Goal: Task Accomplishment & Management: Use online tool/utility

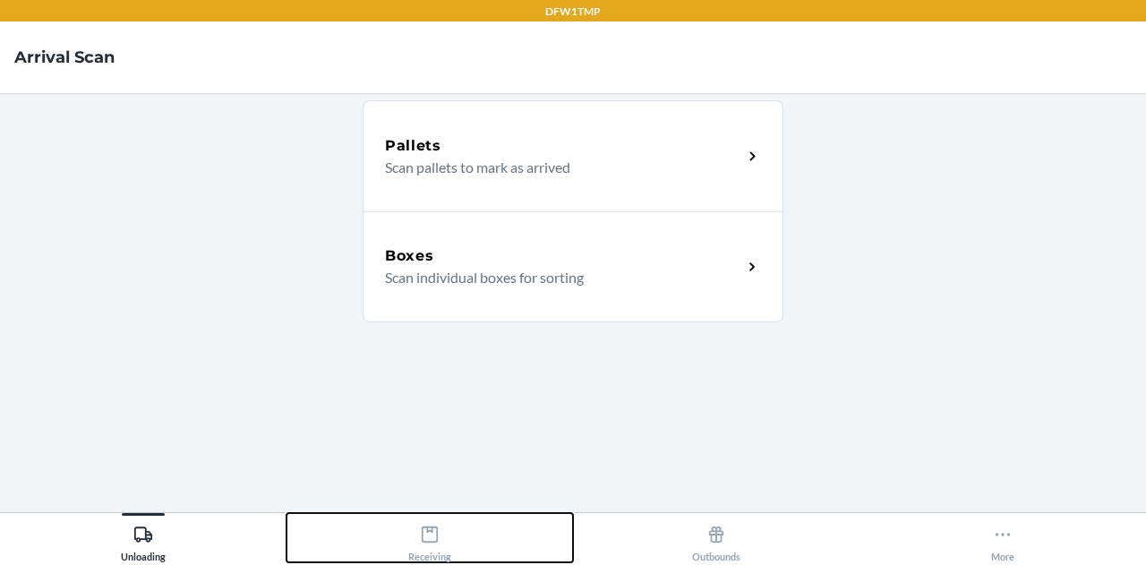
click at [423, 543] on icon at bounding box center [430, 535] width 20 height 20
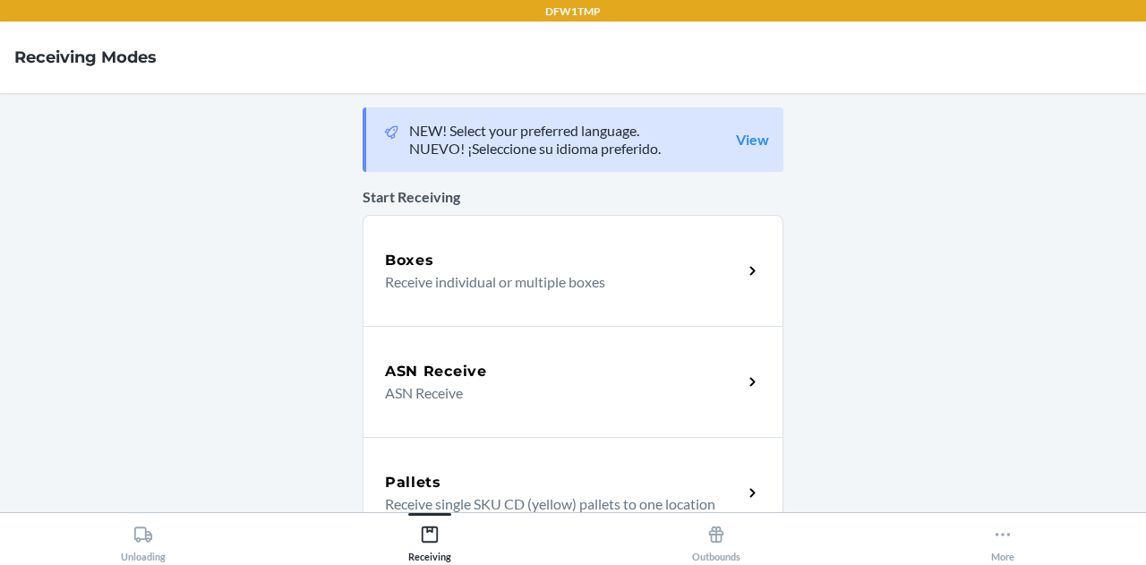
click at [444, 232] on div "Boxes Receive individual or multiple boxes" at bounding box center [573, 270] width 421 height 111
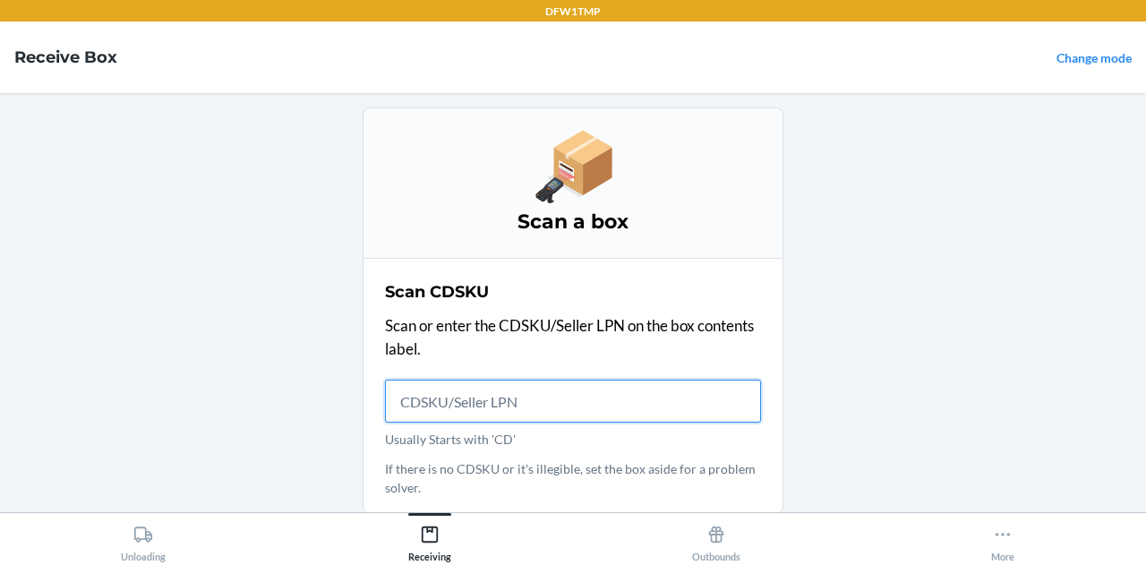
click at [485, 397] on input "Usually Starts with 'CD'" at bounding box center [573, 401] width 376 height 43
click at [473, 415] on input "Usually Starts with 'CD'" at bounding box center [573, 401] width 376 height 43
click at [475, 401] on input "Usually Starts with 'CD'" at bounding box center [573, 401] width 376 height 43
type input "T"
click at [475, 401] on input "Usually Starts with 'CD'" at bounding box center [573, 401] width 376 height 43
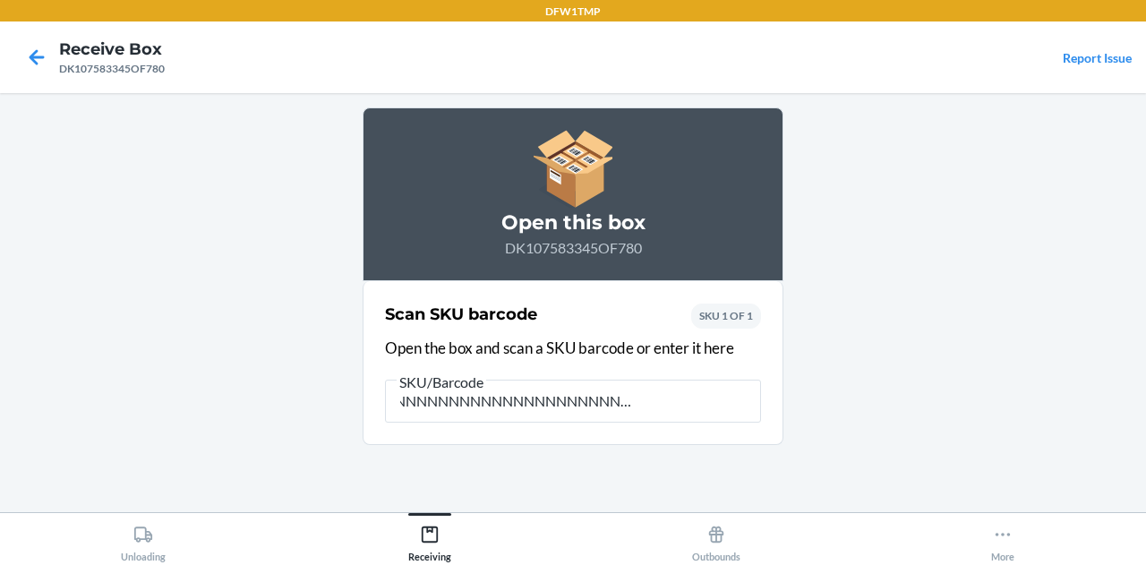
scroll to position [0, 72]
click at [732, 388] on input "NNNNNNNNNNNNNNNNNNNNNNNNNNNNNNNNNNNN" at bounding box center [573, 401] width 376 height 43
type input "N"
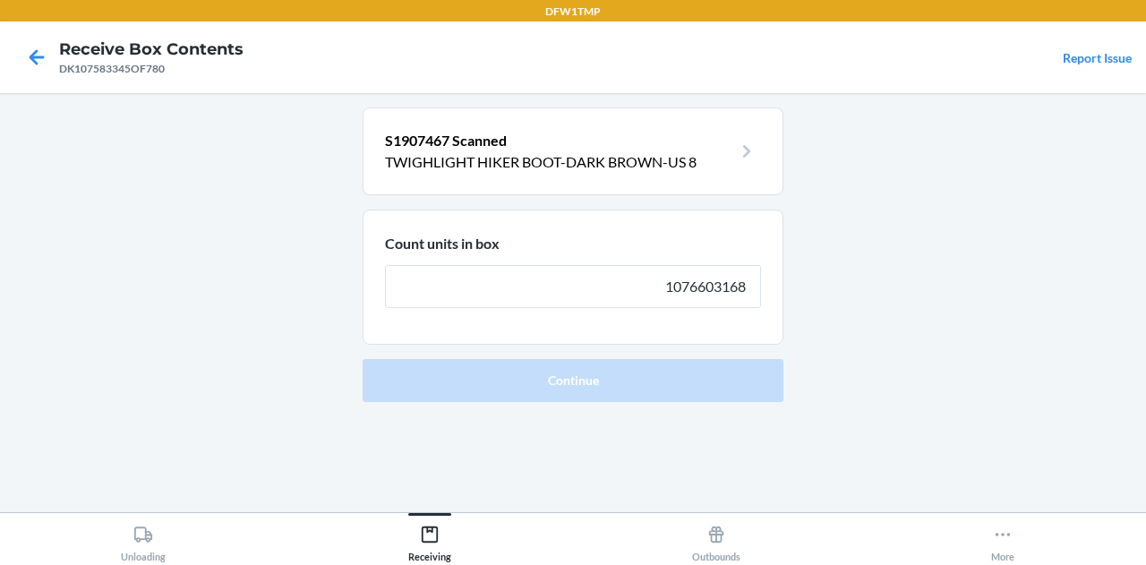
type input "1076603168"
click at [363, 359] on button "Continue" at bounding box center [573, 380] width 421 height 43
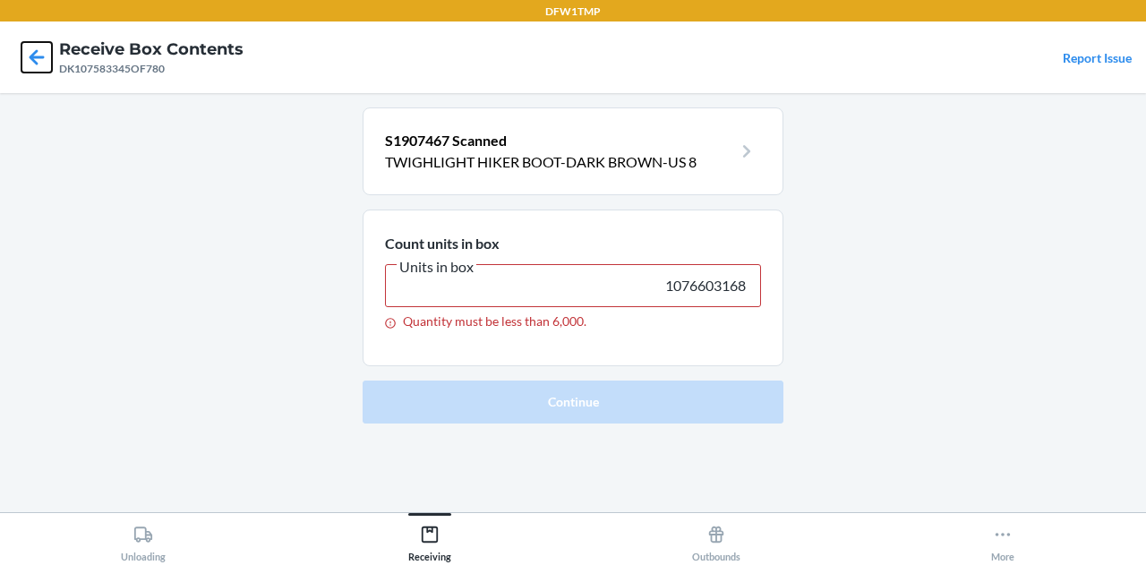
click at [33, 58] on icon at bounding box center [37, 56] width 15 height 15
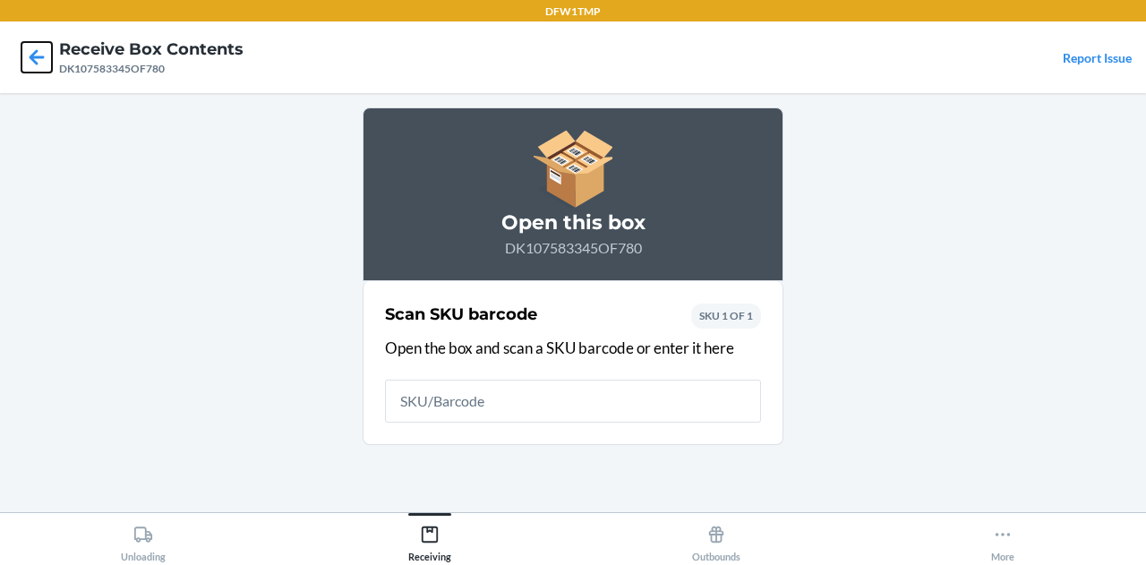
click at [33, 58] on icon at bounding box center [37, 56] width 15 height 15
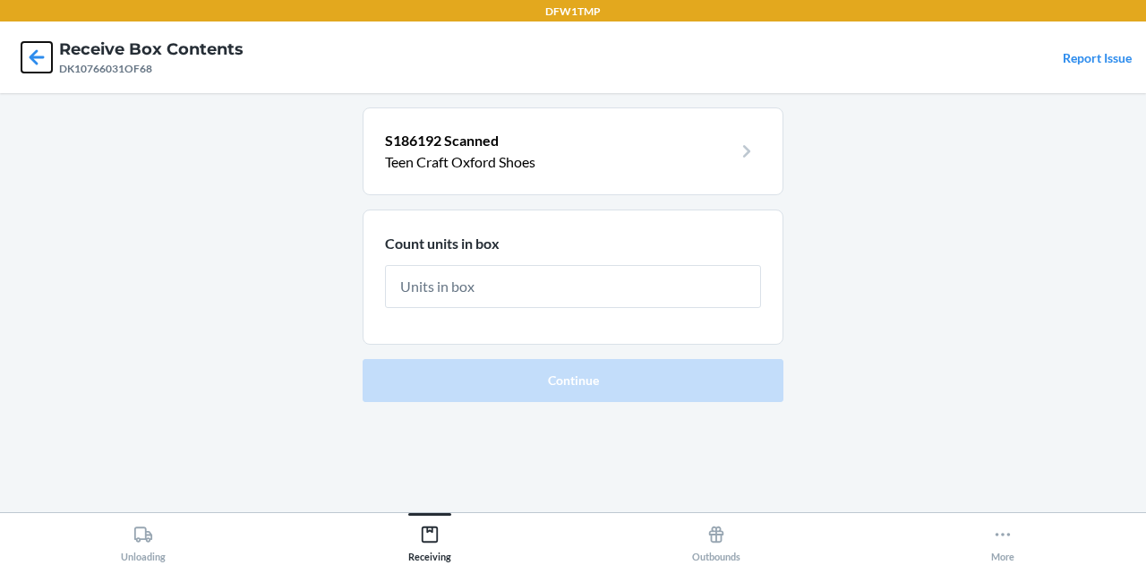
click at [40, 68] on icon at bounding box center [36, 57] width 30 height 30
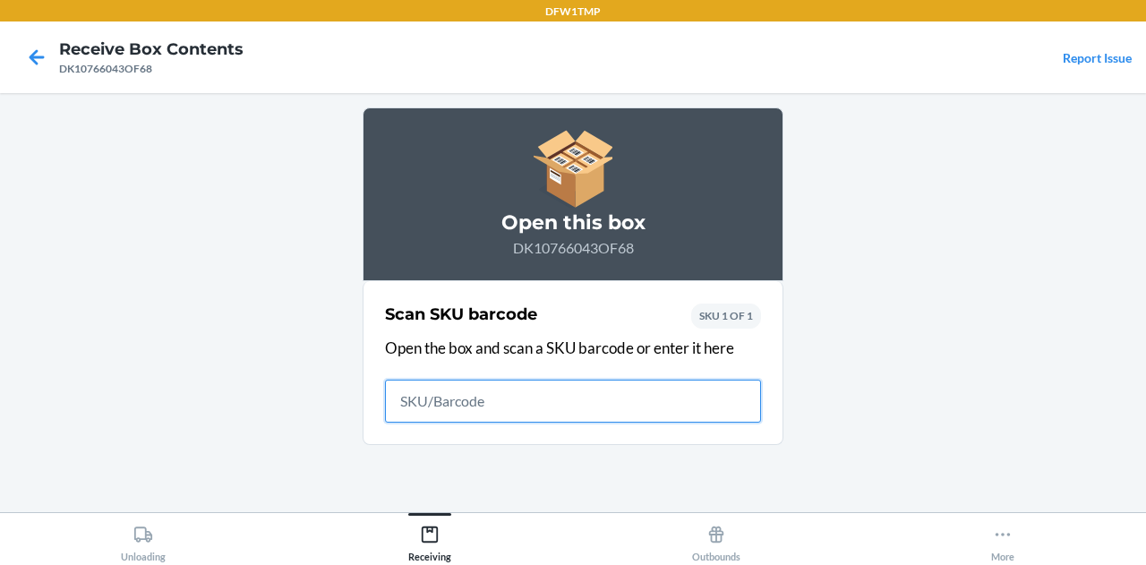
click at [40, 68] on icon at bounding box center [36, 57] width 30 height 30
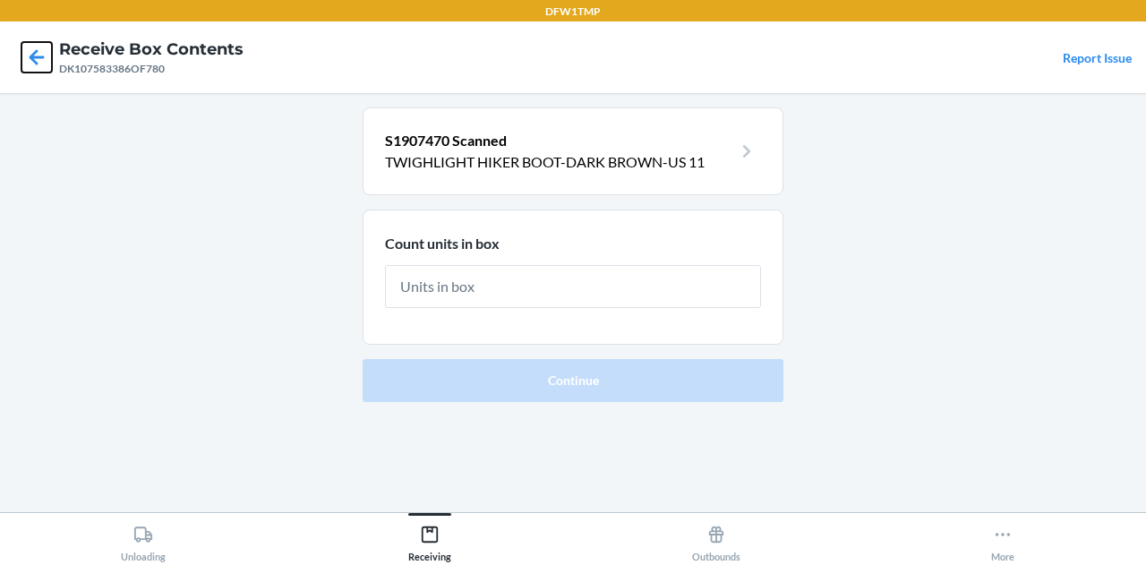
click at [40, 68] on icon at bounding box center [36, 57] width 30 height 30
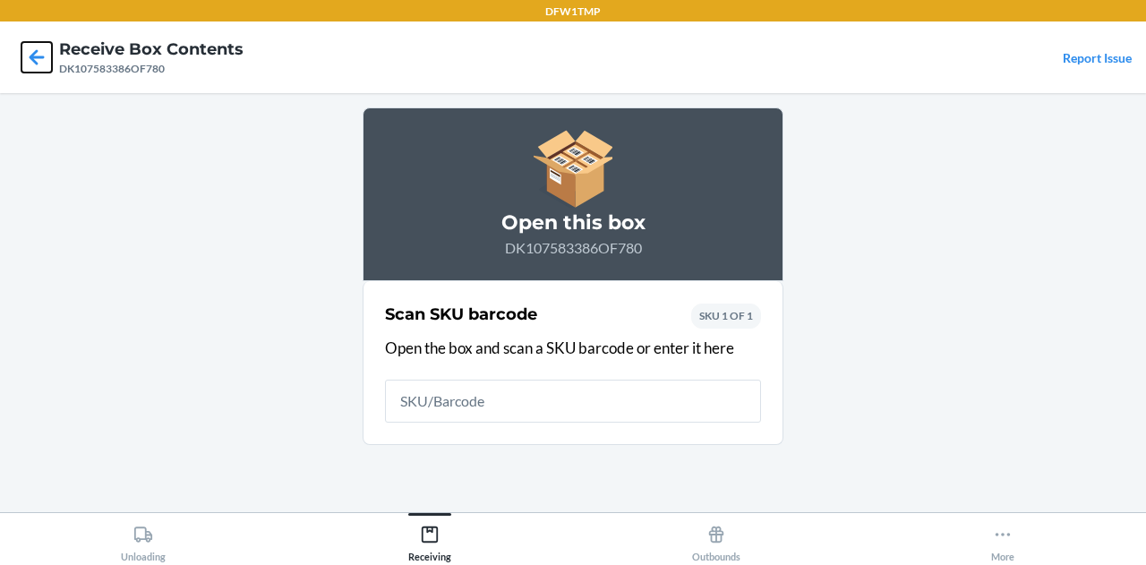
click at [40, 68] on icon at bounding box center [36, 57] width 30 height 30
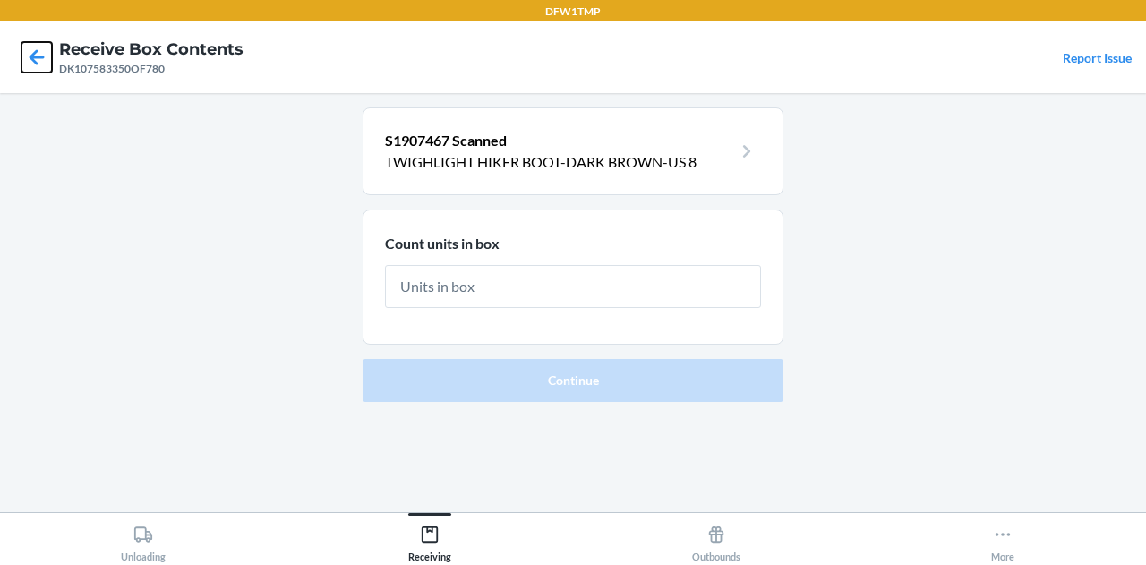
click at [27, 55] on icon at bounding box center [36, 57] width 30 height 30
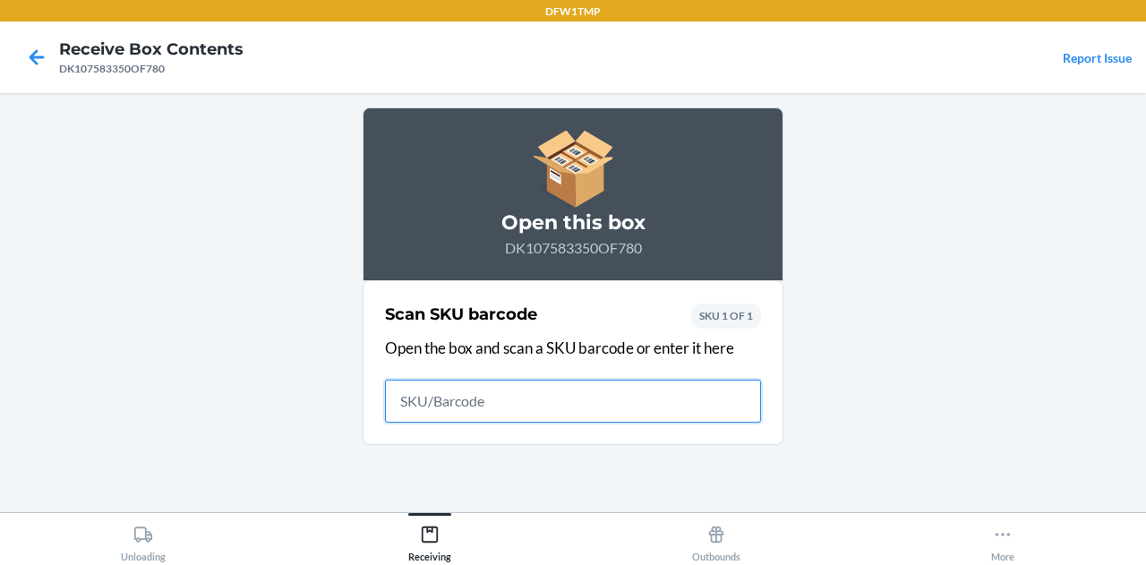
click at [27, 55] on icon at bounding box center [36, 57] width 30 height 30
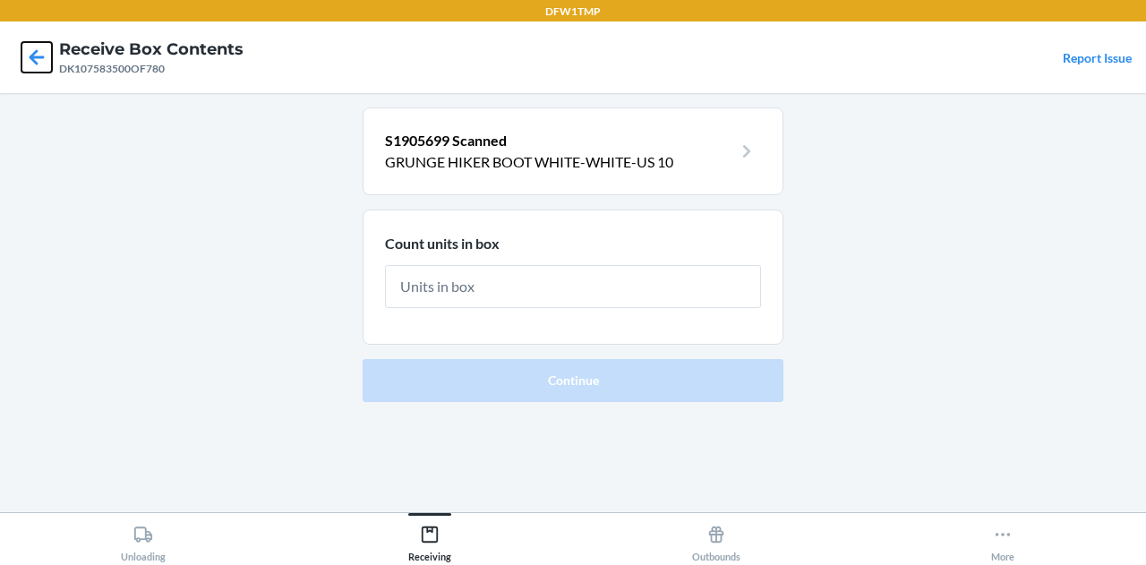
click at [27, 55] on icon at bounding box center [36, 57] width 30 height 30
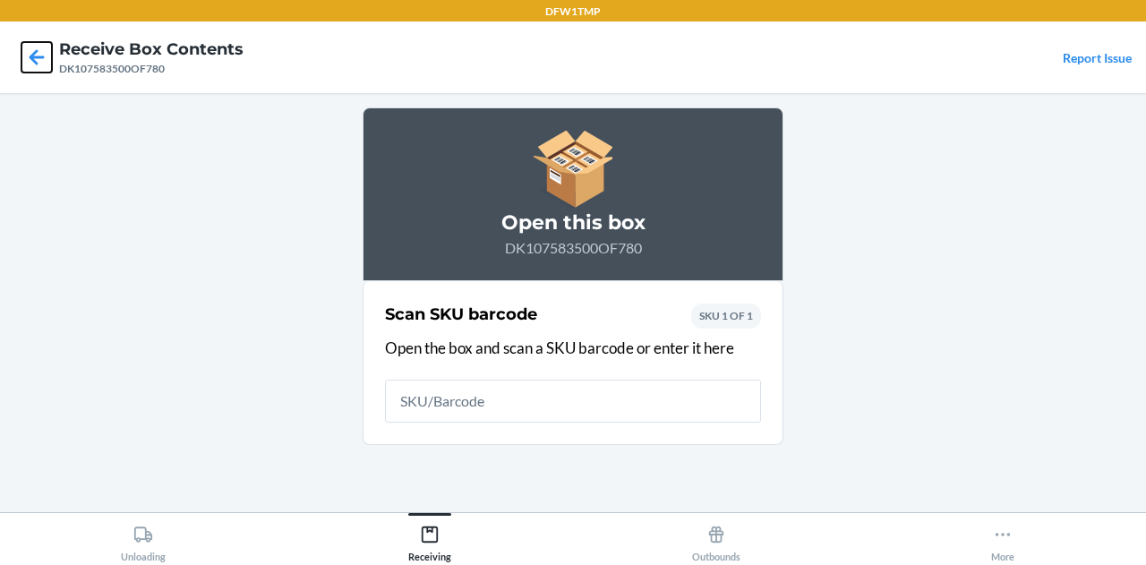
click at [27, 55] on icon at bounding box center [36, 57] width 30 height 30
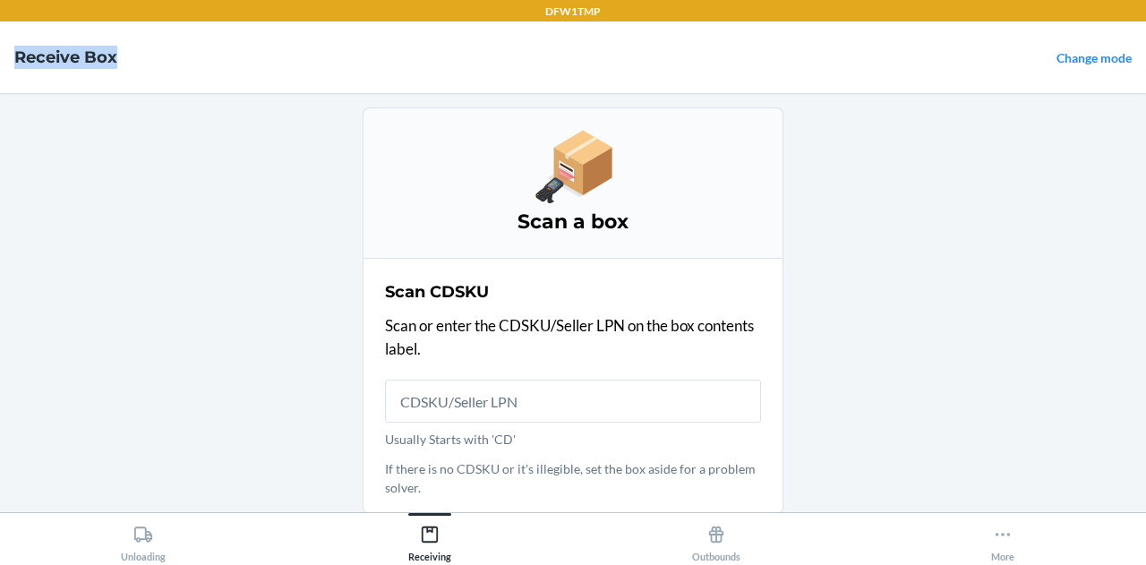
click at [27, 55] on h4 "Receive Box" at bounding box center [65, 57] width 103 height 23
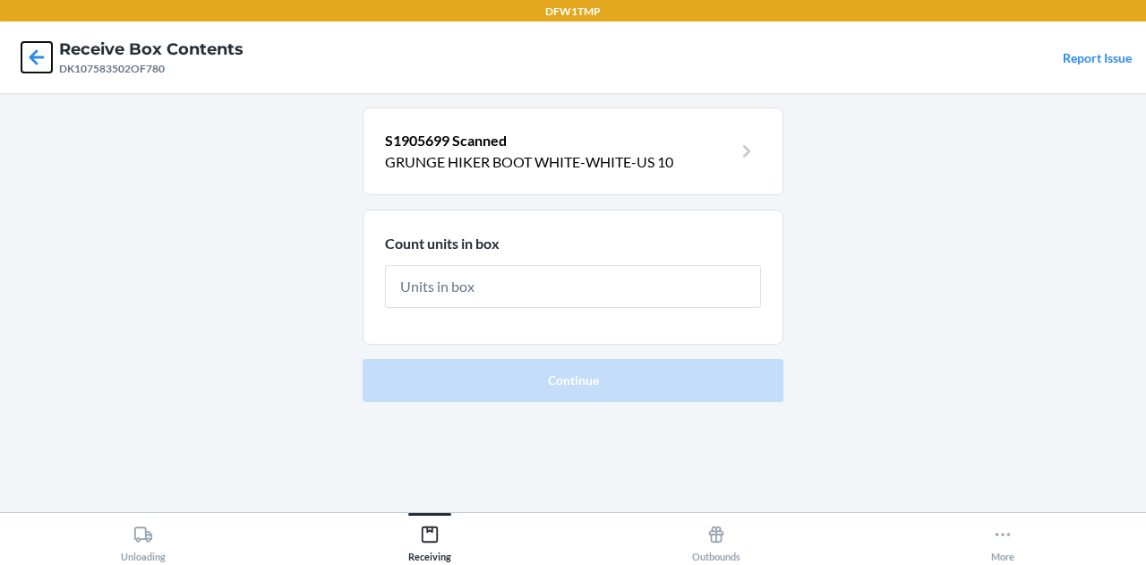
click at [27, 55] on icon at bounding box center [36, 57] width 30 height 30
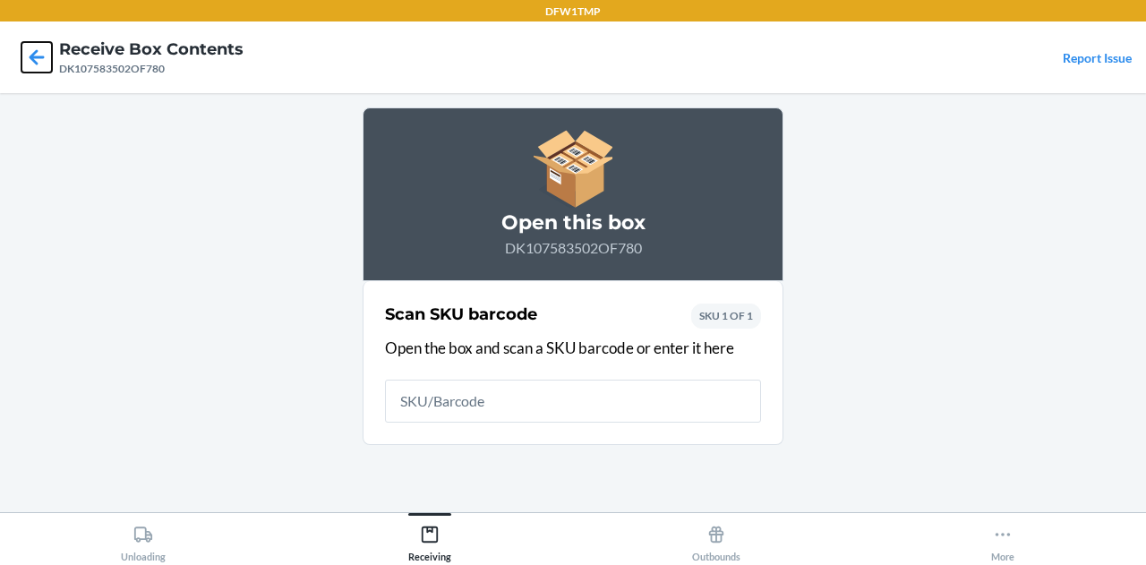
click at [27, 55] on icon at bounding box center [36, 57] width 30 height 30
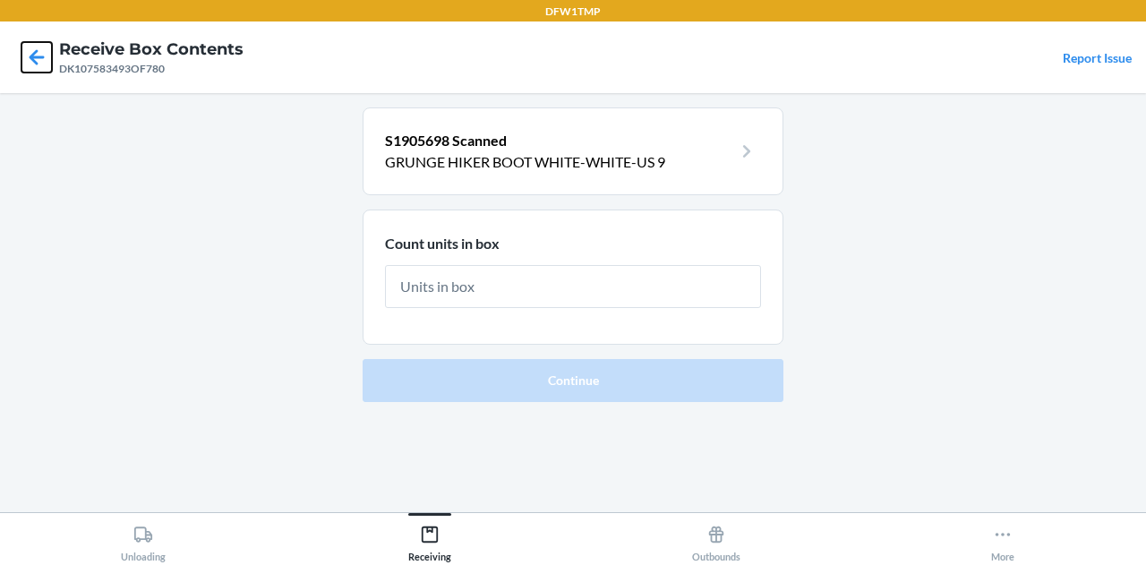
click at [27, 55] on icon at bounding box center [36, 57] width 30 height 30
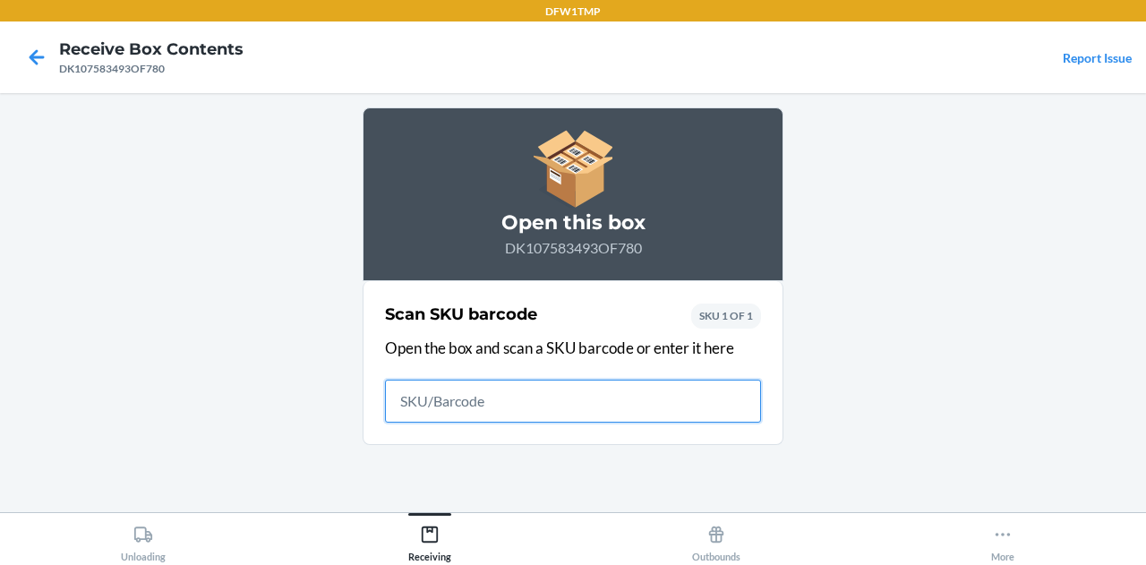
click at [27, 55] on icon at bounding box center [36, 57] width 30 height 30
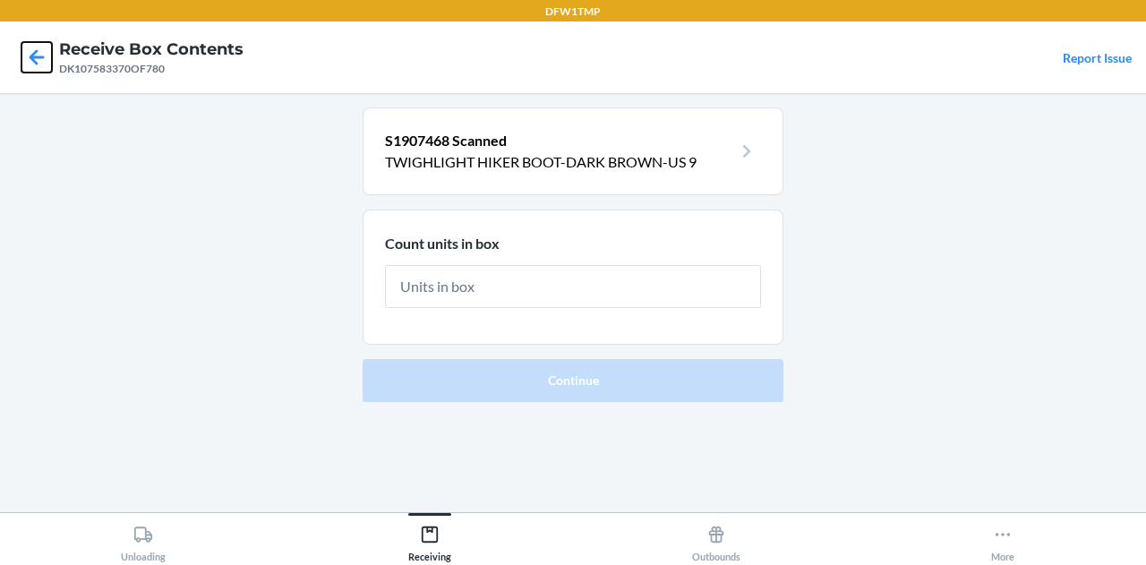
click at [27, 55] on icon at bounding box center [36, 57] width 30 height 30
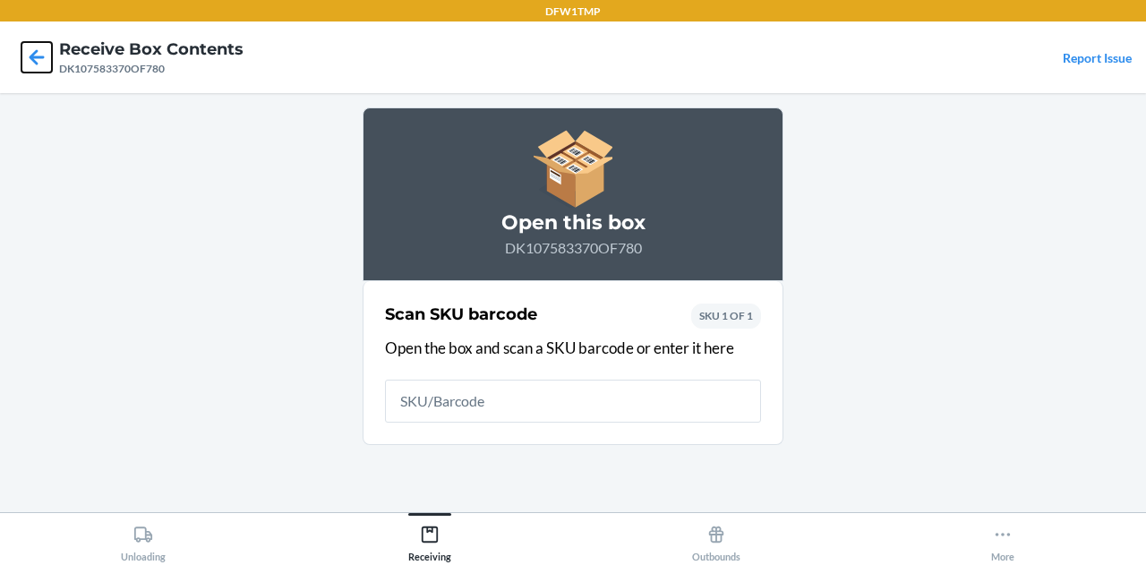
click at [27, 55] on icon at bounding box center [36, 57] width 30 height 30
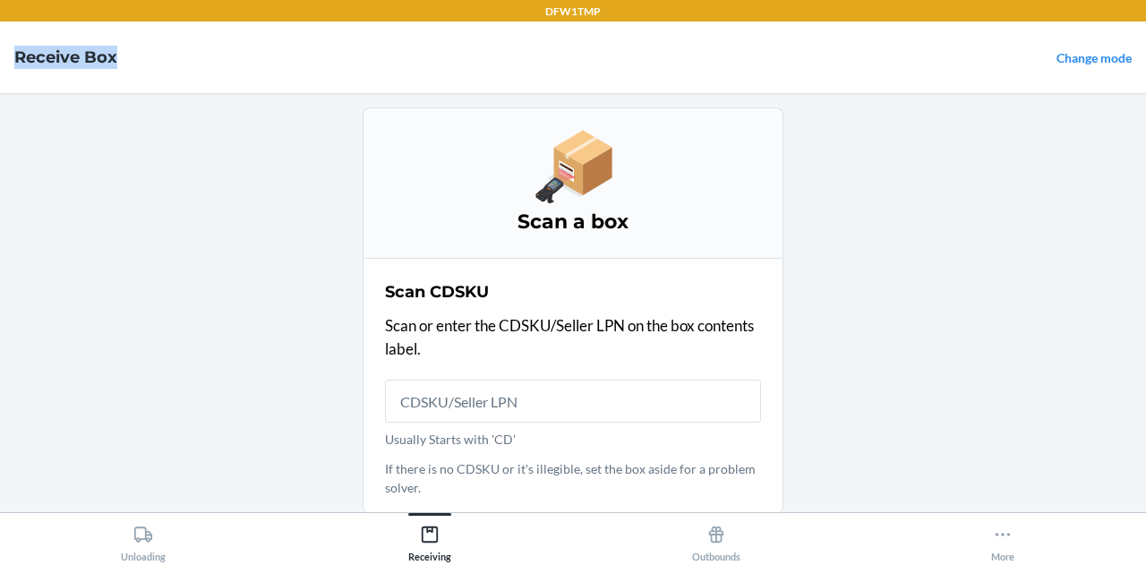
click at [27, 55] on h4 "Receive Box" at bounding box center [65, 57] width 103 height 23
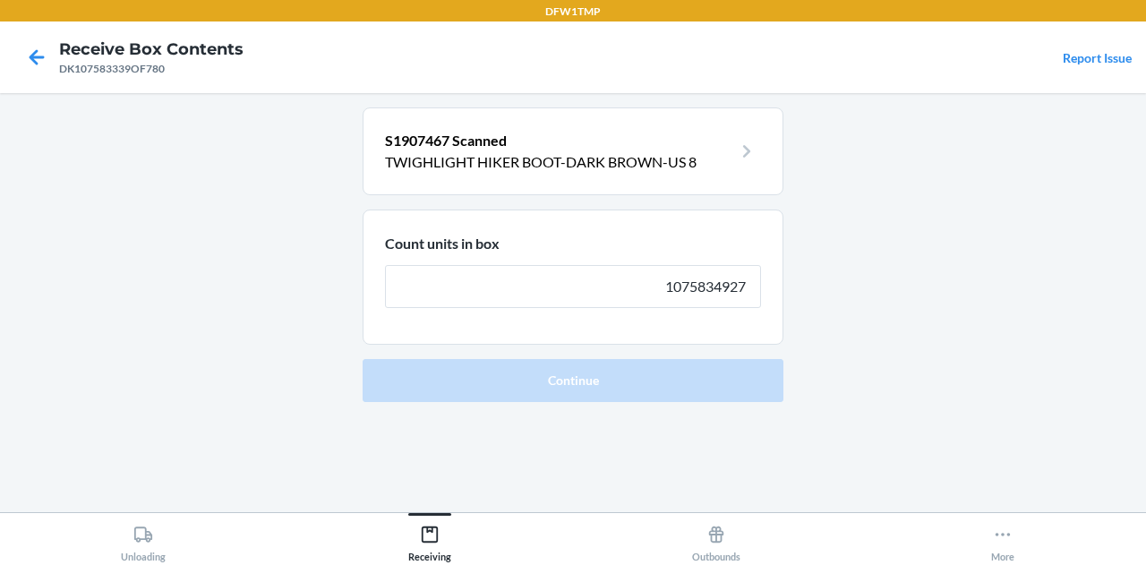
type input "1075834927"
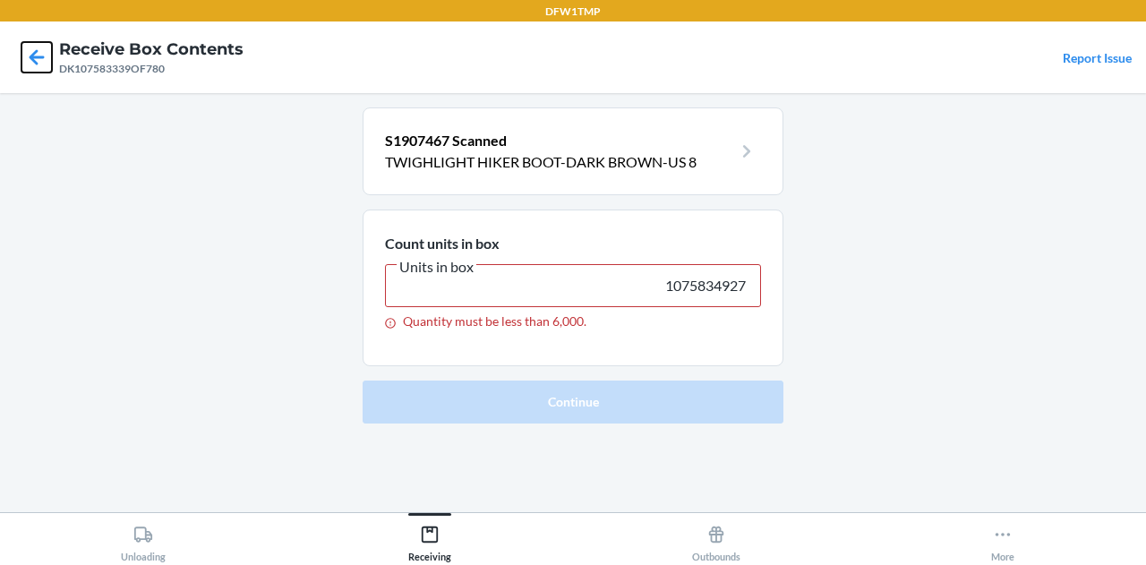
click at [45, 60] on icon at bounding box center [36, 57] width 30 height 30
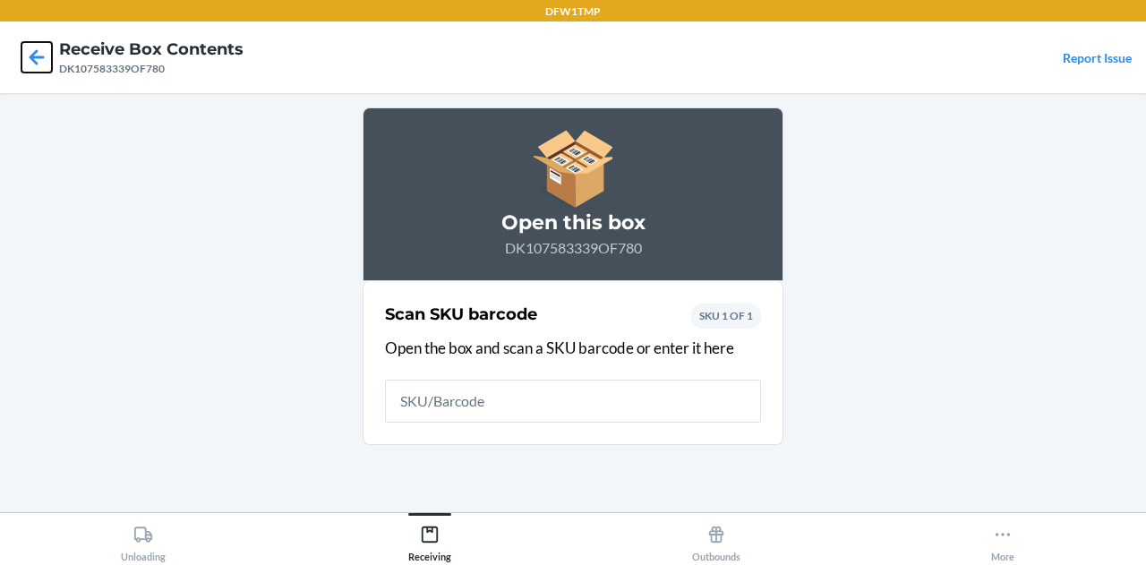
click at [45, 60] on icon at bounding box center [36, 57] width 30 height 30
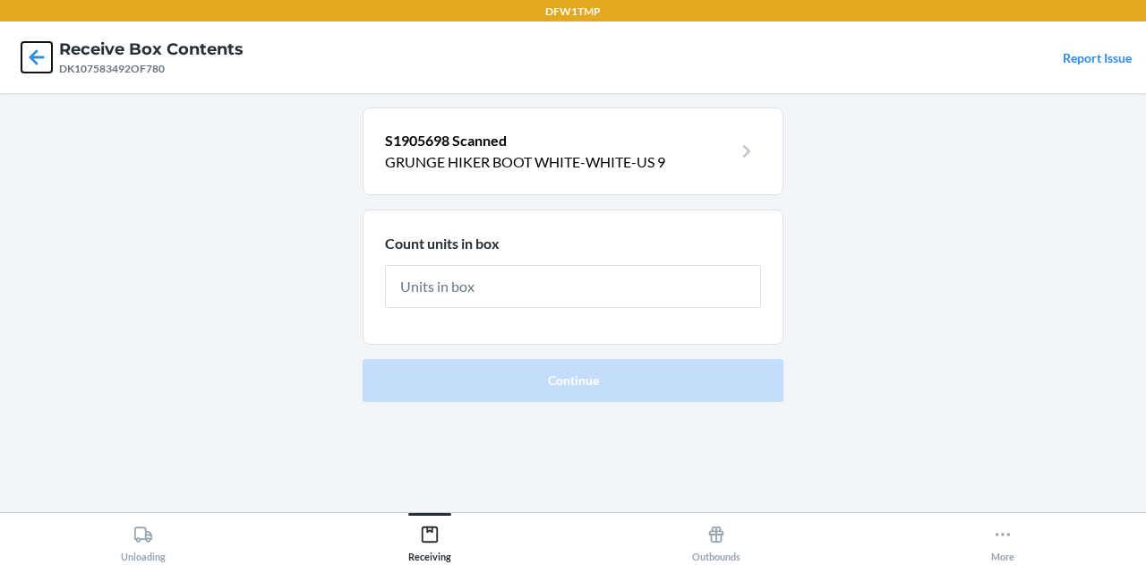
click at [45, 60] on icon at bounding box center [36, 57] width 30 height 30
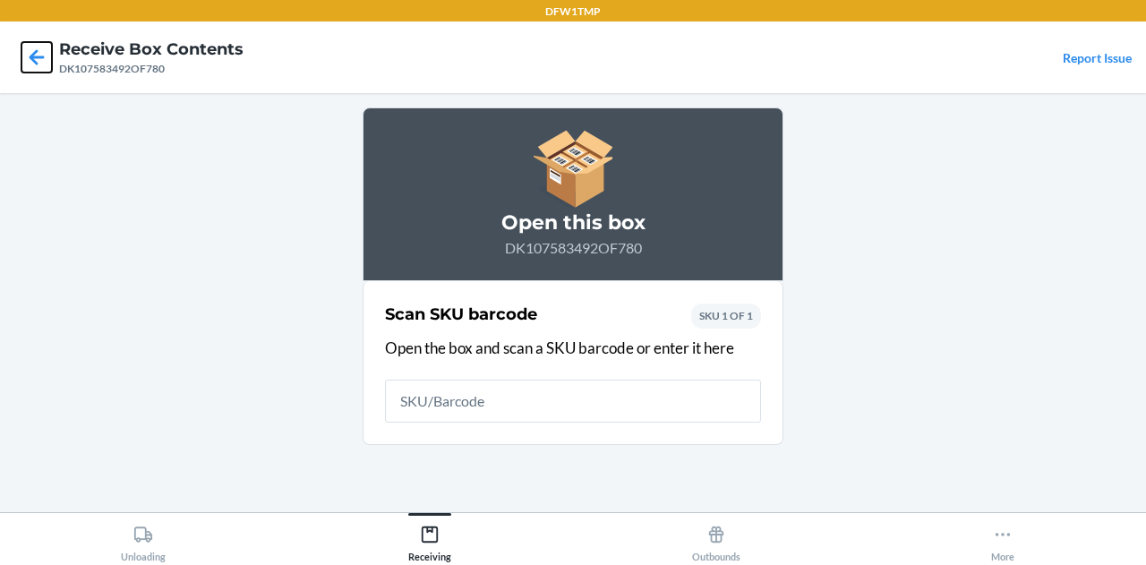
click button at bounding box center [36, 57] width 30 height 30
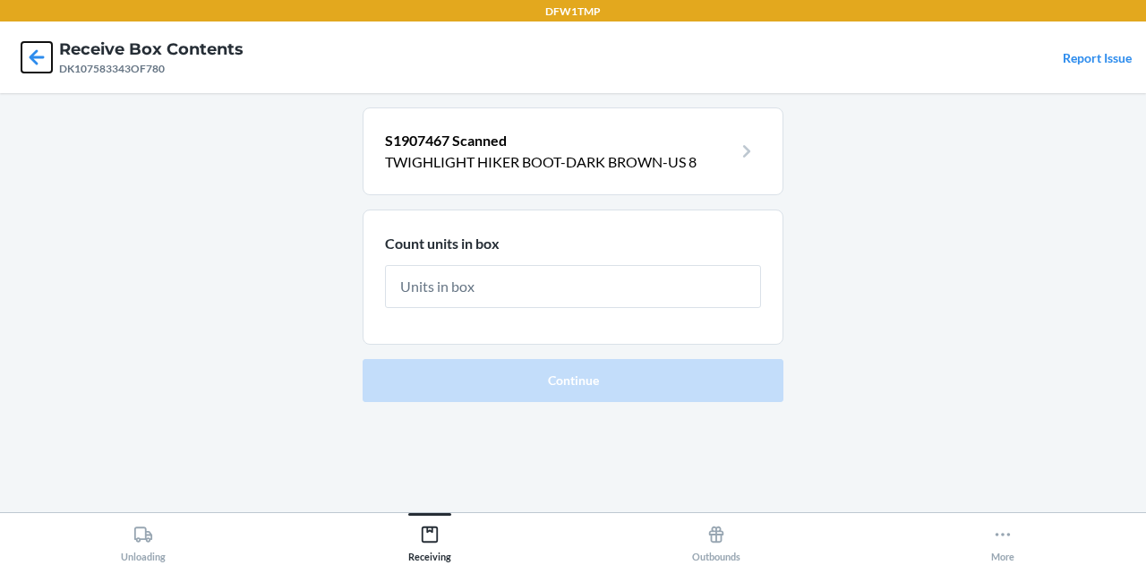
click at [34, 64] on icon at bounding box center [36, 57] width 30 height 30
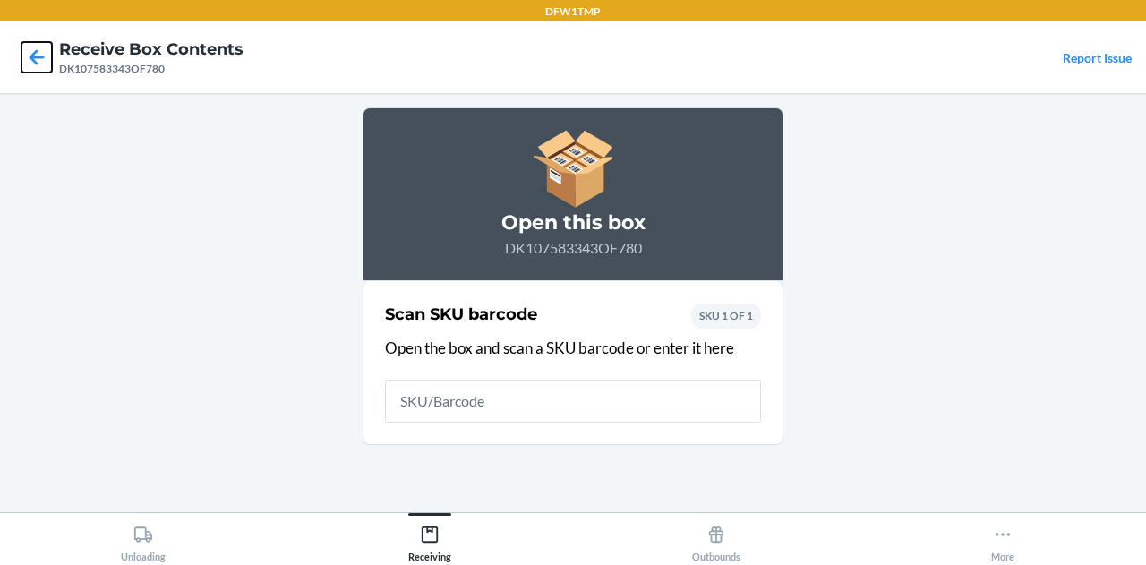
click at [34, 64] on icon at bounding box center [36, 57] width 30 height 30
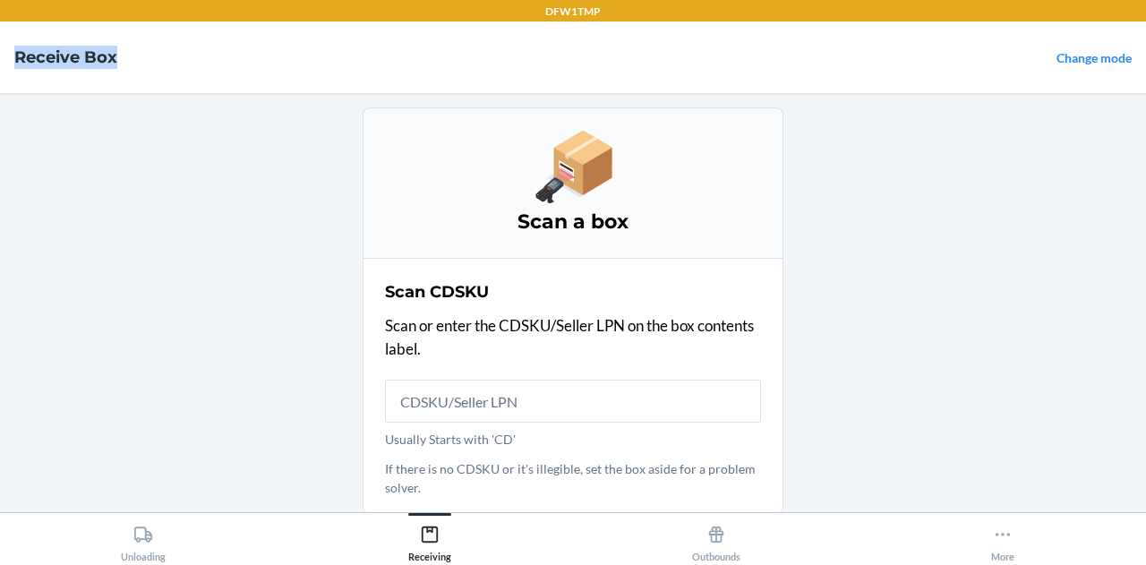
click at [34, 64] on h4 "Receive Box" at bounding box center [65, 57] width 103 height 23
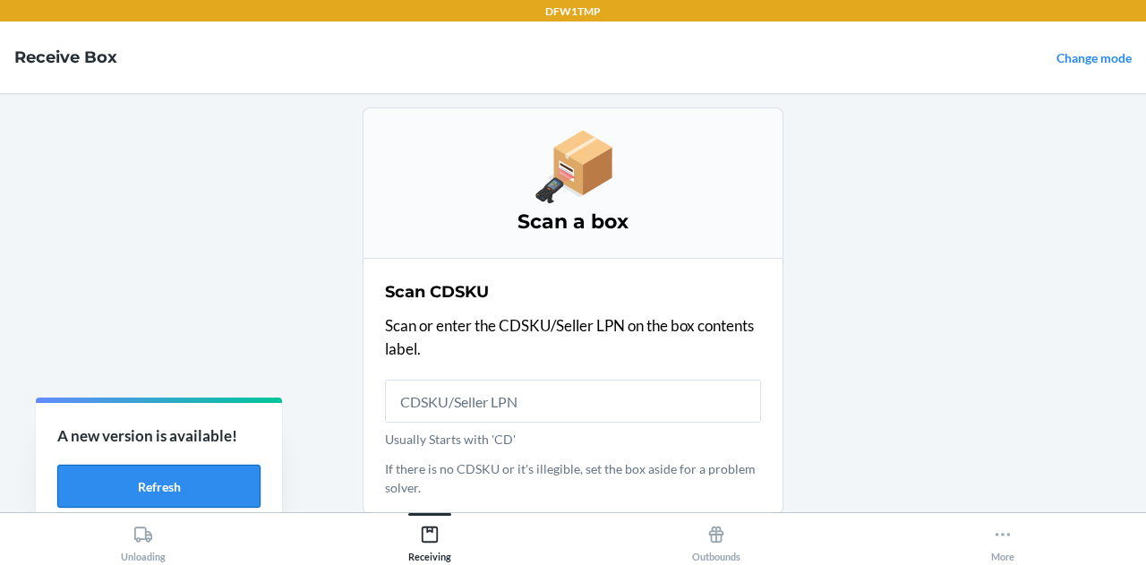
click at [218, 488] on button "Refresh" at bounding box center [158, 486] width 203 height 43
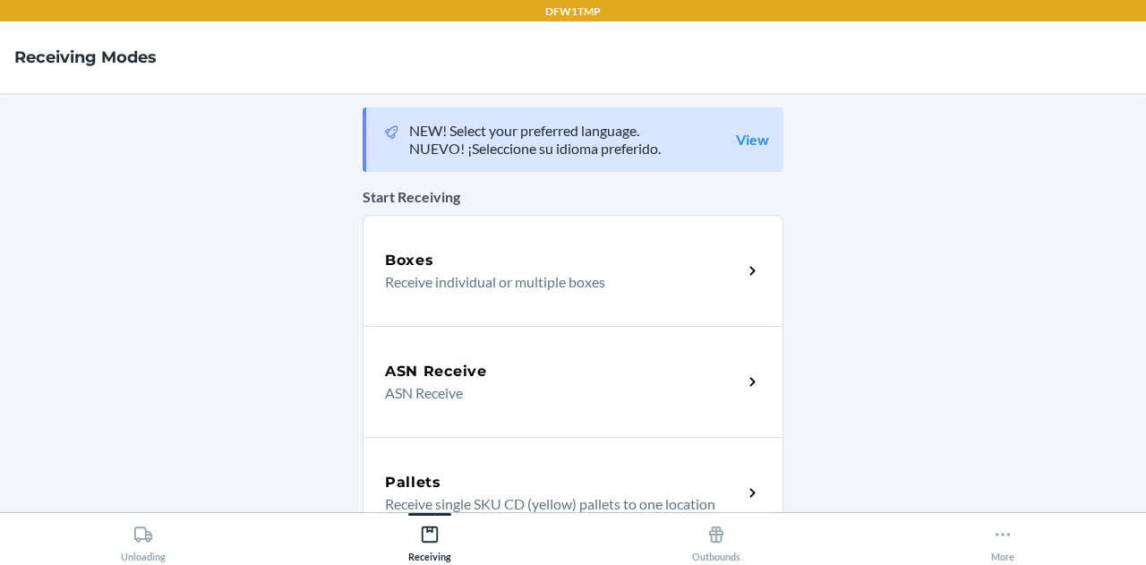
click at [606, 241] on div "Boxes Receive individual or multiple boxes" at bounding box center [573, 270] width 421 height 111
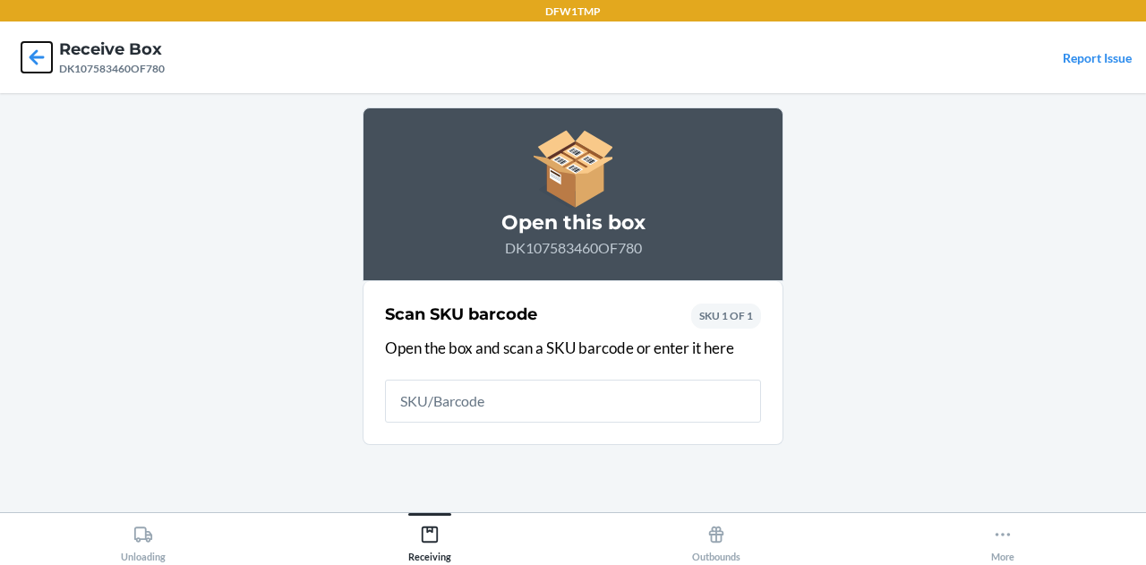
click at [40, 56] on icon at bounding box center [37, 56] width 15 height 15
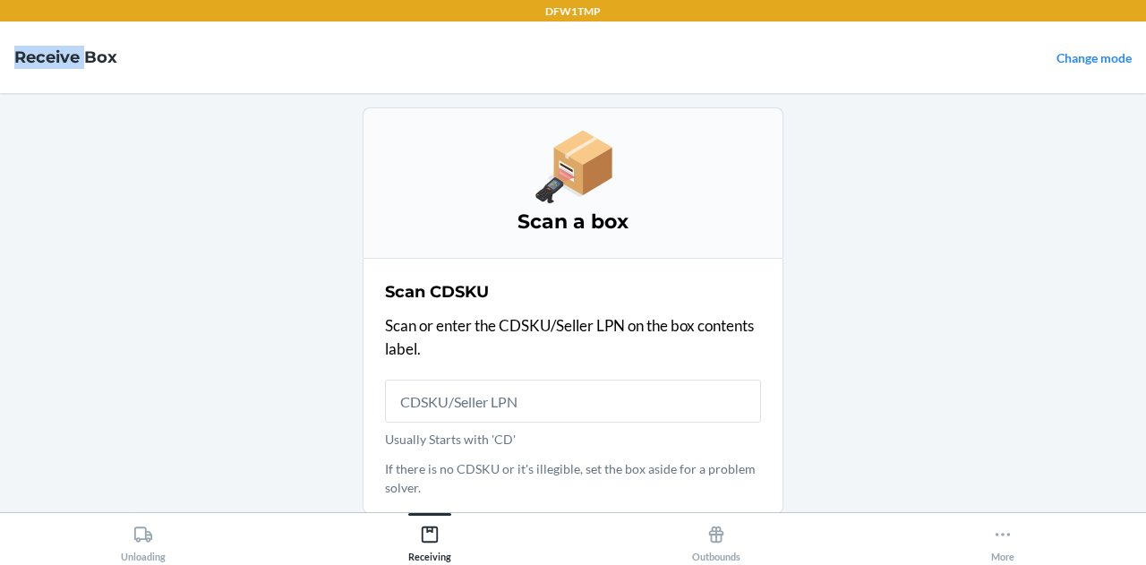
click at [40, 56] on h4 "Receive Box" at bounding box center [65, 57] width 103 height 23
click at [86, 92] on nav "Receive Box Change mode" at bounding box center [573, 57] width 1146 height 72
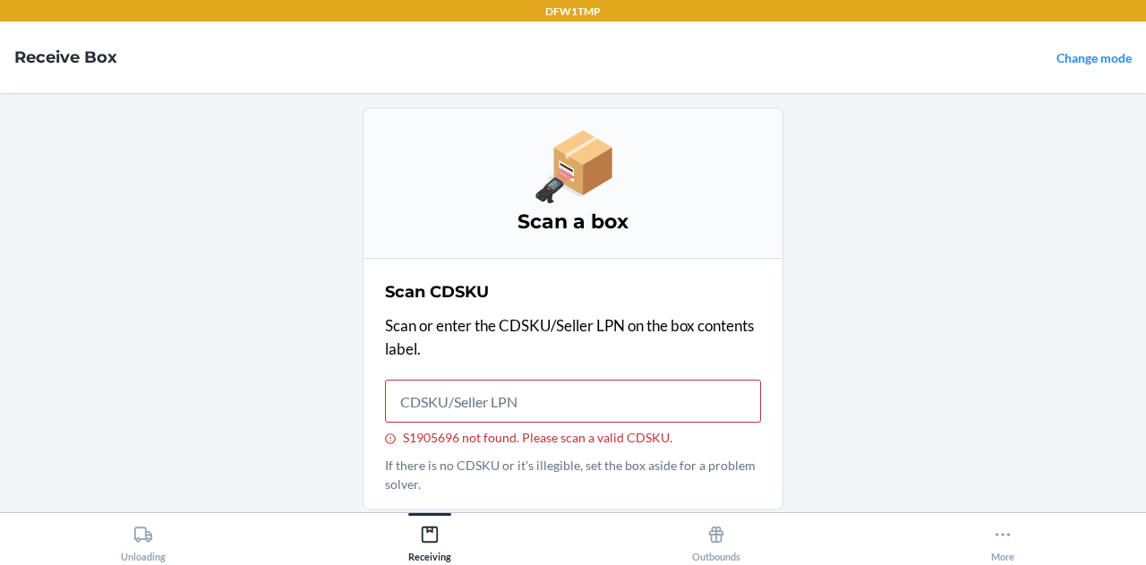
click at [440, 395] on input "S1905696 not found. Please scan a valid CDSKU." at bounding box center [573, 401] width 376 height 43
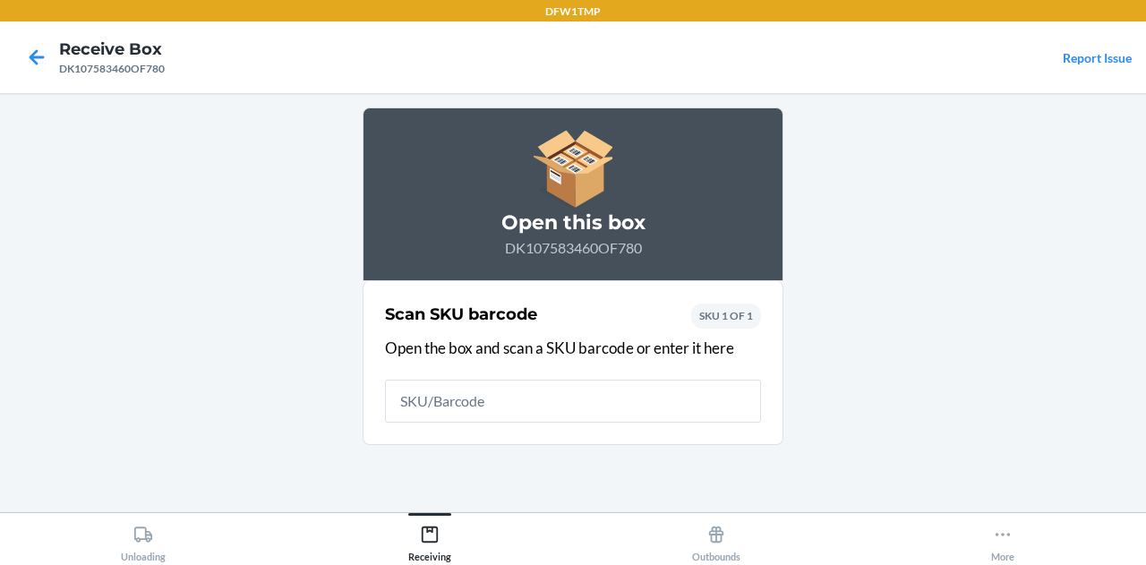
click at [440, 395] on input "text" at bounding box center [573, 401] width 376 height 43
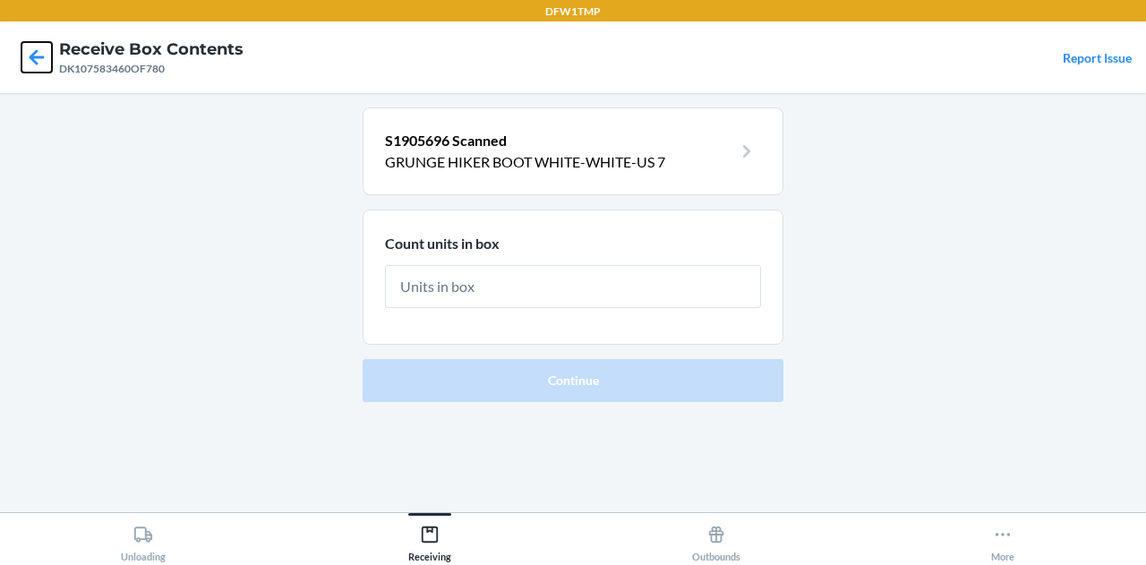
click at [34, 69] on icon at bounding box center [36, 57] width 30 height 30
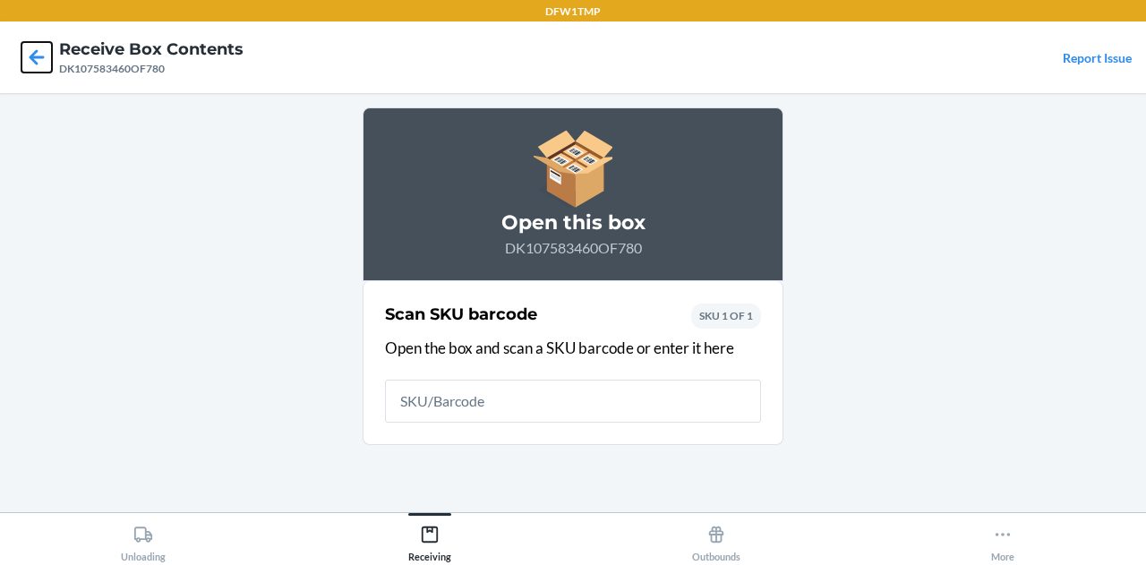
click at [34, 68] on icon at bounding box center [36, 57] width 30 height 30
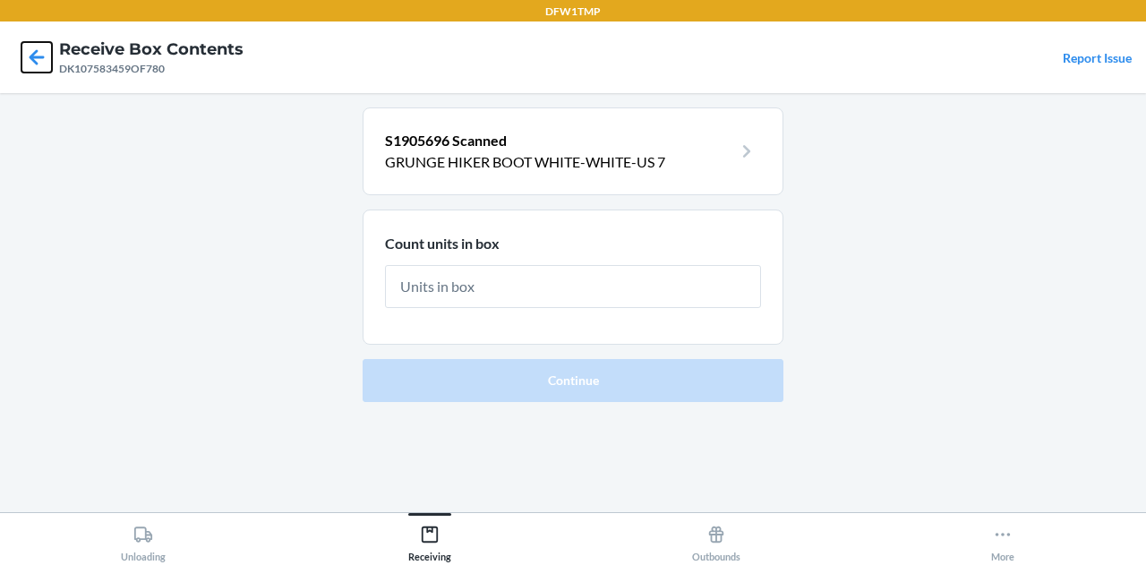
drag, startPoint x: 34, startPoint y: 68, endPoint x: 38, endPoint y: -7, distance: 75.3
click at [38, 0] on html "DFW1TMP Receive Box Contents DK107583459OF780 Report Issue S1905696 Scanned GRU…" at bounding box center [573, 282] width 1146 height 565
click at [38, 79] on div at bounding box center [36, 57] width 45 height 45
click at [30, 58] on icon at bounding box center [37, 56] width 15 height 15
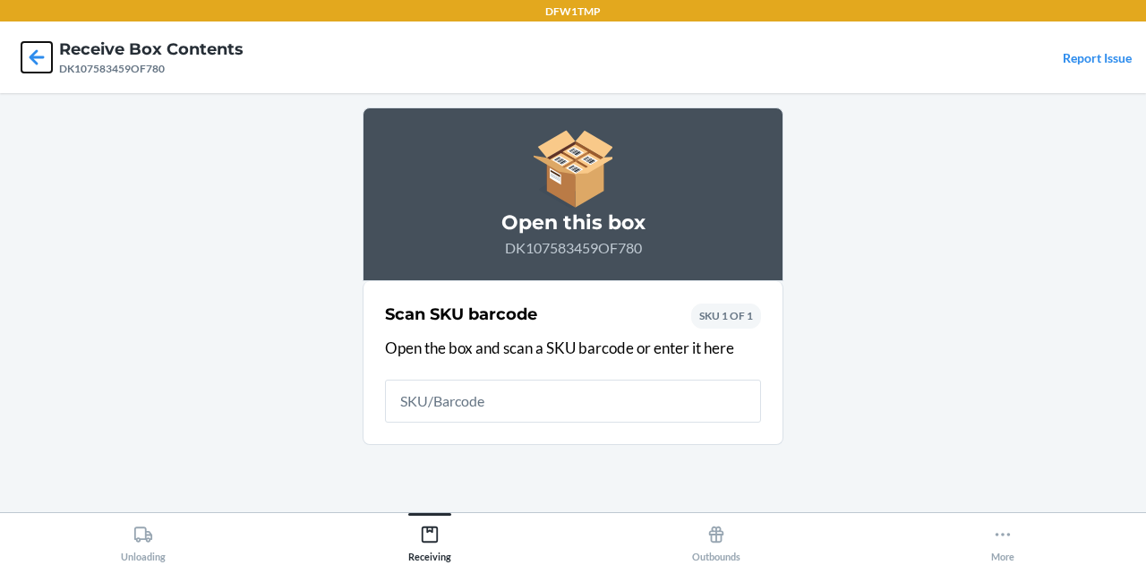
click at [30, 58] on icon at bounding box center [37, 56] width 15 height 15
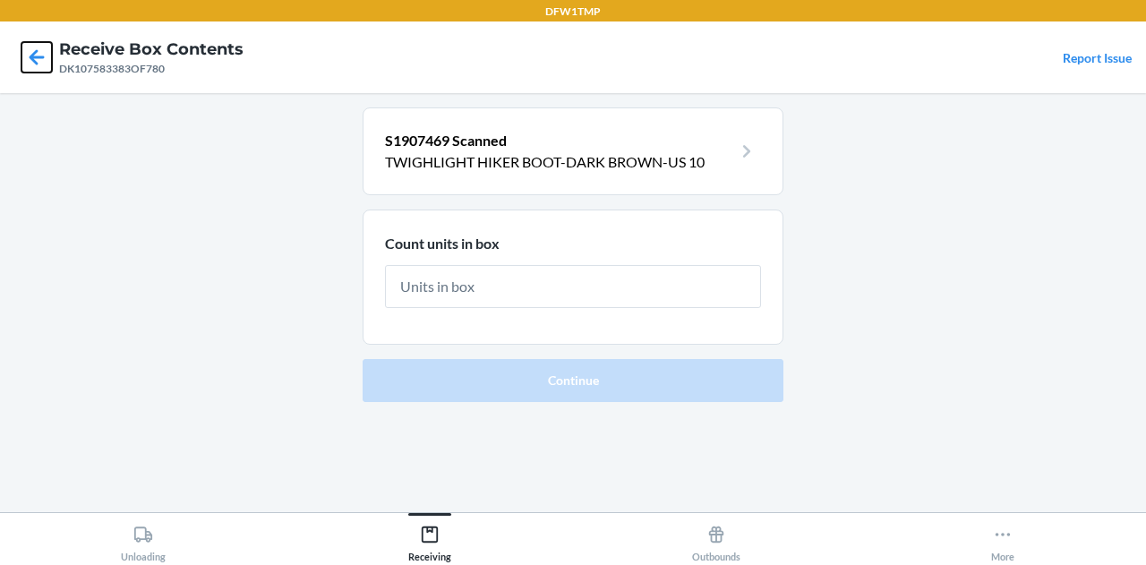
drag, startPoint x: 30, startPoint y: 58, endPoint x: 48, endPoint y: -10, distance: 70.4
click at [48, 0] on html "DFW1TMP Receive Box Contents DK107583383OF780 Report Issue S1907469 Scanned TWI…" at bounding box center [573, 282] width 1146 height 565
click at [28, 50] on icon at bounding box center [36, 57] width 30 height 30
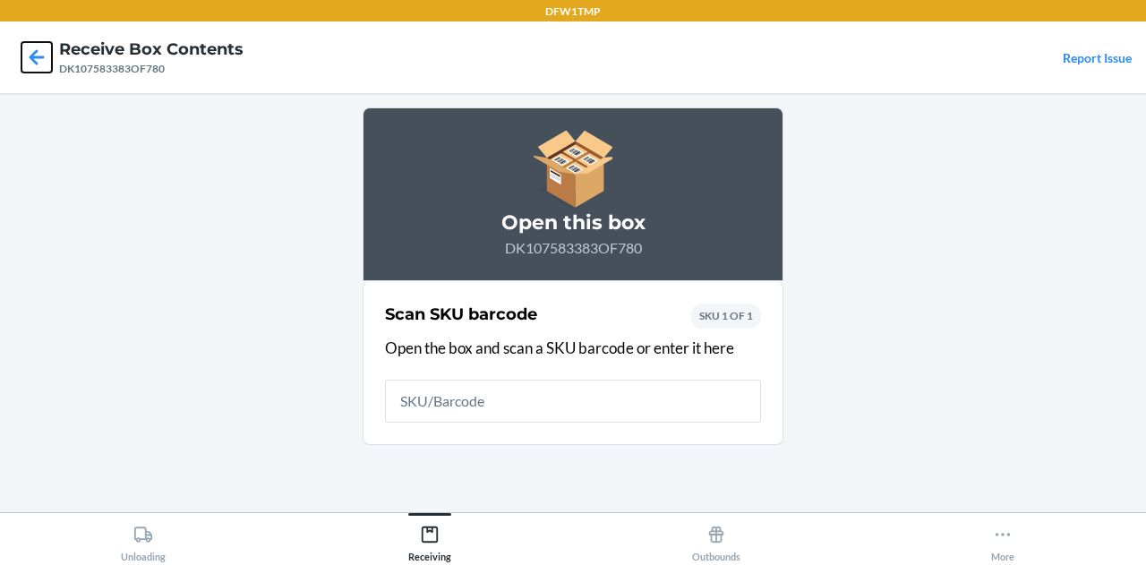
click at [28, 50] on icon at bounding box center [36, 57] width 30 height 30
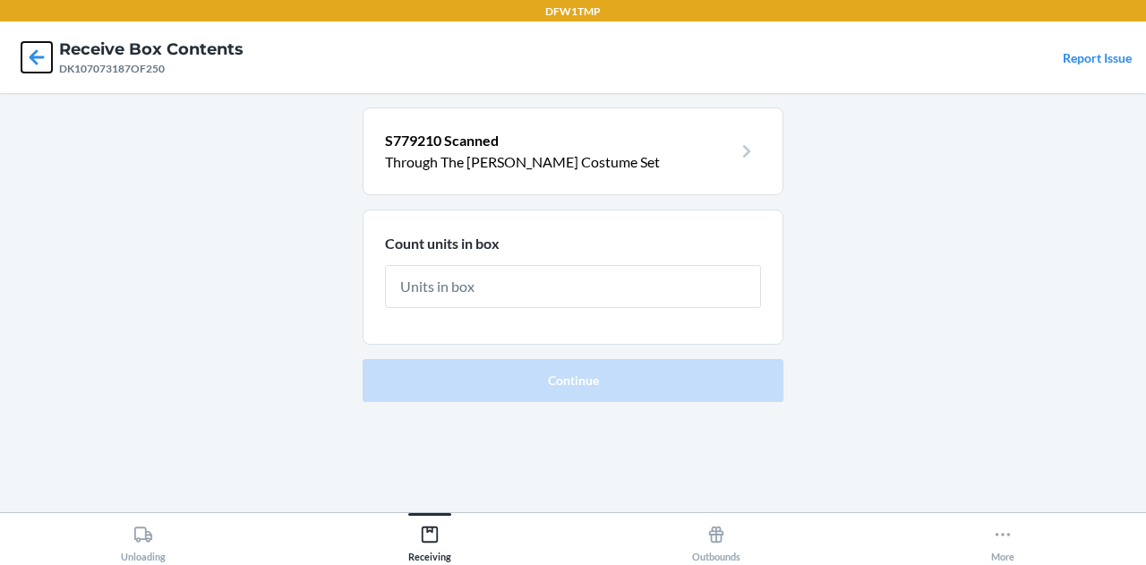
click at [28, 50] on icon at bounding box center [36, 57] width 30 height 30
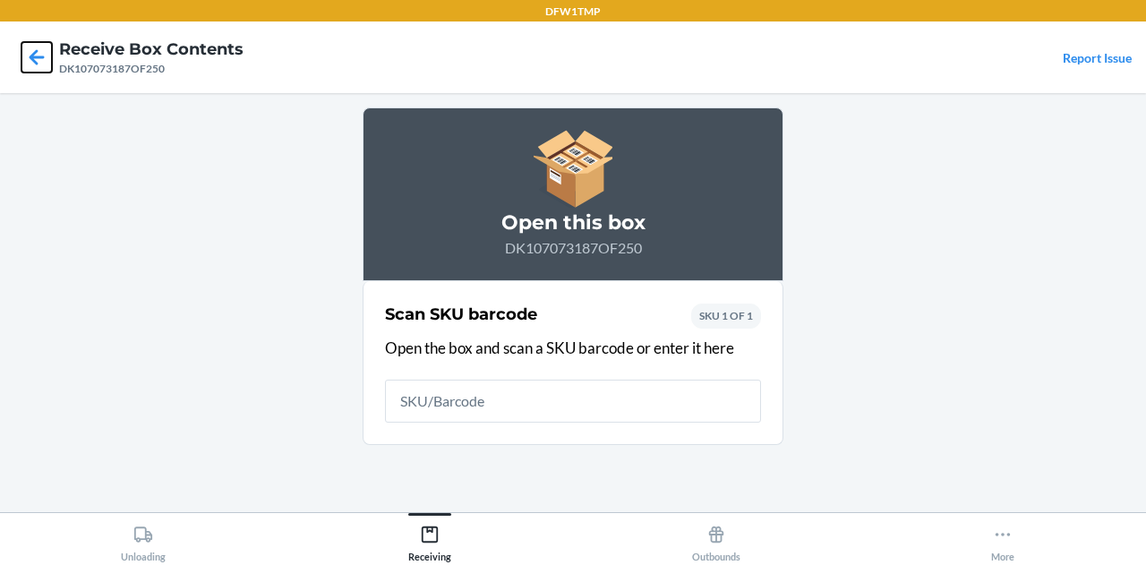
click at [28, 50] on icon at bounding box center [36, 57] width 30 height 30
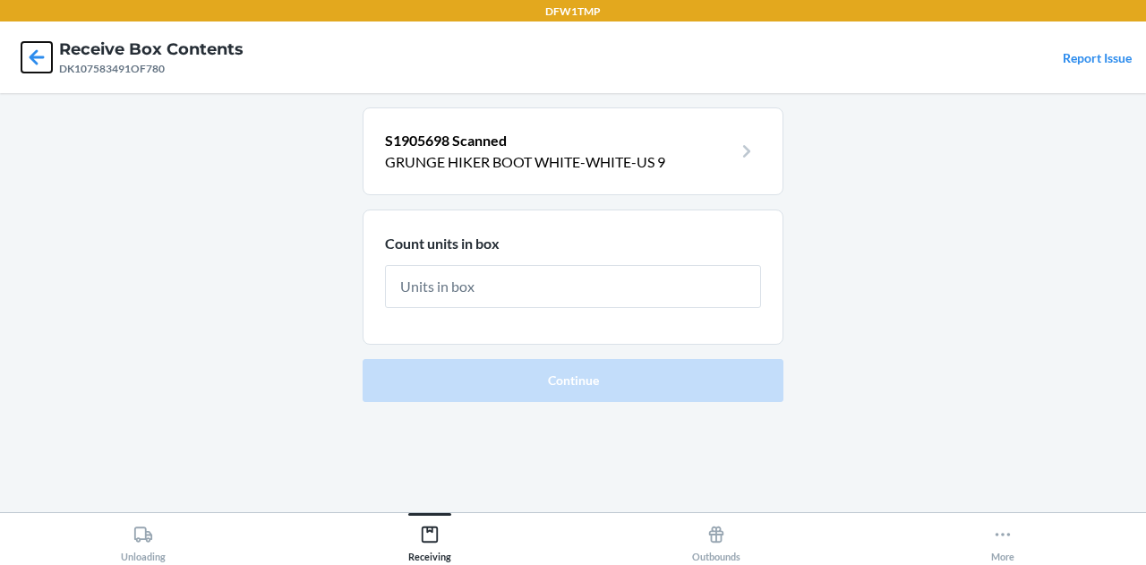
click at [28, 50] on icon at bounding box center [36, 57] width 30 height 30
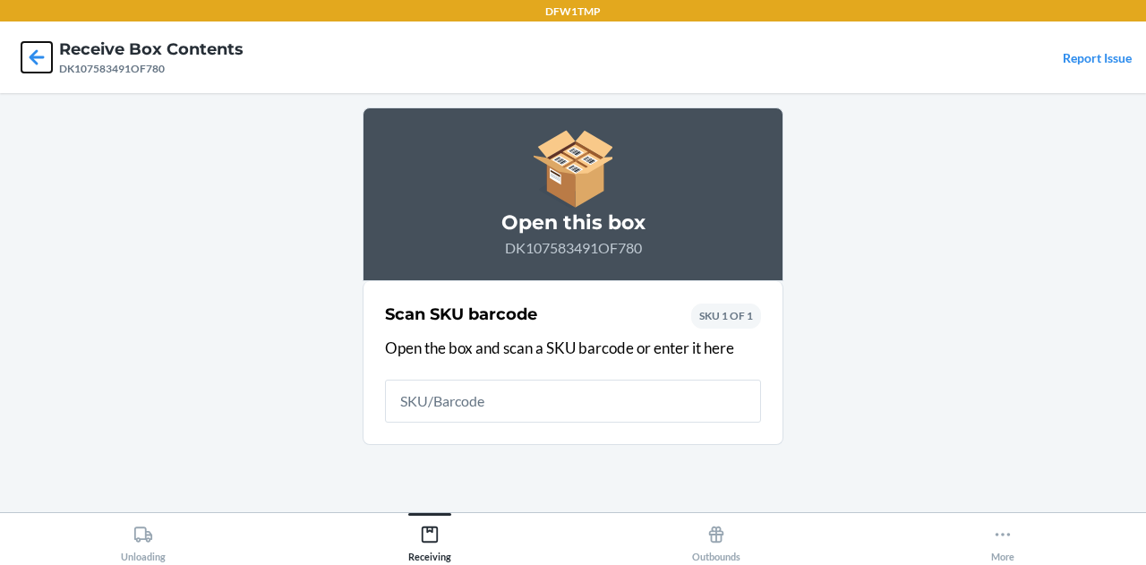
click at [29, 47] on icon at bounding box center [36, 57] width 30 height 30
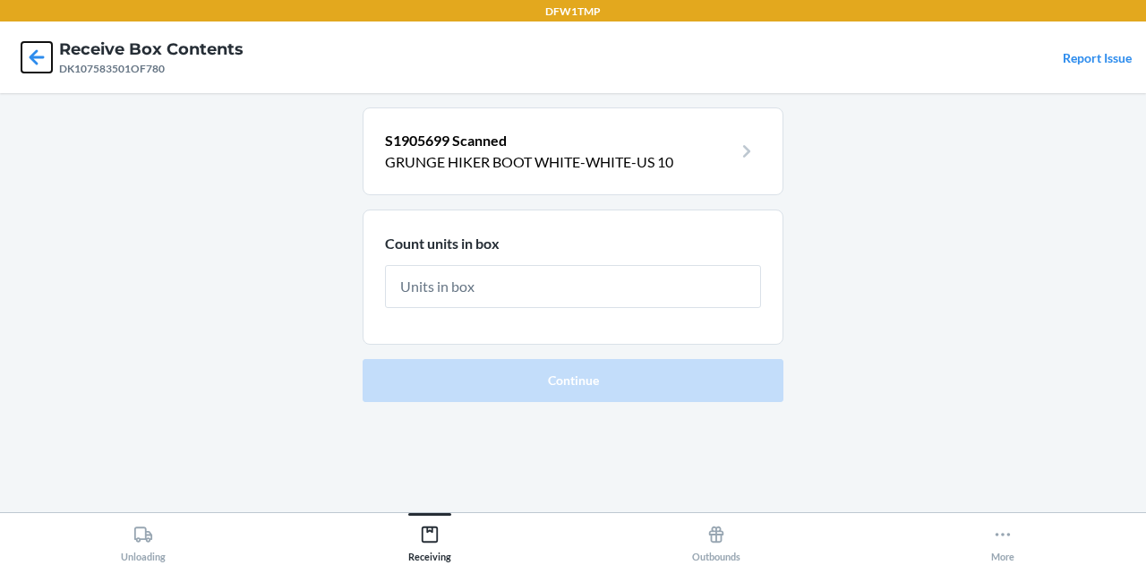
click at [29, 47] on icon at bounding box center [36, 57] width 30 height 30
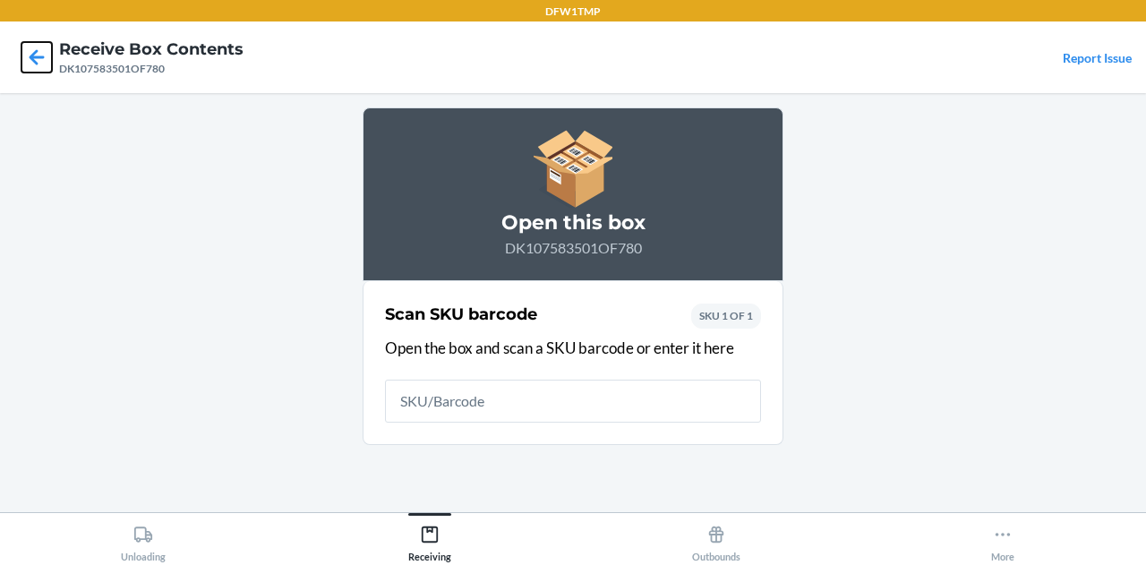
click at [29, 47] on icon at bounding box center [36, 57] width 30 height 30
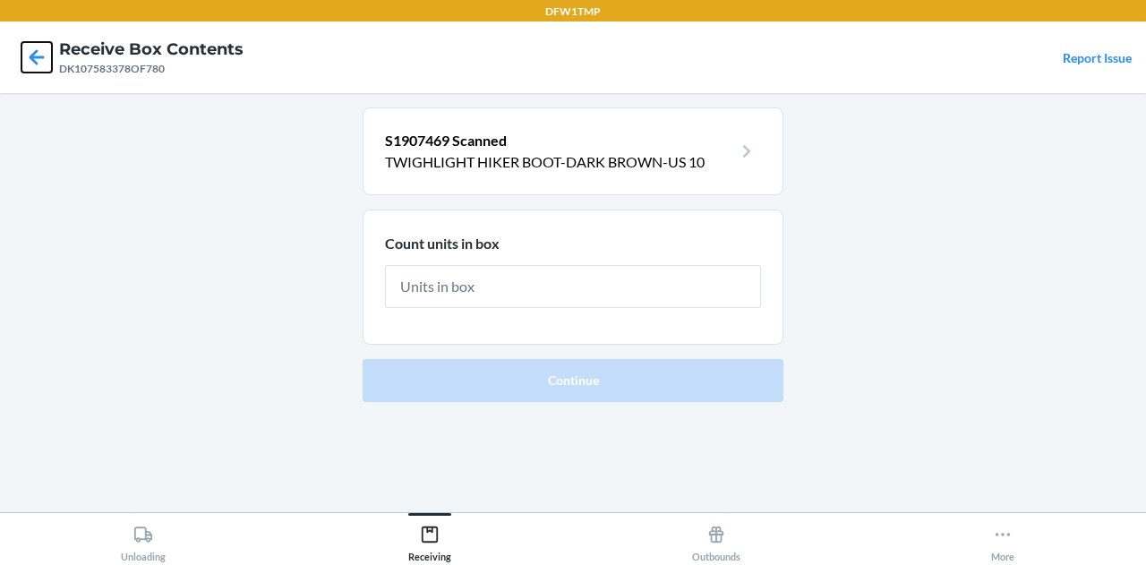
click at [29, 47] on icon at bounding box center [36, 57] width 30 height 30
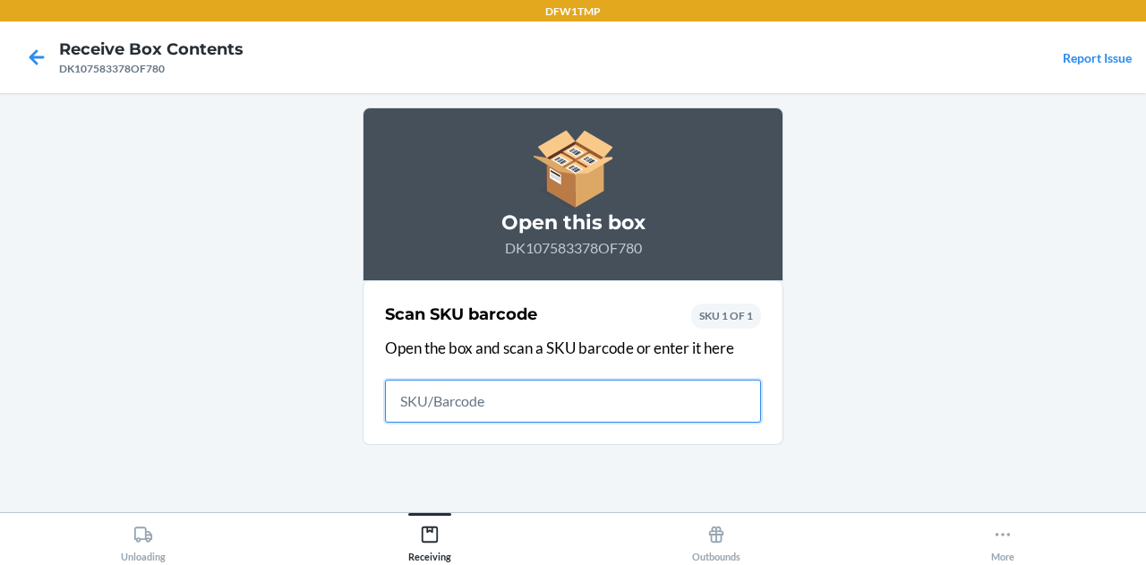
click at [29, 47] on icon at bounding box center [36, 57] width 30 height 30
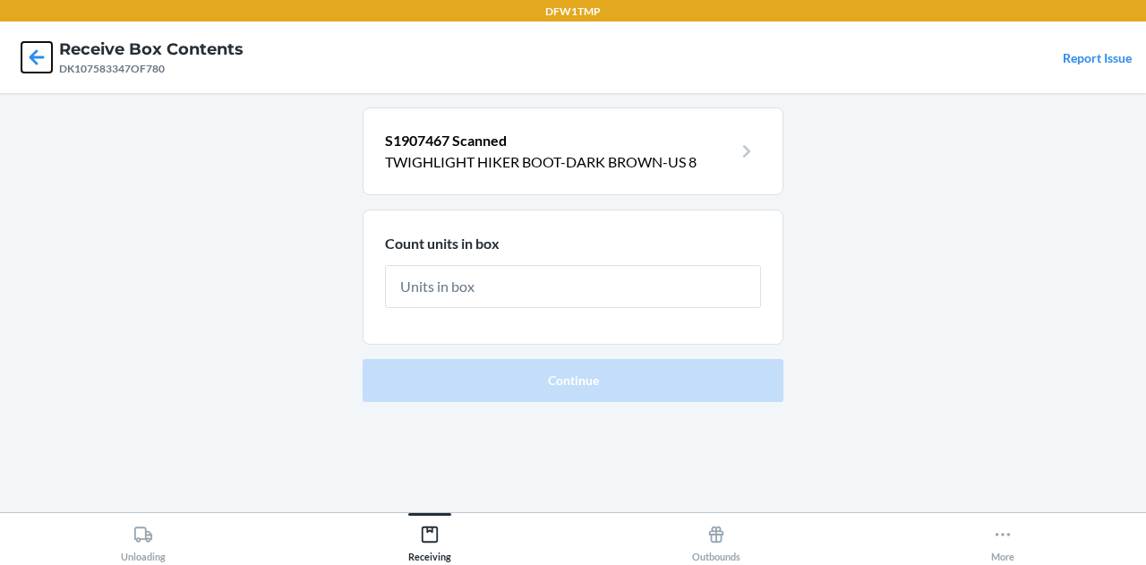
click at [28, 64] on icon at bounding box center [36, 57] width 30 height 30
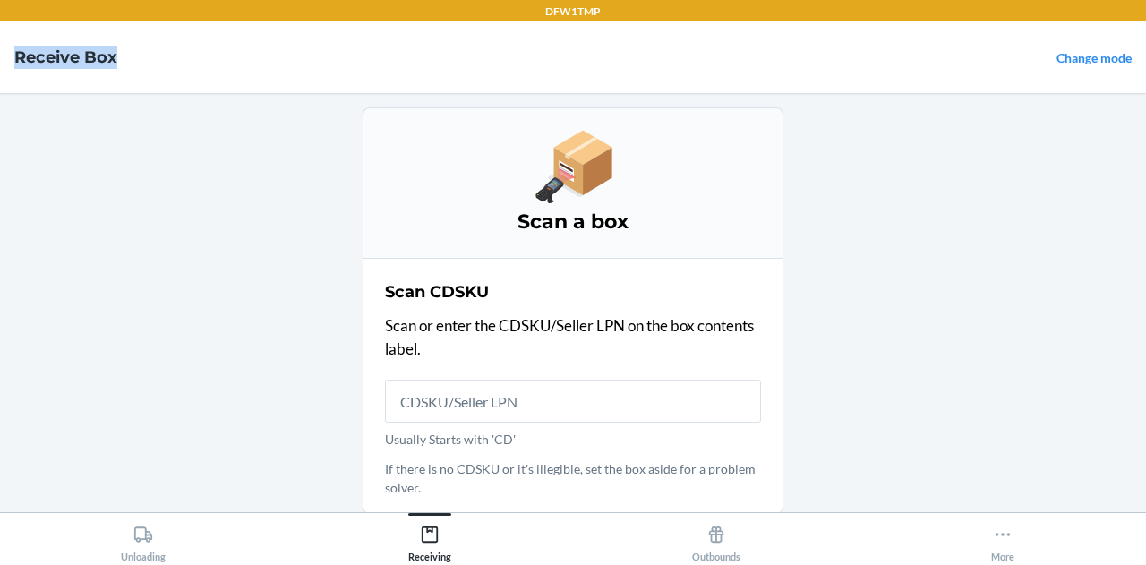
click at [28, 64] on h4 "Receive Box" at bounding box center [65, 57] width 103 height 23
click at [192, 94] on main "Scan a box Scan CDSKU Scan or enter the CDSKU/Seller LPN on the box contents la…" at bounding box center [573, 302] width 1146 height 419
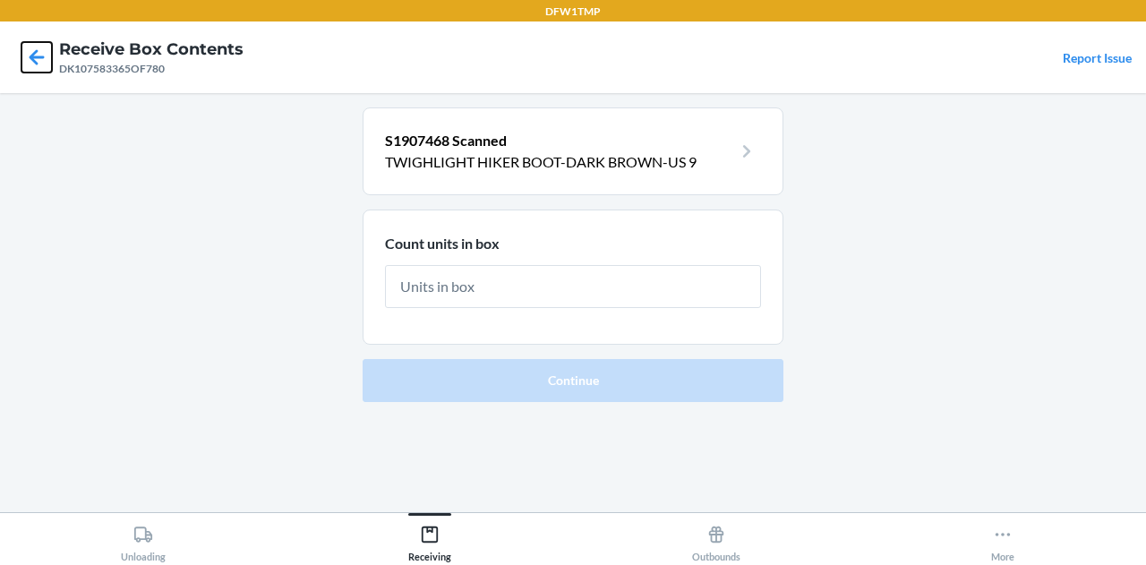
click at [38, 49] on icon at bounding box center [36, 57] width 30 height 30
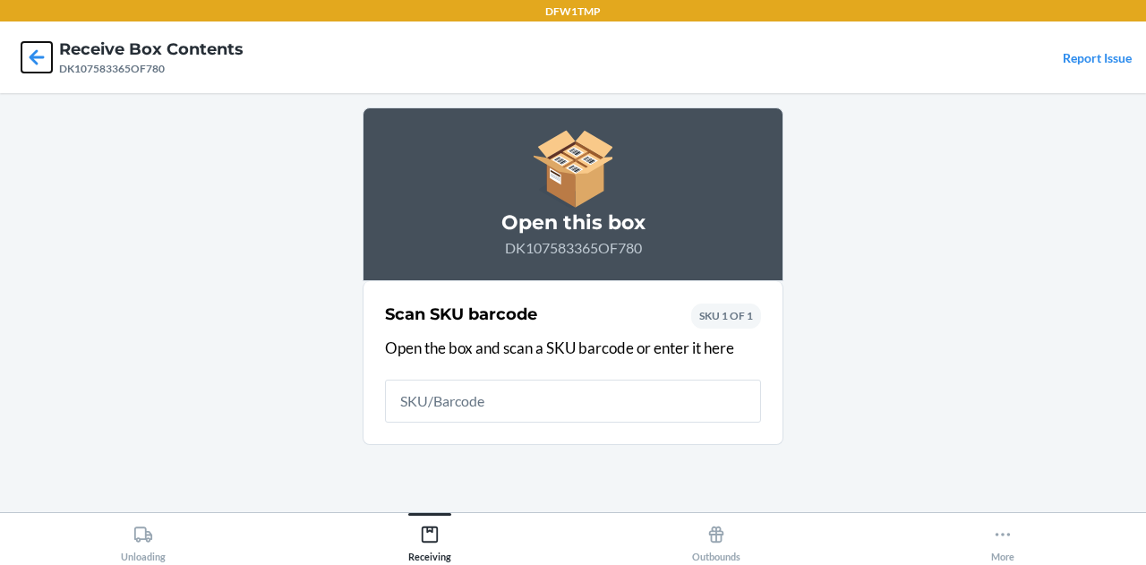
drag, startPoint x: 38, startPoint y: 49, endPoint x: 64, endPoint y: 51, distance: 26.0
click at [64, 51] on nav "Receive Box Contents DK107583365OF780 Report Issue" at bounding box center [573, 57] width 1146 height 72
click at [38, 49] on icon at bounding box center [36, 57] width 30 height 30
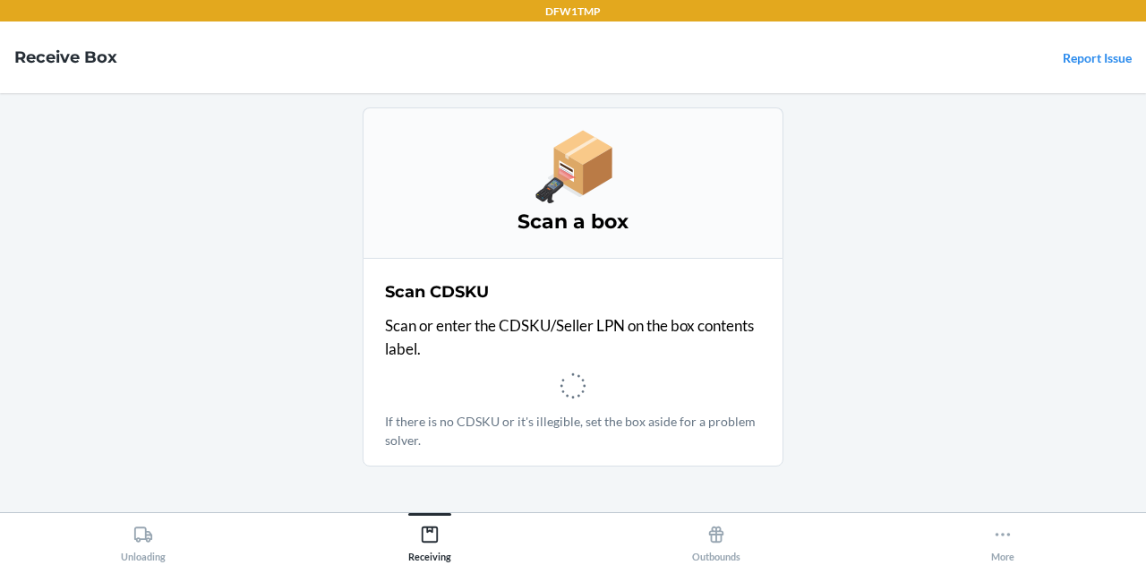
click at [38, 49] on h4 "Receive Box" at bounding box center [65, 57] width 103 height 23
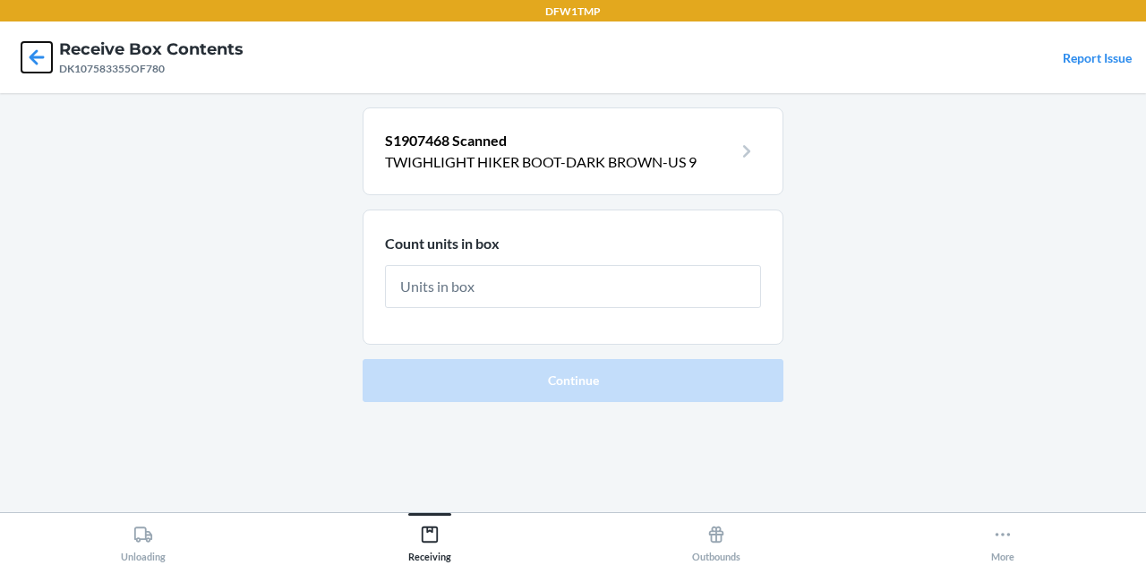
click at [34, 56] on icon at bounding box center [37, 56] width 15 height 15
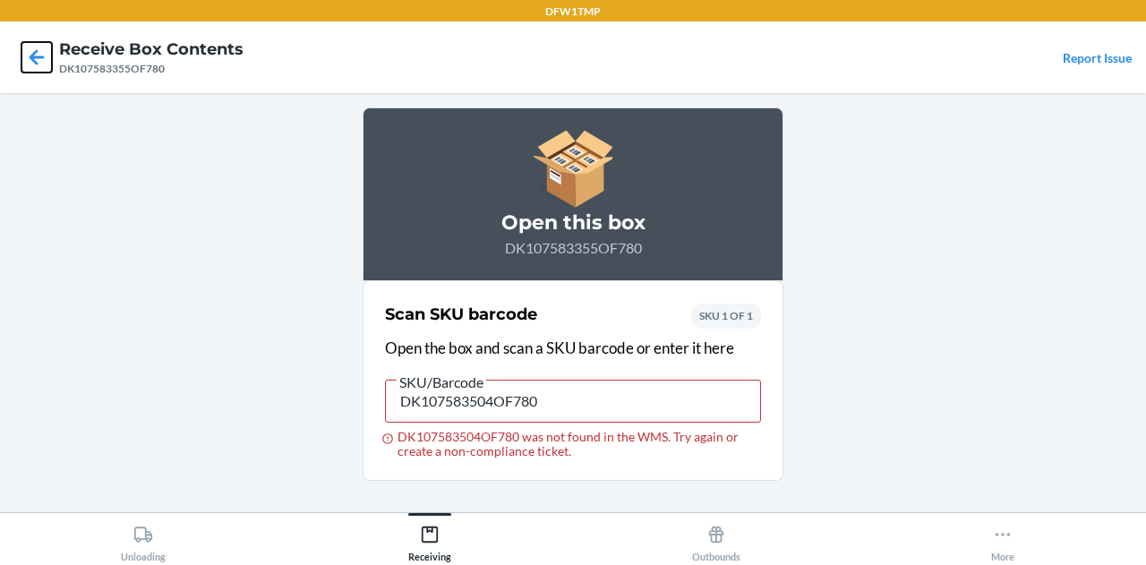
click at [39, 55] on icon at bounding box center [36, 57] width 30 height 30
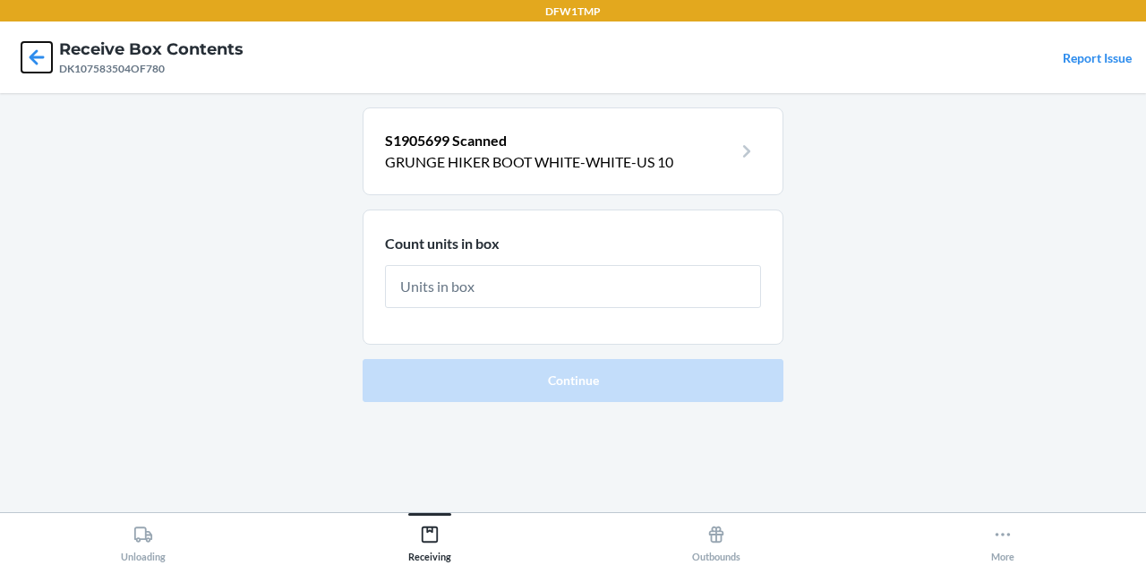
click at [38, 55] on icon at bounding box center [36, 57] width 30 height 30
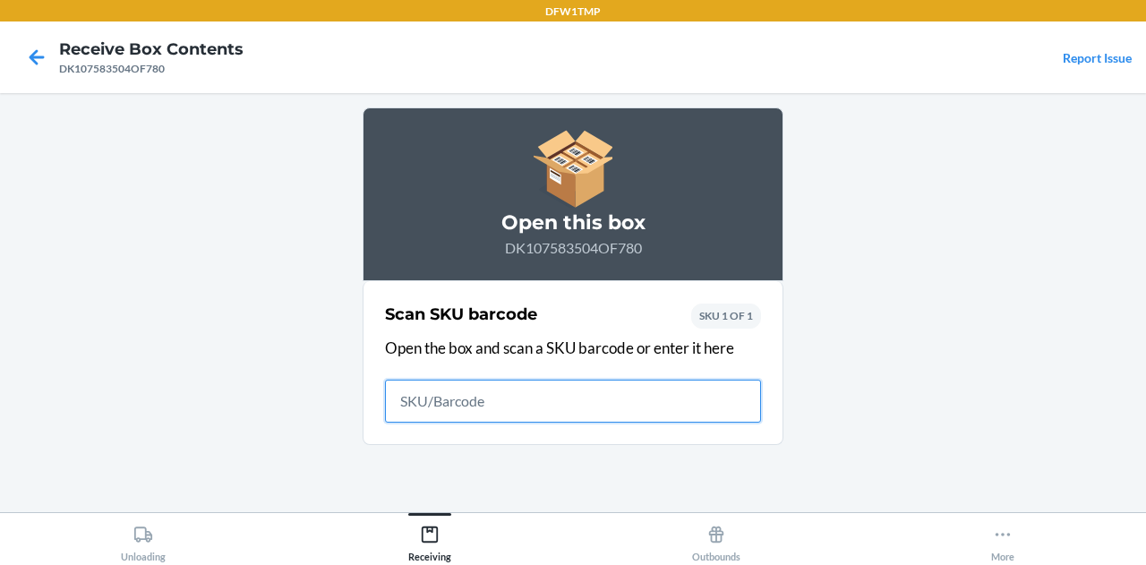
click at [38, 55] on icon at bounding box center [36, 57] width 30 height 30
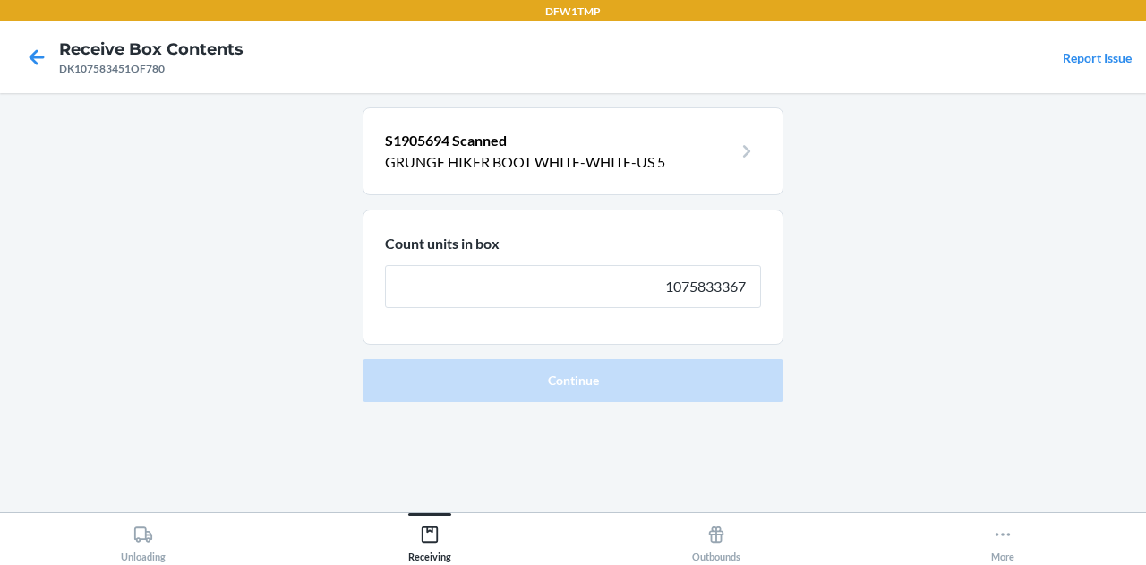
type input "1075833367"
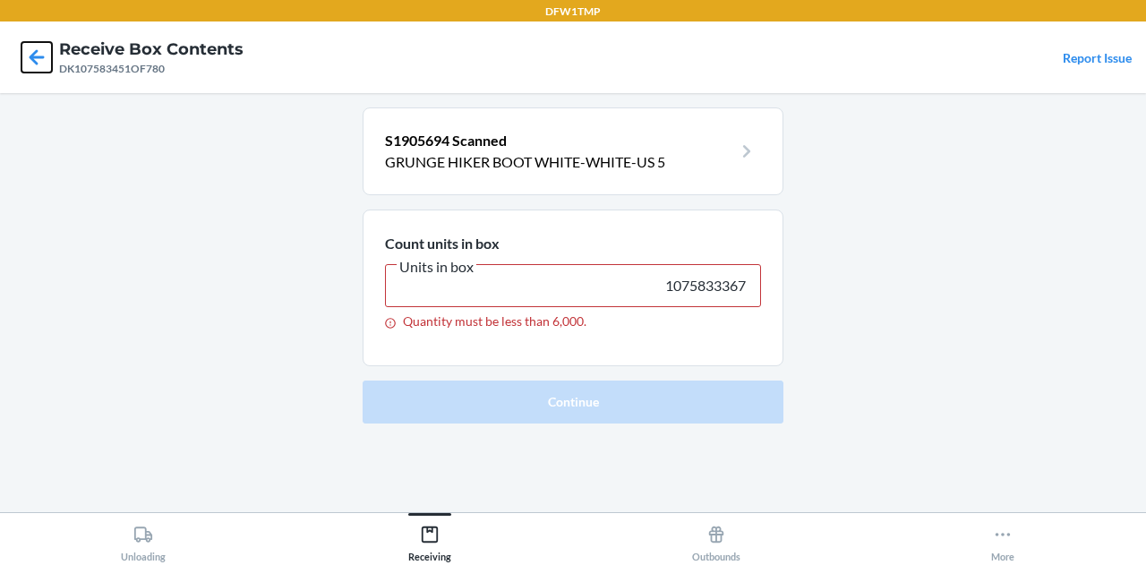
click at [38, 55] on icon at bounding box center [36, 57] width 30 height 30
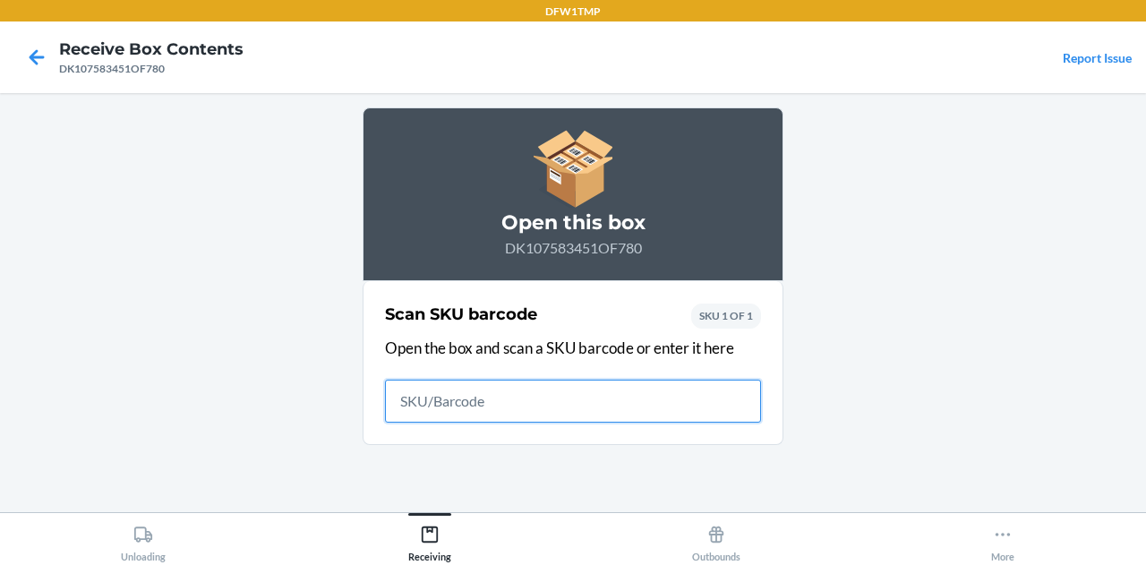
click at [38, 55] on icon at bounding box center [36, 57] width 30 height 30
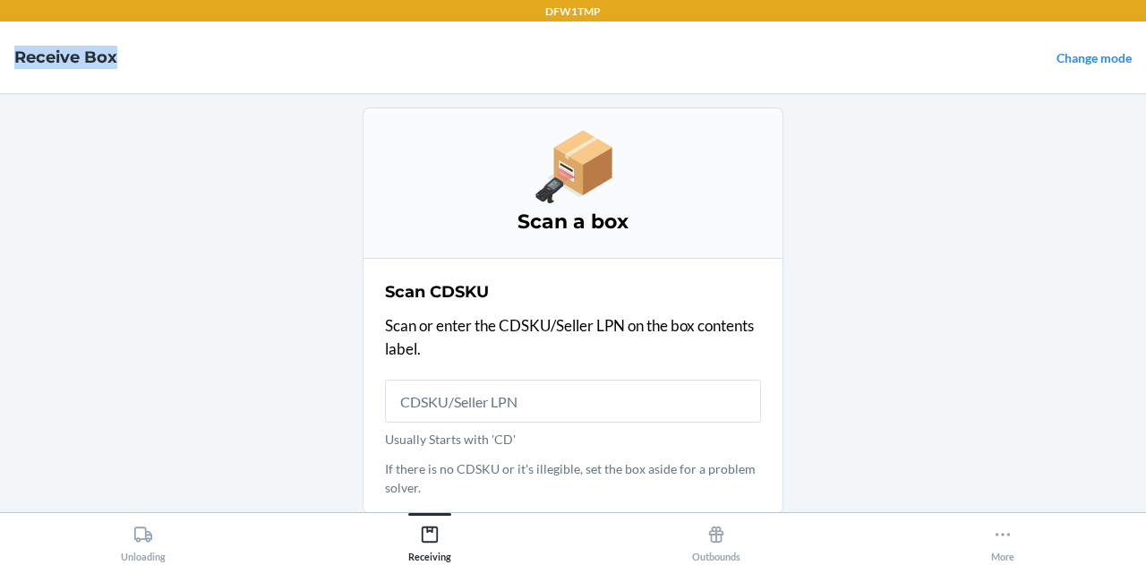
click at [38, 55] on h4 "Receive Box" at bounding box center [65, 57] width 103 height 23
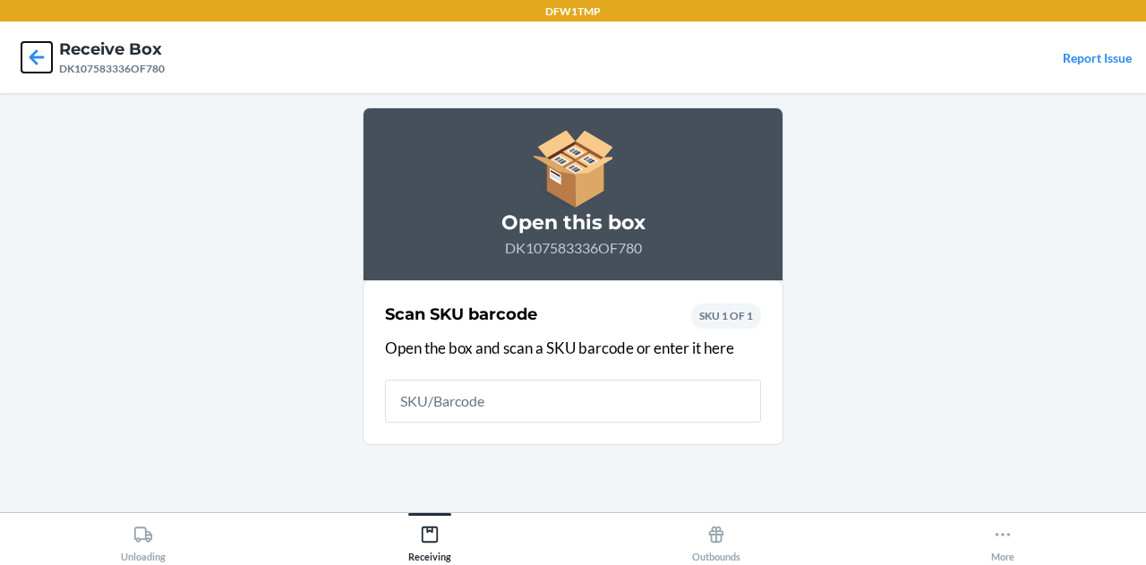
click button at bounding box center [36, 57] width 30 height 30
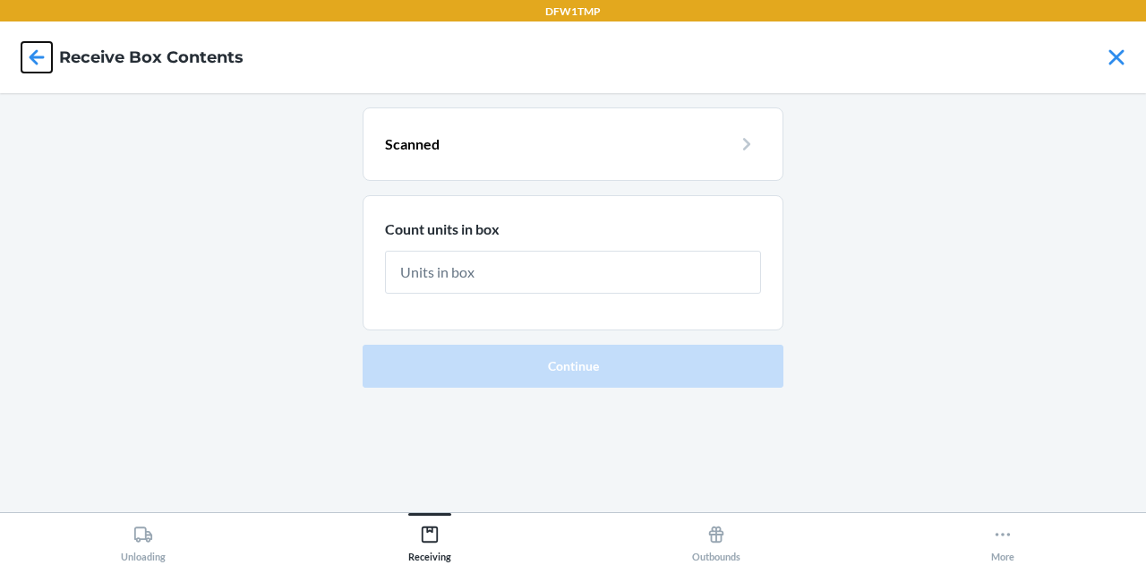
click at [25, 60] on icon at bounding box center [36, 57] width 30 height 30
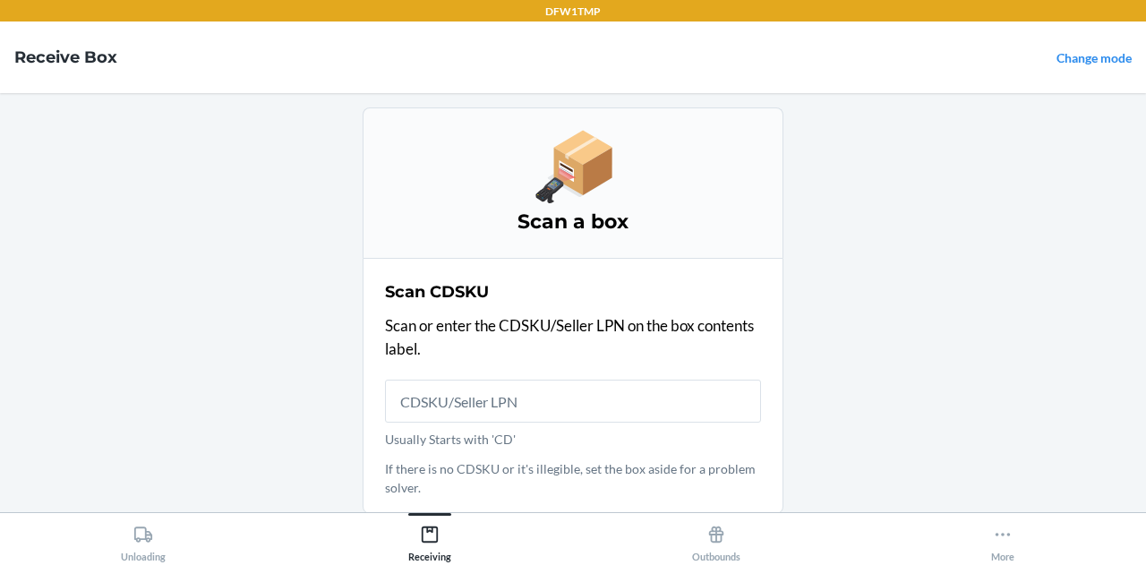
click at [133, 184] on main "Scan a box Scan CDSKU Scan or enter the CDSKU/Seller LPN on the box contents la…" at bounding box center [573, 302] width 1146 height 419
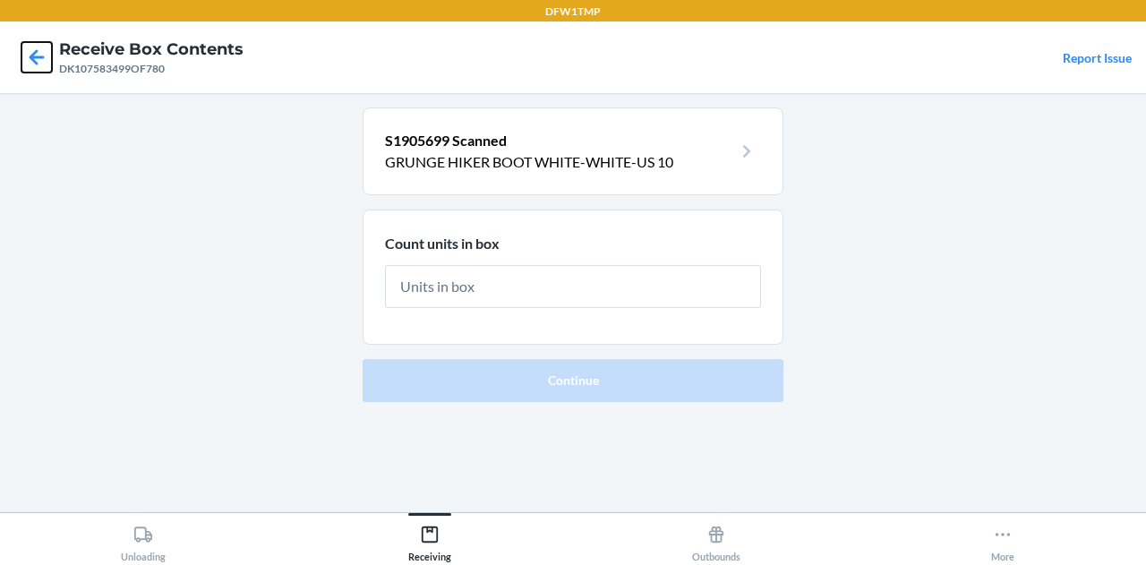
click at [45, 56] on icon at bounding box center [36, 57] width 30 height 30
type input "1075833347"
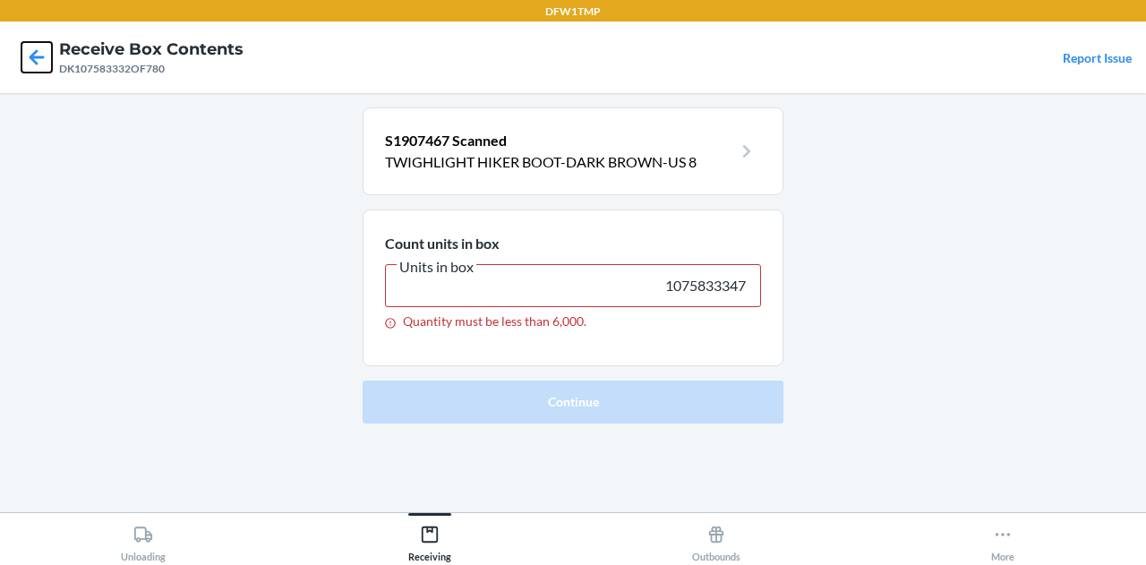
click at [45, 56] on icon at bounding box center [36, 57] width 30 height 30
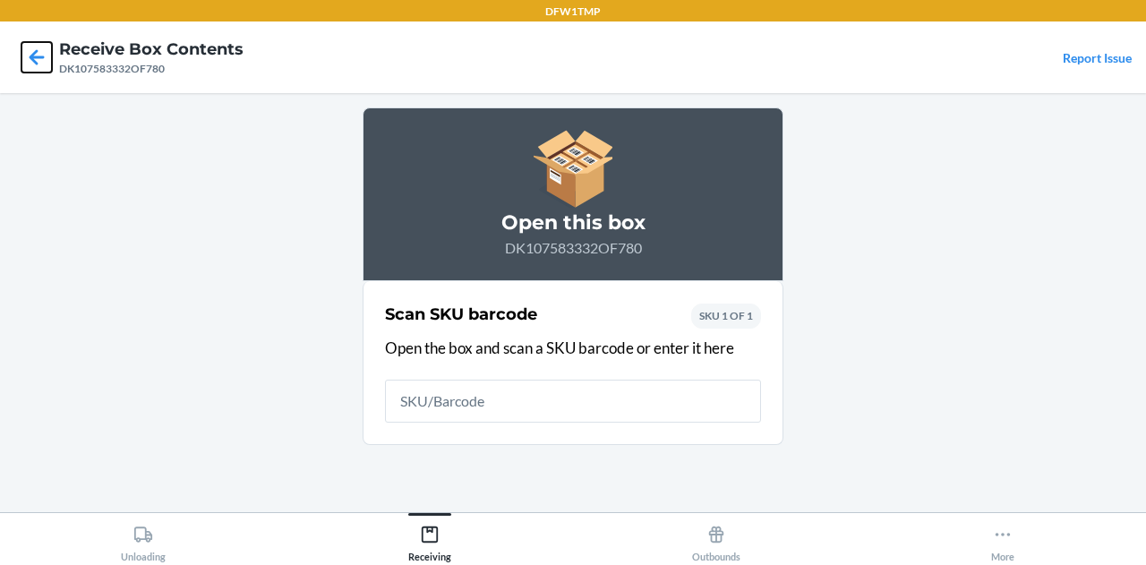
click at [45, 56] on icon at bounding box center [36, 57] width 30 height 30
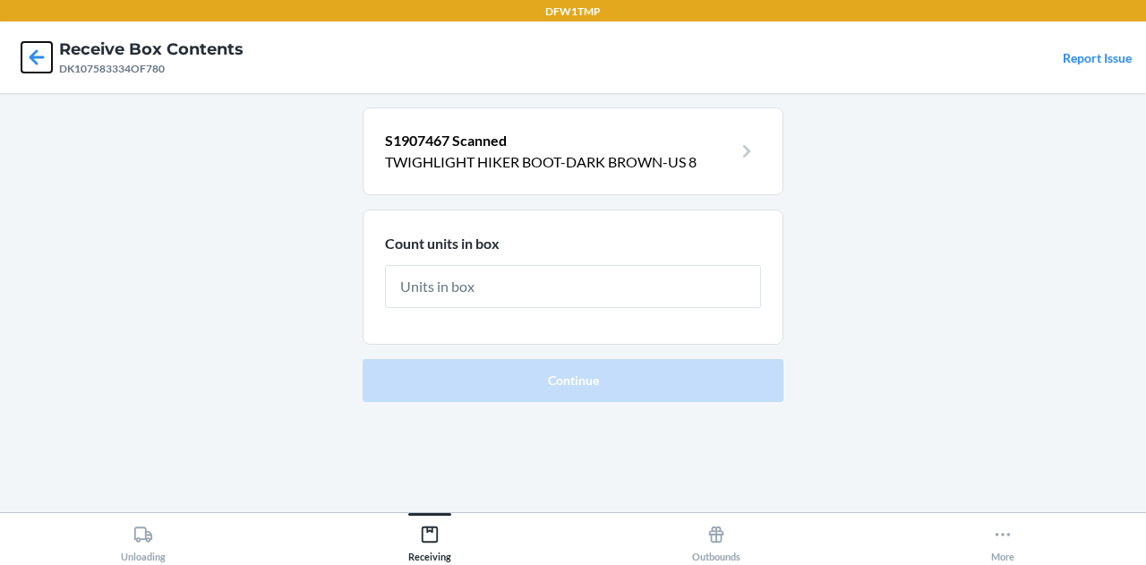
click at [45, 56] on icon at bounding box center [36, 57] width 30 height 30
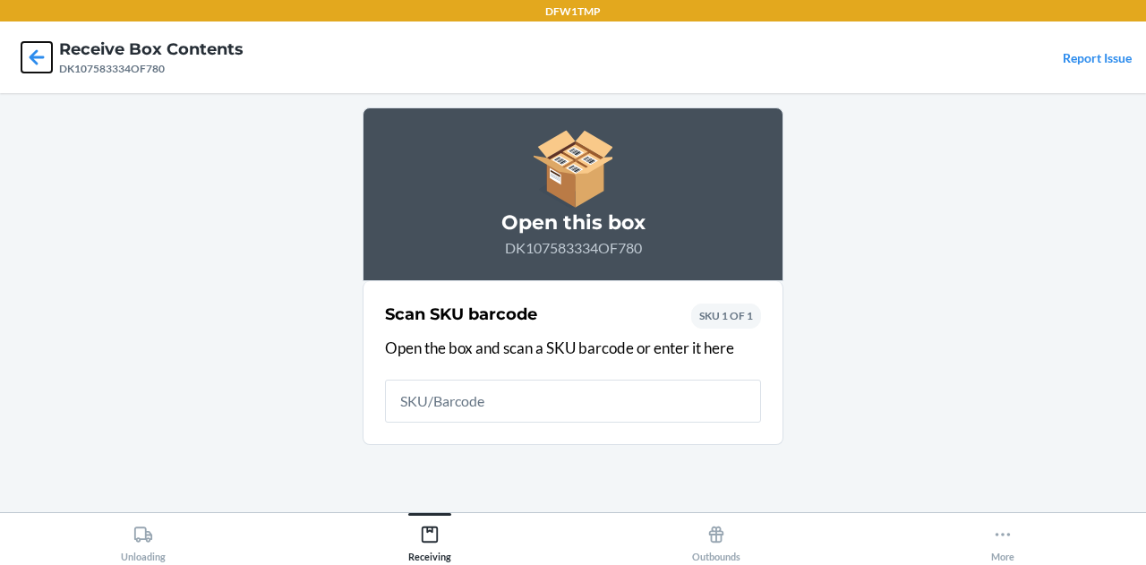
click at [45, 56] on icon at bounding box center [36, 57] width 30 height 30
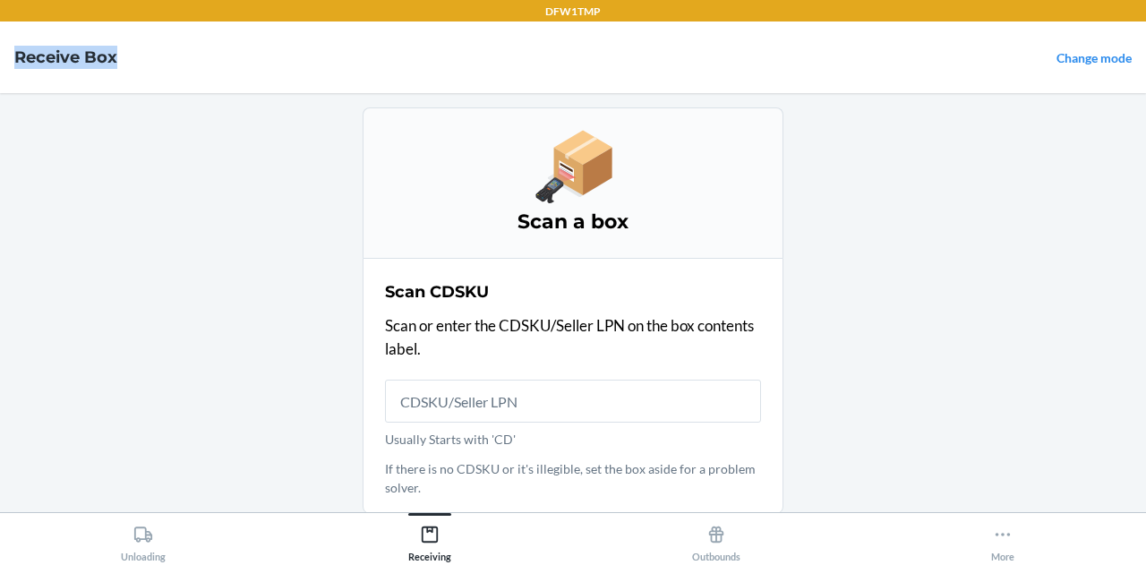
click at [45, 56] on h4 "Receive Box" at bounding box center [65, 57] width 103 height 23
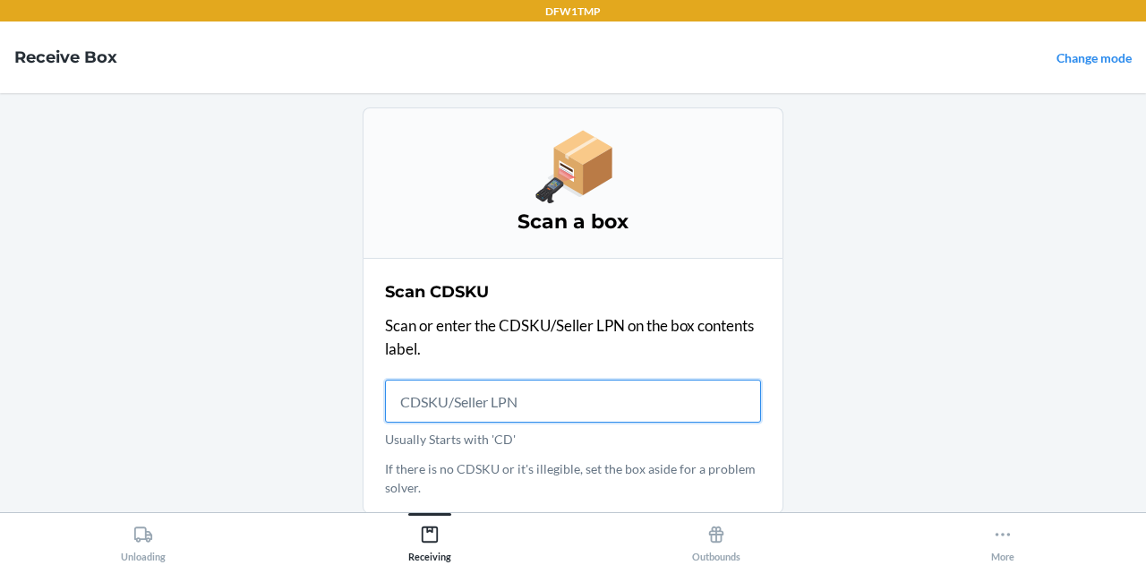
click at [654, 398] on input "Usually Starts with 'CD'" at bounding box center [573, 401] width 376 height 43
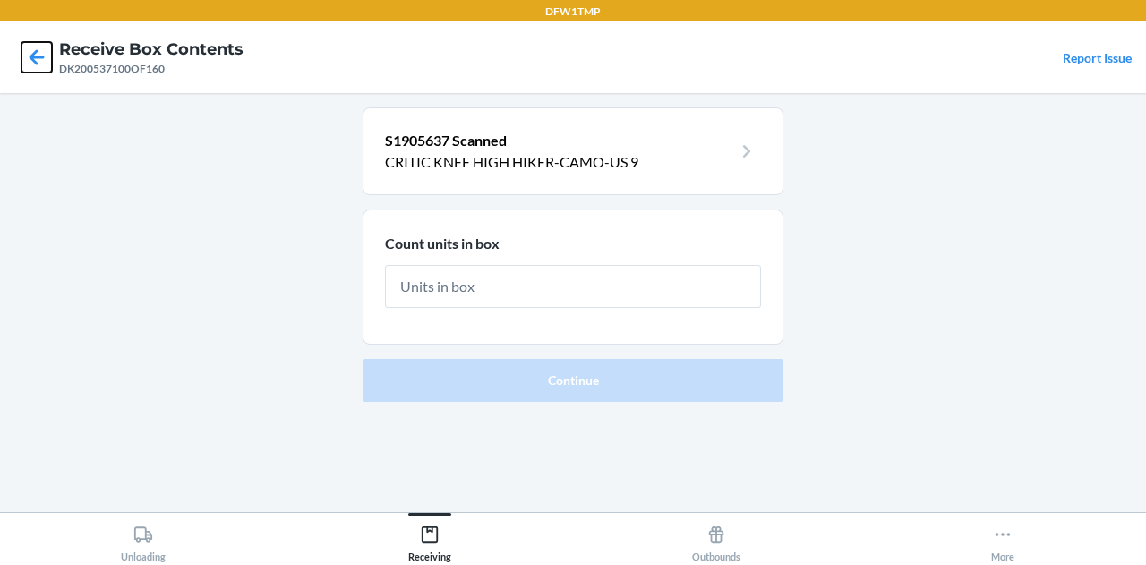
click at [39, 61] on icon at bounding box center [36, 57] width 30 height 30
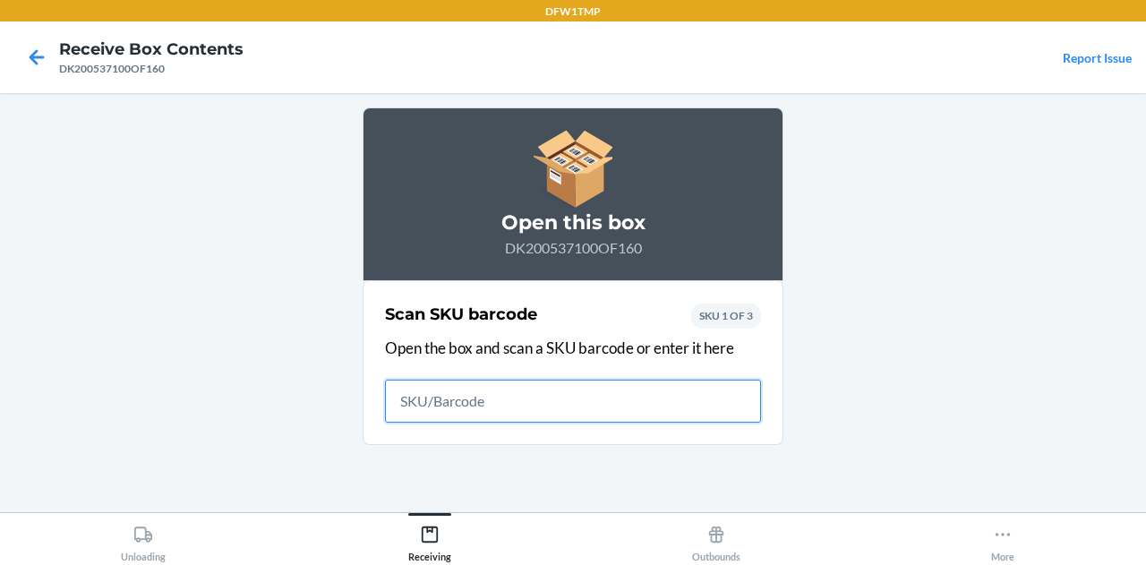
click at [39, 61] on icon at bounding box center [36, 57] width 30 height 30
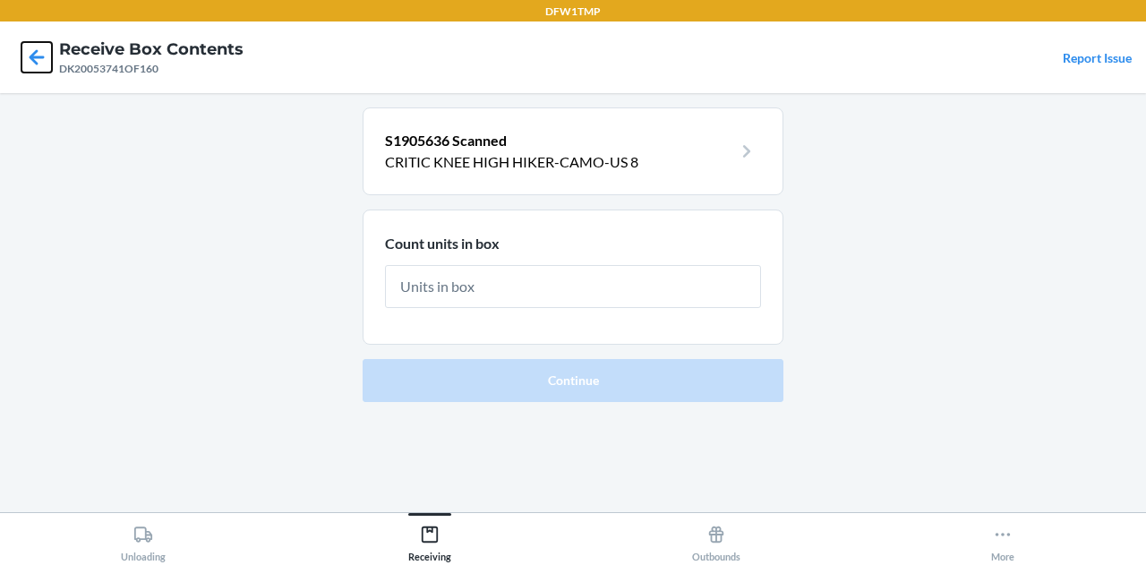
click at [38, 60] on icon at bounding box center [36, 57] width 30 height 30
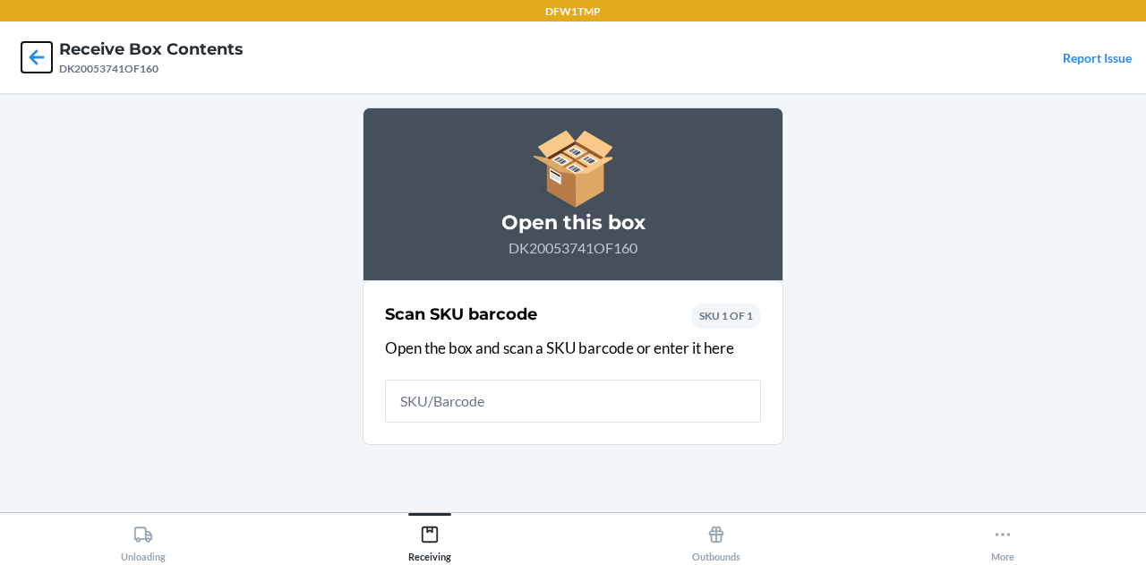
click at [32, 62] on icon at bounding box center [36, 57] width 30 height 30
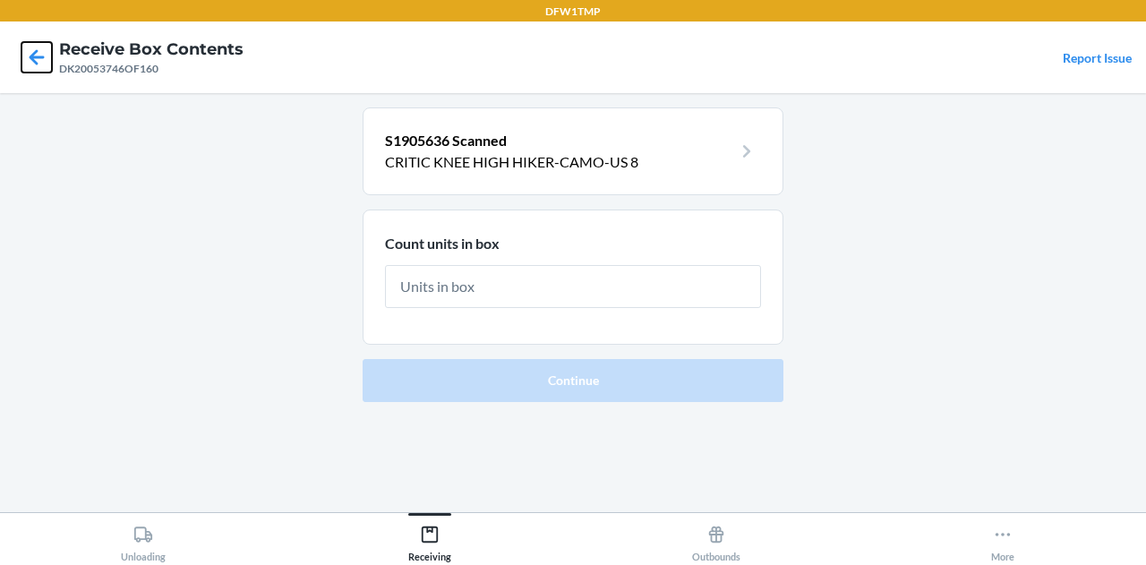
click at [30, 68] on icon at bounding box center [36, 57] width 30 height 30
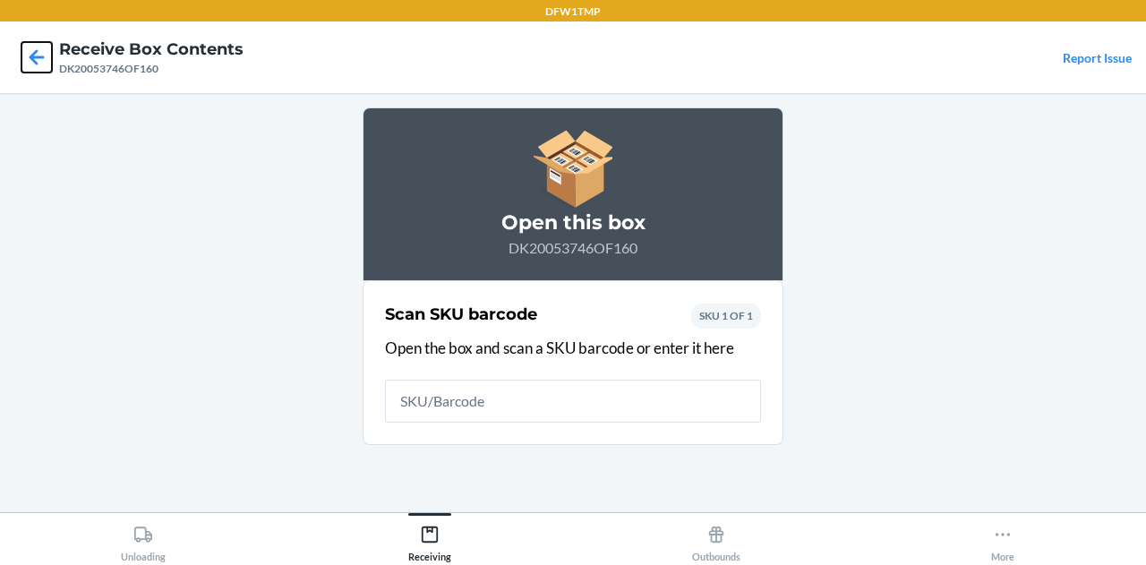
click at [30, 68] on icon at bounding box center [36, 57] width 30 height 30
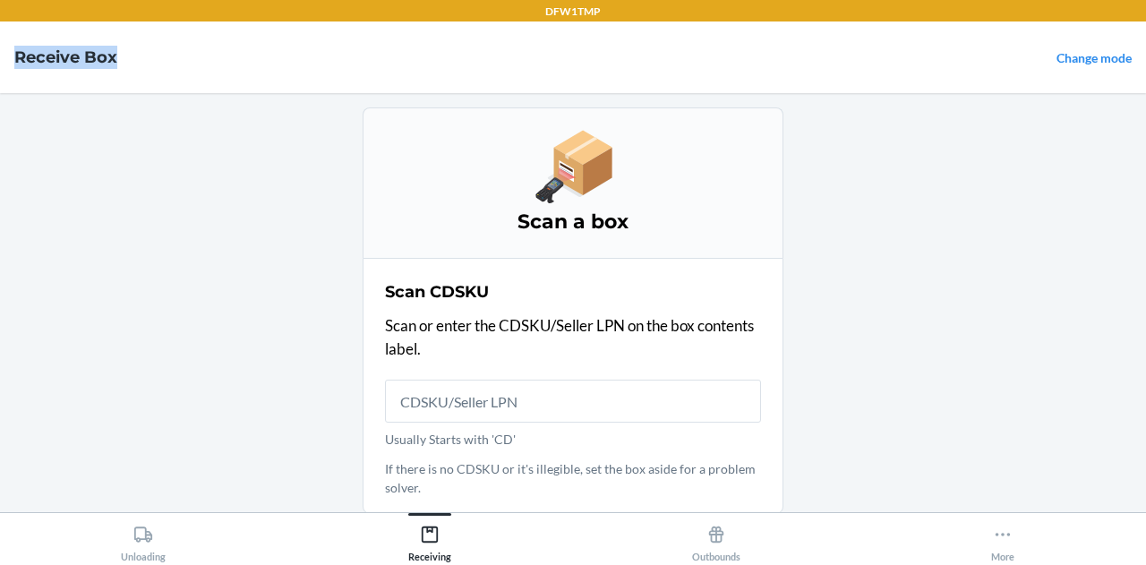
click at [30, 68] on h4 "Receive Box" at bounding box center [65, 57] width 103 height 23
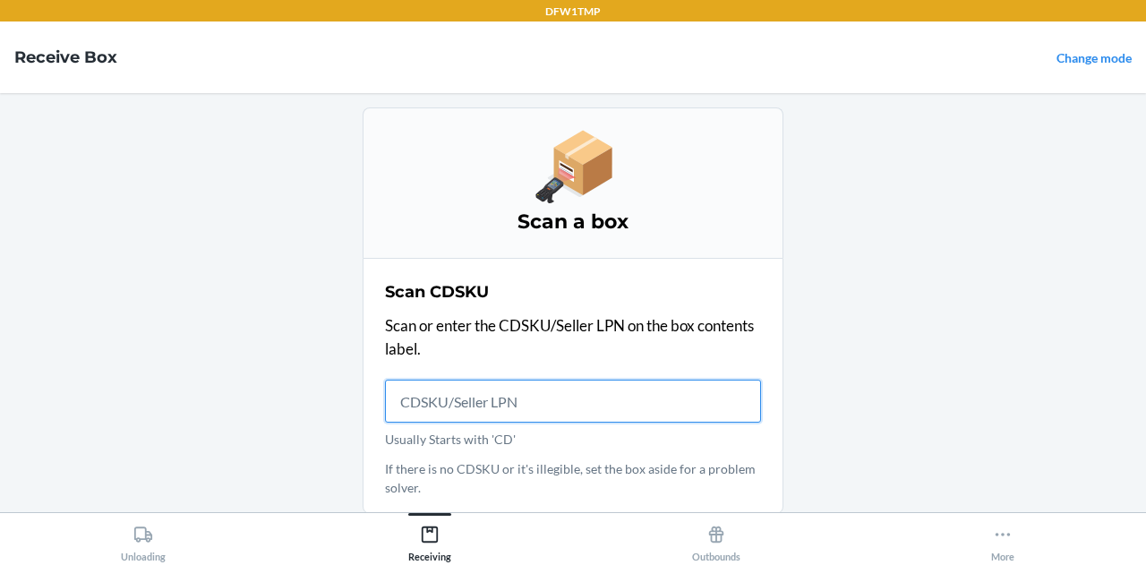
click at [531, 406] on input "Usually Starts with 'CD'" at bounding box center [573, 401] width 376 height 43
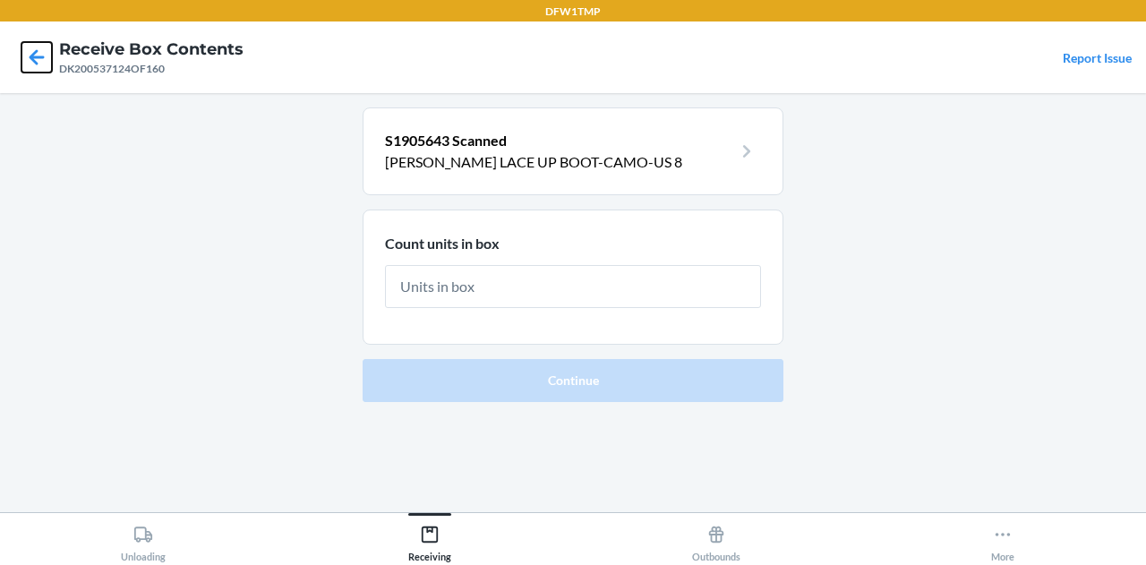
click at [32, 55] on icon at bounding box center [37, 56] width 15 height 15
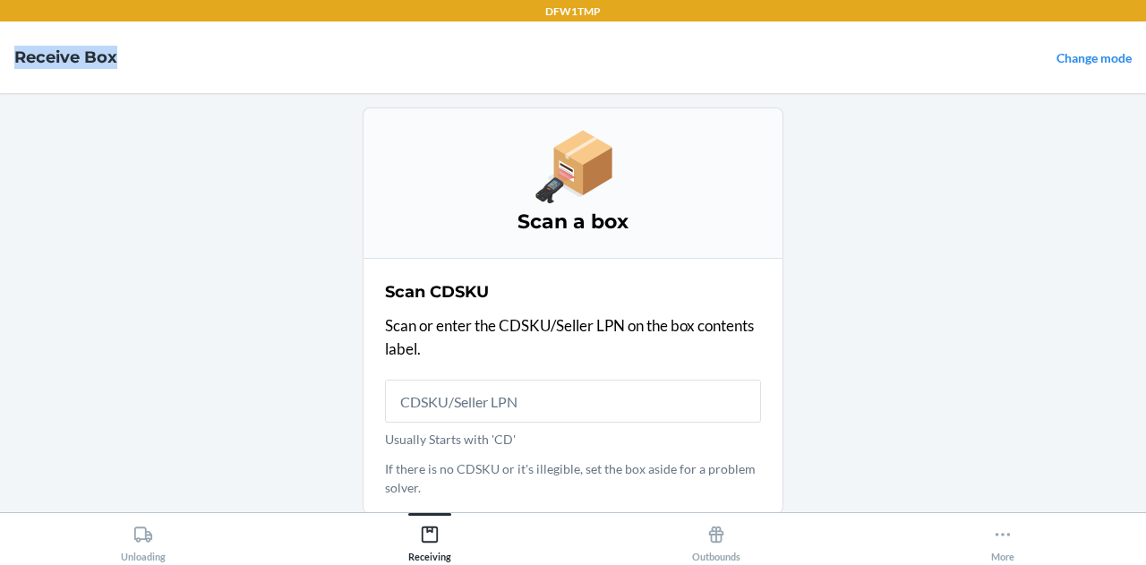
click at [32, 55] on h4 "Receive Box" at bounding box center [65, 57] width 103 height 23
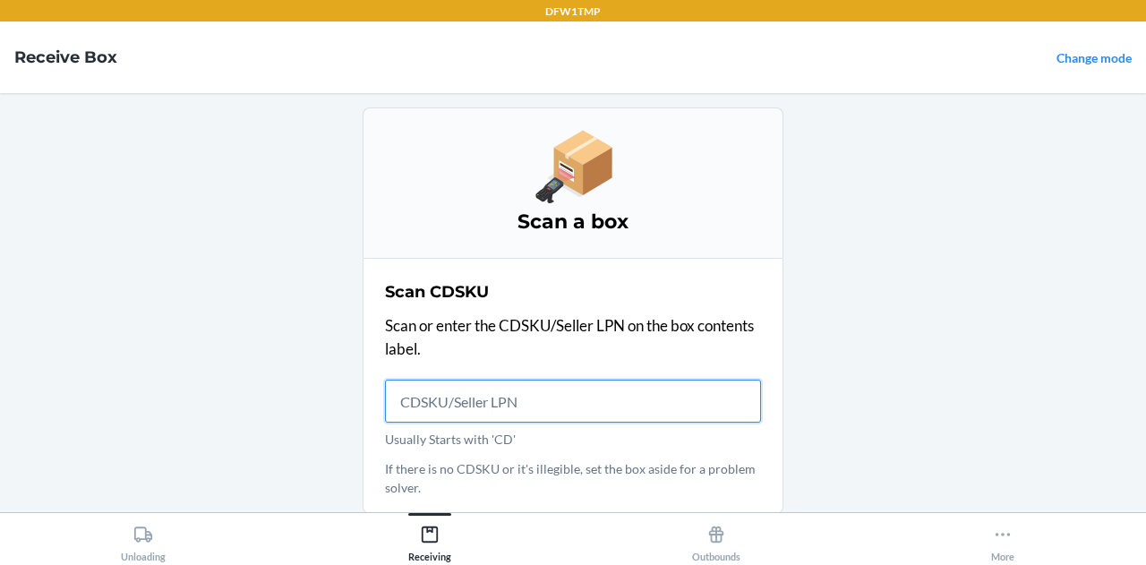
click at [32, 55] on h4 "Receive Box" at bounding box center [65, 57] width 103 height 23
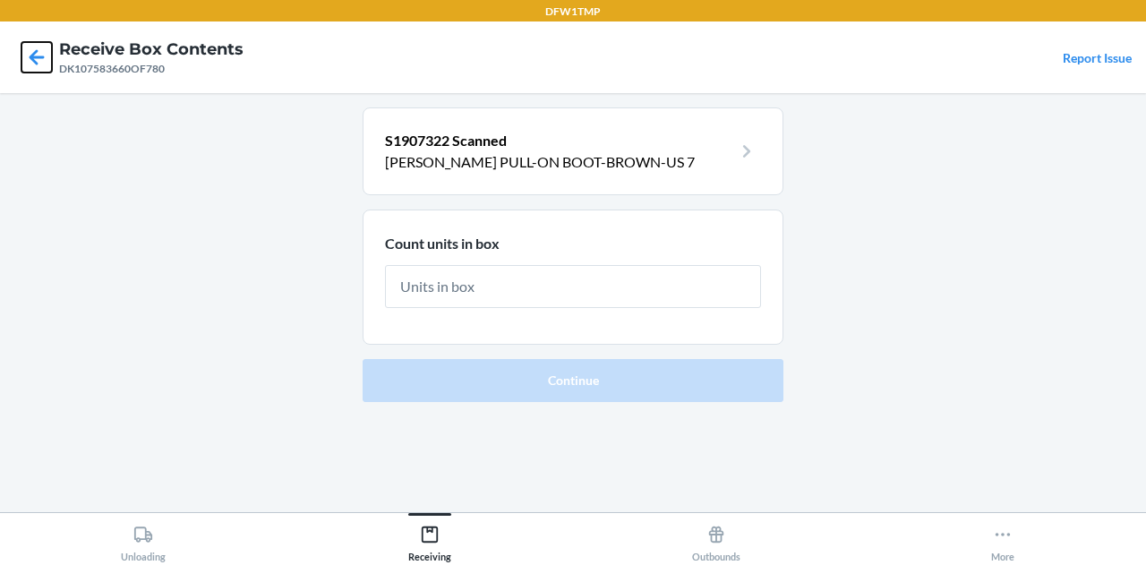
click at [32, 55] on icon at bounding box center [37, 56] width 15 height 15
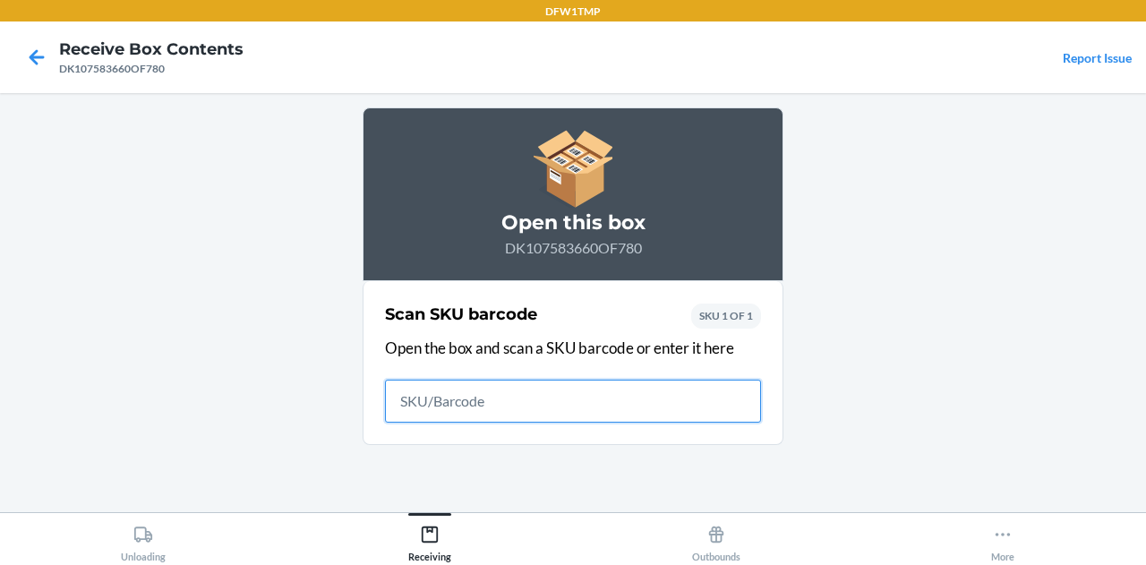
click at [32, 55] on icon at bounding box center [37, 56] width 15 height 15
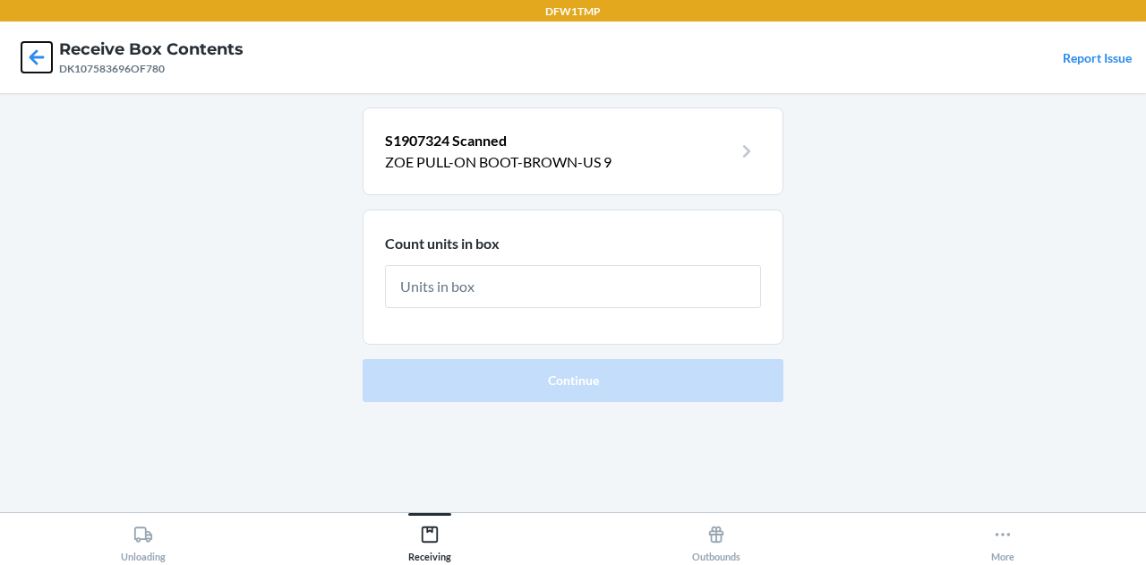
click at [32, 55] on icon at bounding box center [37, 56] width 15 height 15
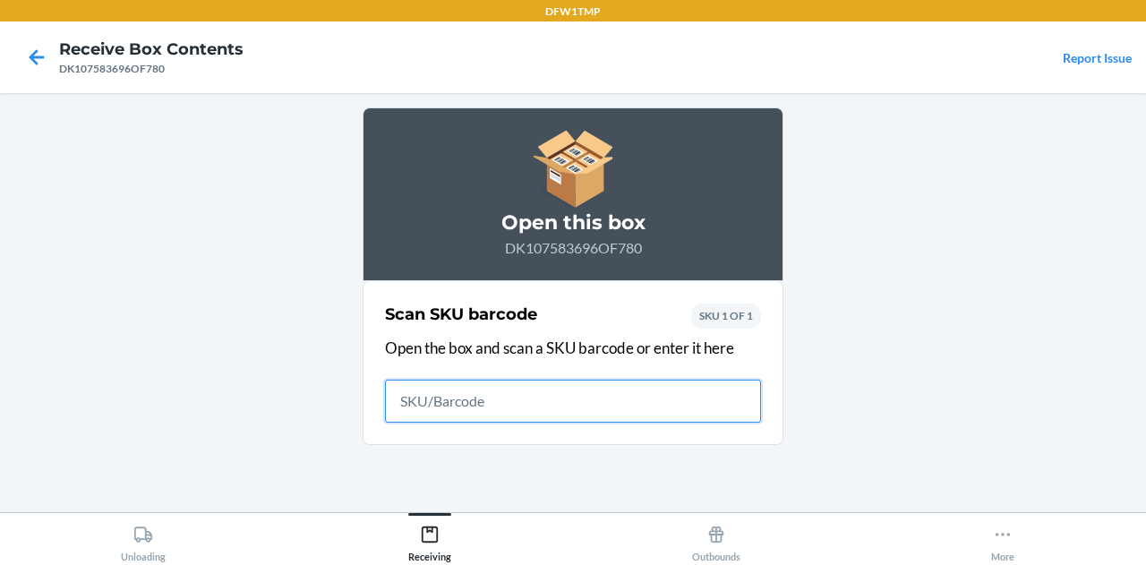
click at [32, 55] on icon at bounding box center [37, 56] width 15 height 15
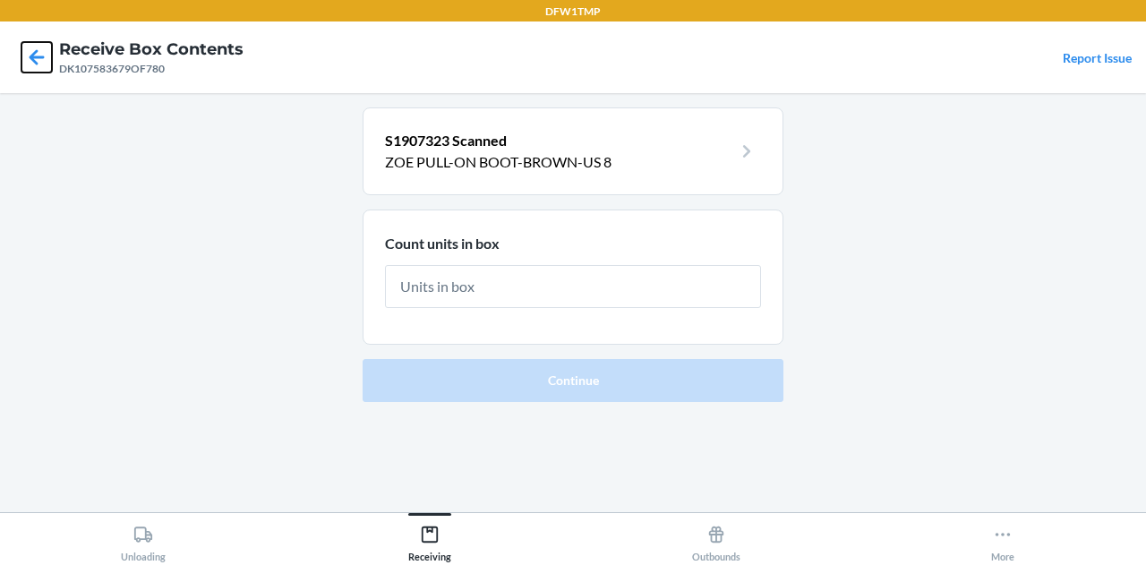
click at [32, 55] on icon at bounding box center [37, 56] width 15 height 15
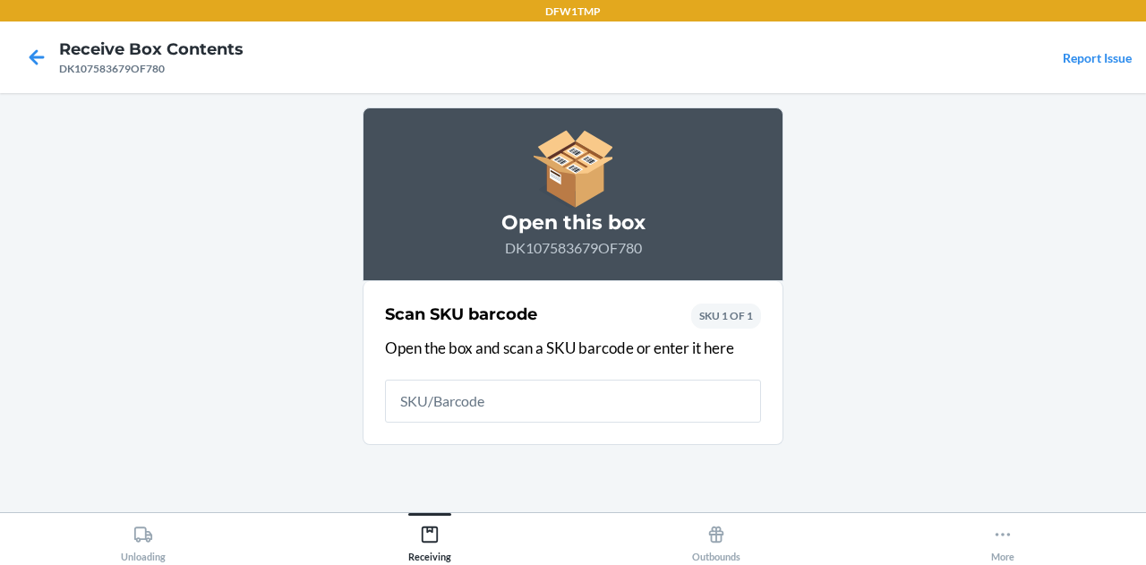
click at [25, 40] on div at bounding box center [36, 57] width 45 height 45
drag, startPoint x: 47, startPoint y: 47, endPoint x: 30, endPoint y: 58, distance: 21.4
click at [30, 58] on icon at bounding box center [36, 57] width 30 height 30
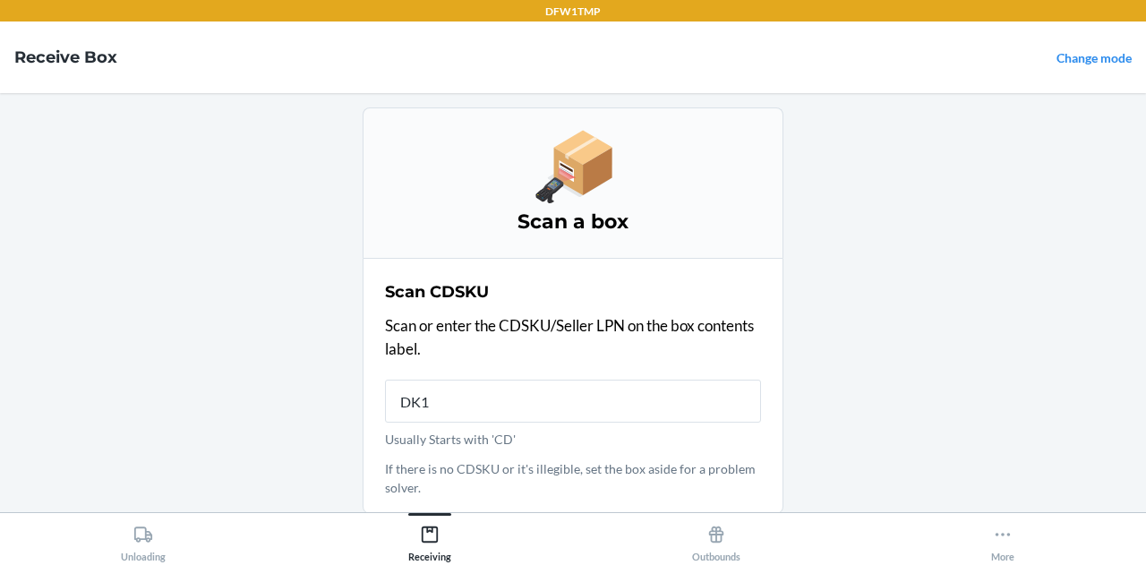
type input "DK10"
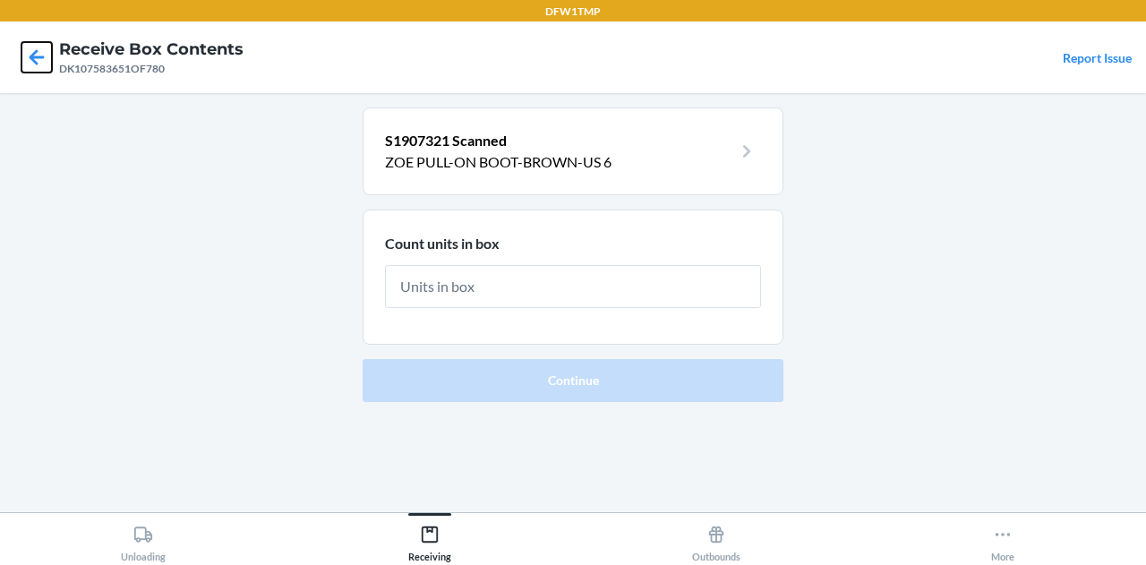
click at [30, 58] on icon at bounding box center [37, 56] width 15 height 15
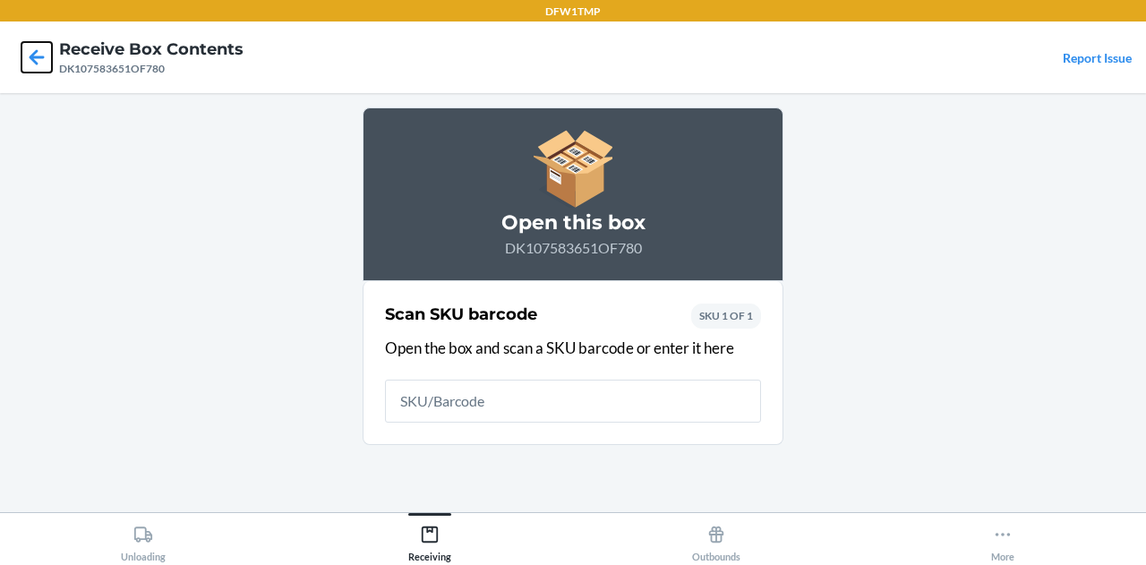
click at [30, 58] on icon at bounding box center [37, 56] width 15 height 15
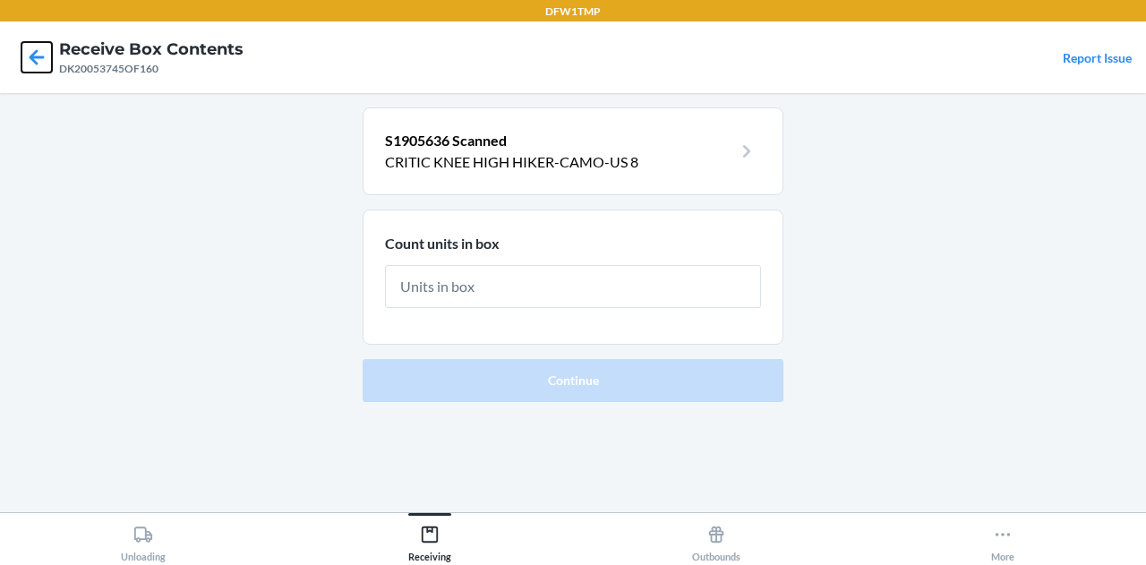
click at [30, 58] on icon at bounding box center [37, 56] width 15 height 15
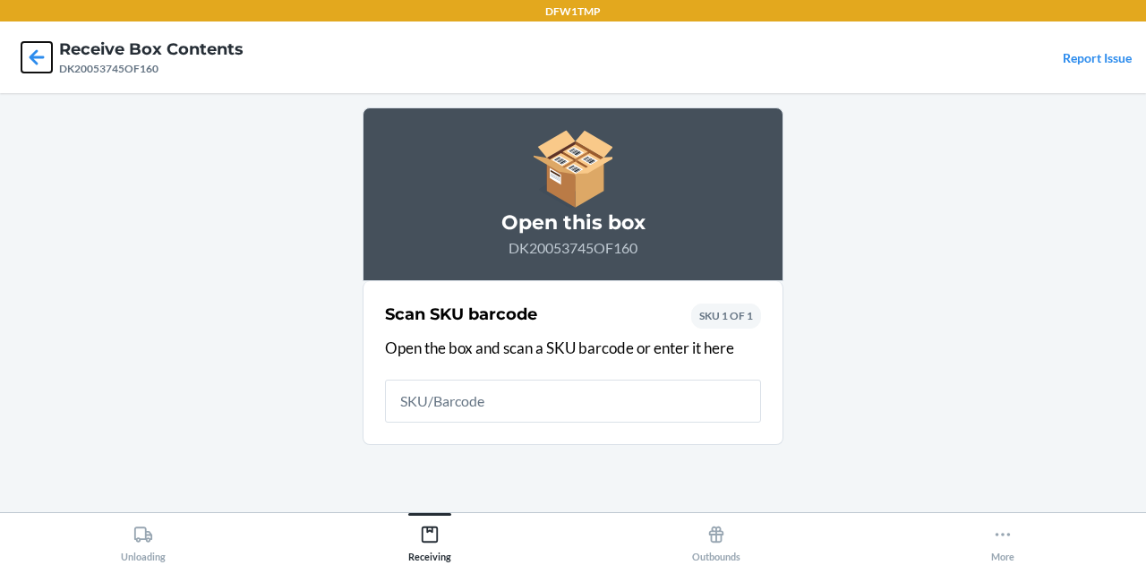
click at [30, 58] on icon at bounding box center [37, 56] width 15 height 15
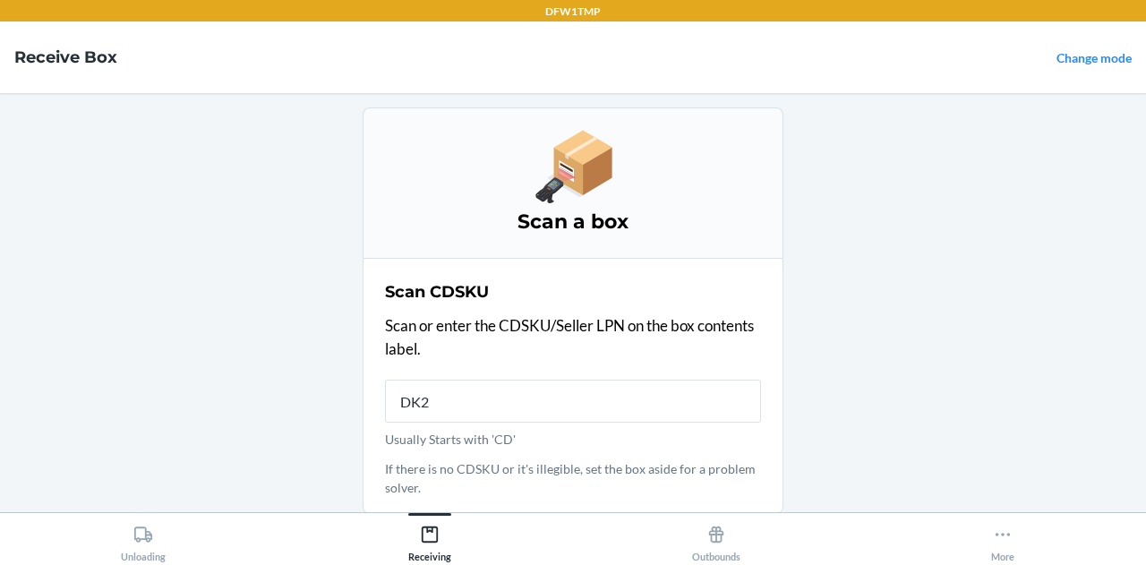
type input "DK20"
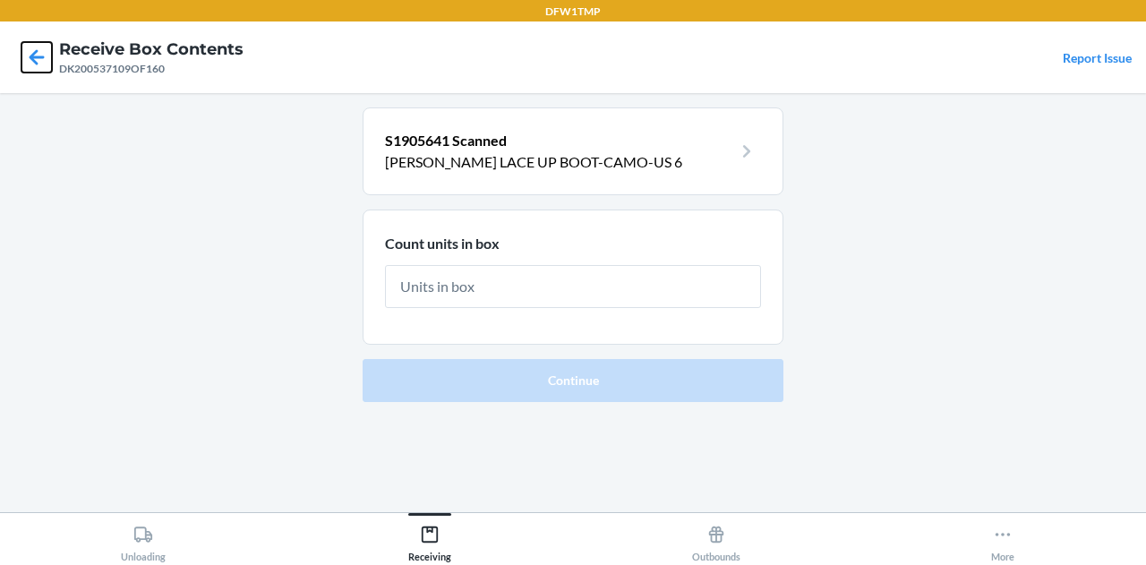
click at [30, 58] on icon at bounding box center [37, 56] width 15 height 15
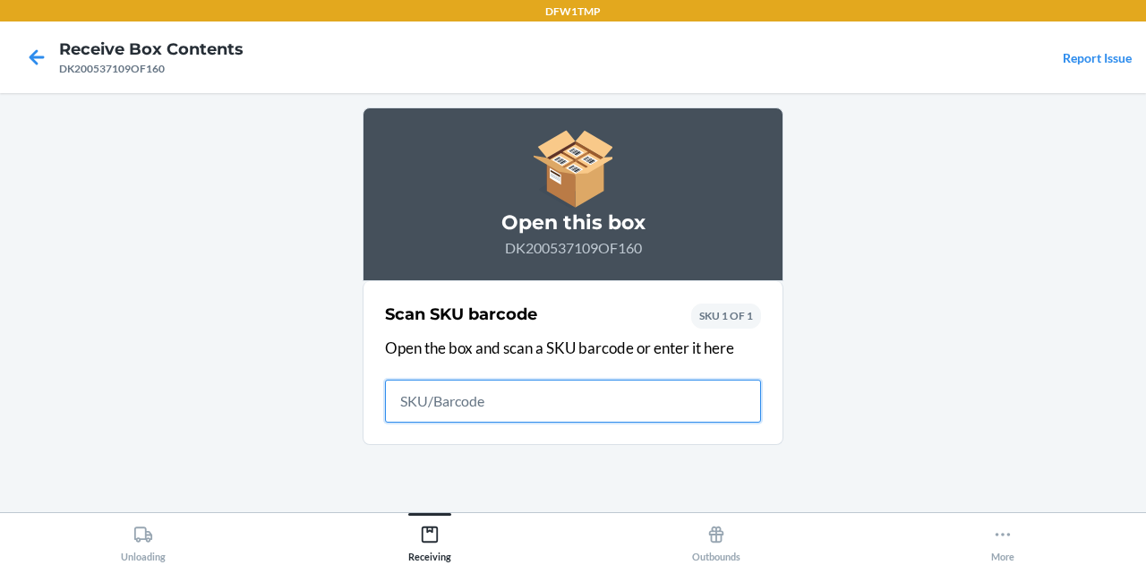
click at [30, 58] on icon at bounding box center [37, 56] width 15 height 15
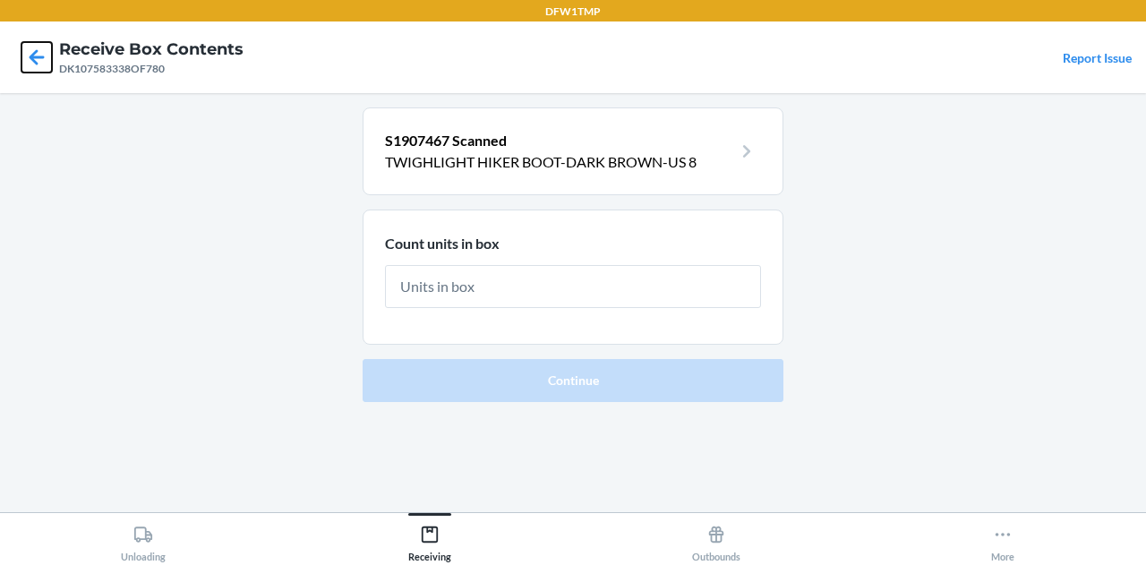
click at [30, 58] on icon at bounding box center [37, 56] width 15 height 15
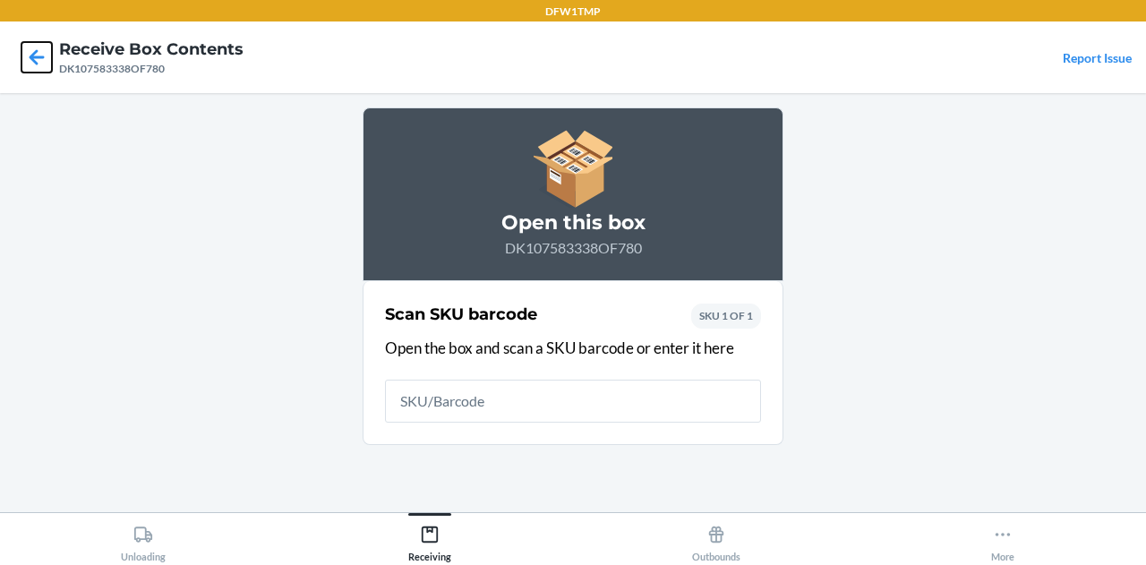
click at [30, 58] on icon at bounding box center [37, 56] width 15 height 15
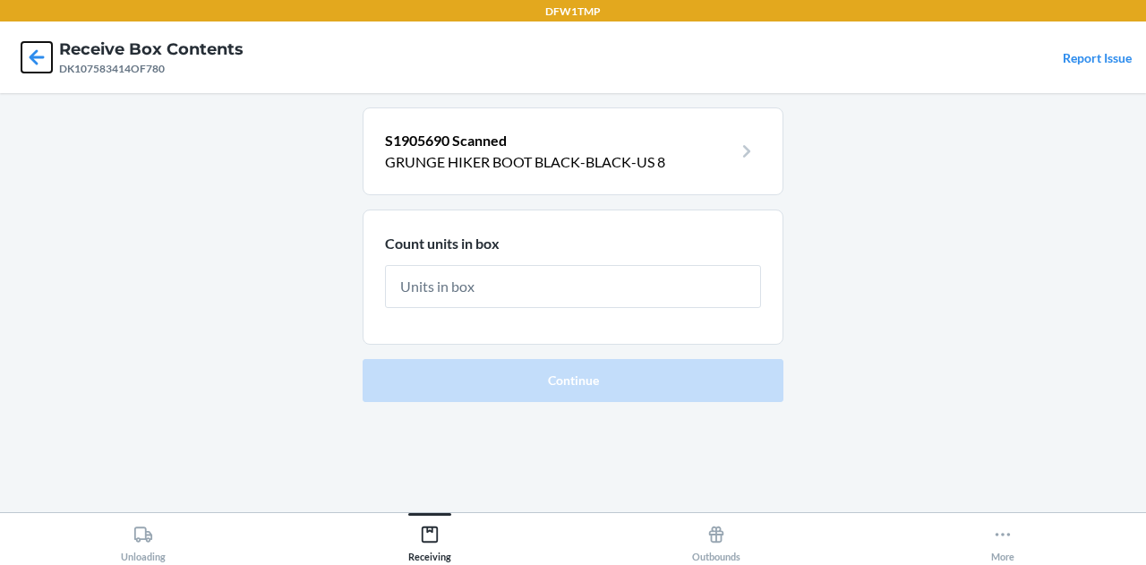
click at [30, 58] on icon at bounding box center [37, 56] width 15 height 15
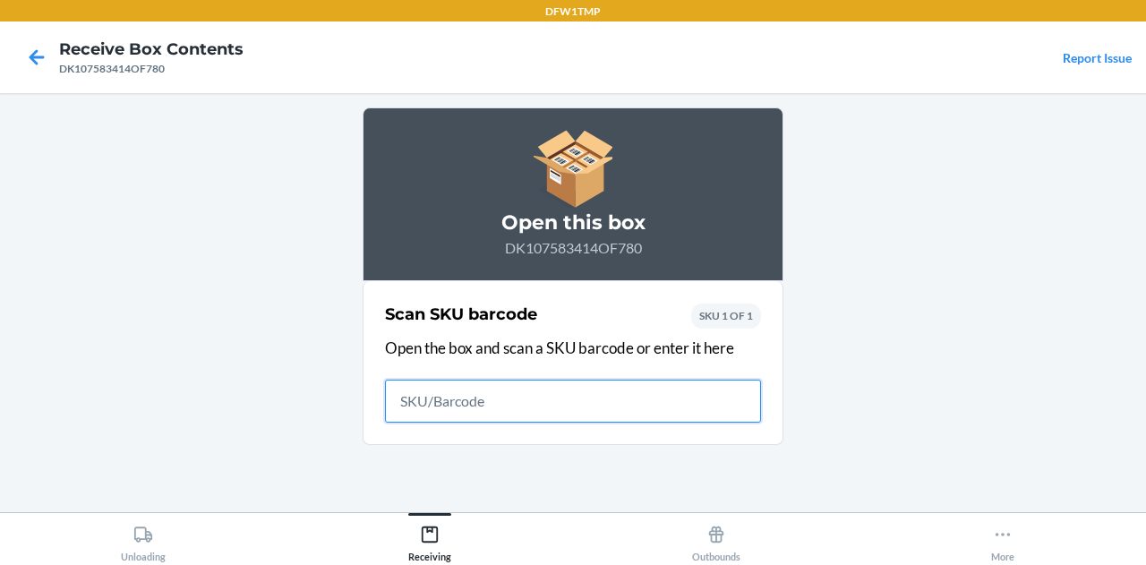
click at [30, 58] on icon at bounding box center [37, 56] width 15 height 15
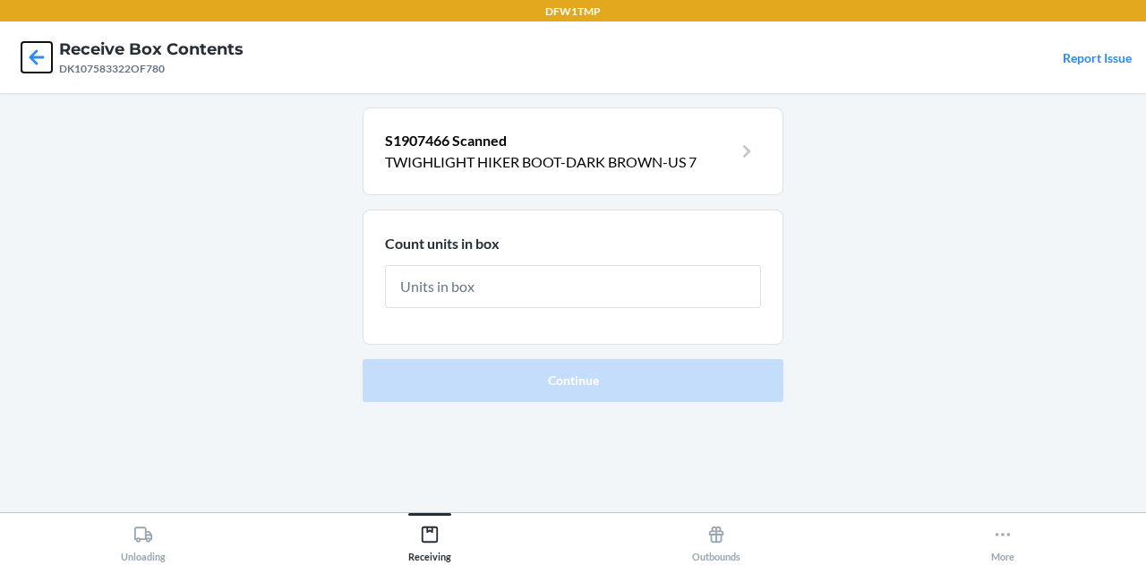
click at [30, 58] on icon at bounding box center [37, 56] width 15 height 15
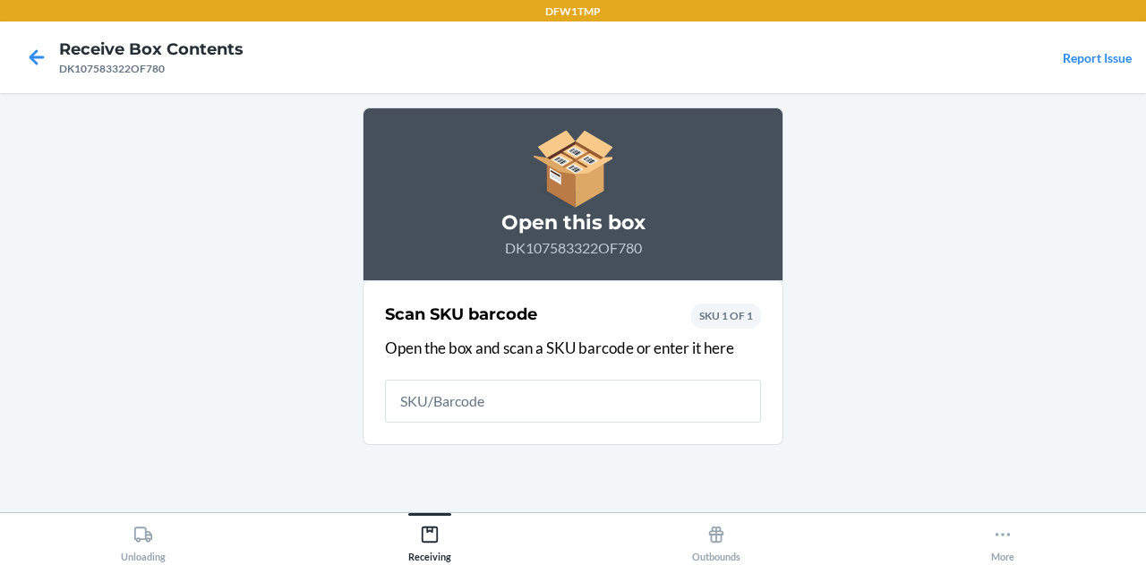
click at [11, 37] on nav "Receive Box Contents DK107583322OF780 Report Issue" at bounding box center [573, 57] width 1146 height 72
click at [29, 44] on icon at bounding box center [36, 57] width 30 height 30
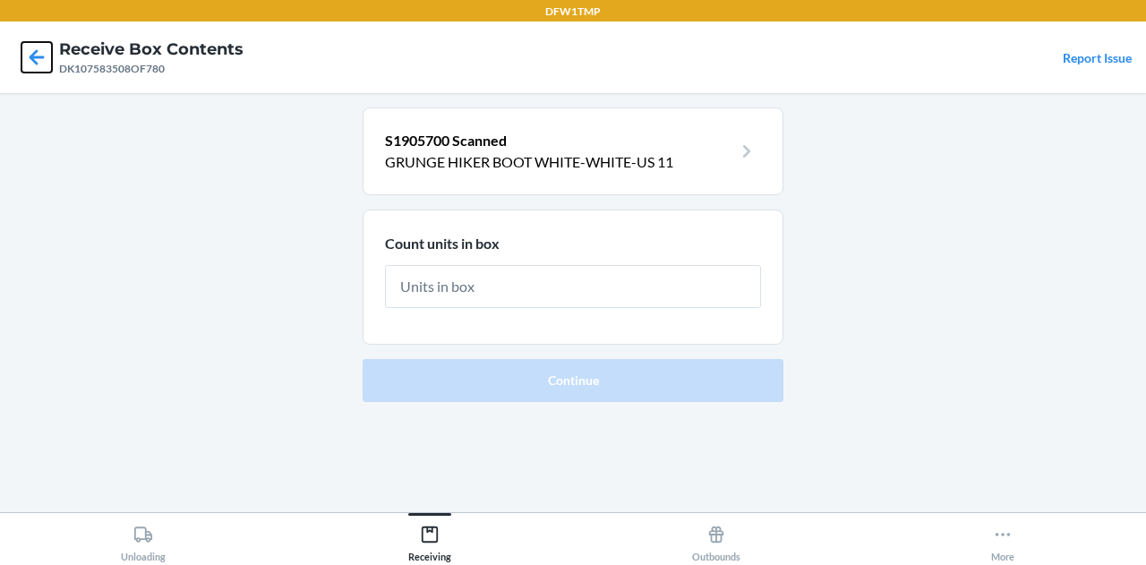
click at [29, 44] on icon at bounding box center [36, 57] width 30 height 30
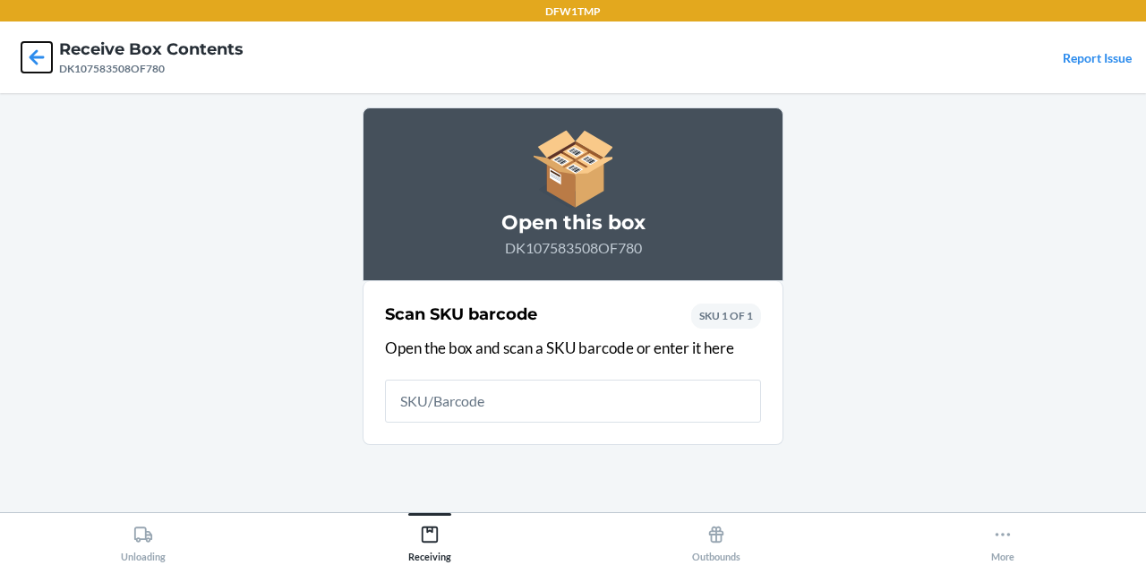
click at [29, 44] on icon at bounding box center [36, 57] width 30 height 30
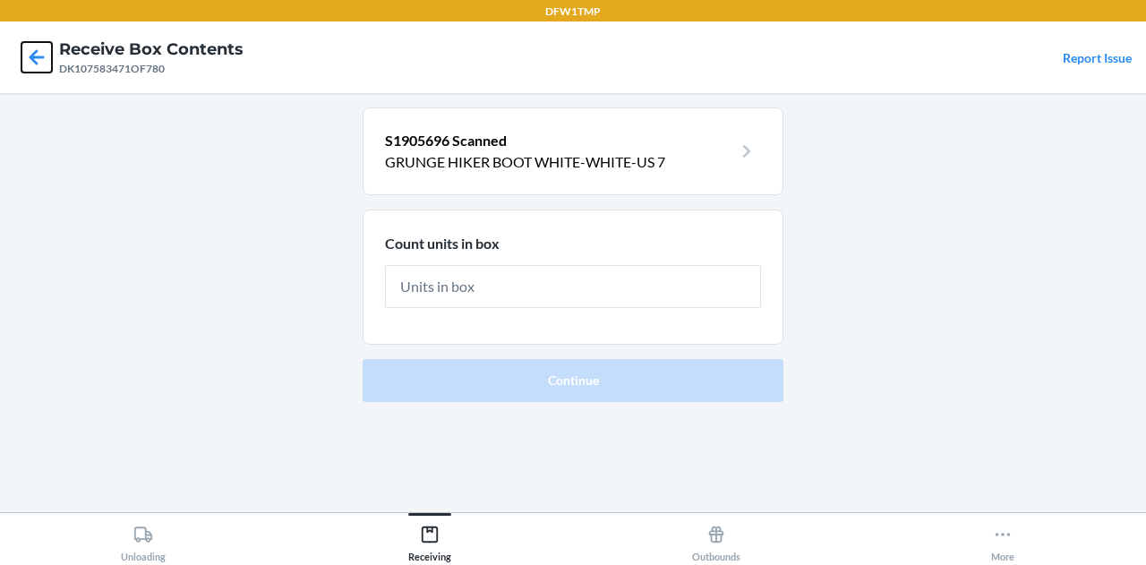
click at [29, 44] on icon at bounding box center [36, 57] width 30 height 30
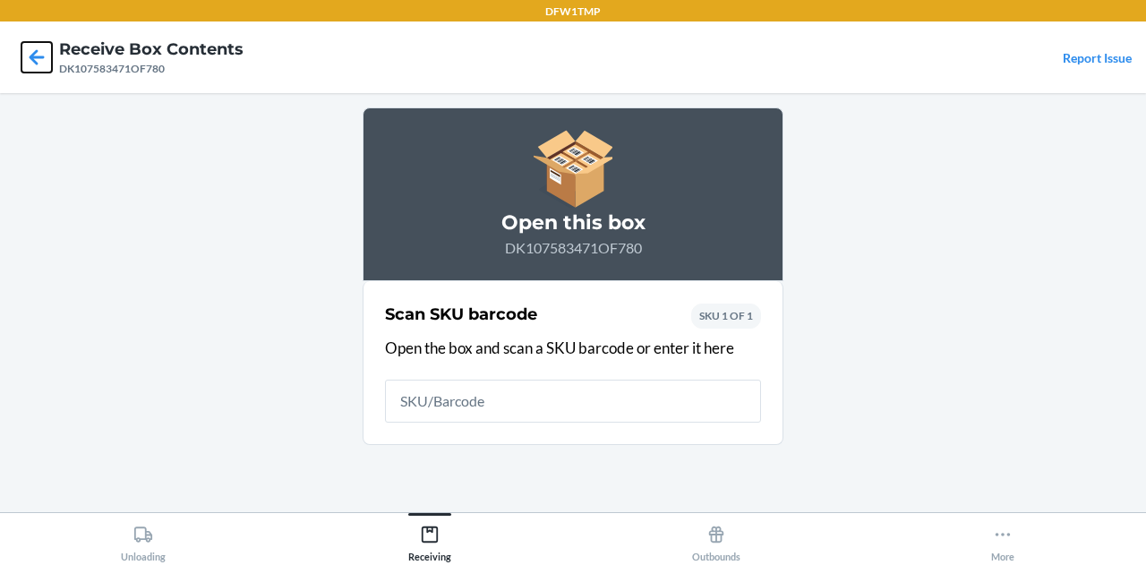
click at [29, 44] on icon at bounding box center [36, 57] width 30 height 30
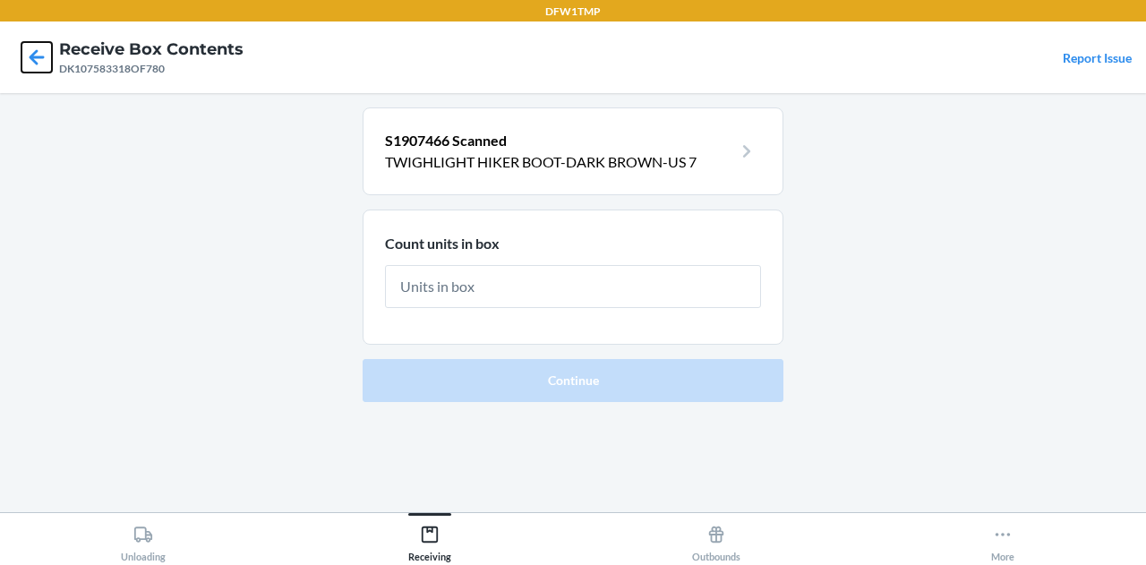
click at [29, 44] on icon at bounding box center [36, 57] width 30 height 30
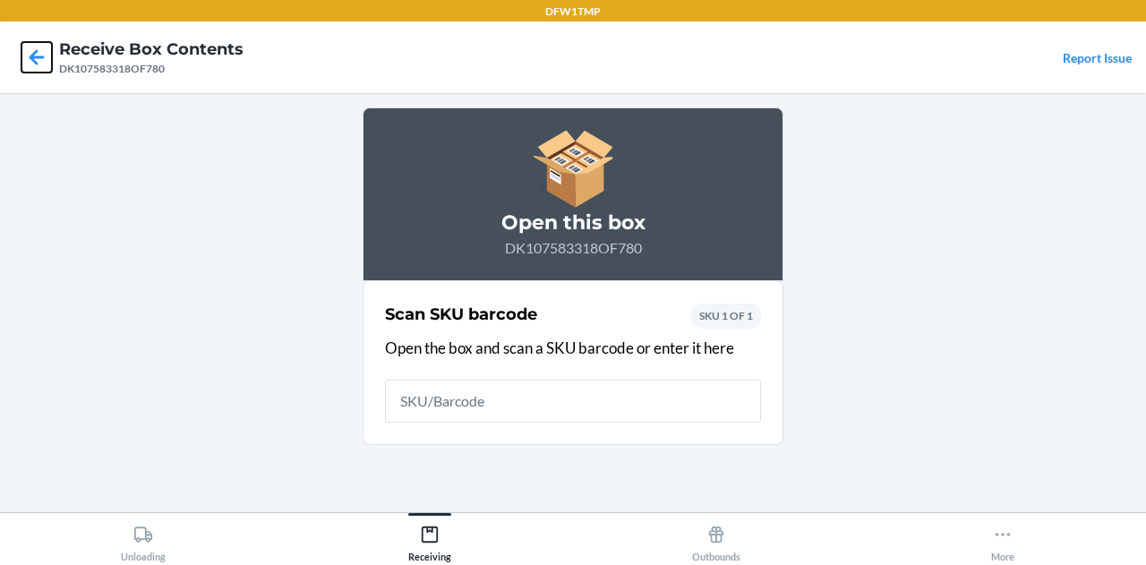
click at [29, 44] on icon at bounding box center [36, 57] width 30 height 30
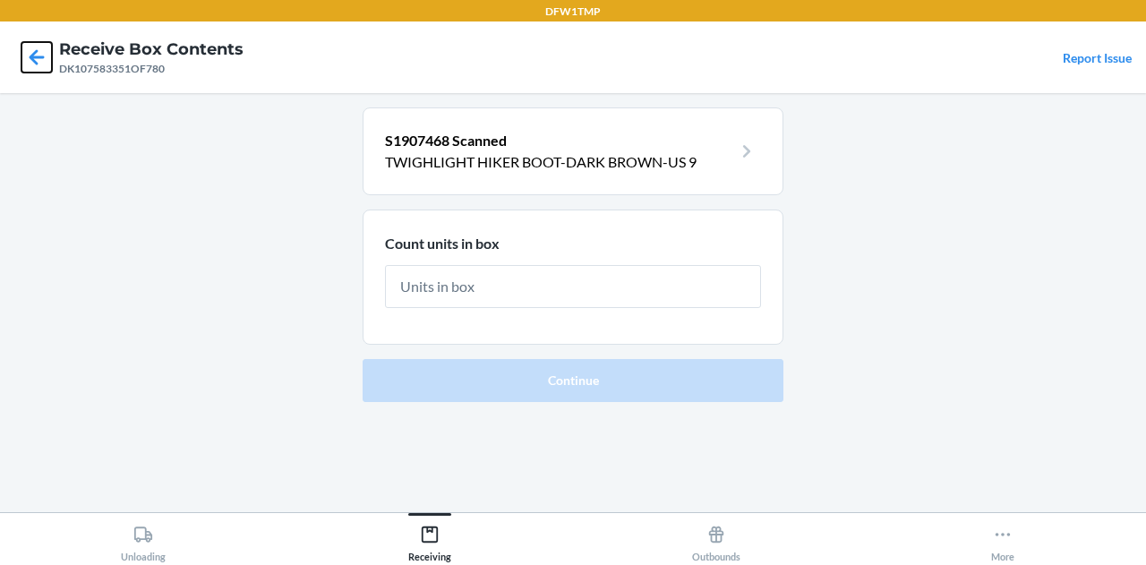
click at [29, 44] on icon at bounding box center [36, 57] width 30 height 30
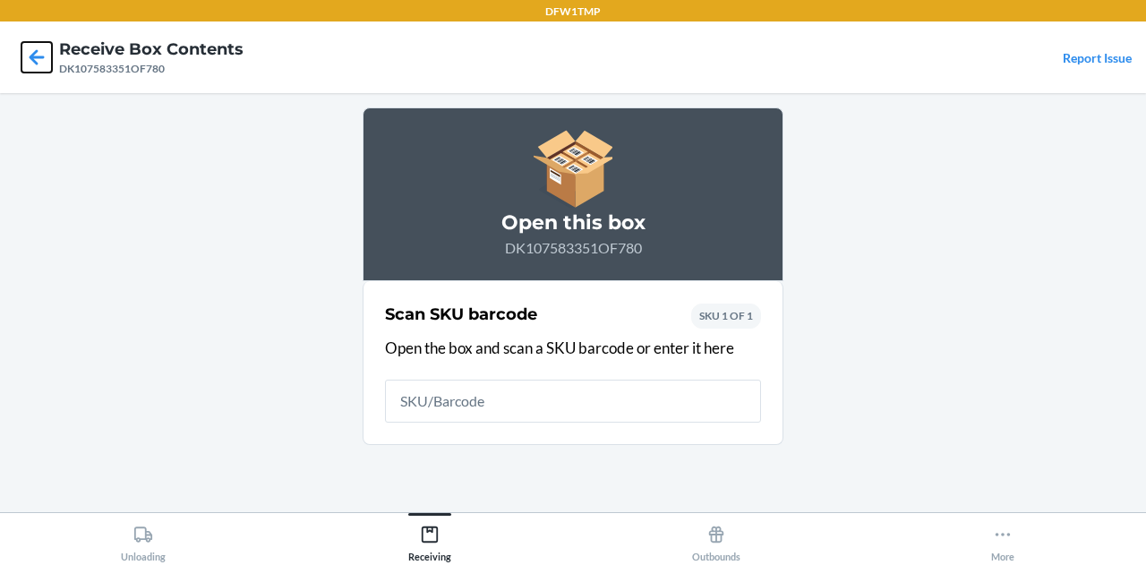
click at [29, 49] on icon at bounding box center [36, 57] width 30 height 30
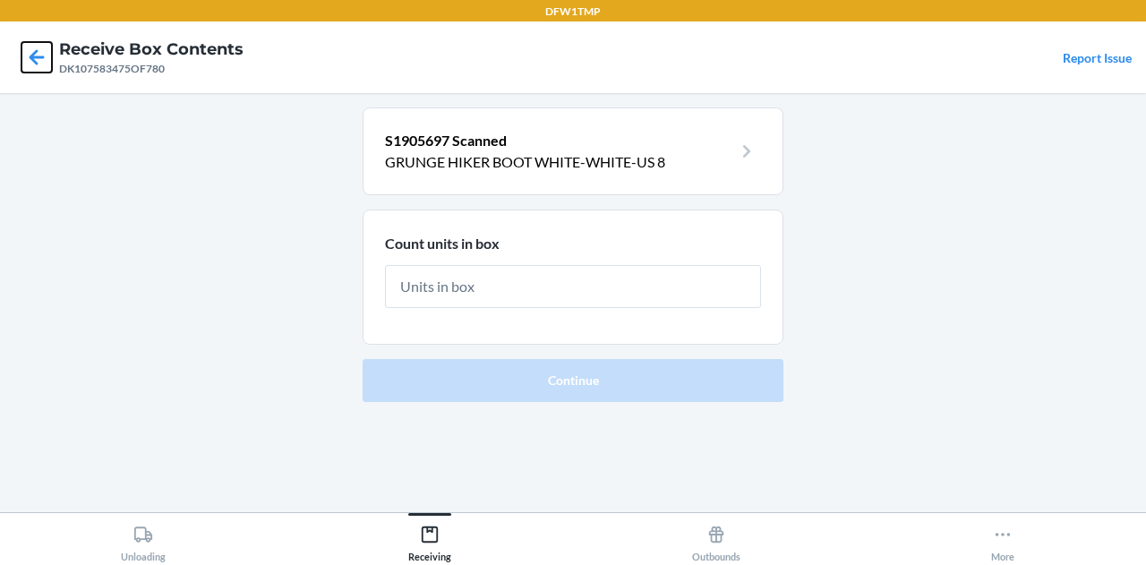
click at [29, 49] on icon at bounding box center [36, 57] width 30 height 30
click at [34, 52] on icon at bounding box center [37, 56] width 15 height 15
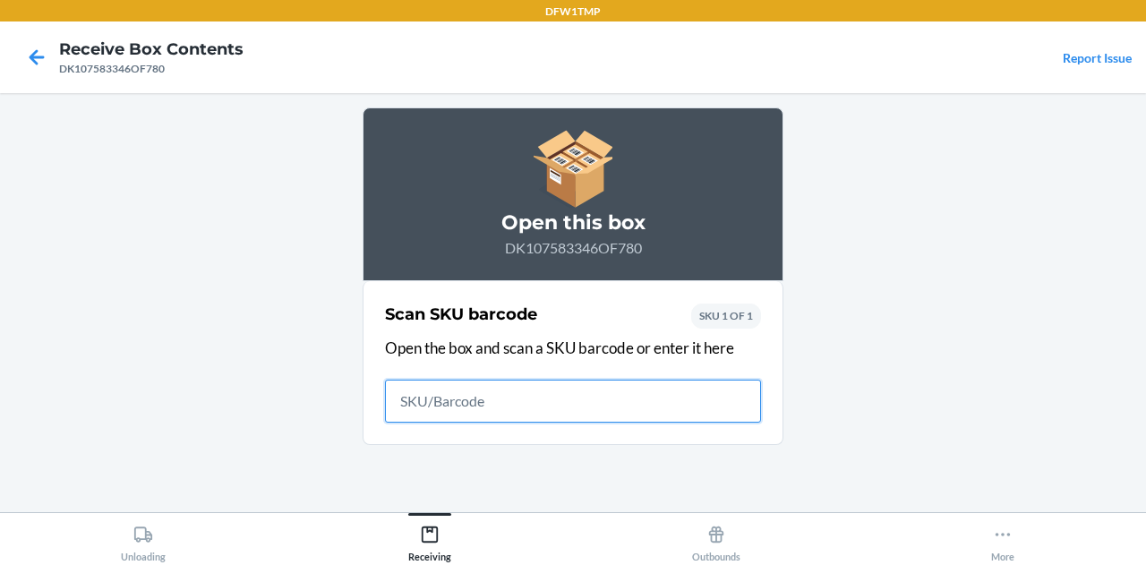
click at [34, 52] on icon at bounding box center [37, 56] width 15 height 15
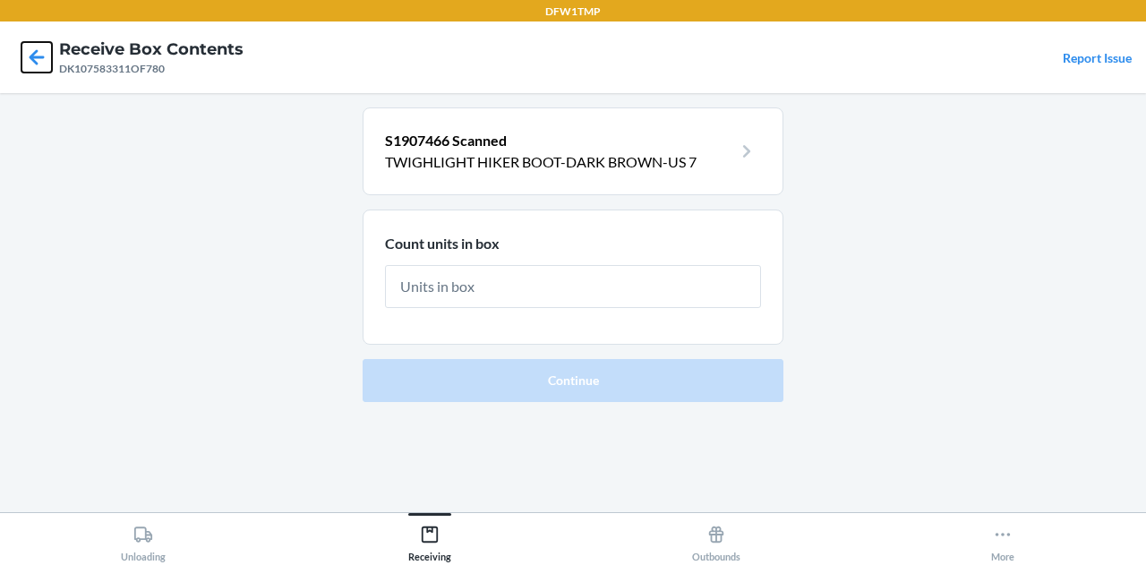
click at [34, 52] on icon at bounding box center [37, 56] width 15 height 15
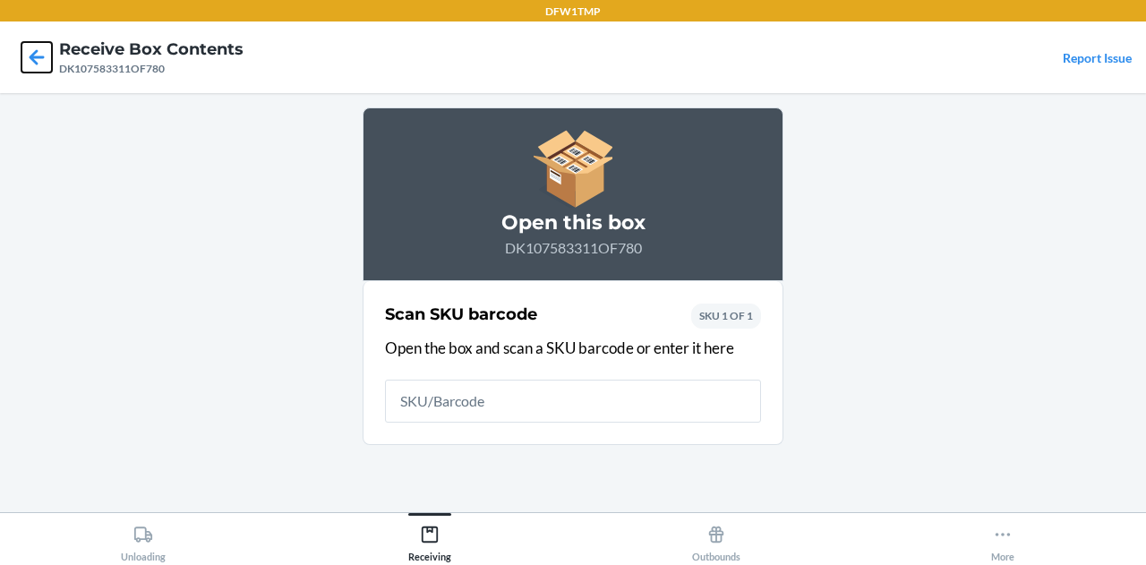
click at [34, 52] on icon at bounding box center [37, 56] width 15 height 15
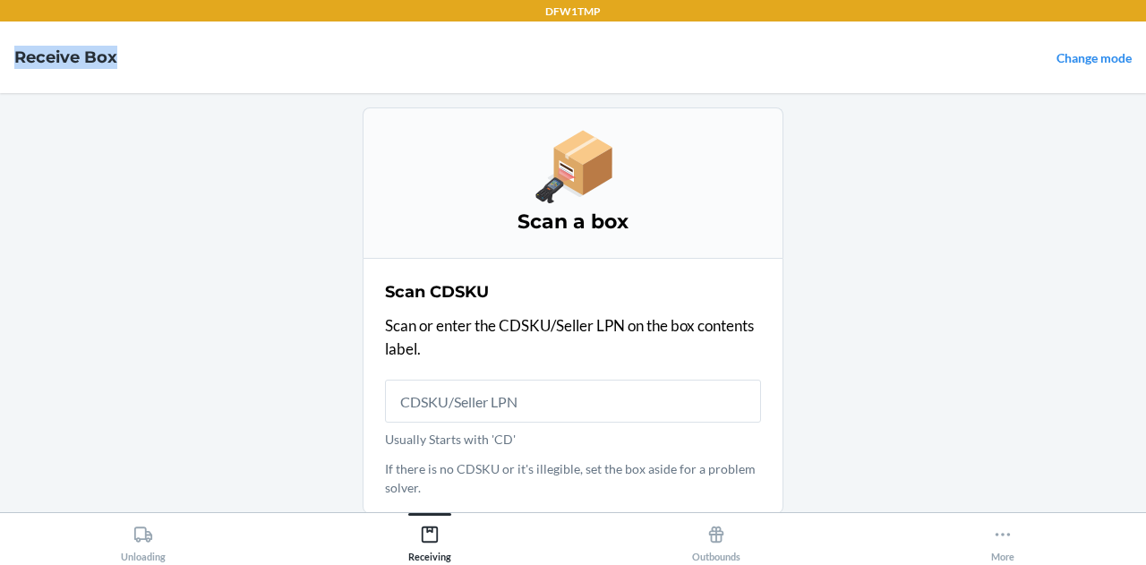
click at [34, 52] on h4 "Receive Box" at bounding box center [65, 57] width 103 height 23
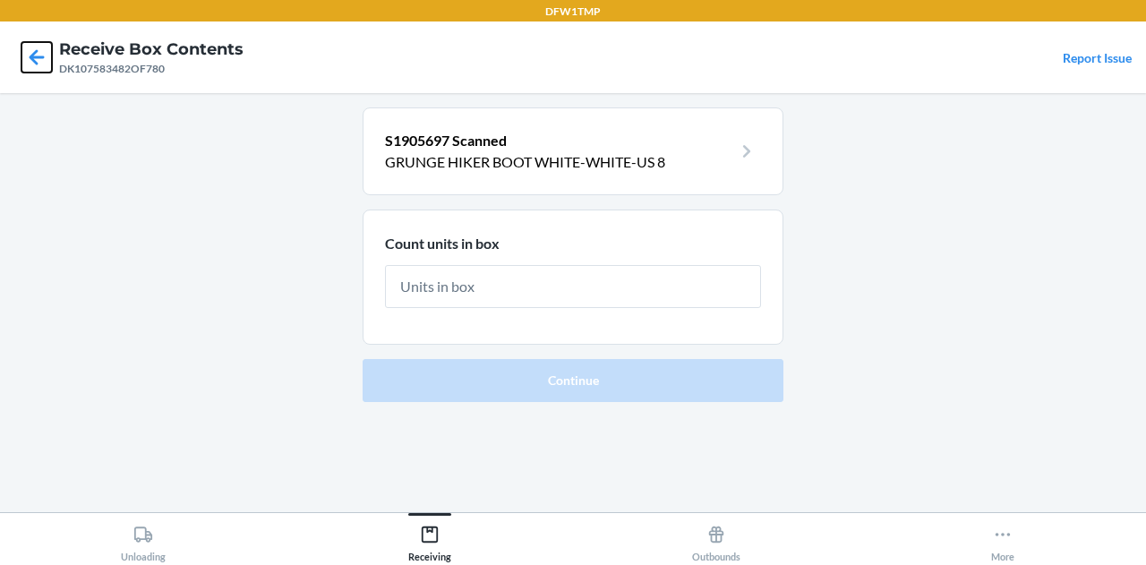
click at [34, 52] on icon at bounding box center [37, 56] width 15 height 15
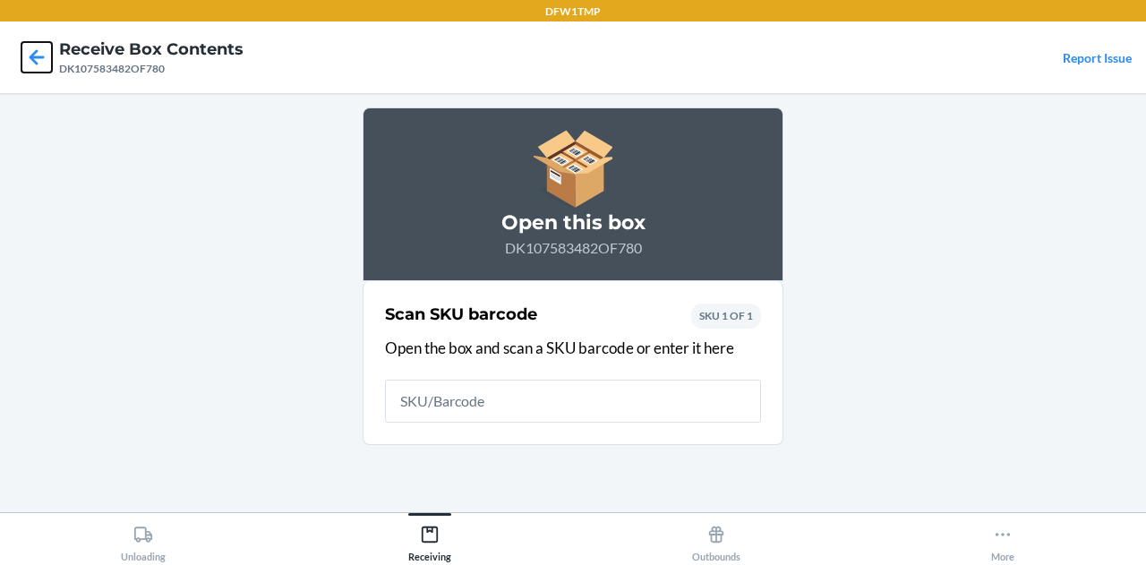
click at [34, 52] on icon at bounding box center [37, 56] width 15 height 15
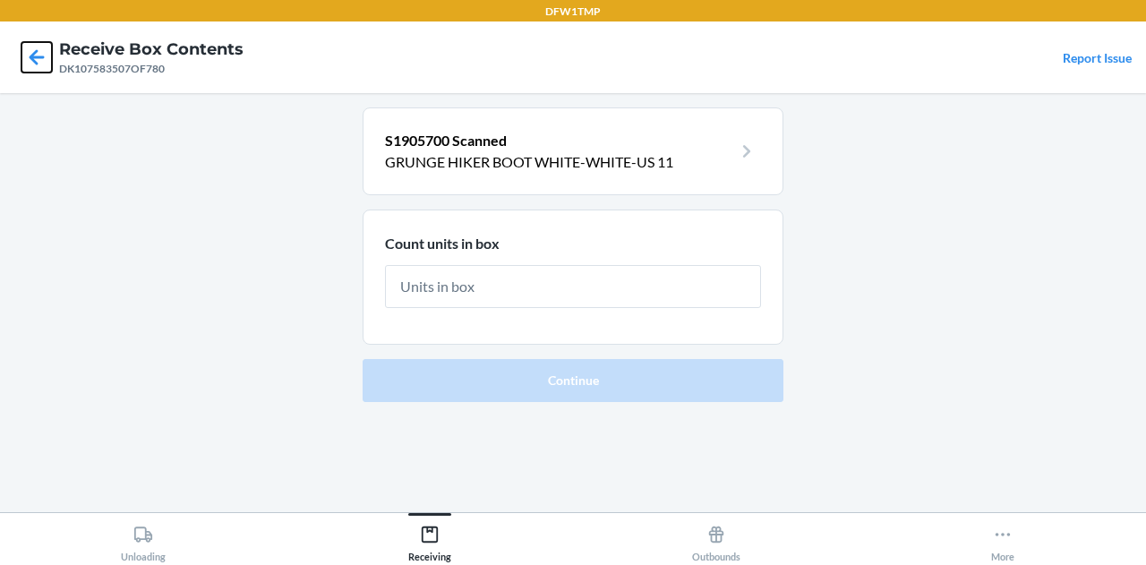
click at [34, 52] on icon at bounding box center [37, 56] width 15 height 15
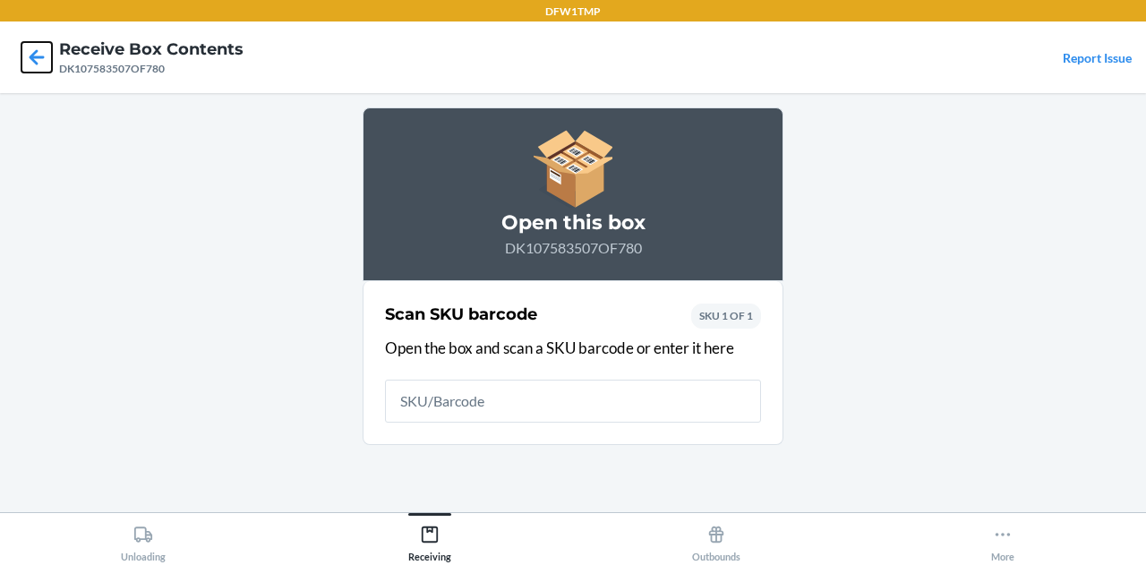
click at [34, 52] on icon at bounding box center [37, 56] width 15 height 15
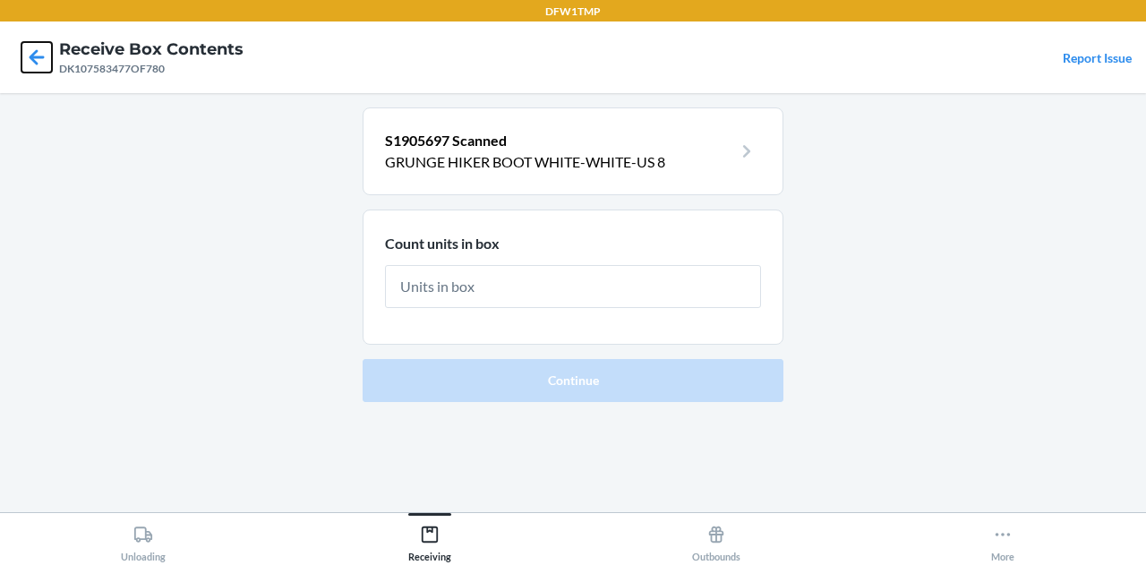
click at [31, 55] on icon at bounding box center [37, 56] width 15 height 15
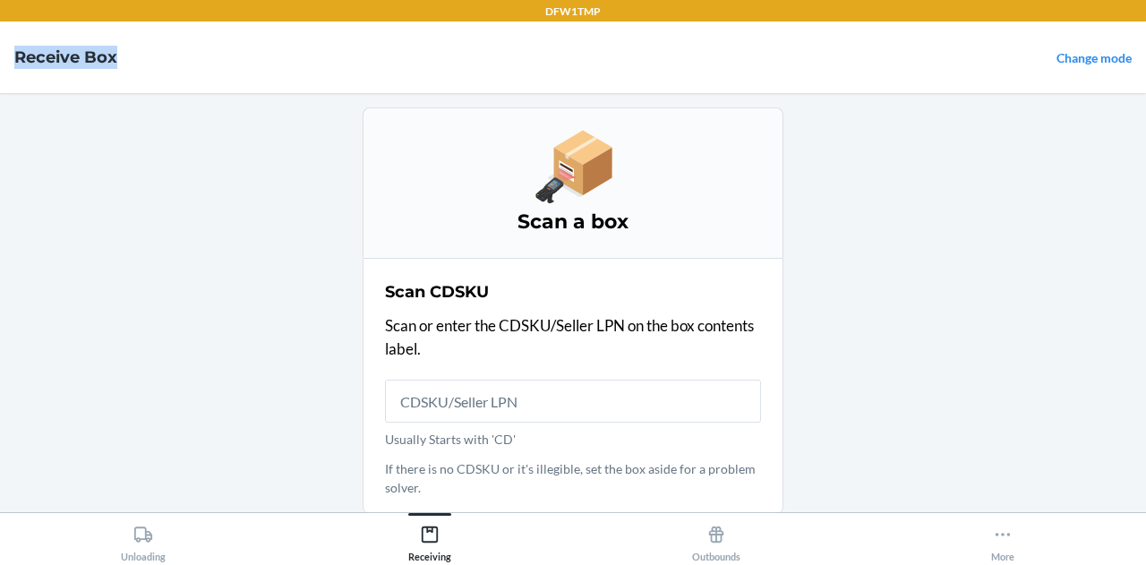
click at [31, 55] on h4 "Receive Box" at bounding box center [65, 57] width 103 height 23
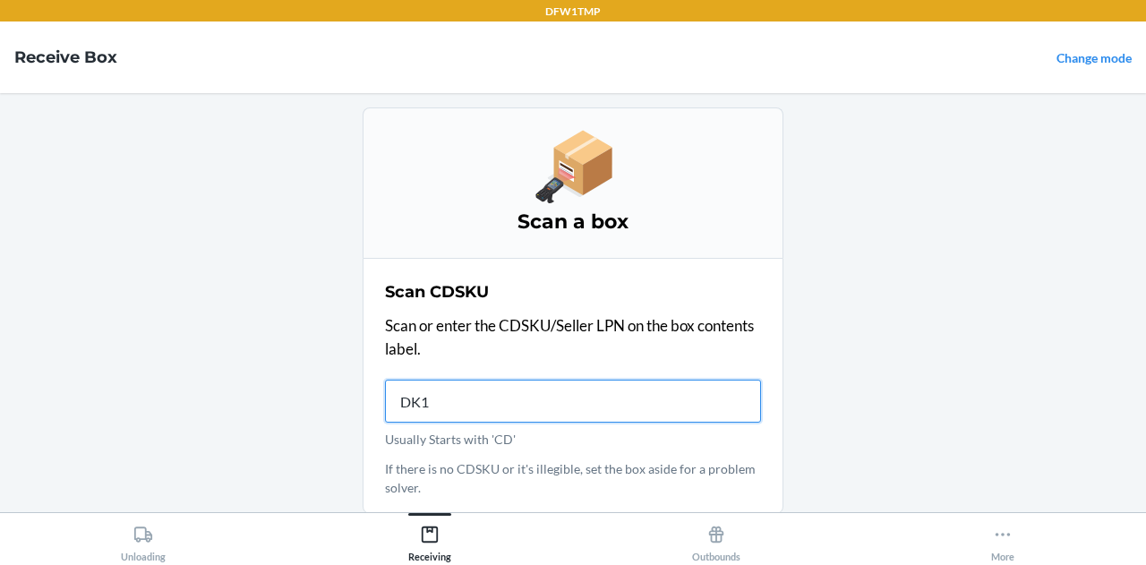
type input "DK10"
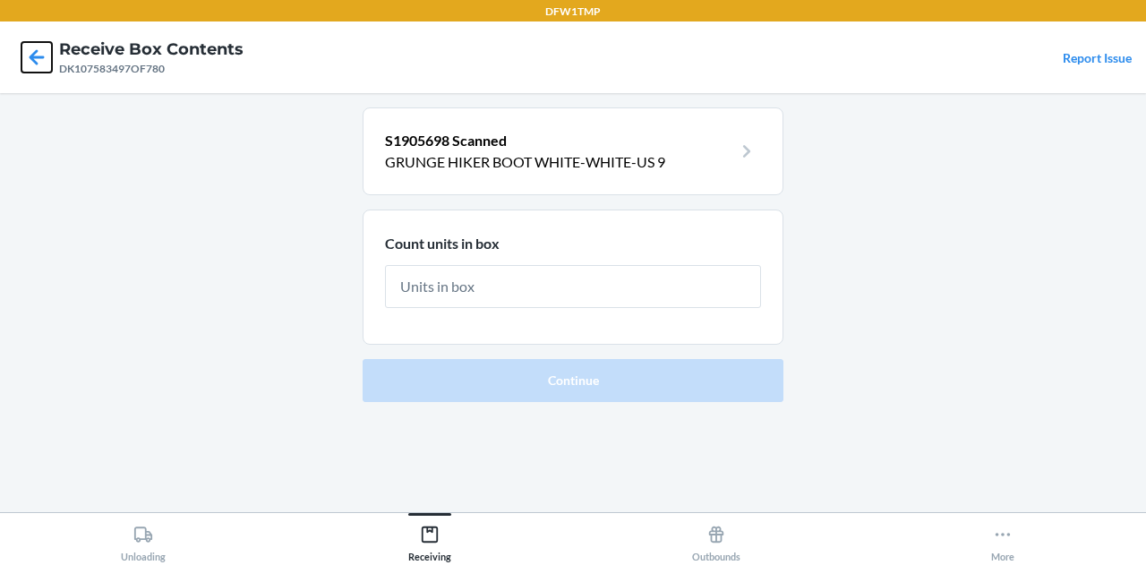
click at [41, 56] on icon at bounding box center [36, 57] width 30 height 30
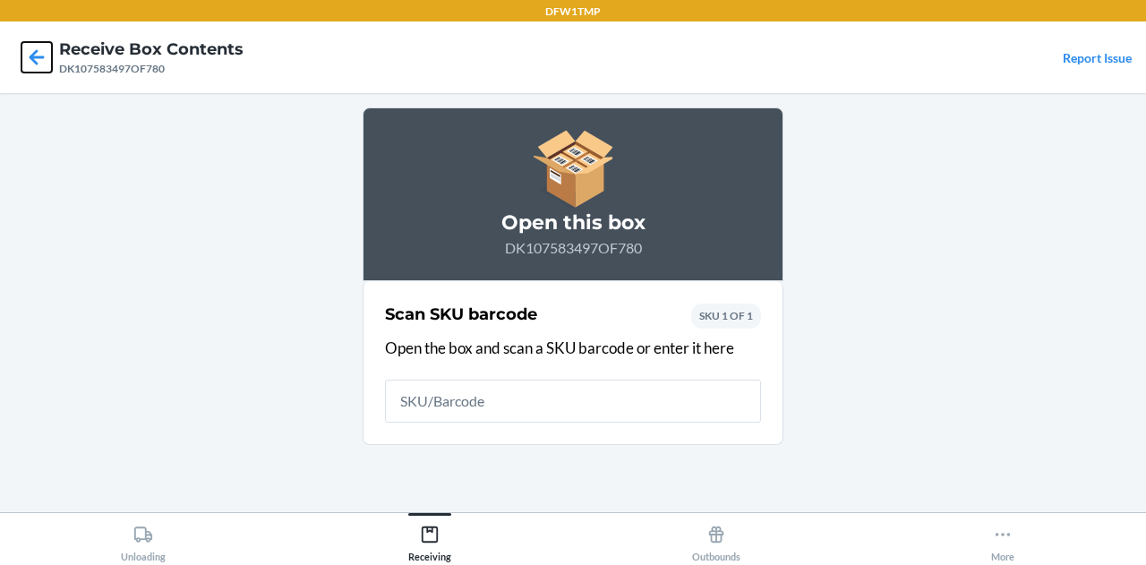
click at [41, 56] on icon at bounding box center [36, 57] width 30 height 30
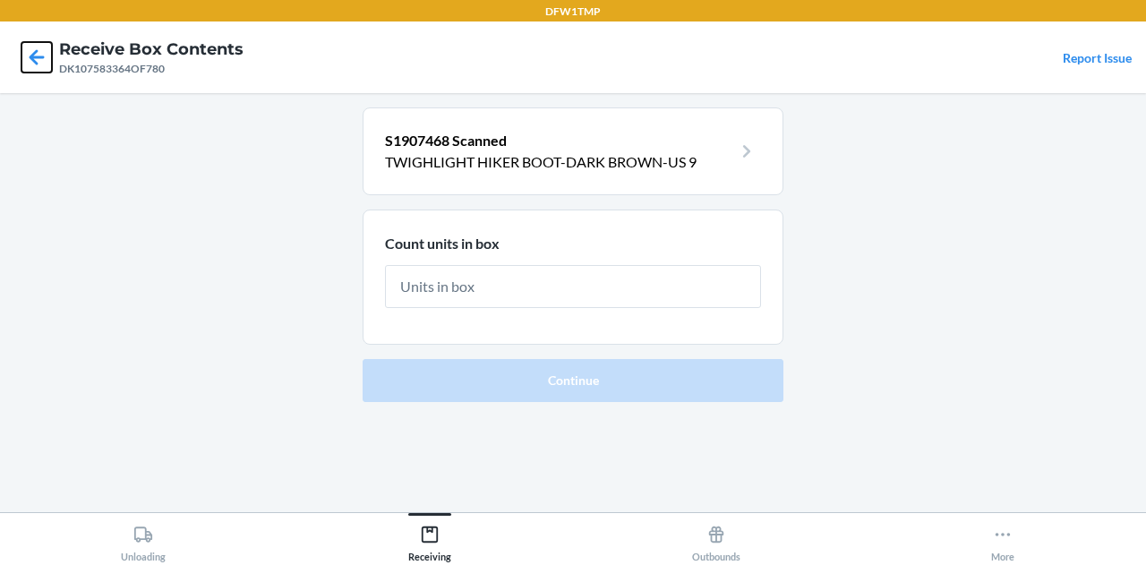
click at [41, 55] on icon at bounding box center [36, 57] width 30 height 30
click at [23, 58] on icon at bounding box center [36, 57] width 30 height 30
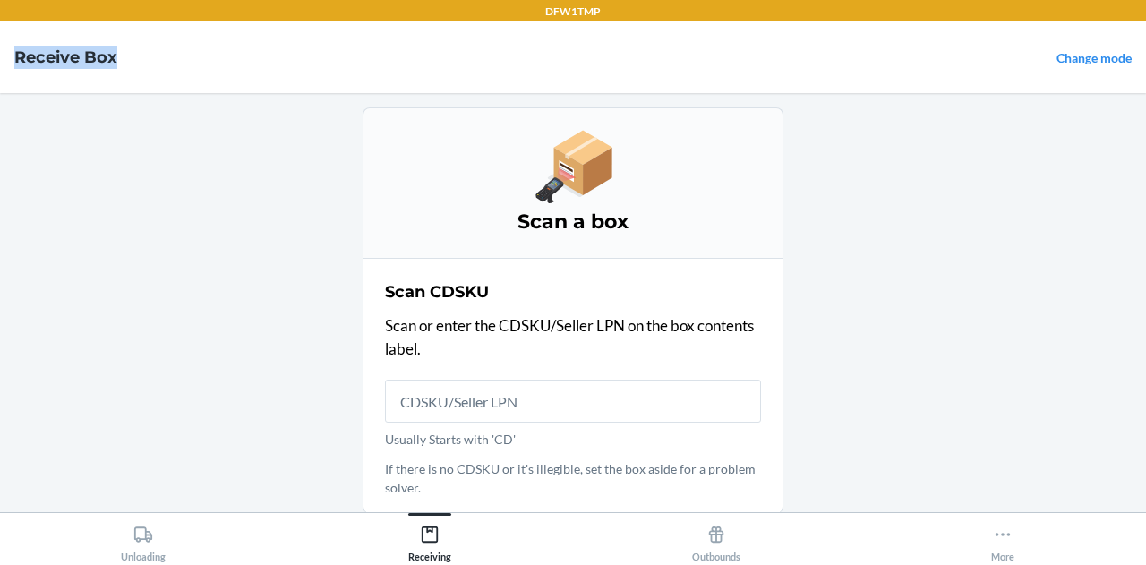
click at [23, 58] on h4 "Receive Box" at bounding box center [65, 57] width 103 height 23
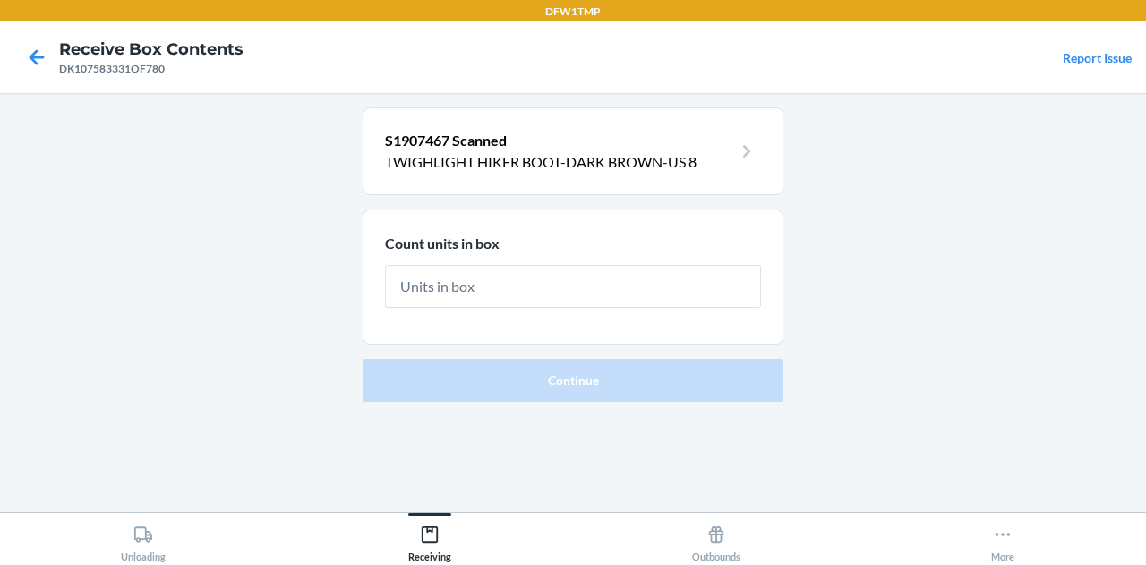
type input "5"
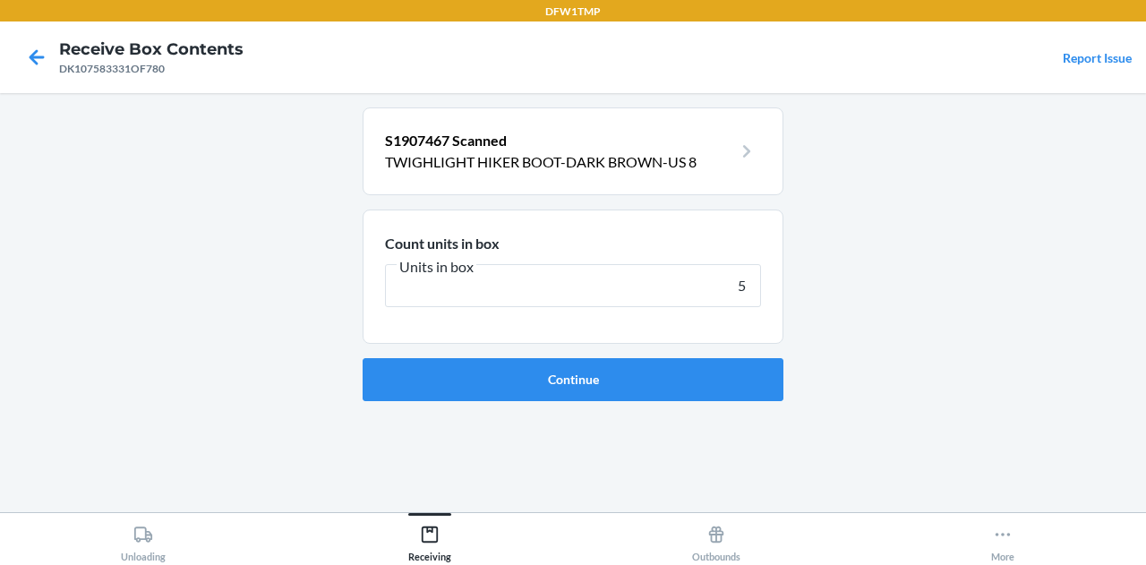
click button "Continue" at bounding box center [573, 379] width 421 height 43
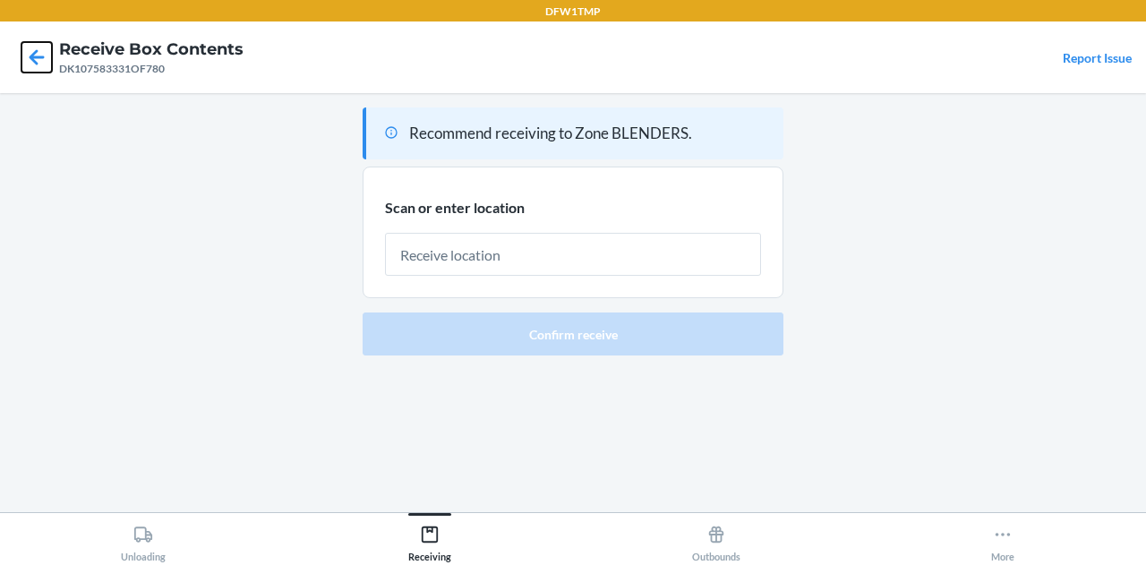
click at [36, 55] on icon at bounding box center [36, 57] width 30 height 30
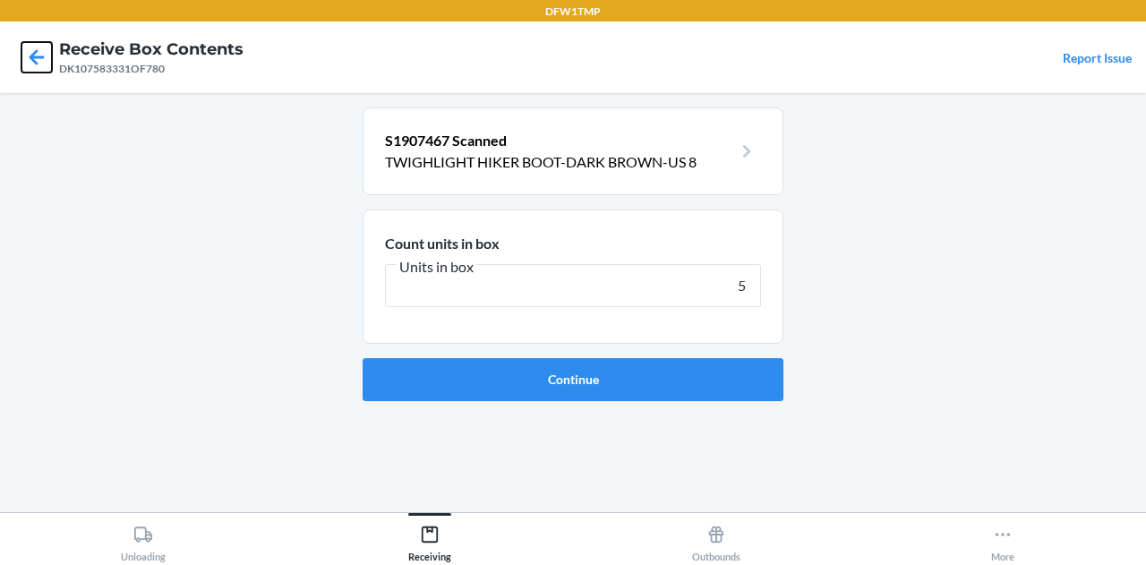
click at [36, 55] on icon at bounding box center [36, 57] width 30 height 30
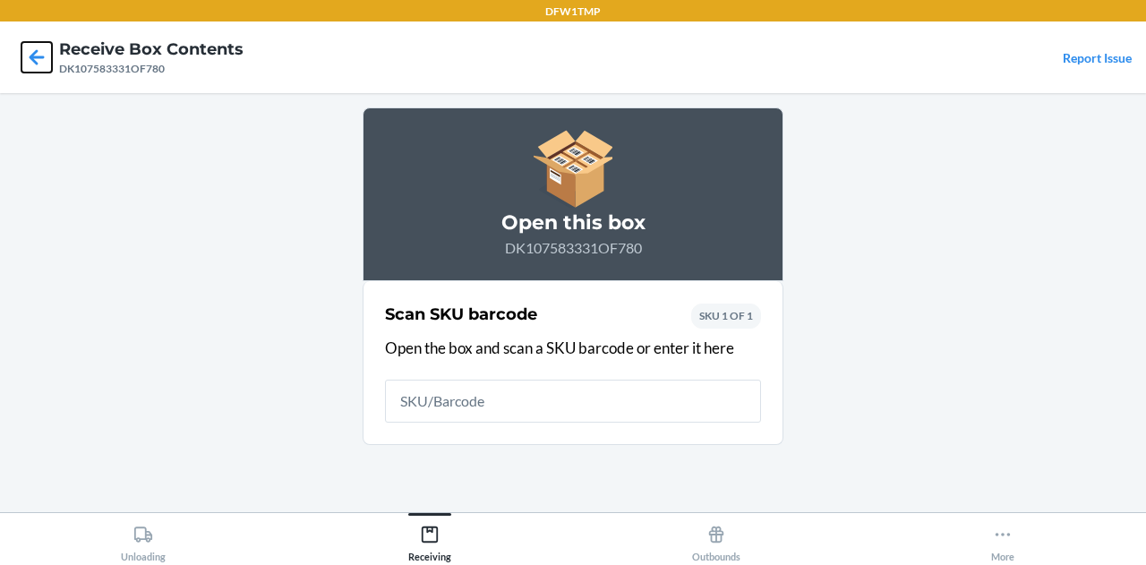
click at [36, 55] on icon at bounding box center [36, 57] width 30 height 30
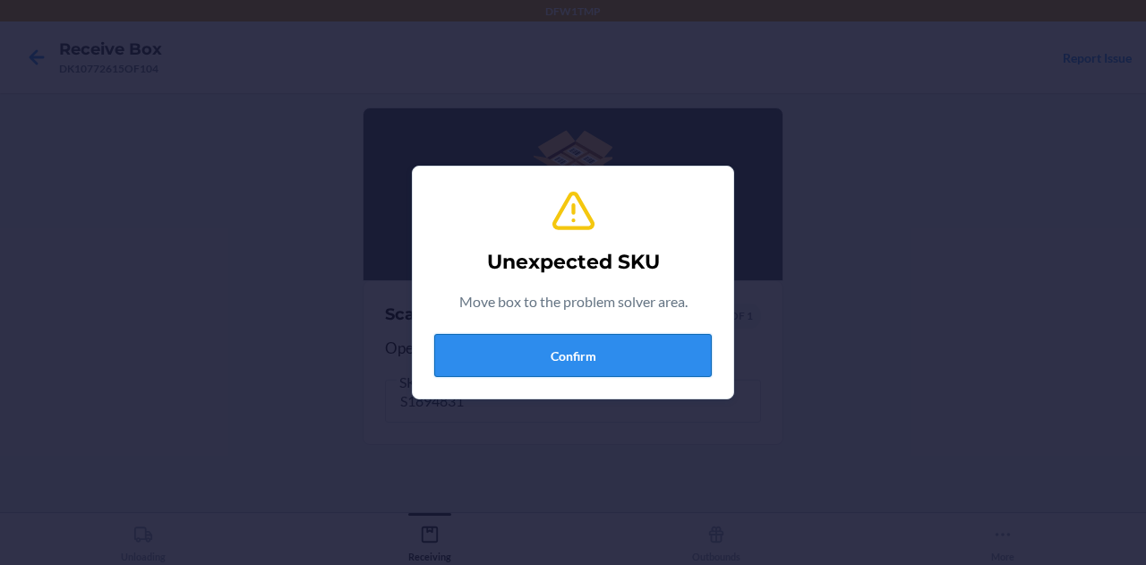
click at [574, 357] on button "Confirm" at bounding box center [573, 355] width 278 height 43
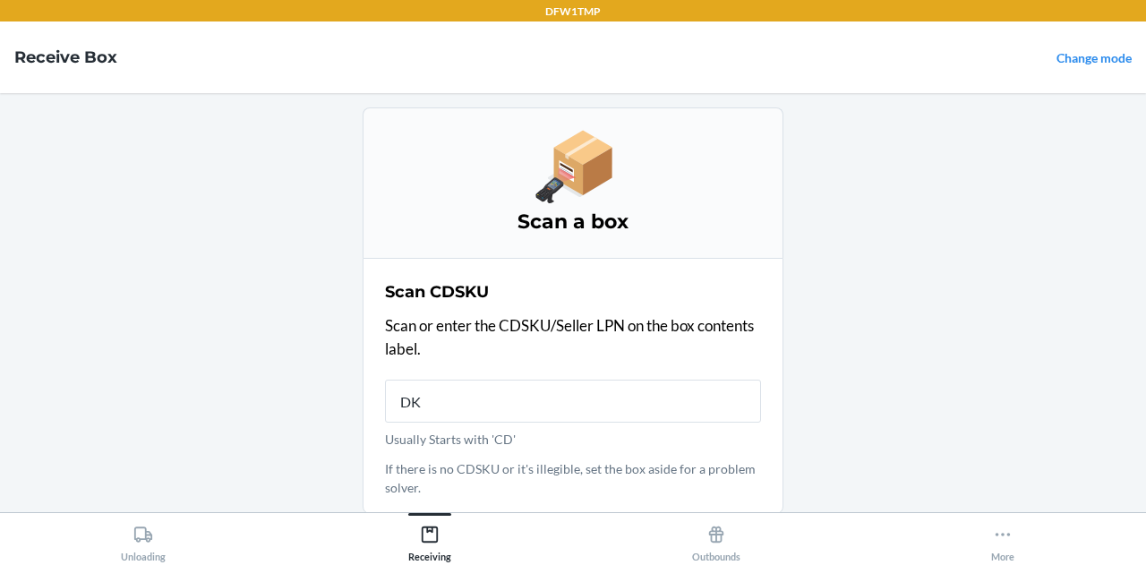
type input "DK2"
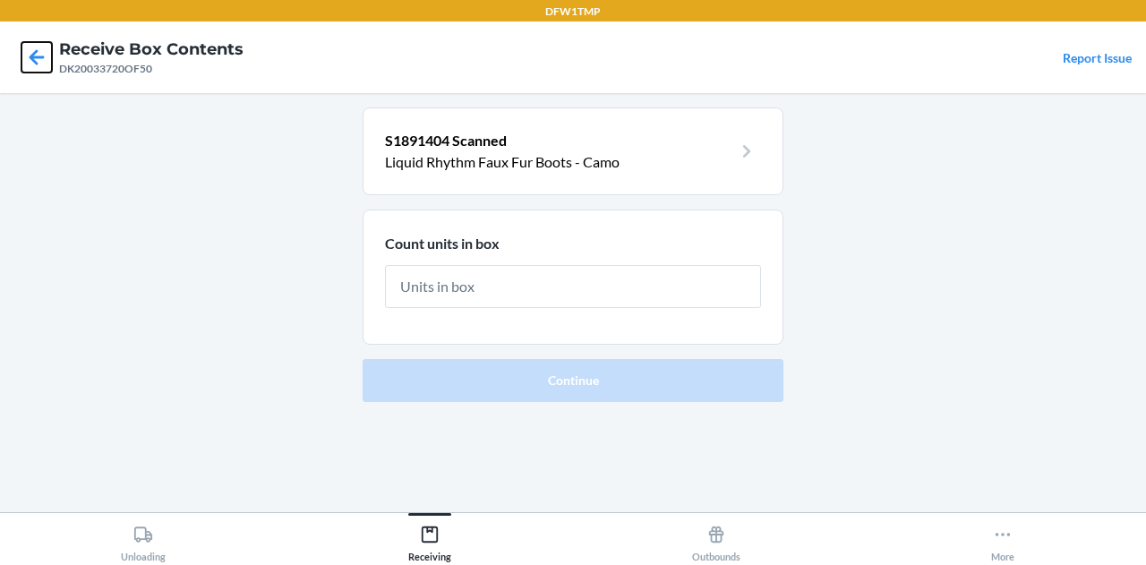
click at [34, 55] on icon at bounding box center [36, 57] width 30 height 30
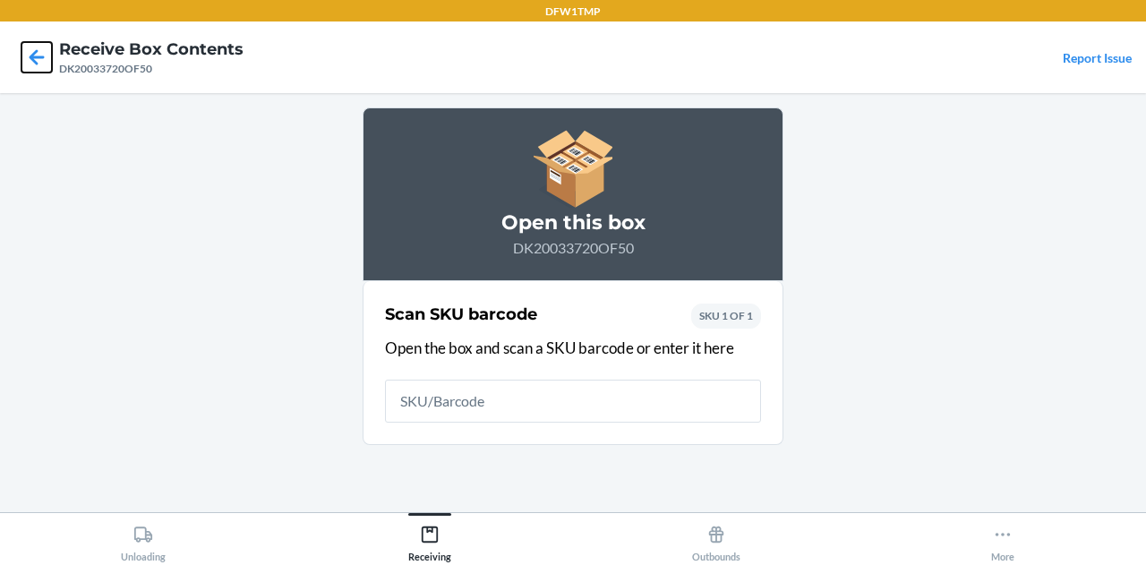
click at [34, 55] on icon at bounding box center [36, 57] width 30 height 30
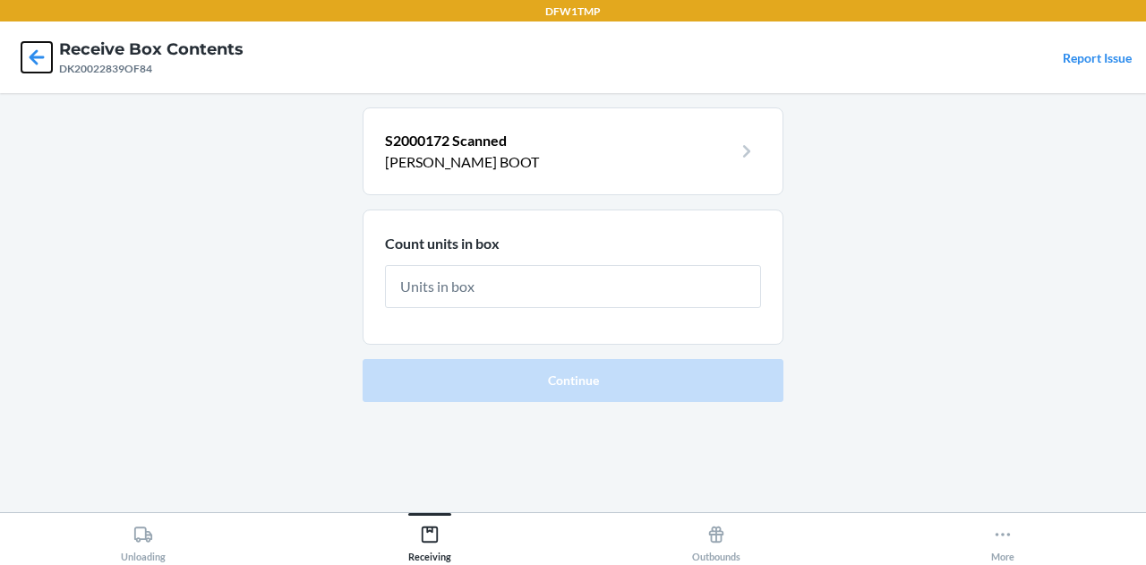
click at [34, 47] on icon at bounding box center [36, 57] width 30 height 30
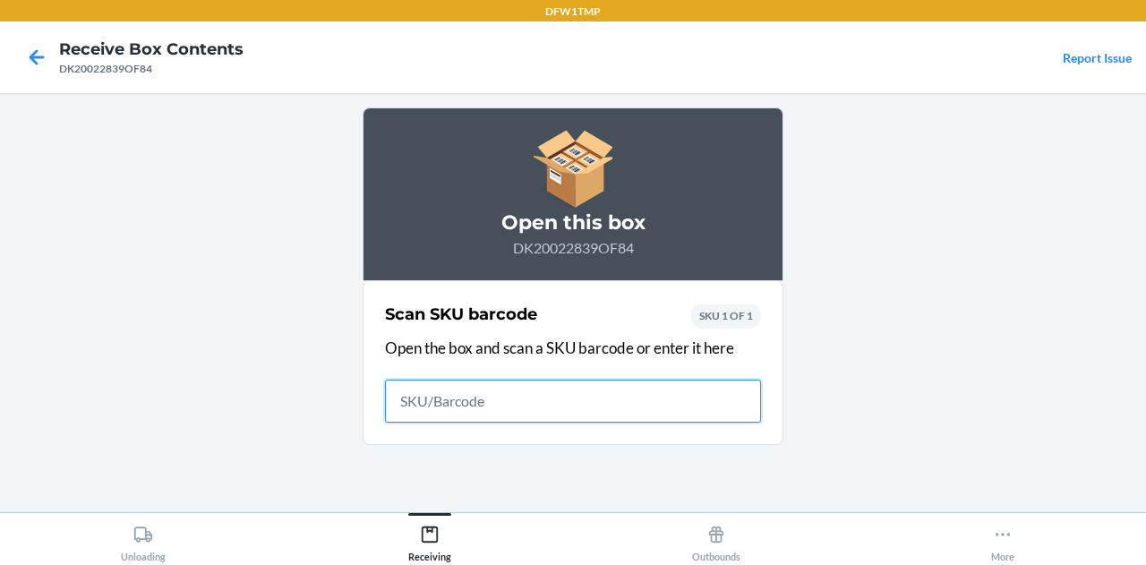
click at [34, 47] on icon at bounding box center [36, 57] width 30 height 30
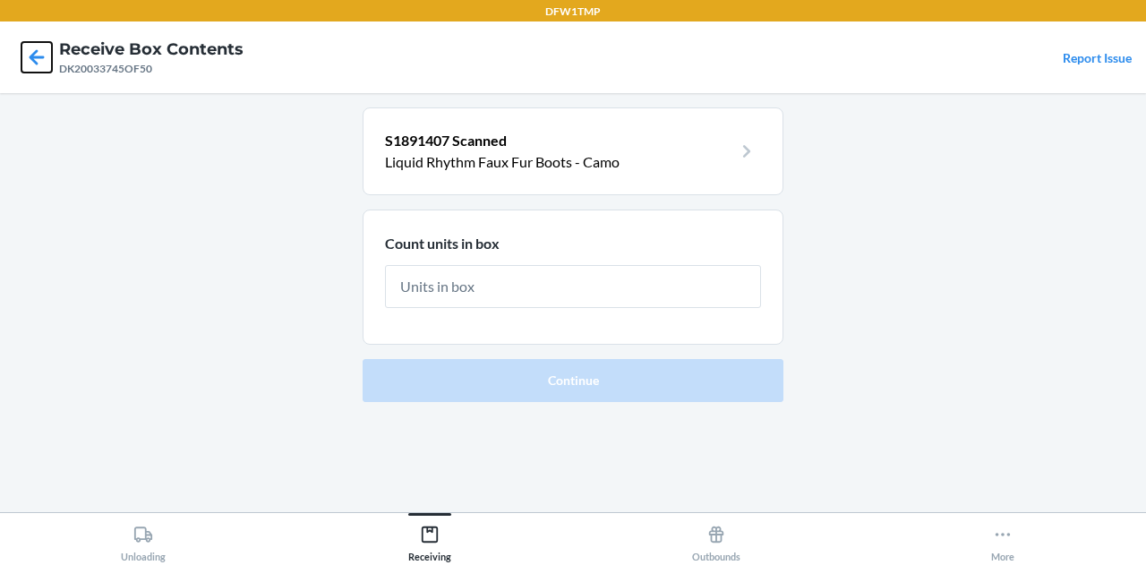
click at [30, 51] on icon at bounding box center [36, 57] width 30 height 30
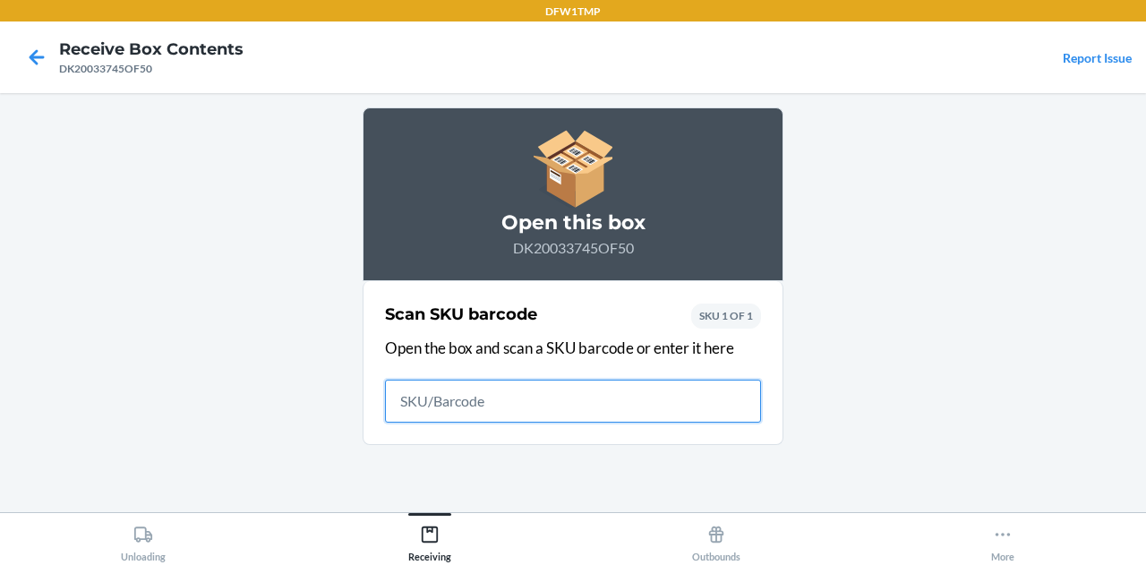
click at [30, 51] on icon at bounding box center [36, 57] width 30 height 30
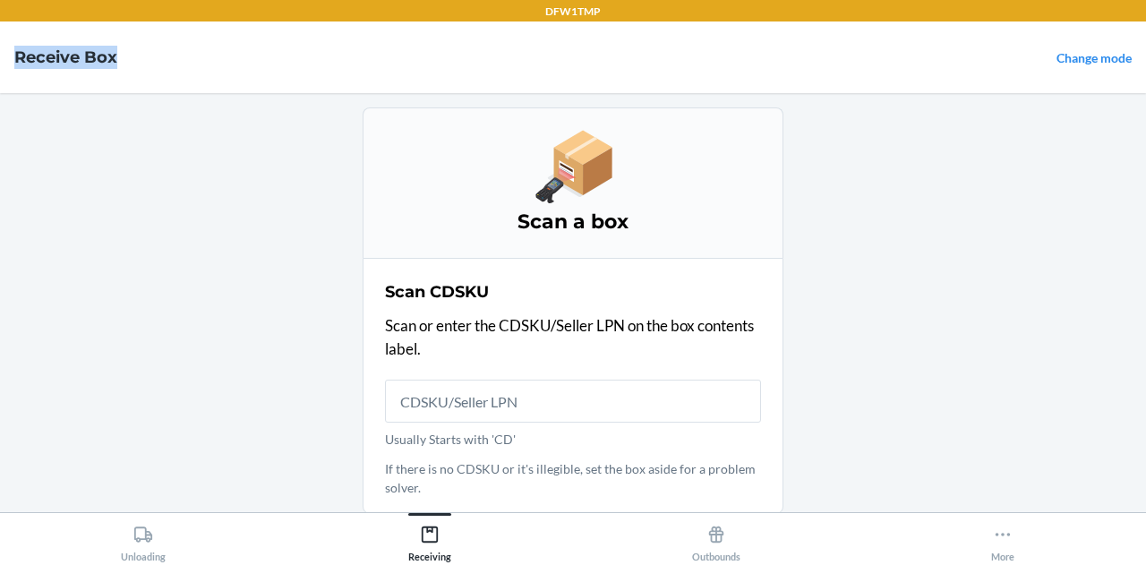
click at [30, 51] on h4 "Receive Box" at bounding box center [65, 57] width 103 height 23
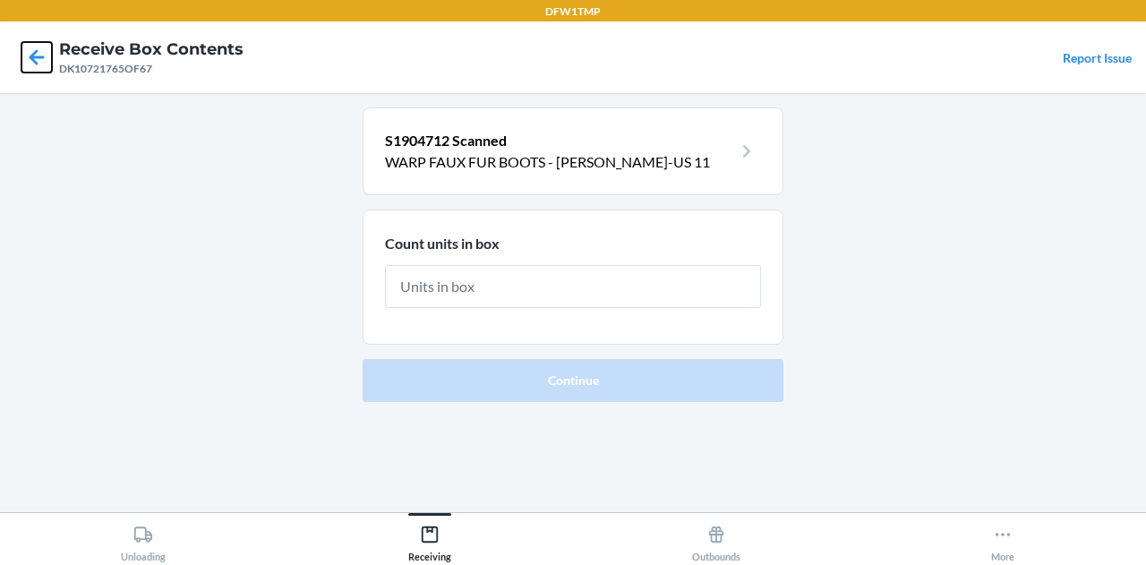
click at [39, 62] on icon at bounding box center [36, 57] width 30 height 30
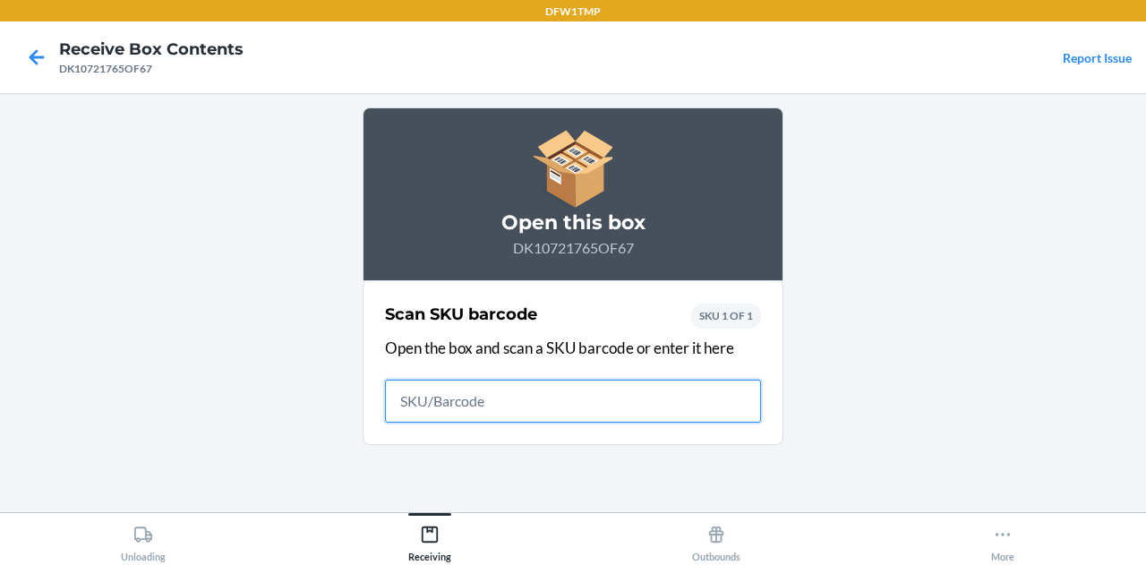
click at [39, 62] on icon at bounding box center [36, 57] width 30 height 30
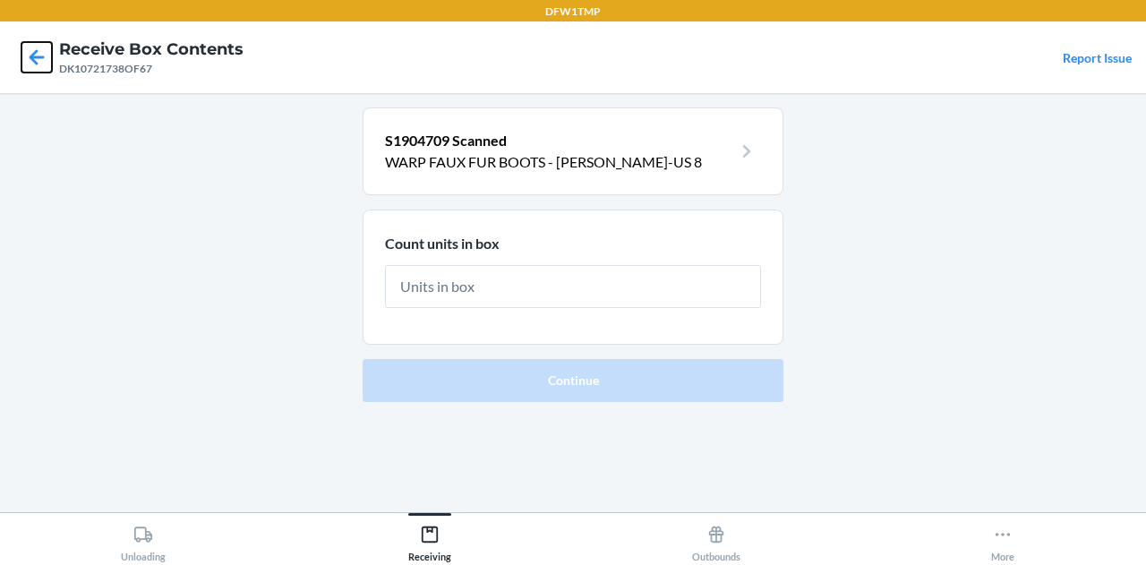
click at [39, 62] on icon at bounding box center [36, 57] width 30 height 30
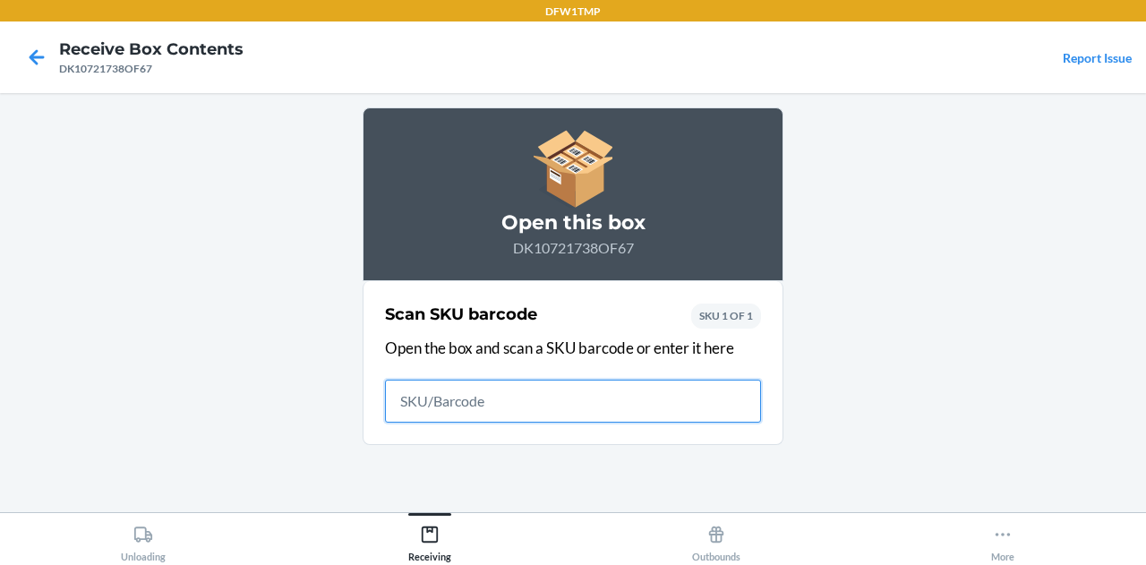
click at [39, 62] on icon at bounding box center [36, 57] width 30 height 30
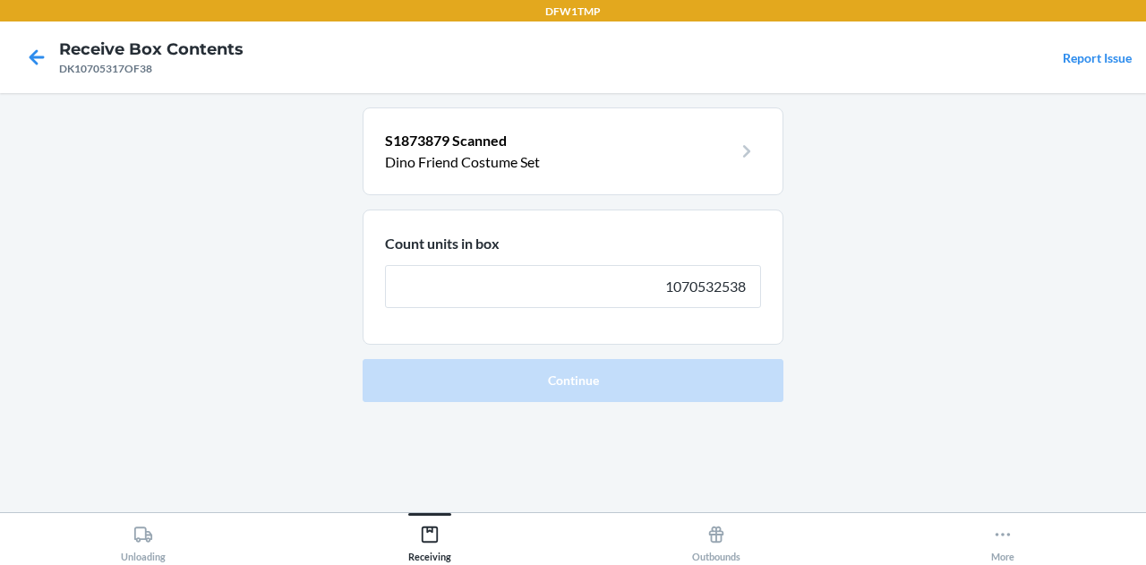
type input "1070532538"
click at [363, 359] on button "Continue" at bounding box center [573, 380] width 421 height 43
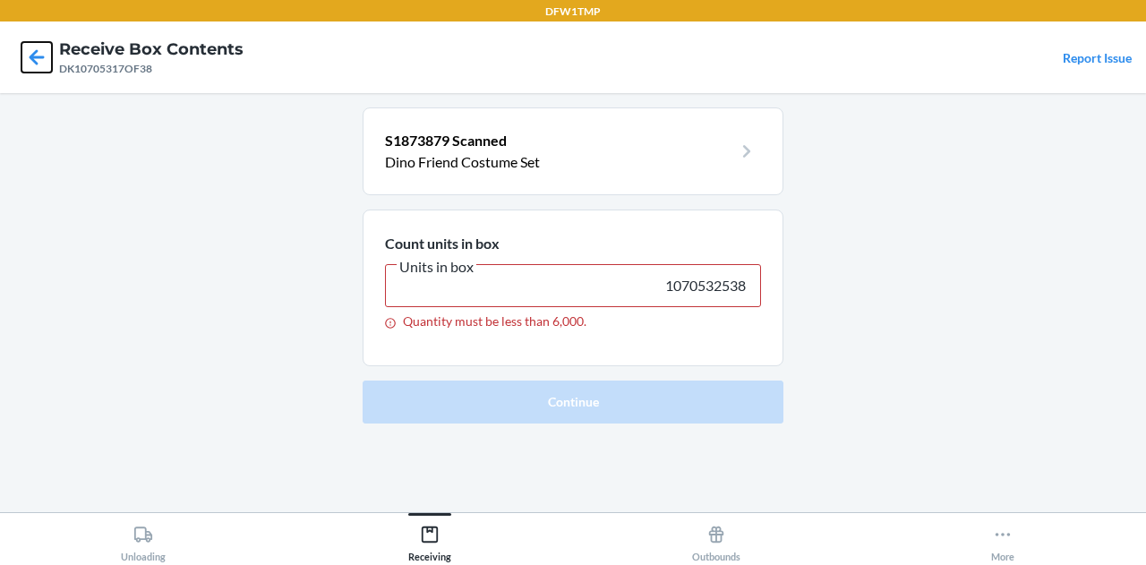
click at [39, 62] on icon at bounding box center [36, 57] width 30 height 30
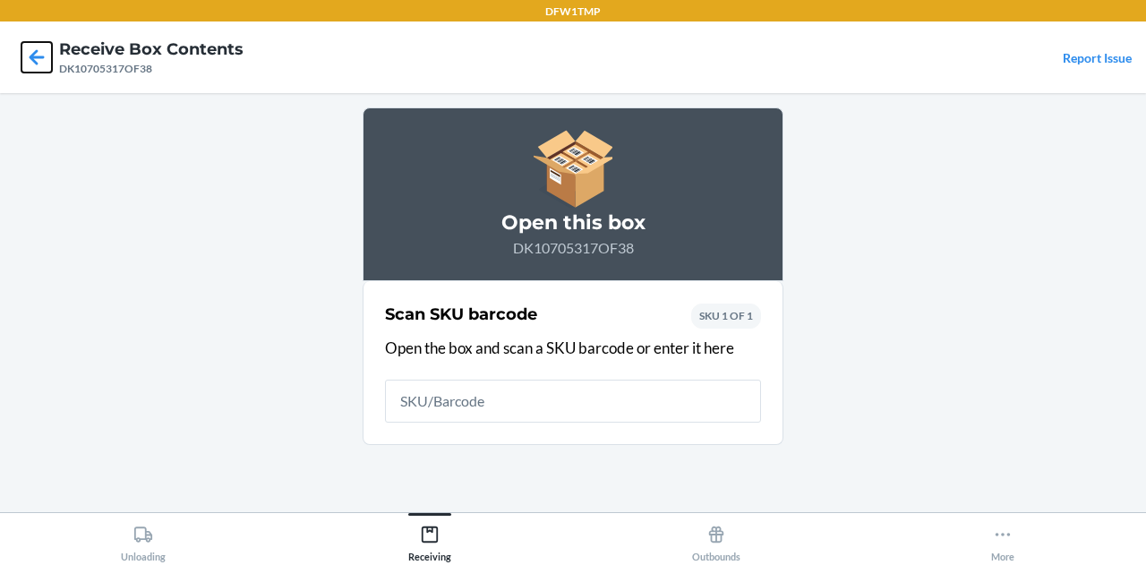
click at [39, 62] on icon at bounding box center [36, 57] width 30 height 30
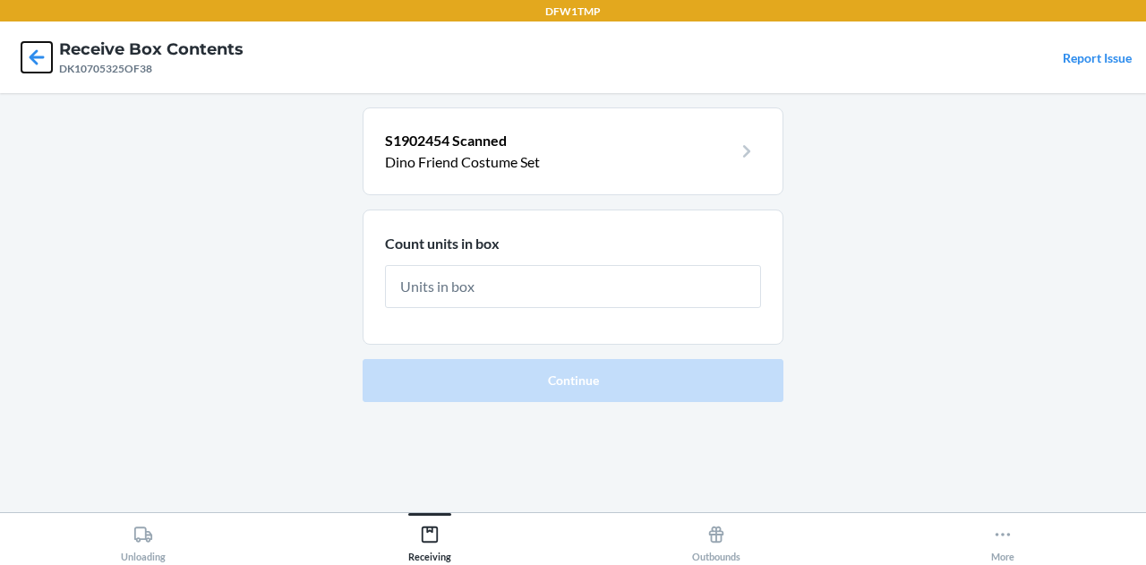
click at [39, 62] on icon at bounding box center [36, 57] width 30 height 30
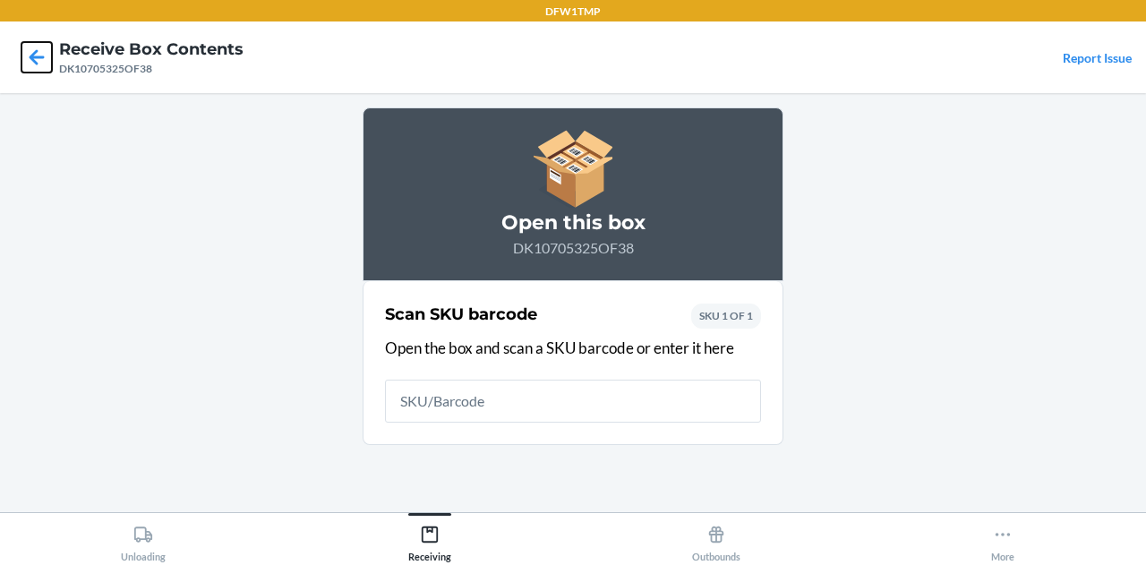
click at [39, 62] on icon at bounding box center [36, 57] width 30 height 30
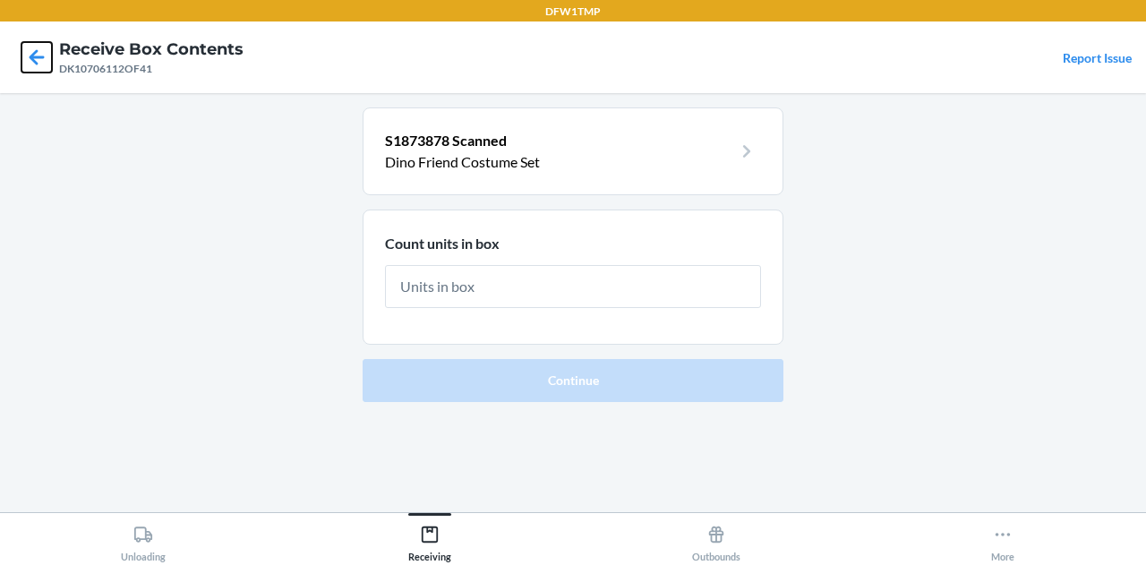
click at [39, 62] on icon at bounding box center [36, 57] width 30 height 30
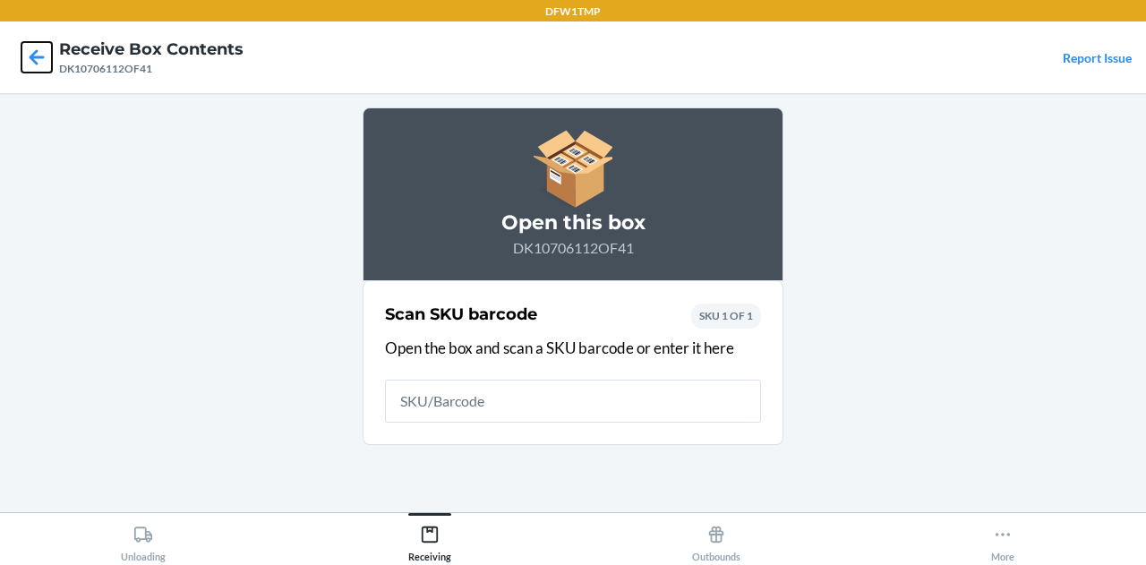
click at [39, 62] on icon at bounding box center [36, 57] width 30 height 30
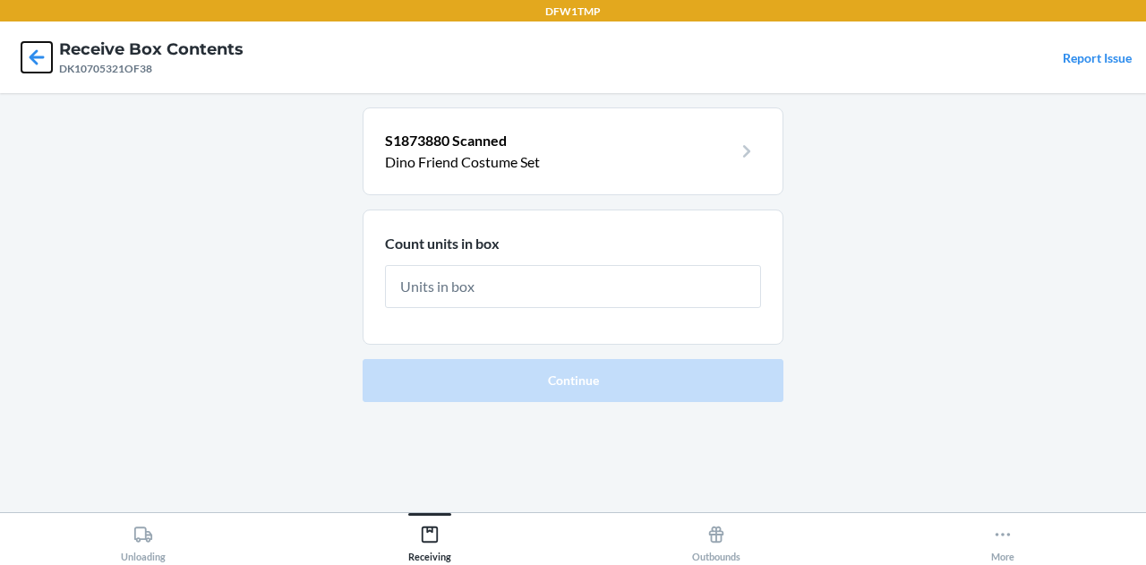
click at [39, 62] on icon at bounding box center [36, 57] width 30 height 30
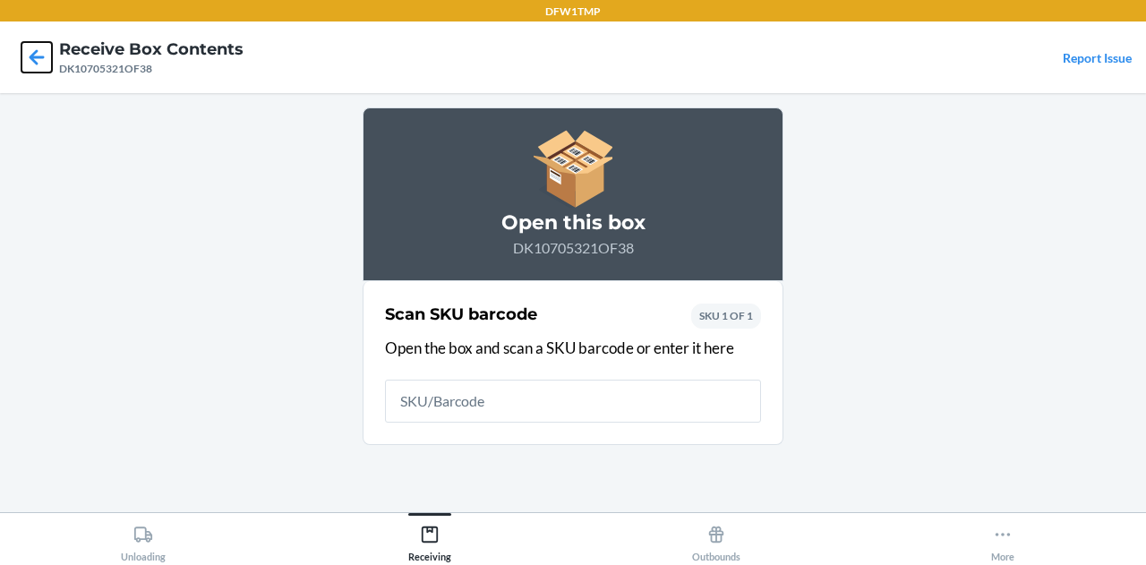
click at [39, 62] on icon at bounding box center [36, 57] width 30 height 30
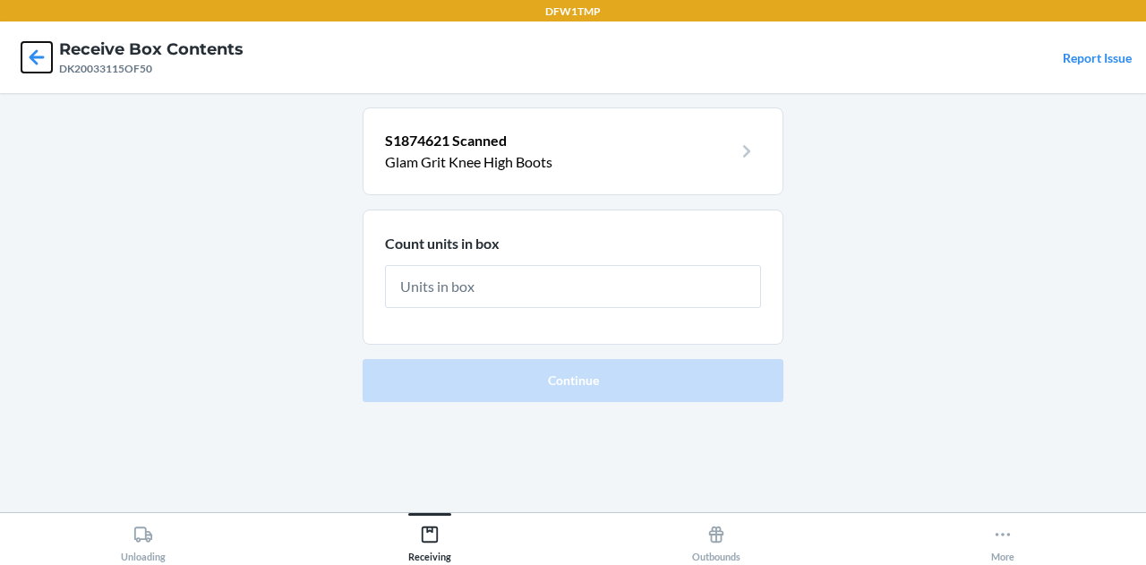
click at [39, 62] on icon at bounding box center [36, 57] width 30 height 30
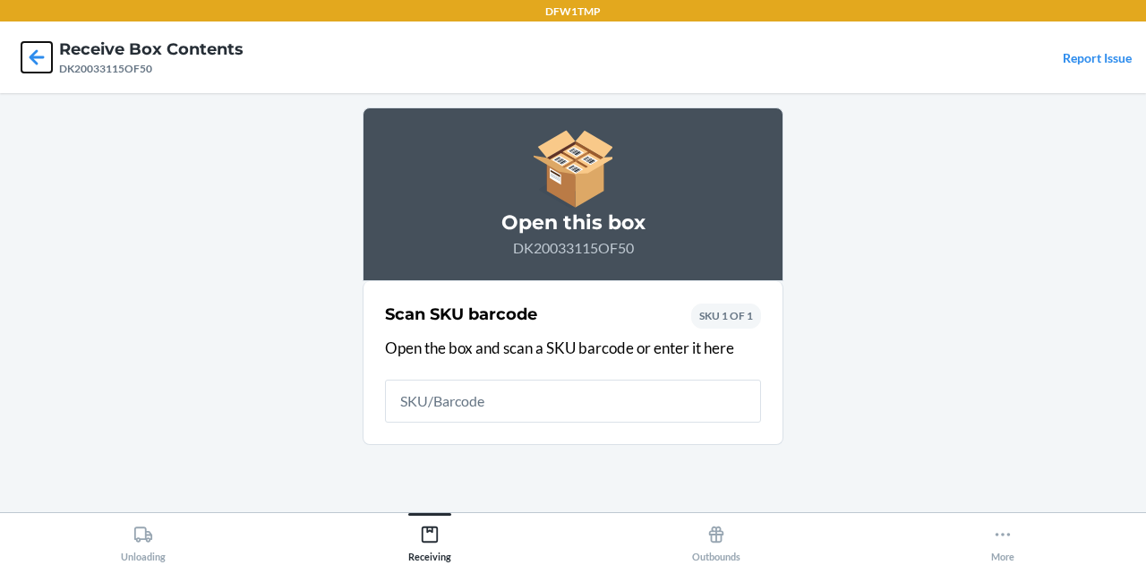
click at [39, 62] on icon at bounding box center [36, 57] width 30 height 30
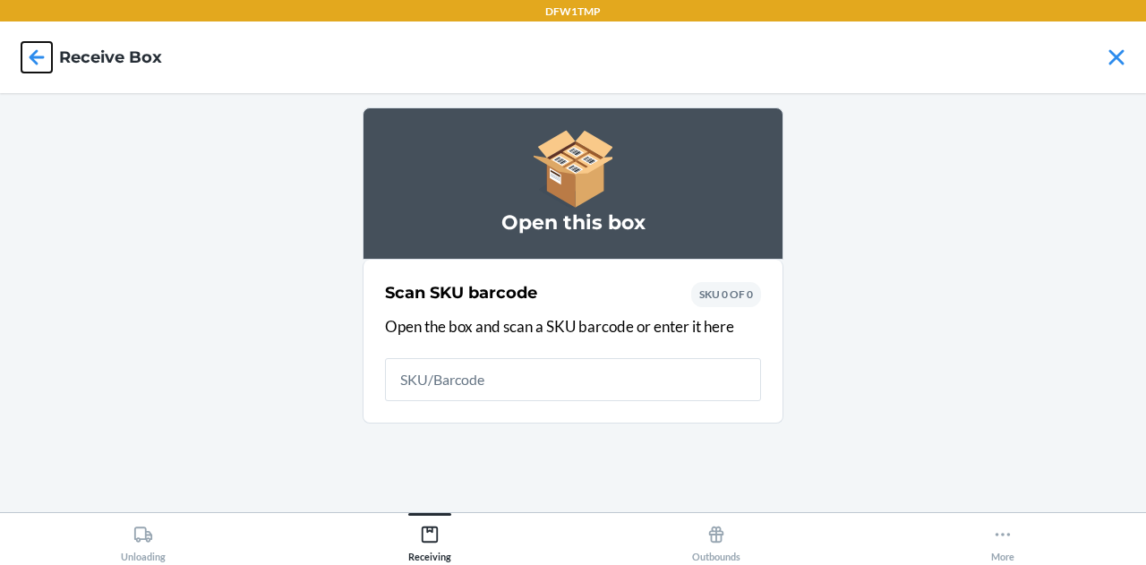
click at [38, 68] on icon at bounding box center [36, 57] width 30 height 30
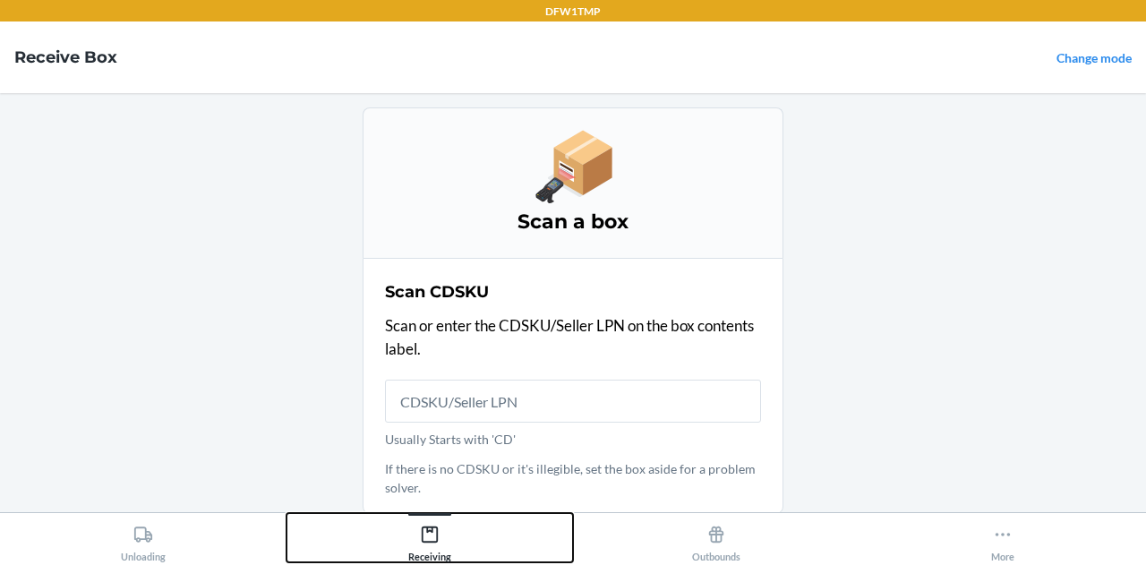
click at [432, 553] on div "Receiving" at bounding box center [429, 539] width 43 height 45
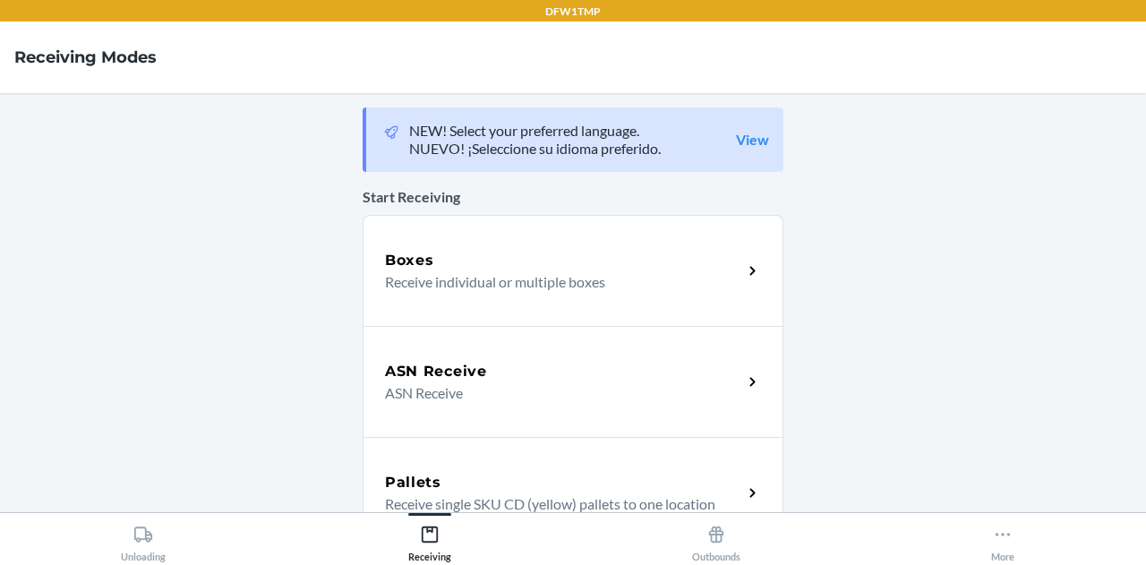
click at [449, 406] on div "ASN Receive ASN Receive" at bounding box center [573, 381] width 421 height 111
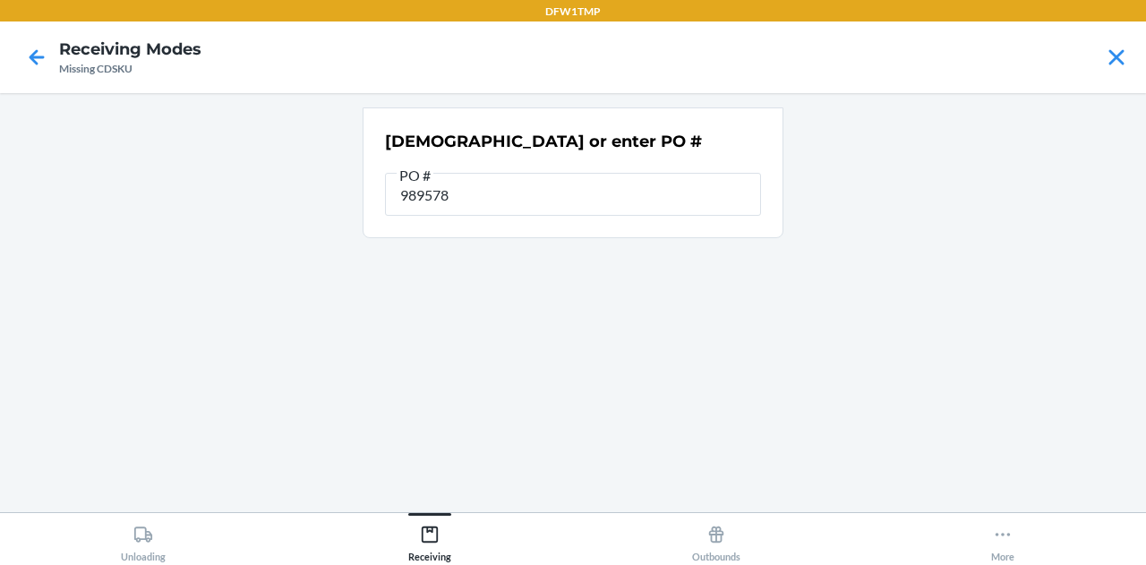
type input "9895789"
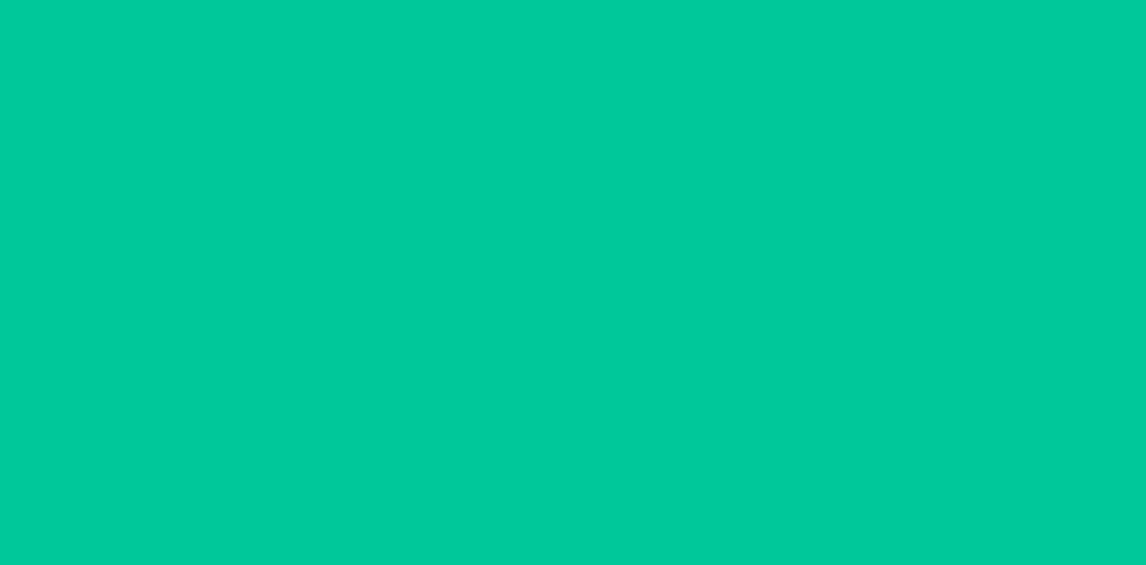
scroll to position [702, 0]
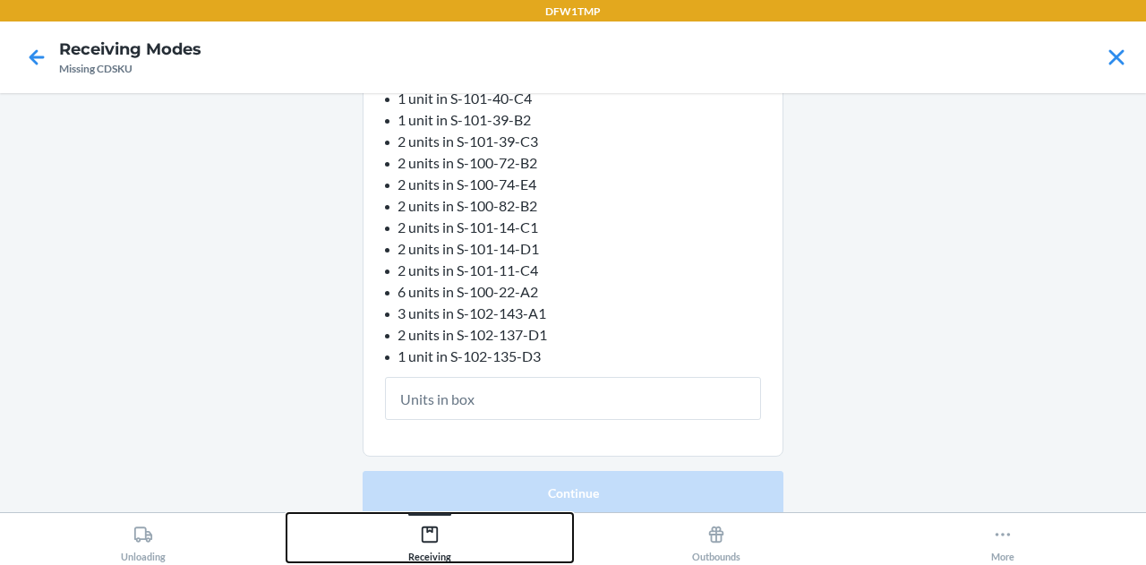
click at [433, 547] on div "Receiving" at bounding box center [429, 539] width 43 height 45
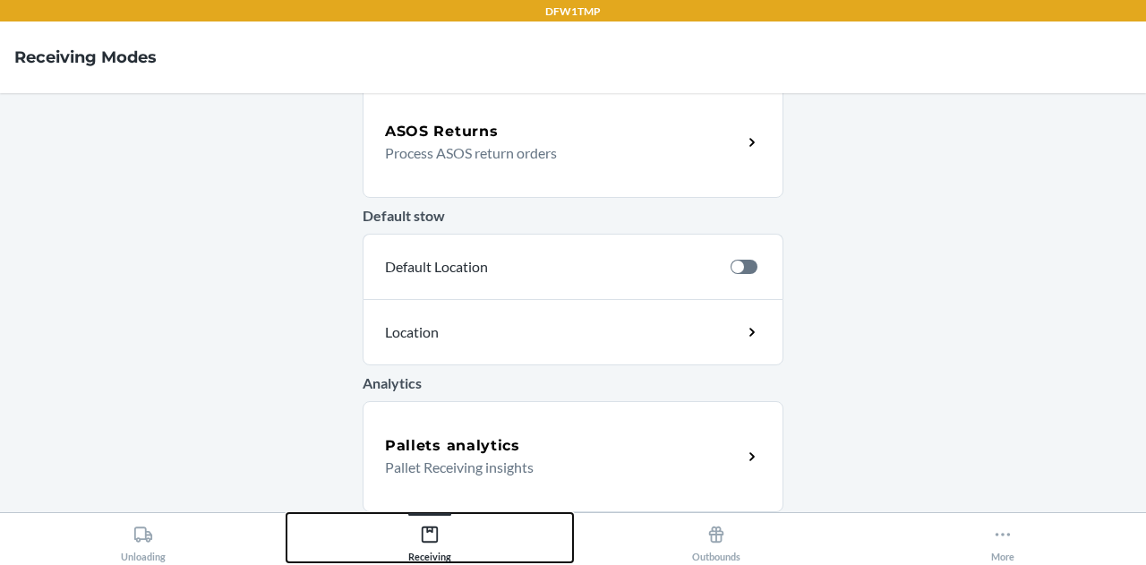
scroll to position [681, 0]
click at [435, 539] on icon at bounding box center [430, 535] width 20 height 20
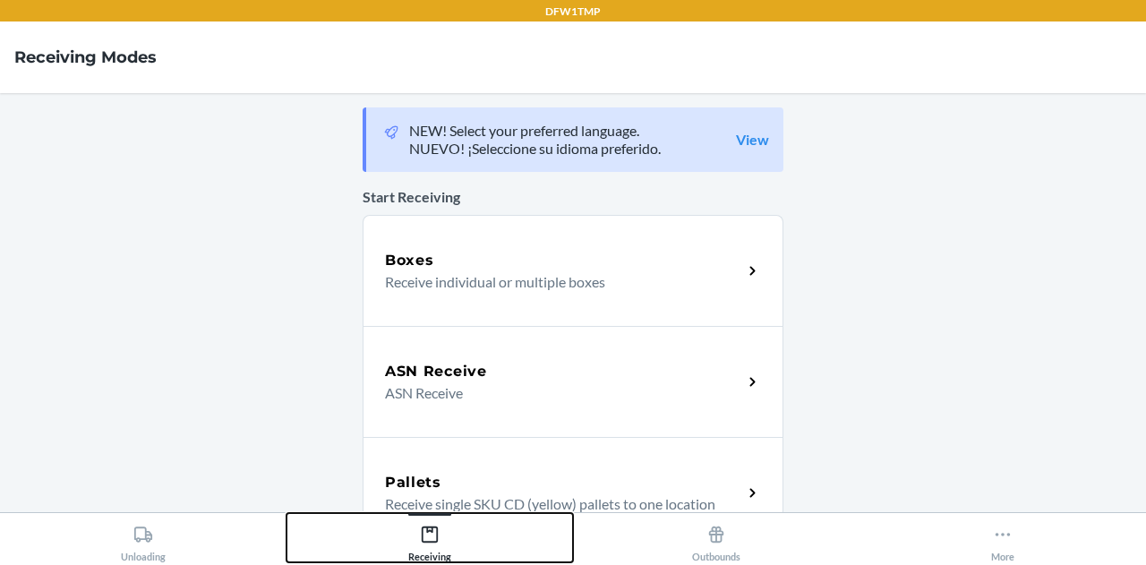
scroll to position [0, 0]
click at [512, 307] on div "Boxes Receive individual or multiple boxes" at bounding box center [573, 270] width 421 height 111
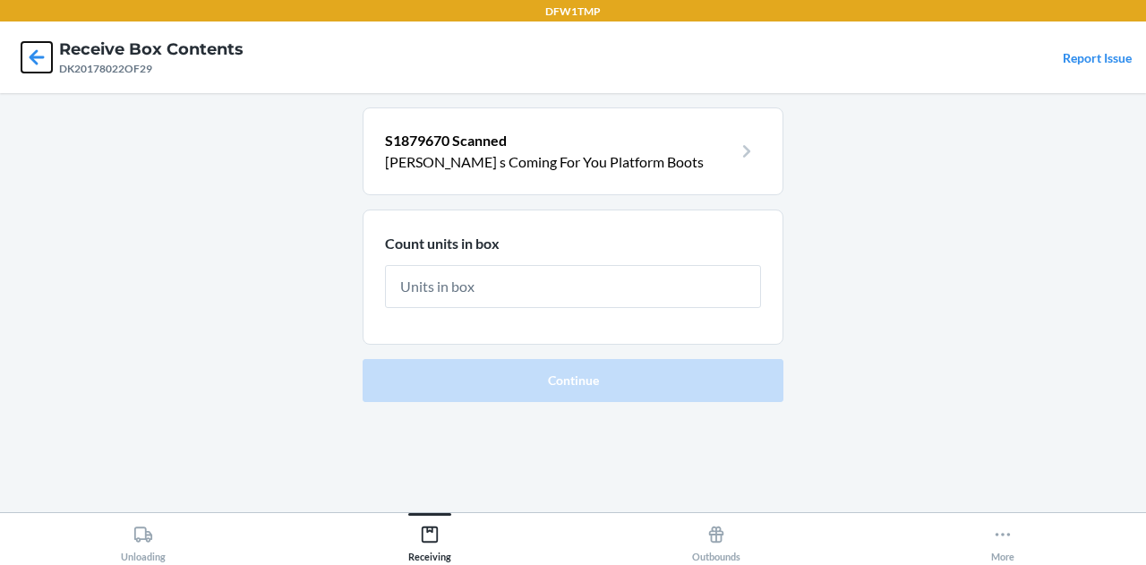
click at [39, 64] on icon at bounding box center [36, 57] width 30 height 30
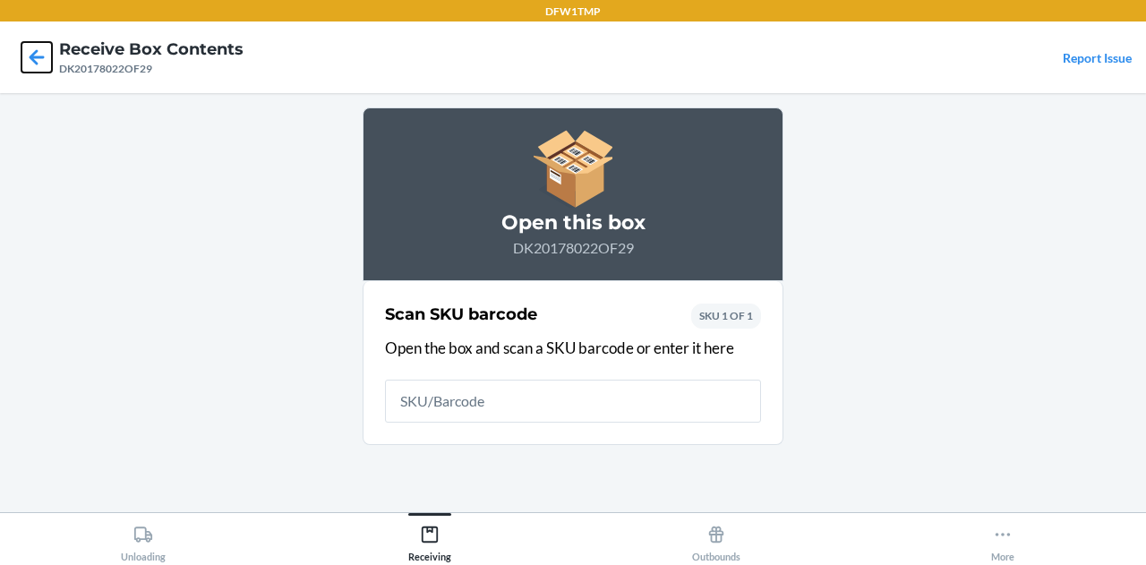
click at [39, 64] on icon at bounding box center [36, 57] width 30 height 30
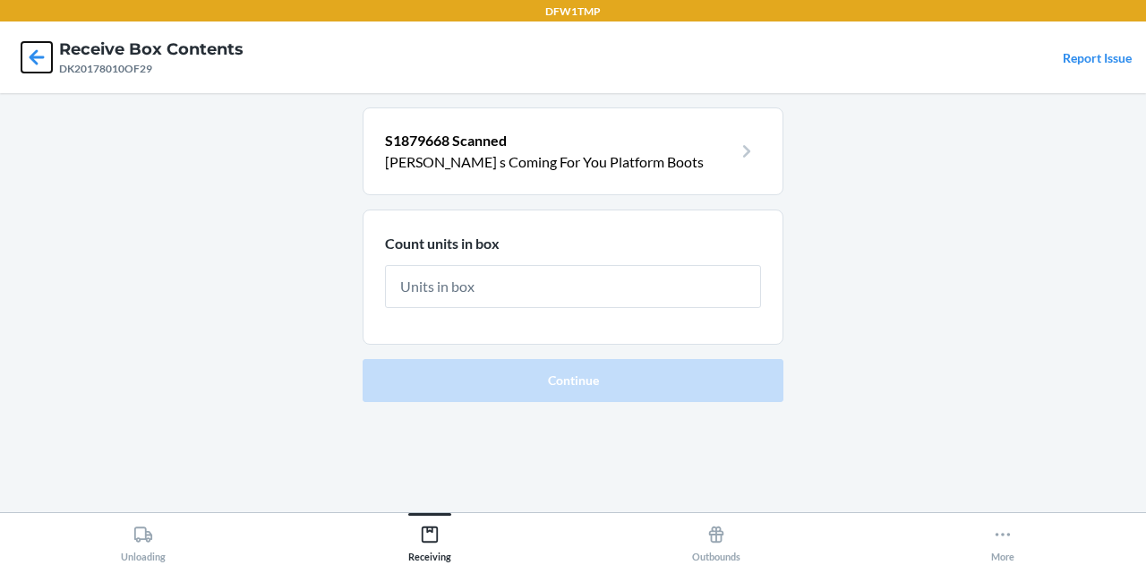
click at [39, 64] on icon at bounding box center [36, 57] width 30 height 30
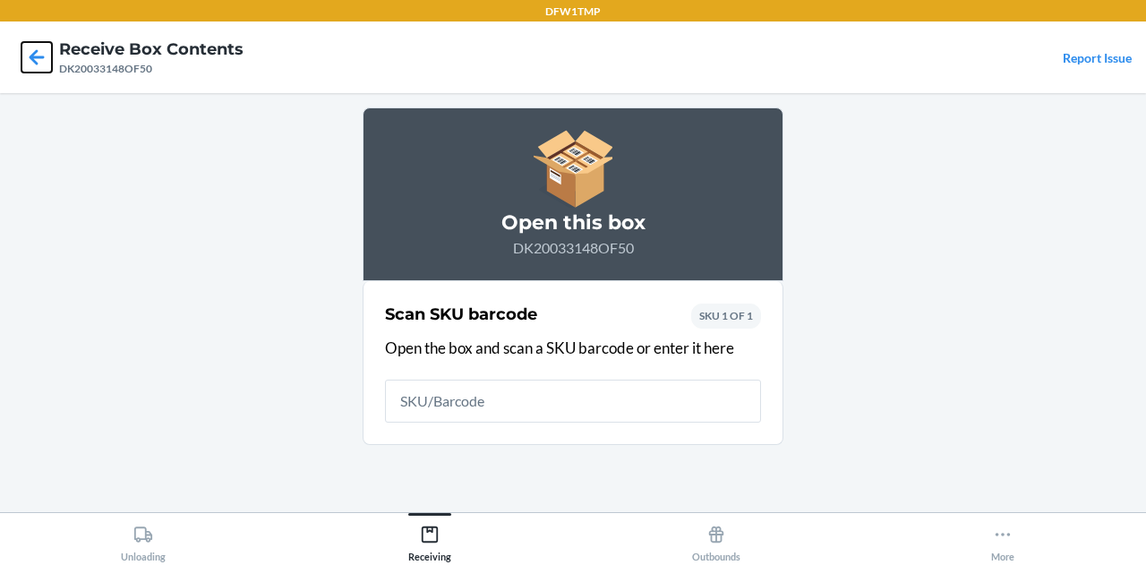
click at [39, 64] on icon at bounding box center [36, 57] width 30 height 30
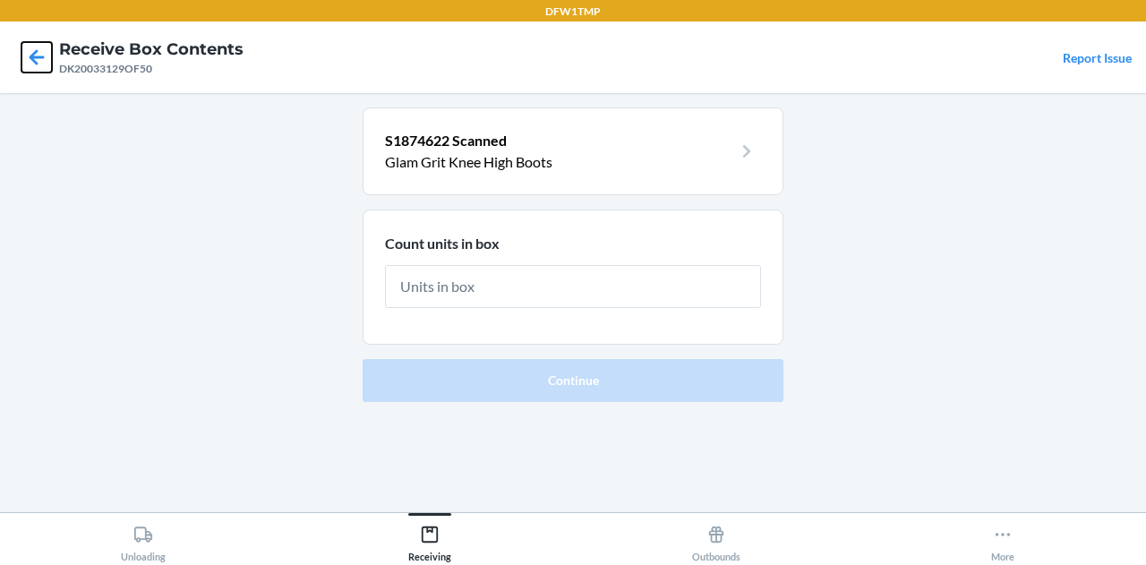
click at [36, 64] on icon at bounding box center [36, 57] width 30 height 30
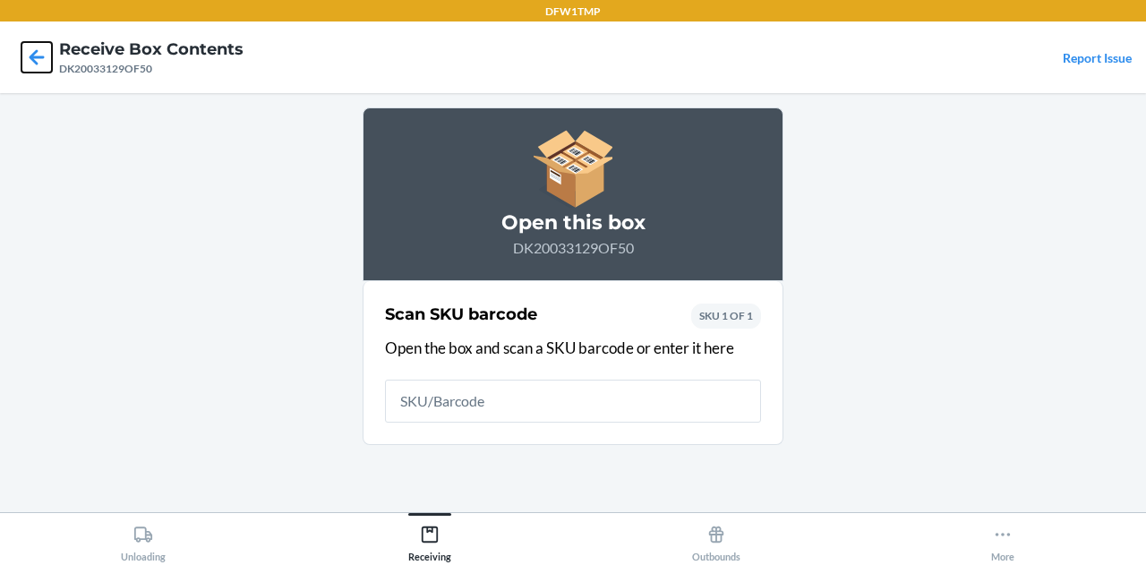
click at [39, 64] on icon at bounding box center [36, 57] width 30 height 30
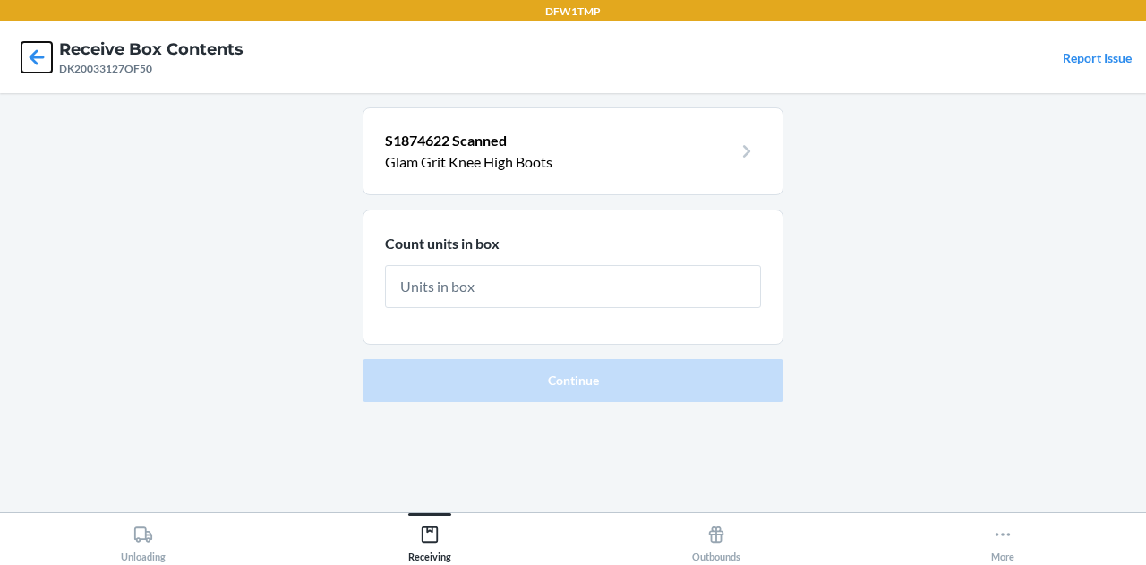
click at [39, 64] on icon at bounding box center [36, 57] width 30 height 30
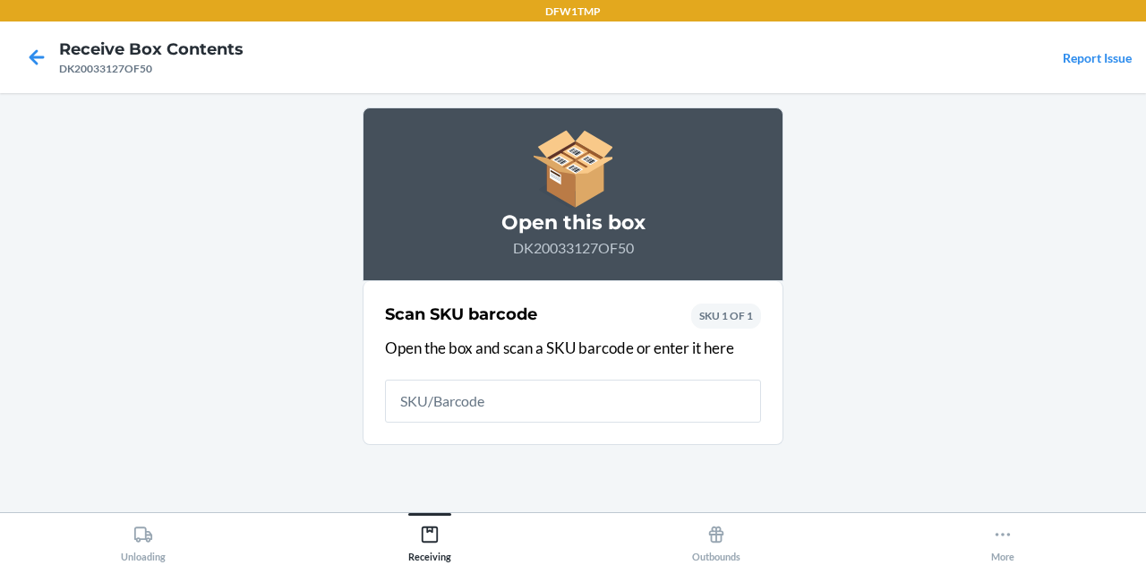
drag, startPoint x: 39, startPoint y: 64, endPoint x: 23, endPoint y: 62, distance: 16.2
click at [23, 62] on icon at bounding box center [36, 57] width 30 height 30
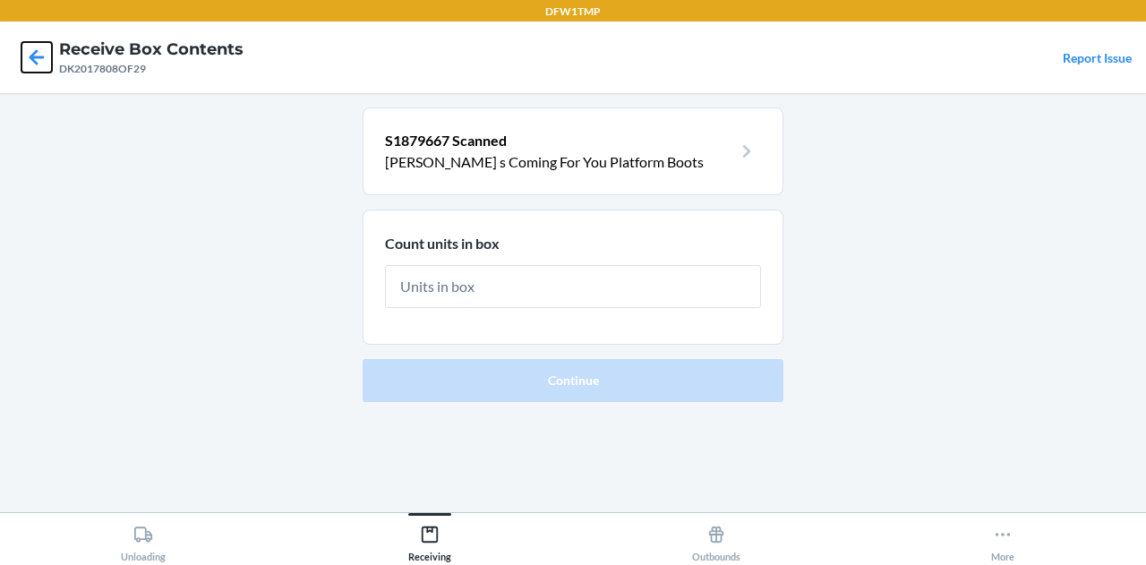
drag, startPoint x: 23, startPoint y: 62, endPoint x: 9, endPoint y: 28, distance: 36.9
click at [9, 28] on nav "Receive Box Contents DK2017808OF29 Report Issue" at bounding box center [573, 57] width 1146 height 72
click at [29, 55] on icon at bounding box center [36, 57] width 30 height 30
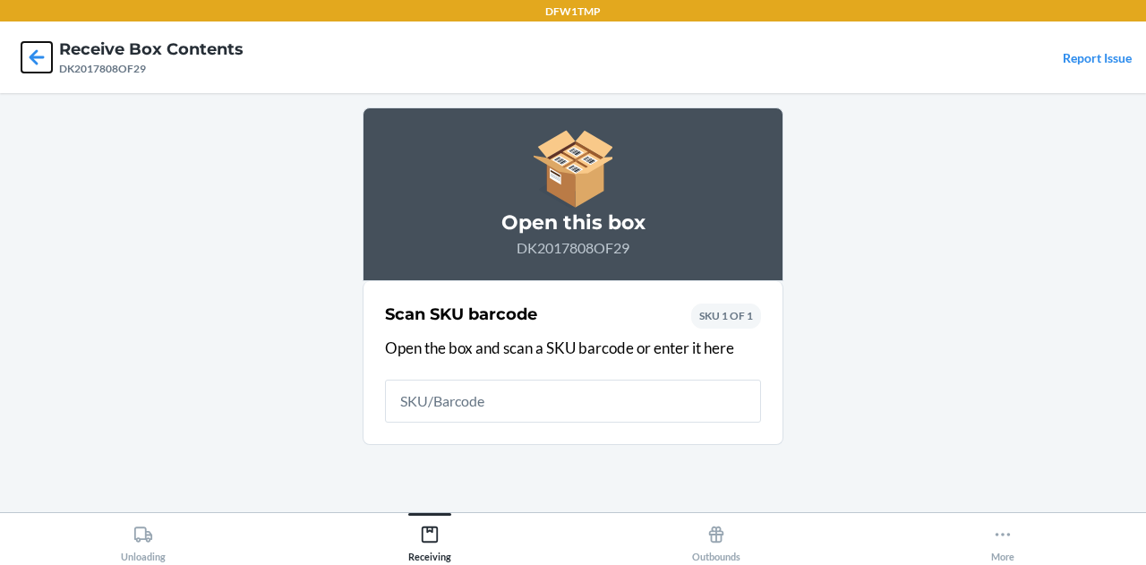
click at [32, 55] on icon at bounding box center [37, 56] width 15 height 15
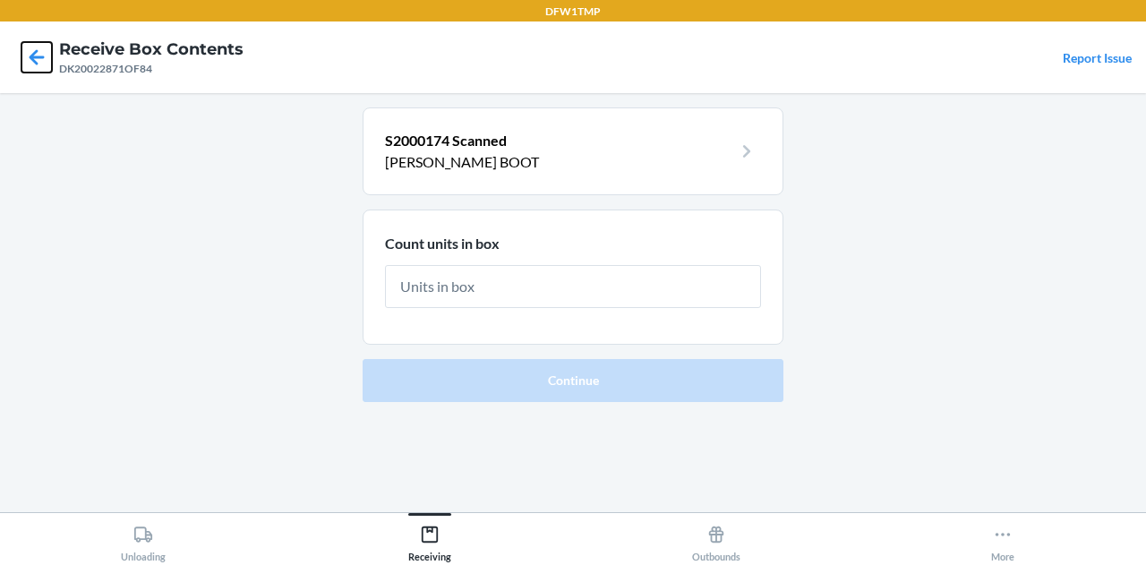
click at [25, 60] on icon at bounding box center [36, 57] width 30 height 30
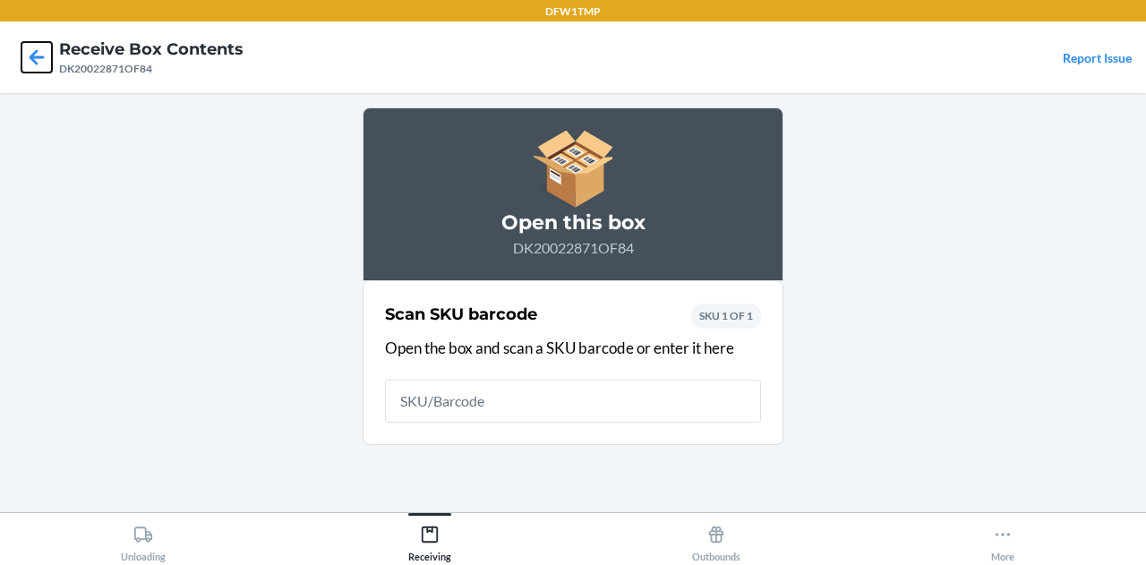
click at [25, 60] on icon at bounding box center [36, 57] width 30 height 30
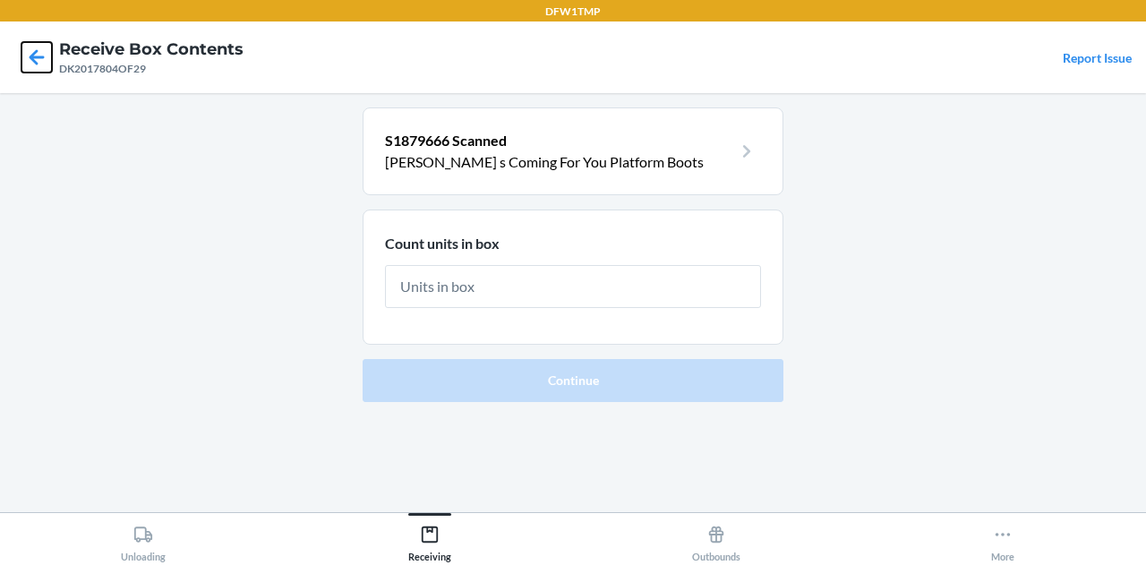
click at [34, 64] on icon at bounding box center [36, 57] width 30 height 30
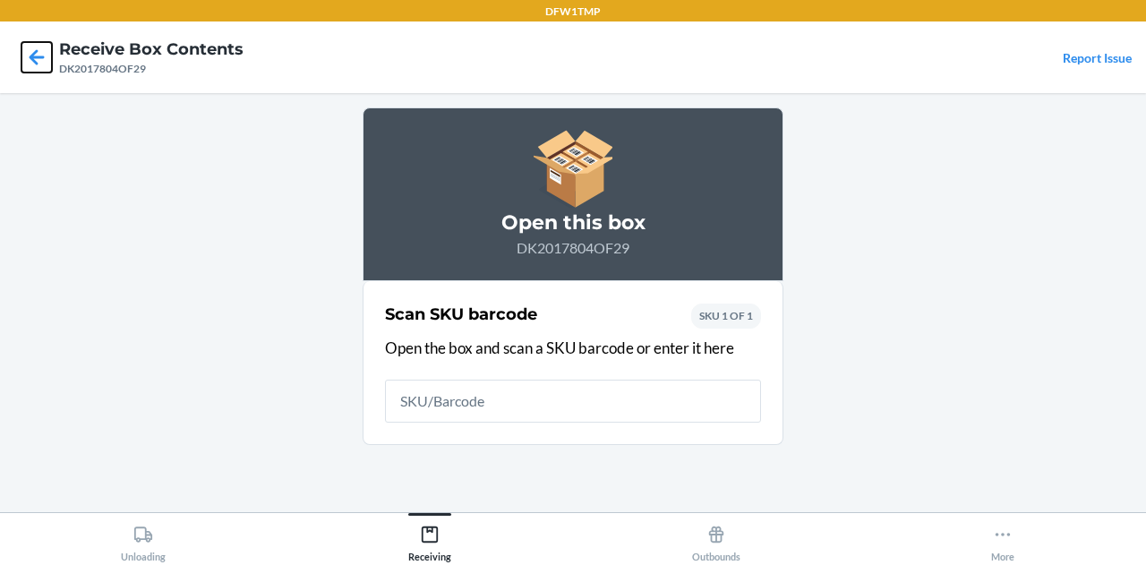
click at [34, 64] on icon at bounding box center [36, 57] width 30 height 30
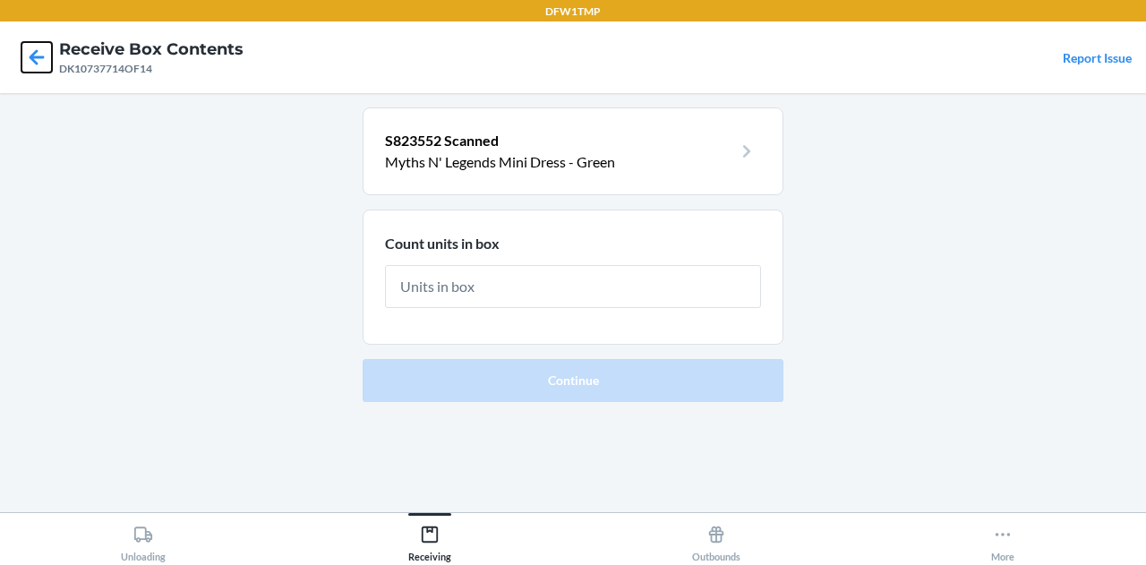
click at [36, 42] on icon at bounding box center [36, 57] width 30 height 30
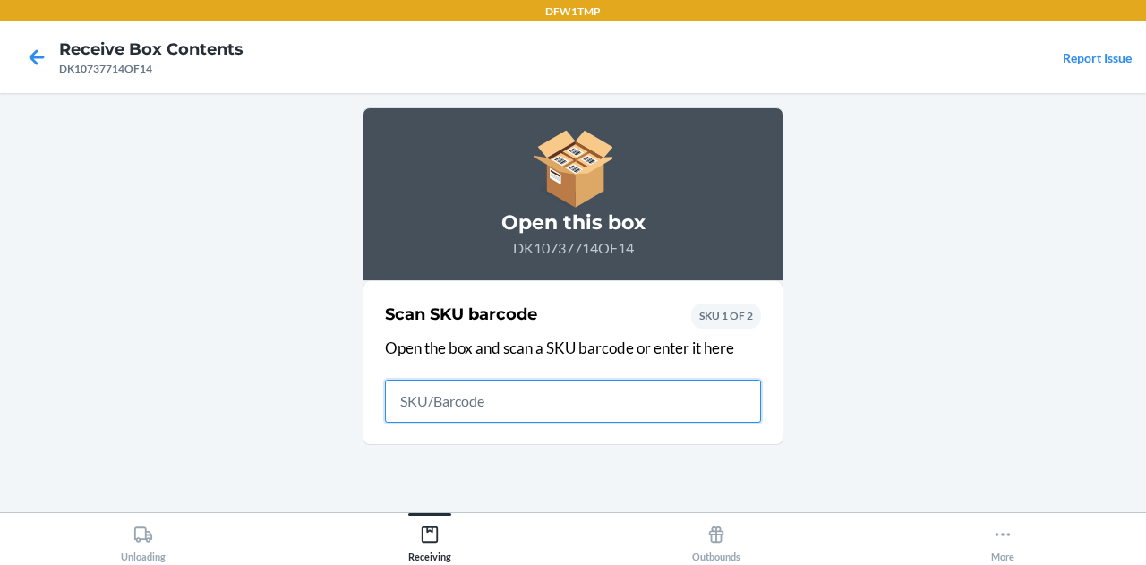
click at [36, 42] on icon at bounding box center [36, 57] width 30 height 30
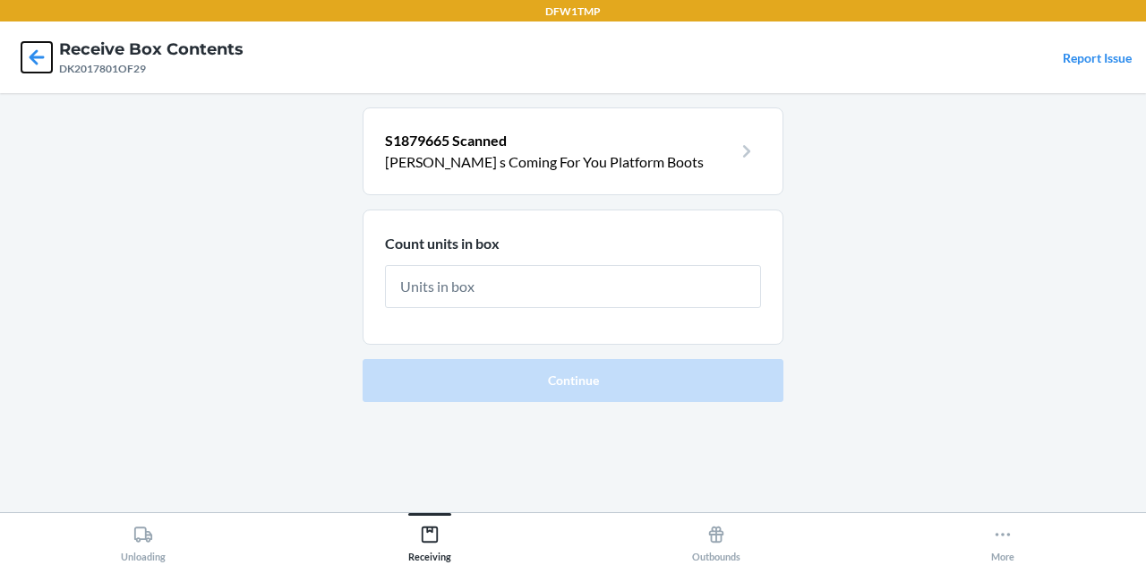
click at [39, 56] on icon at bounding box center [36, 57] width 30 height 30
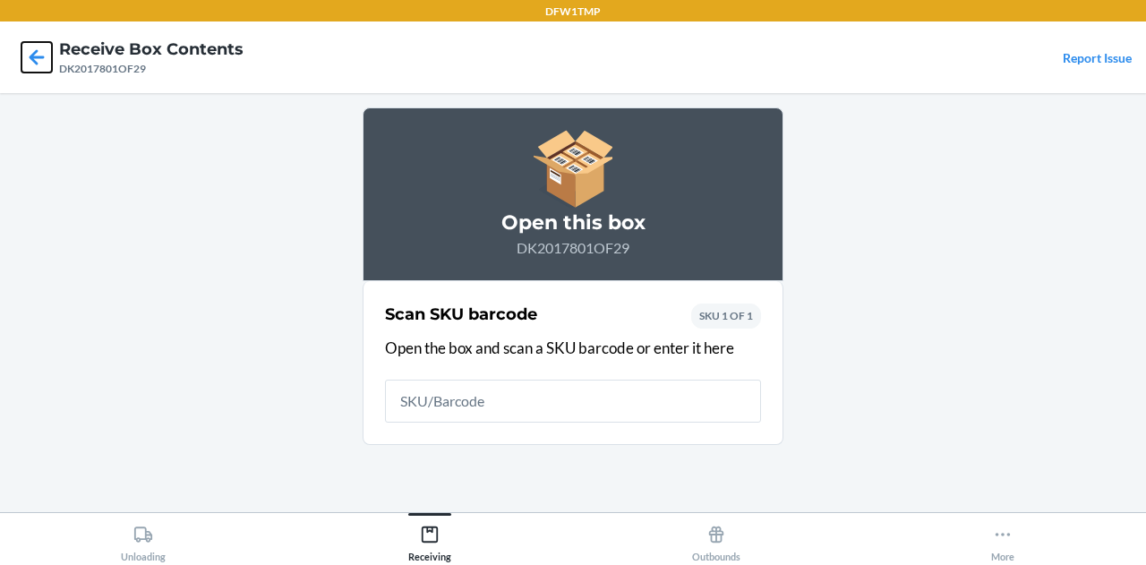
click at [39, 56] on icon at bounding box center [36, 57] width 30 height 30
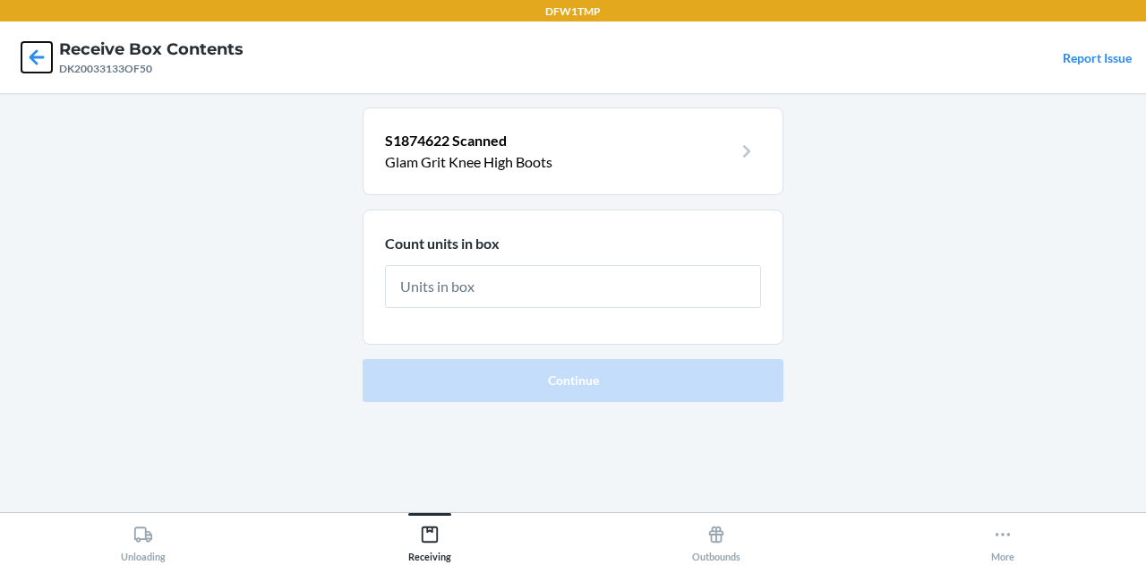
click at [38, 50] on icon at bounding box center [36, 57] width 30 height 30
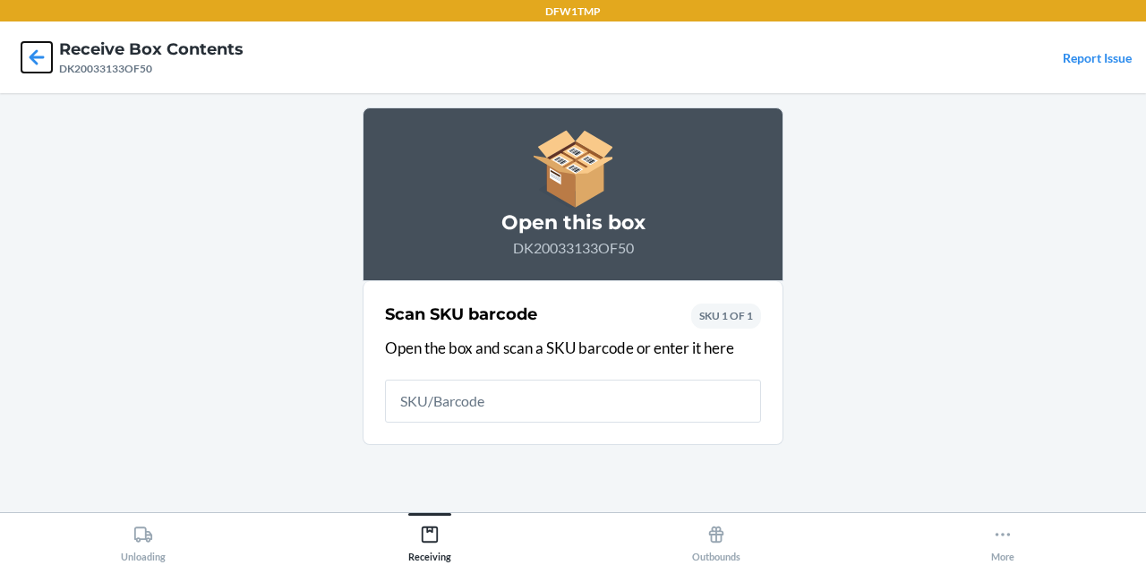
click at [38, 50] on icon at bounding box center [36, 57] width 30 height 30
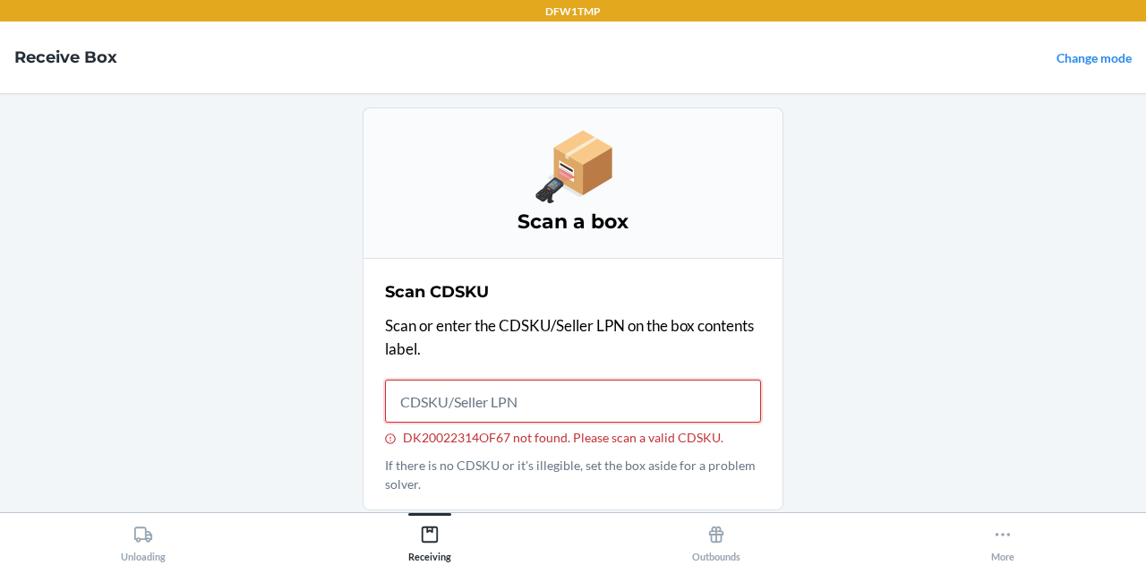
click at [501, 391] on input "DK20022314OF67 not found. Please scan a valid CDSKU." at bounding box center [573, 401] width 376 height 43
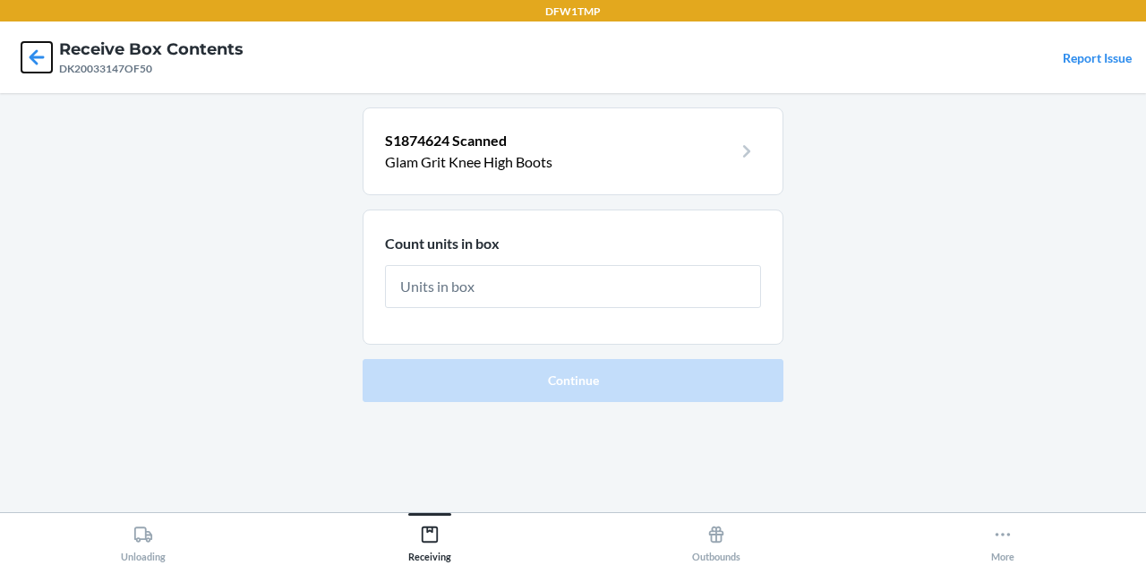
click at [30, 51] on icon at bounding box center [36, 57] width 30 height 30
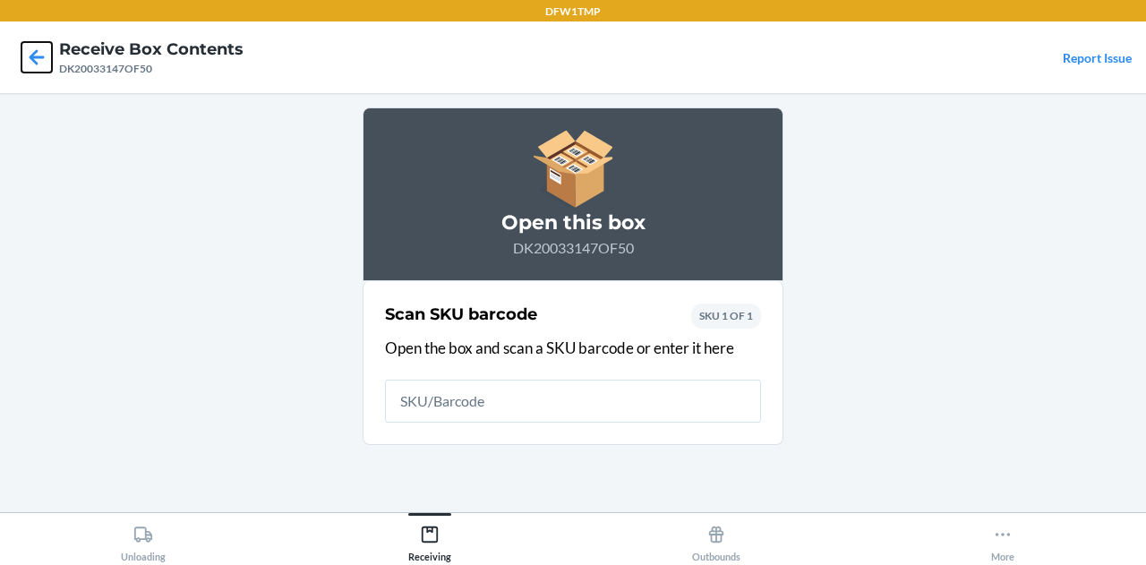
click at [30, 51] on icon at bounding box center [36, 57] width 30 height 30
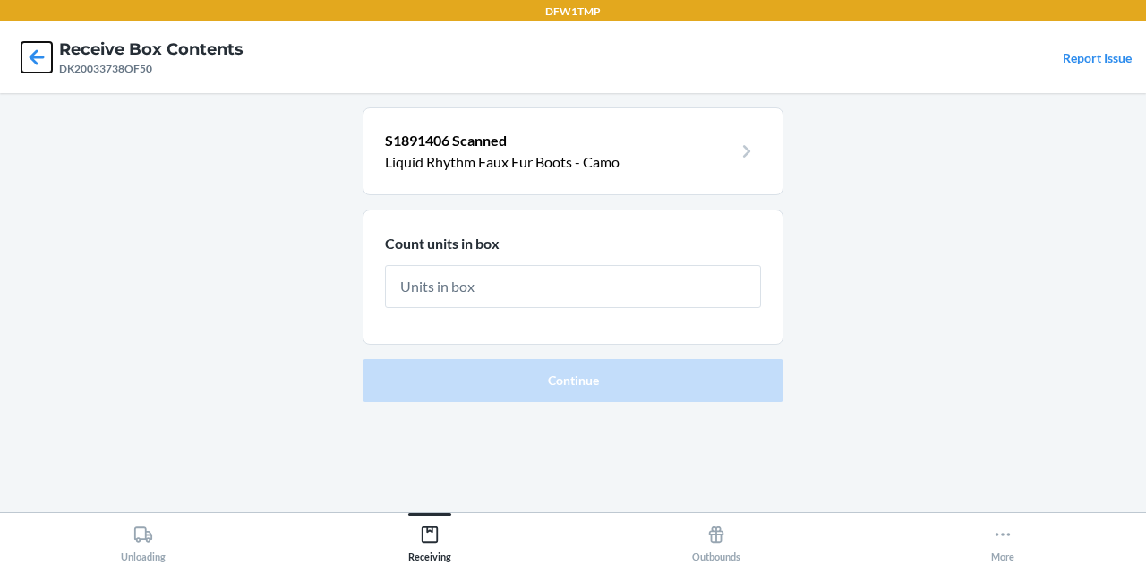
click at [35, 60] on icon at bounding box center [36, 57] width 30 height 30
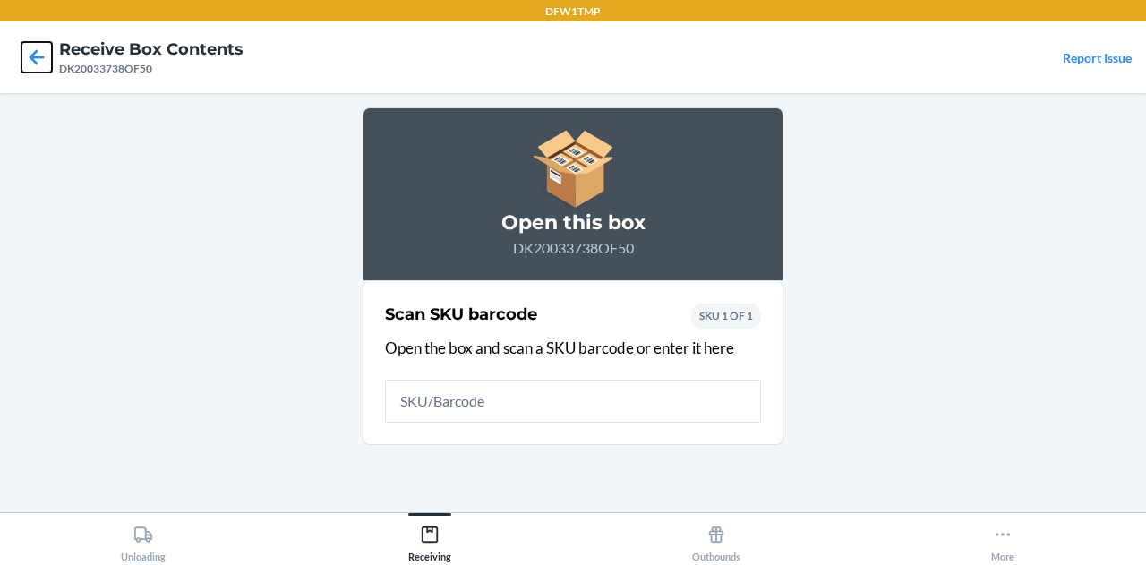
click at [35, 60] on icon at bounding box center [36, 57] width 30 height 30
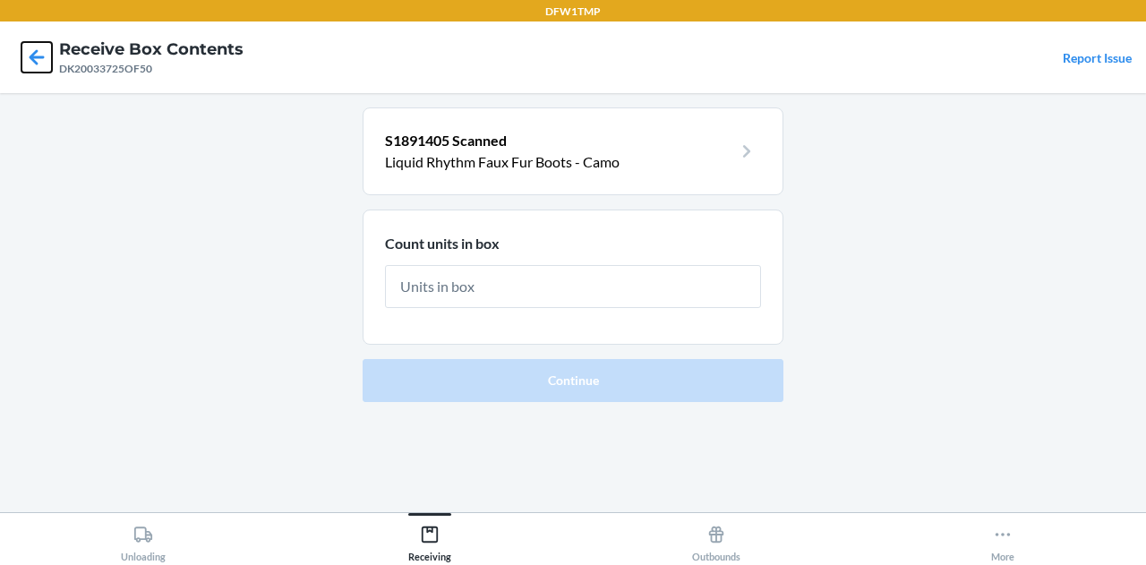
click at [41, 65] on icon at bounding box center [36, 57] width 30 height 30
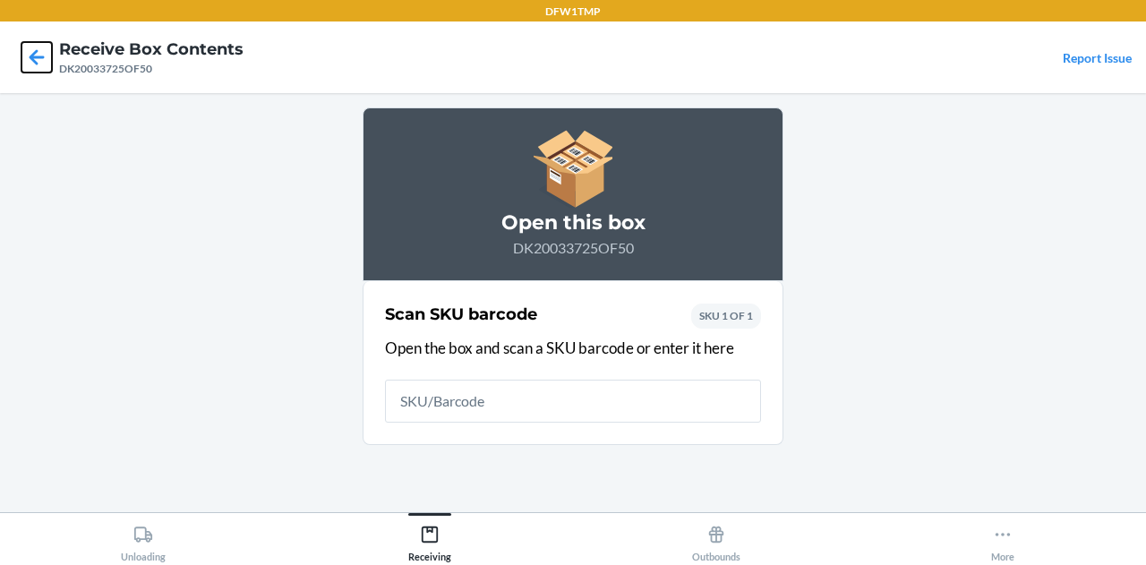
click at [41, 65] on icon at bounding box center [36, 57] width 30 height 30
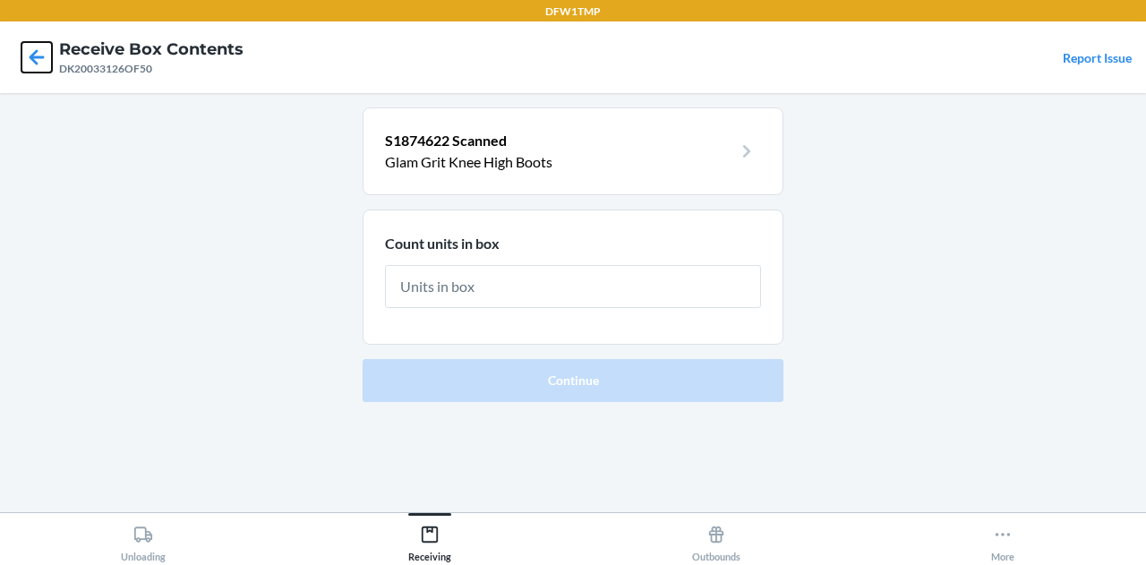
click at [40, 56] on icon at bounding box center [37, 56] width 15 height 15
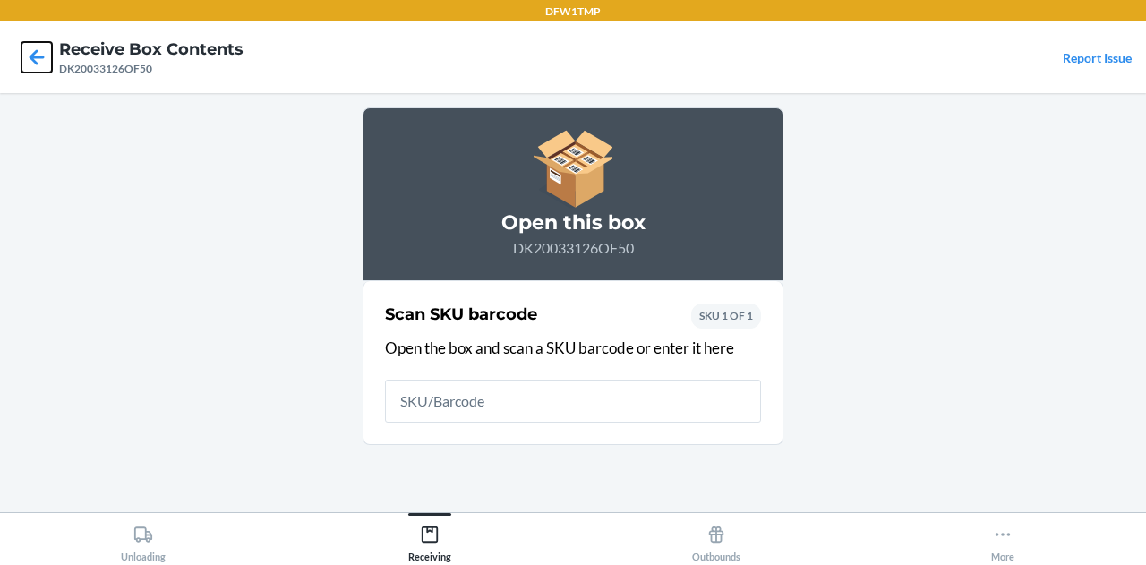
click at [40, 56] on icon at bounding box center [37, 56] width 15 height 15
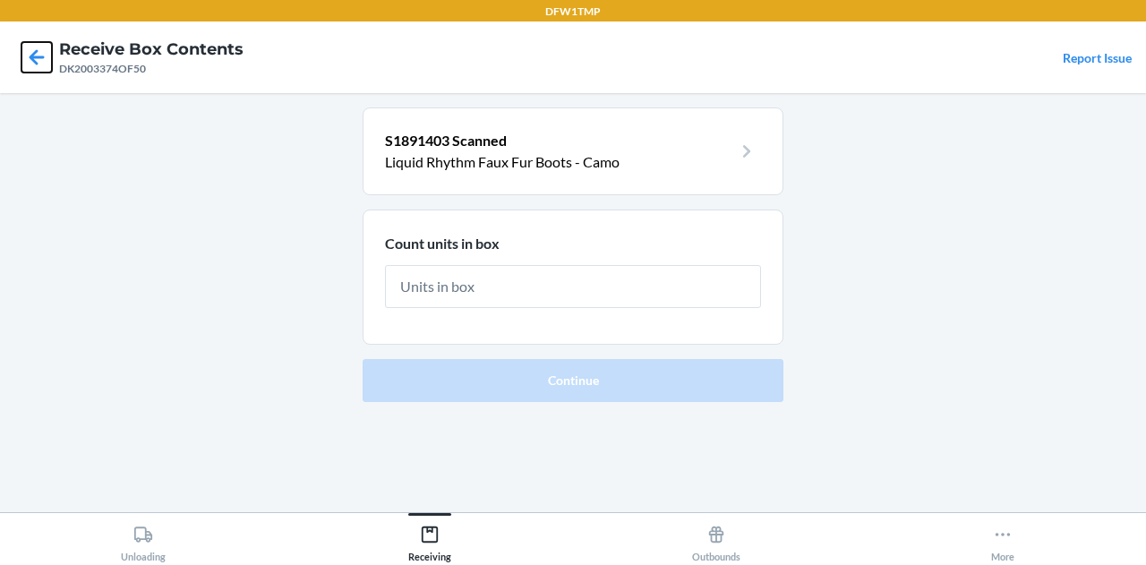
click at [29, 60] on icon at bounding box center [36, 57] width 30 height 30
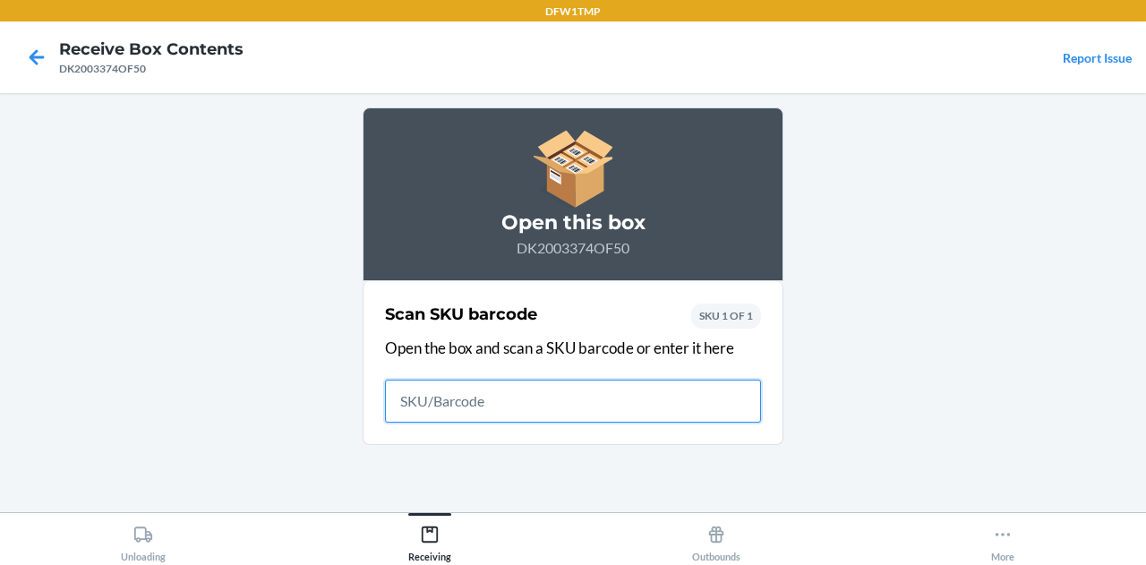
click at [29, 60] on icon at bounding box center [36, 57] width 30 height 30
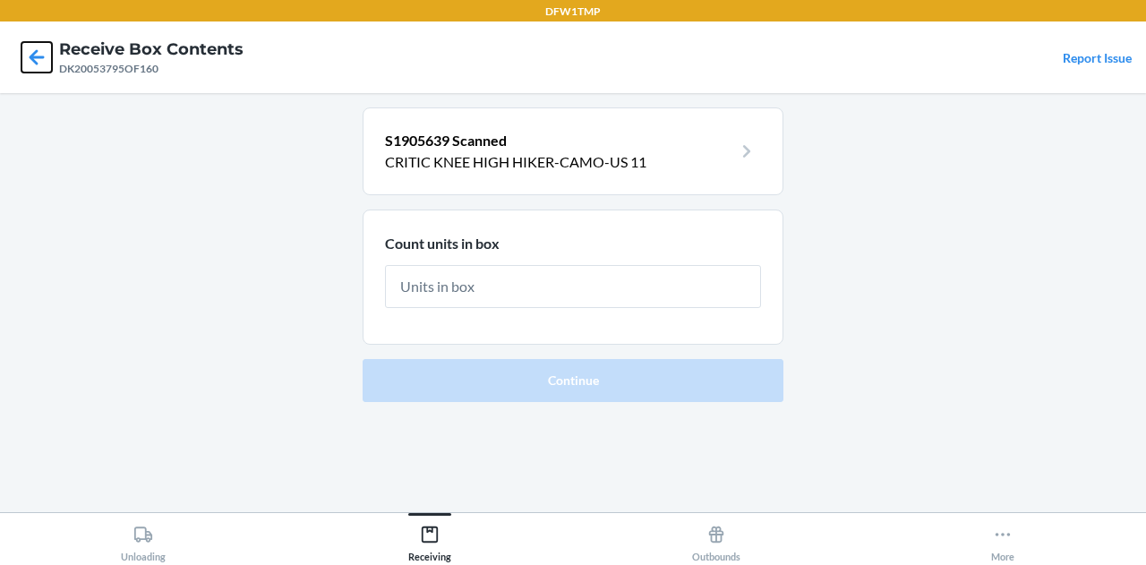
click at [31, 63] on icon at bounding box center [36, 57] width 30 height 30
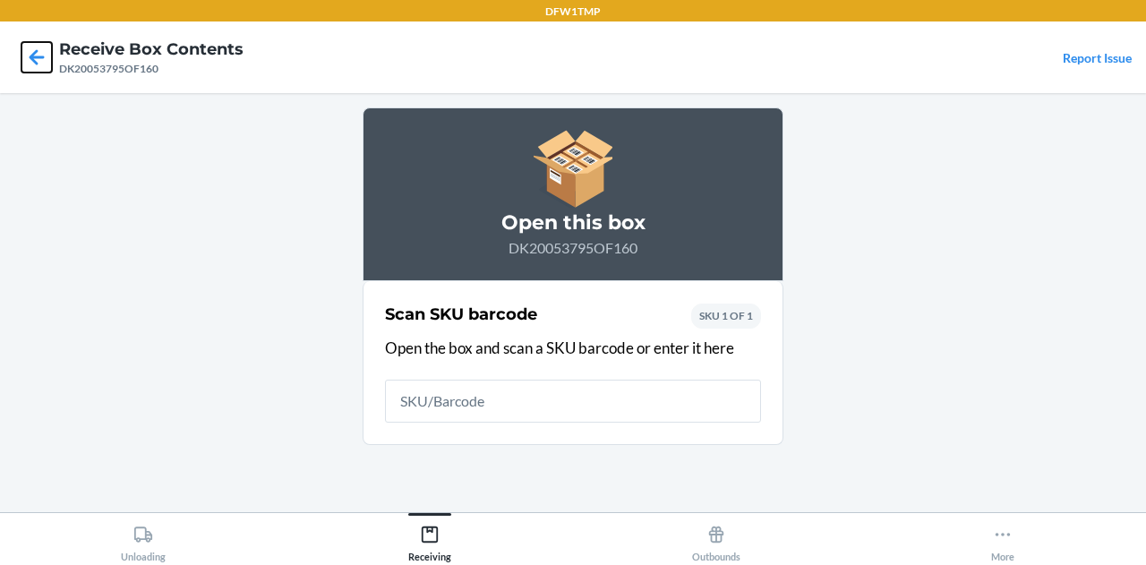
click at [31, 63] on icon at bounding box center [36, 57] width 30 height 30
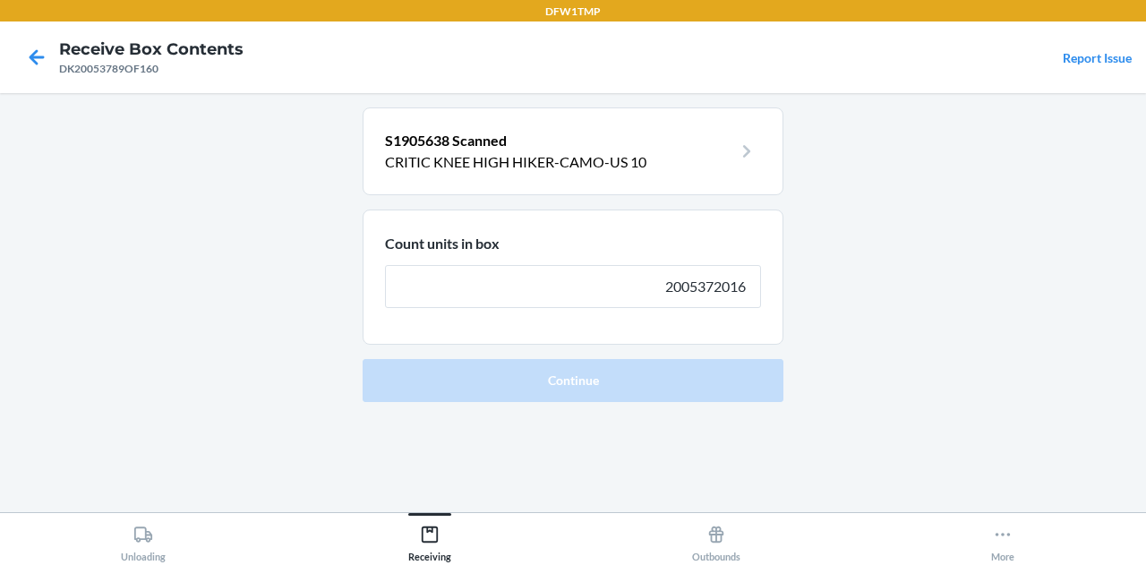
type input "2005372016"
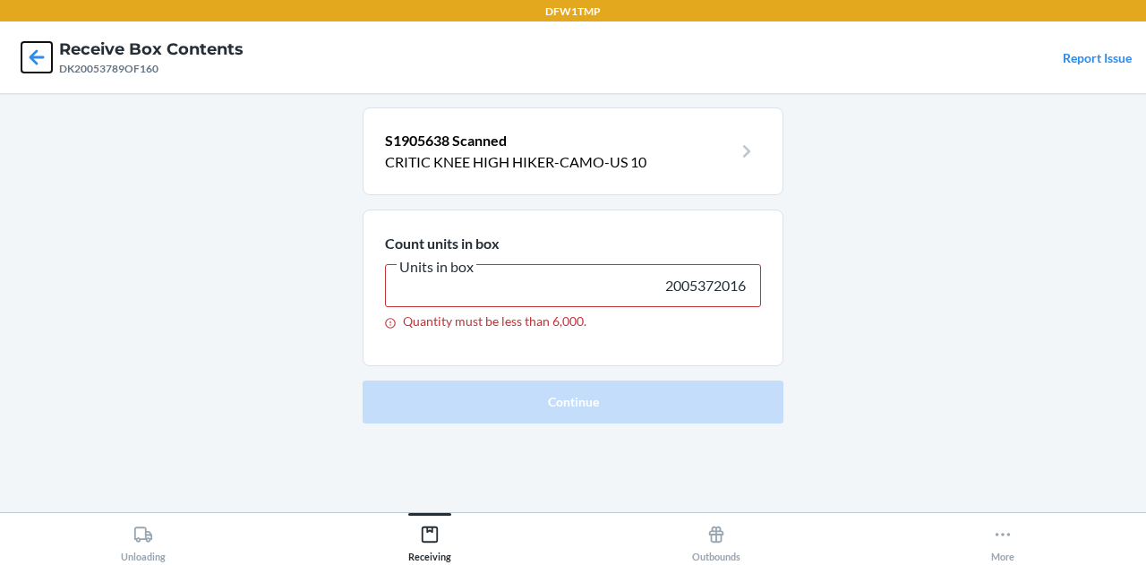
click at [30, 64] on icon at bounding box center [36, 57] width 30 height 30
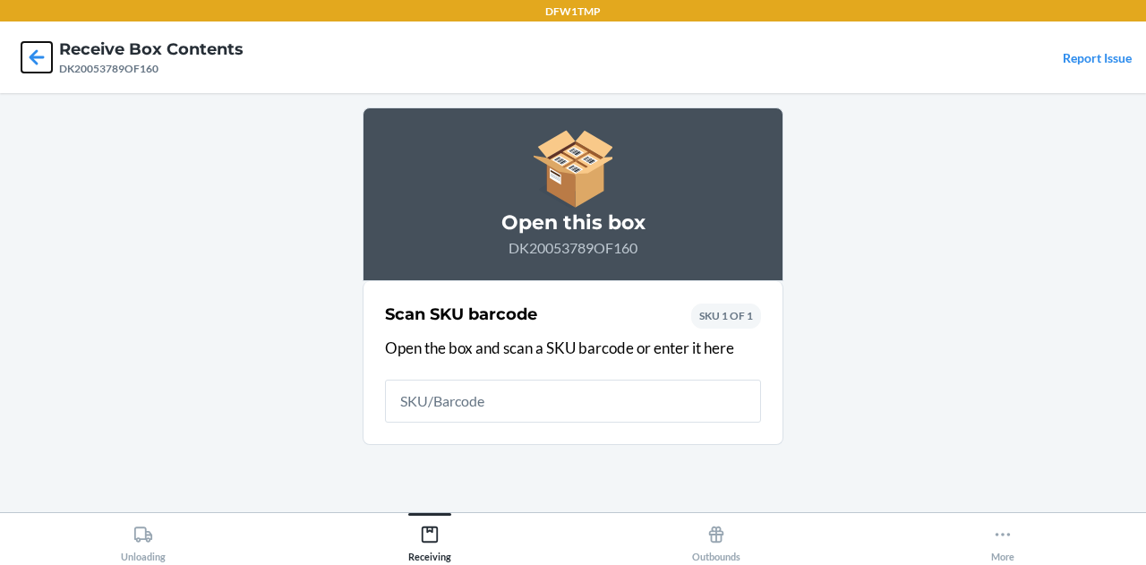
click at [30, 64] on icon at bounding box center [36, 57] width 30 height 30
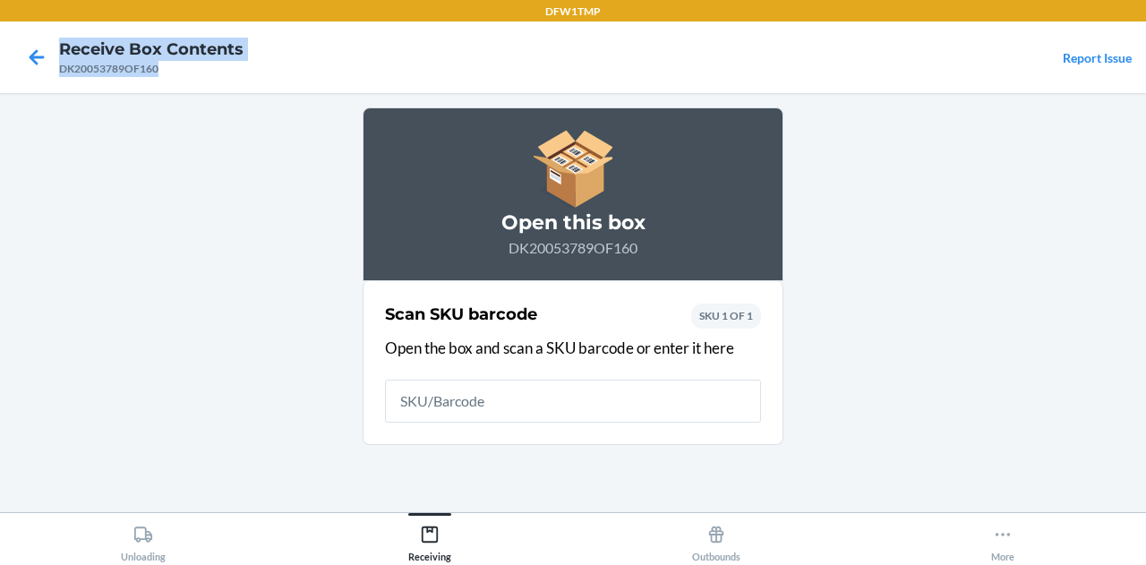
click at [59, 61] on h4 "Receive Box Contents" at bounding box center [151, 49] width 184 height 23
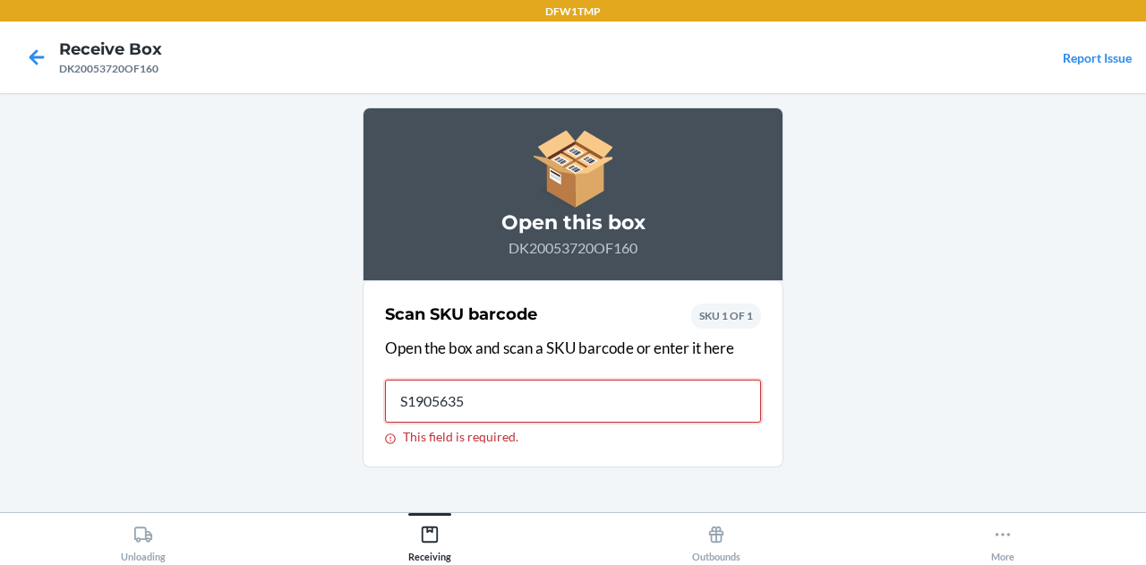
type input "S1905635"
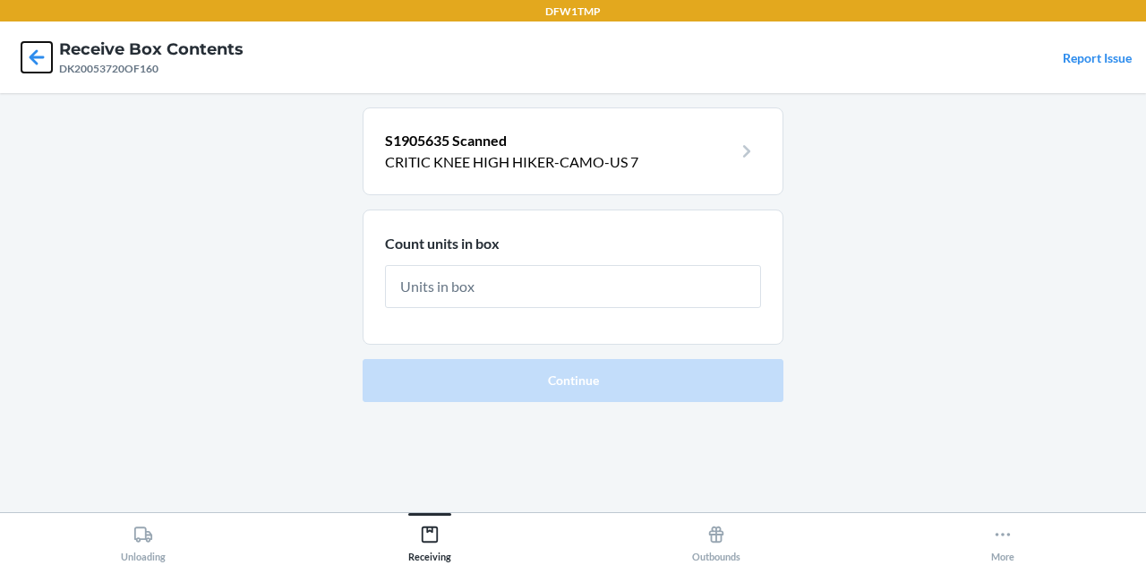
click at [30, 64] on icon at bounding box center [36, 57] width 30 height 30
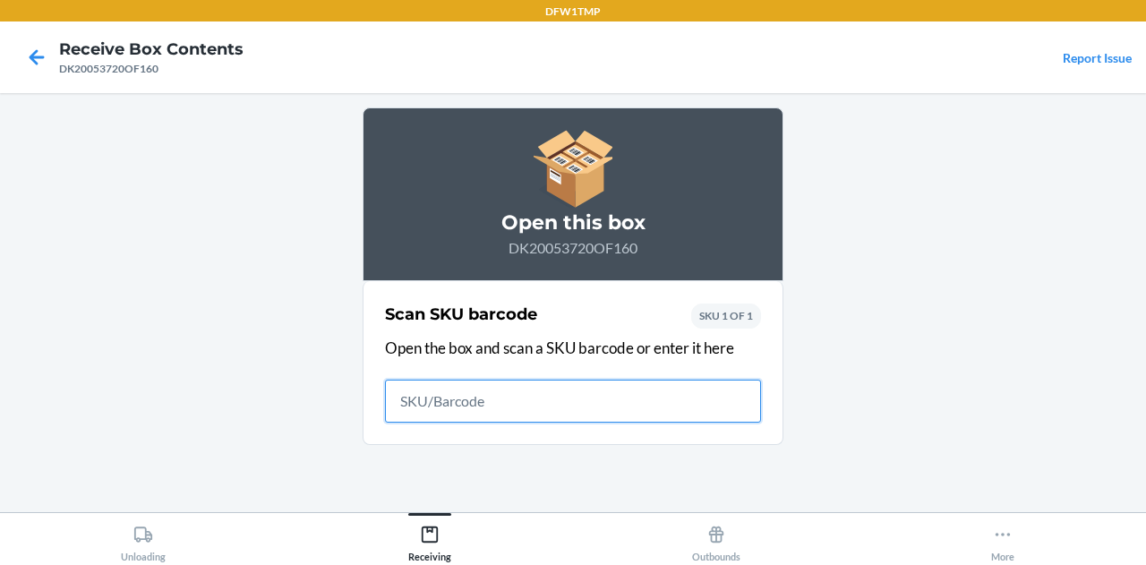
click at [30, 64] on icon at bounding box center [36, 57] width 30 height 30
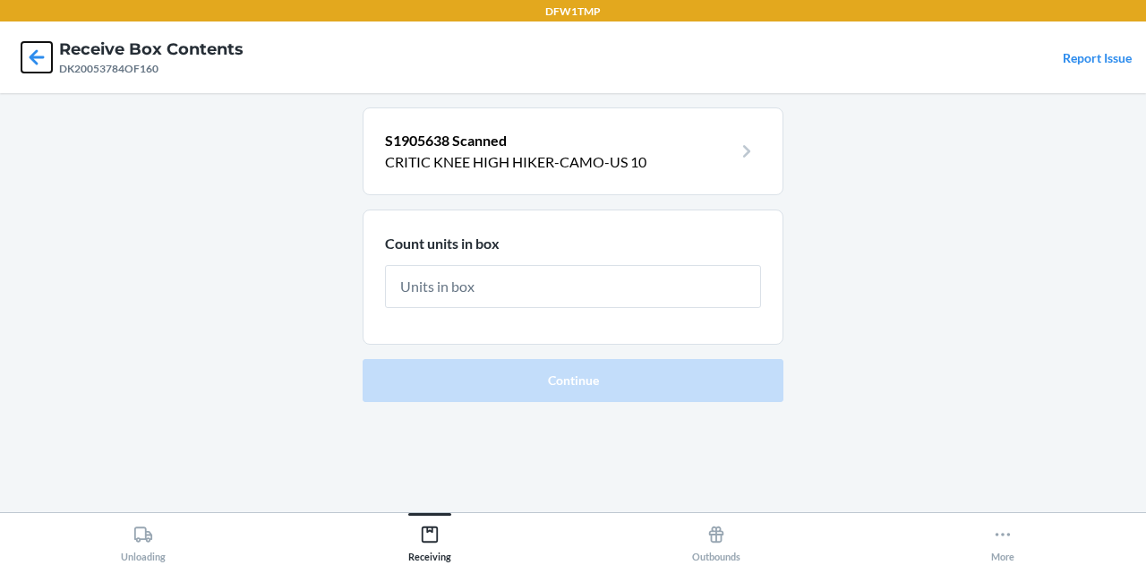
click at [30, 64] on icon at bounding box center [36, 57] width 30 height 30
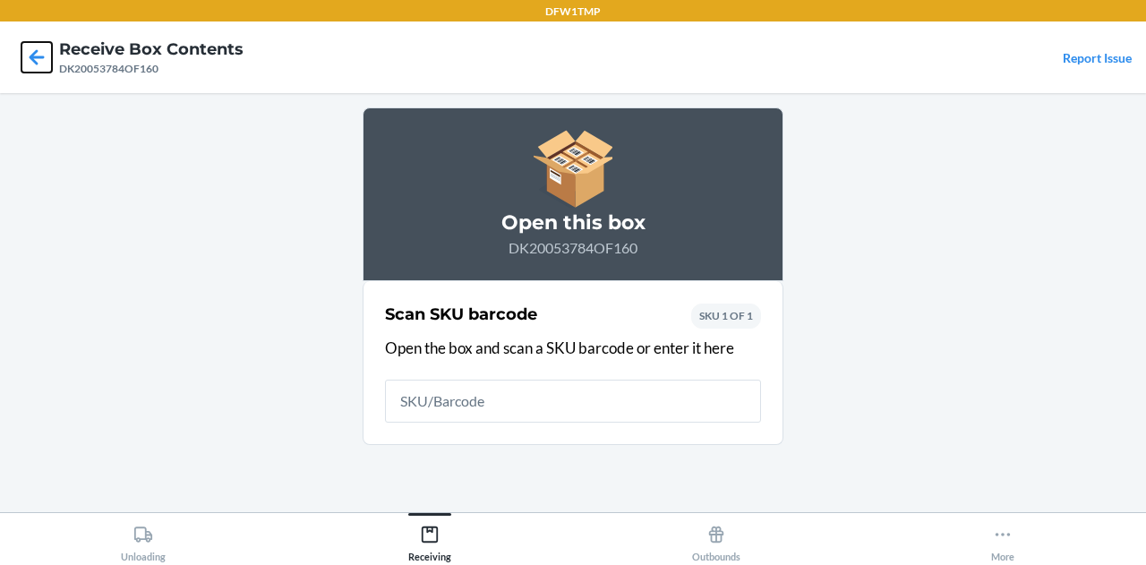
click at [30, 64] on icon at bounding box center [36, 57] width 30 height 30
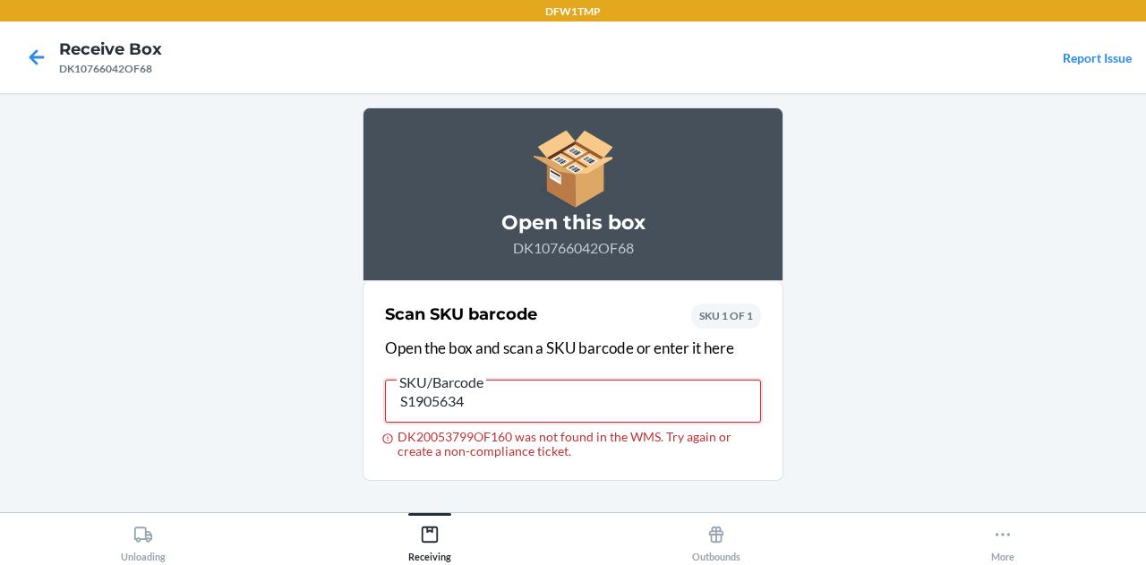
click at [550, 403] on input "S1905634" at bounding box center [573, 401] width 376 height 43
type input "S"
click at [548, 414] on input "DK20053799OF160" at bounding box center [573, 401] width 376 height 43
type input "D"
type input "S1905634"
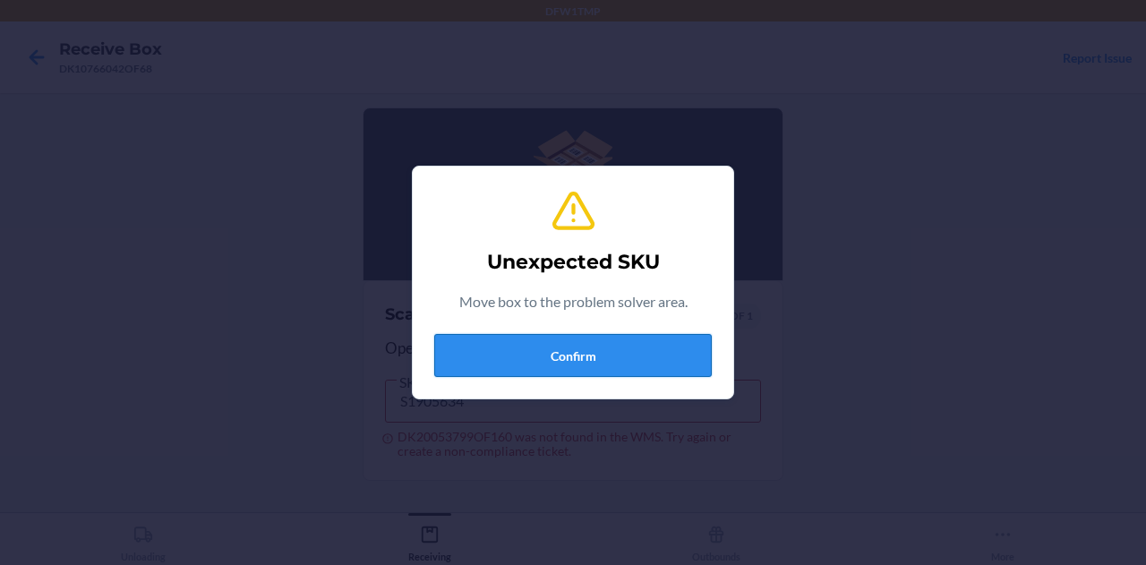
click at [551, 341] on button "Confirm" at bounding box center [573, 355] width 278 height 43
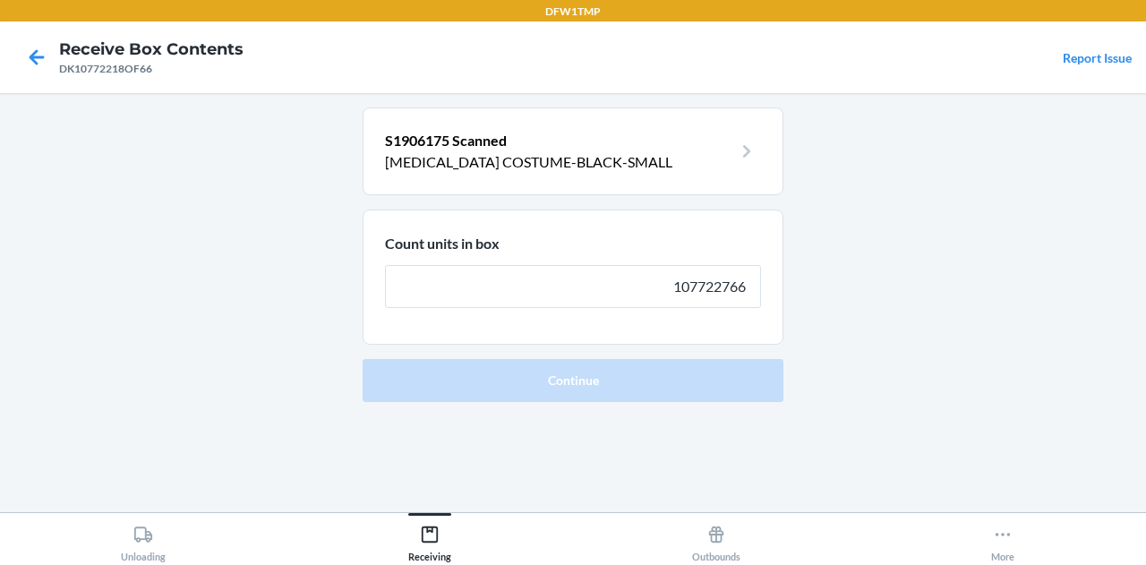
type input "107722766"
click at [363, 359] on button "Continue" at bounding box center [573, 380] width 421 height 43
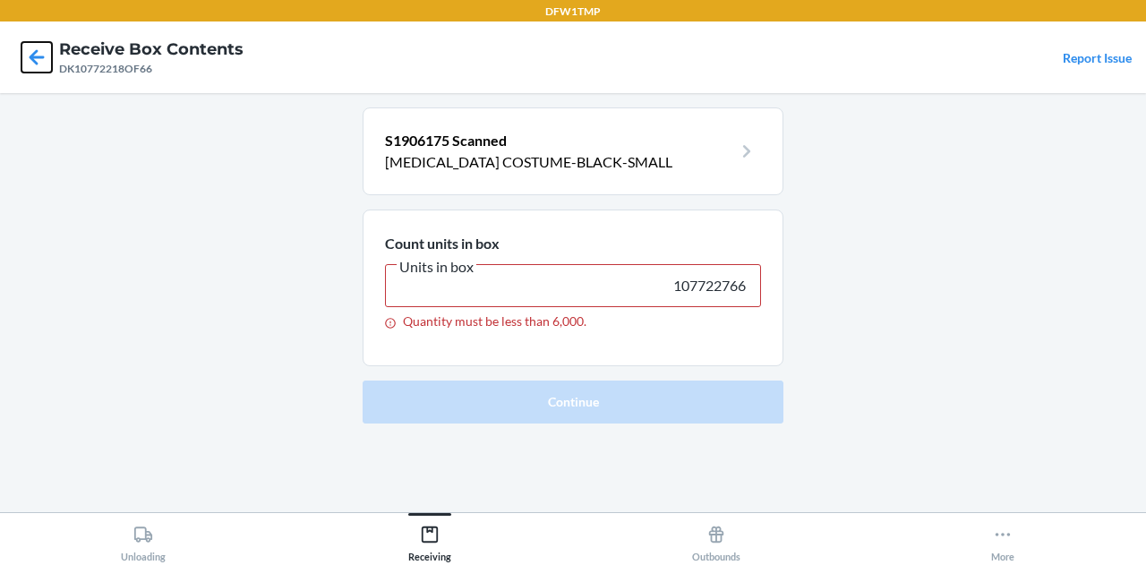
click at [36, 49] on icon at bounding box center [37, 56] width 15 height 15
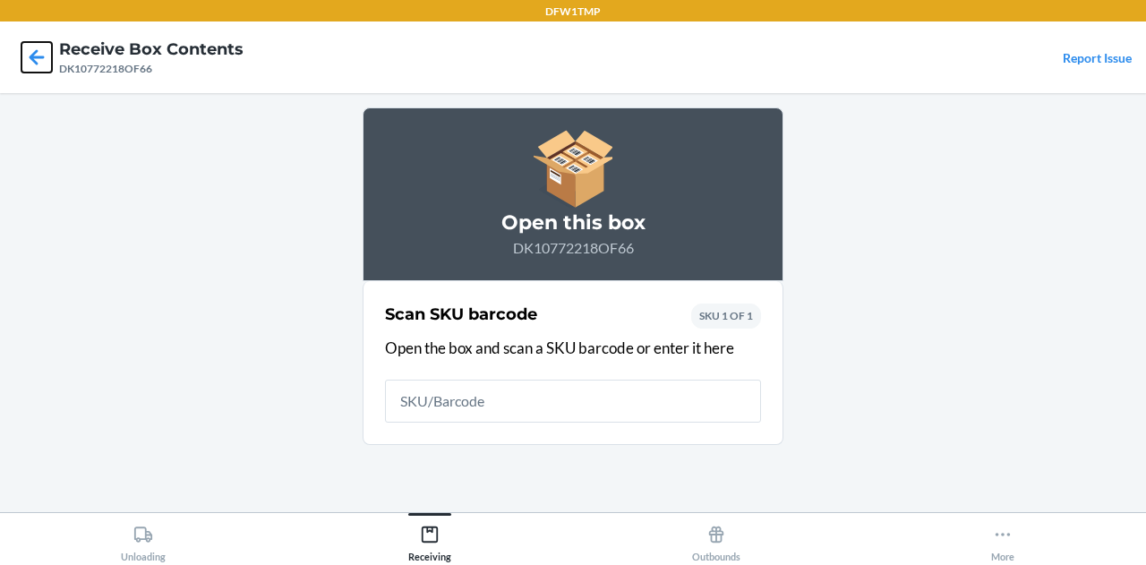
click at [38, 62] on icon at bounding box center [36, 57] width 30 height 30
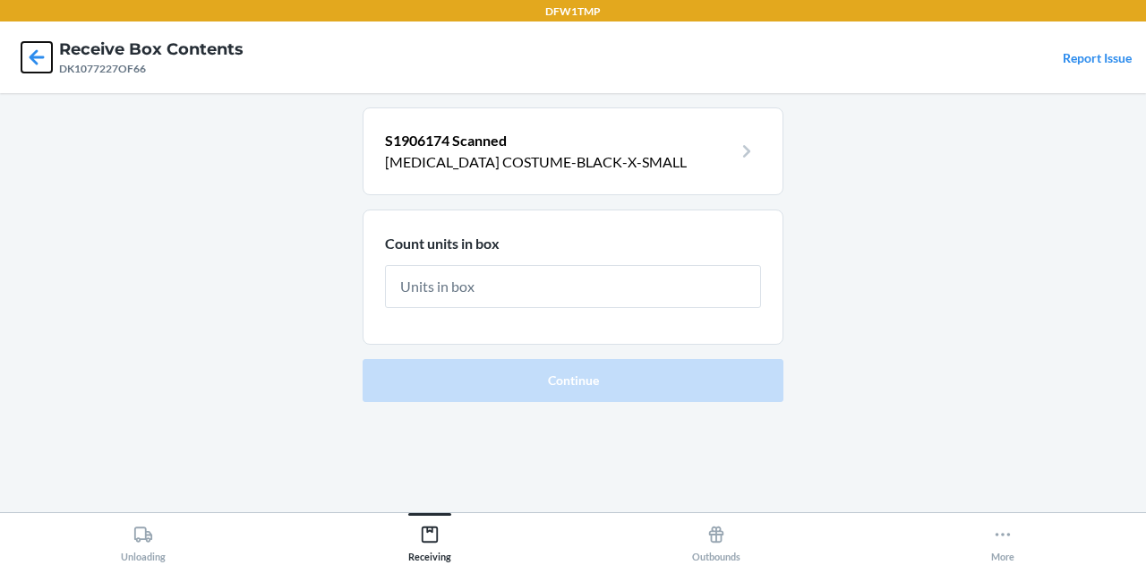
click at [36, 58] on icon at bounding box center [36, 57] width 30 height 30
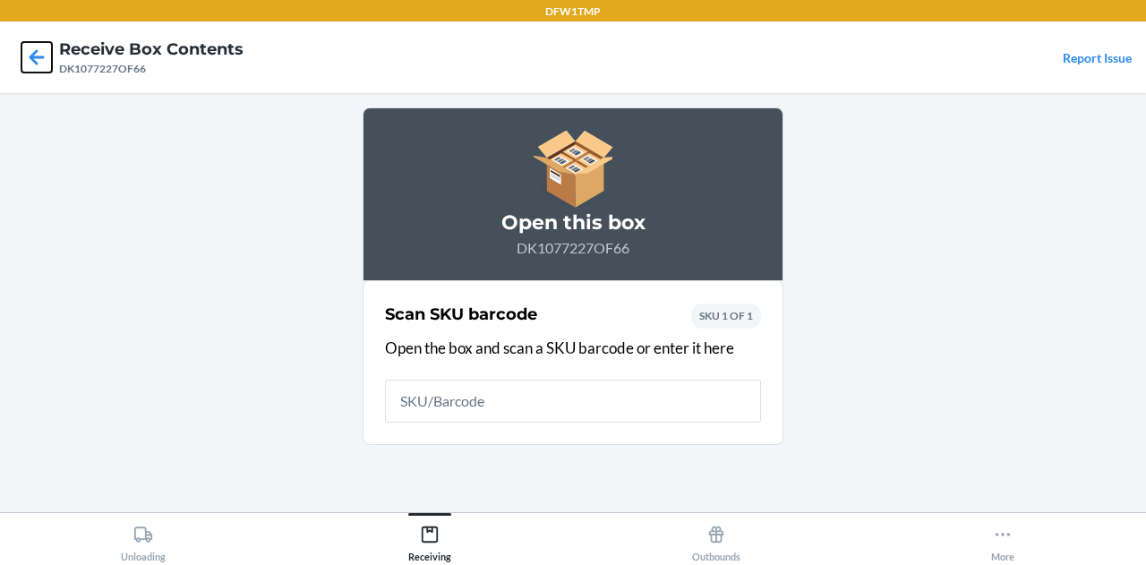
click at [36, 58] on icon at bounding box center [36, 57] width 30 height 30
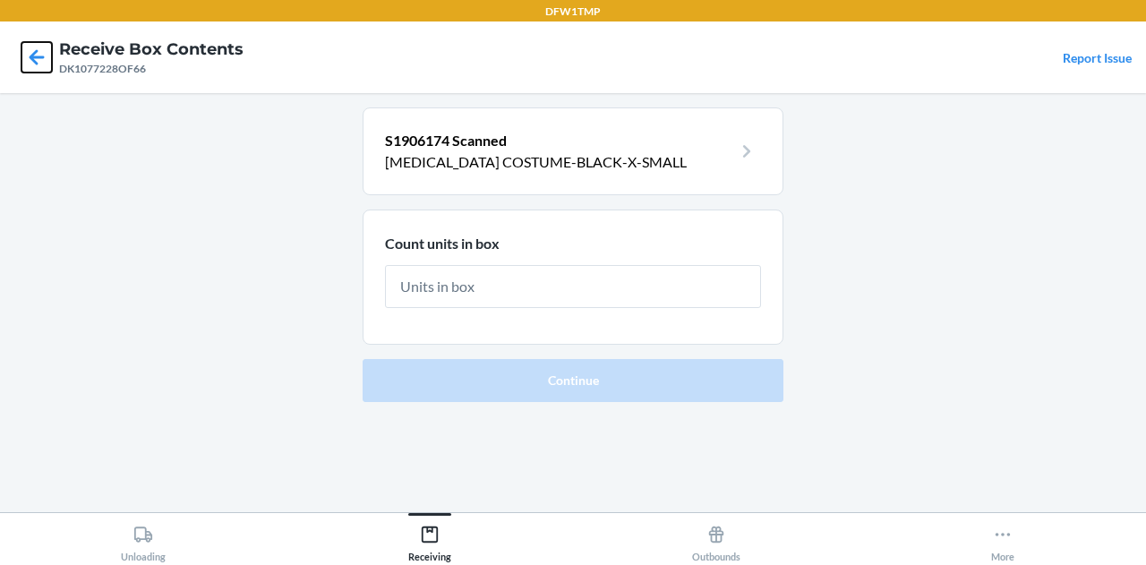
click at [34, 56] on icon at bounding box center [37, 56] width 15 height 15
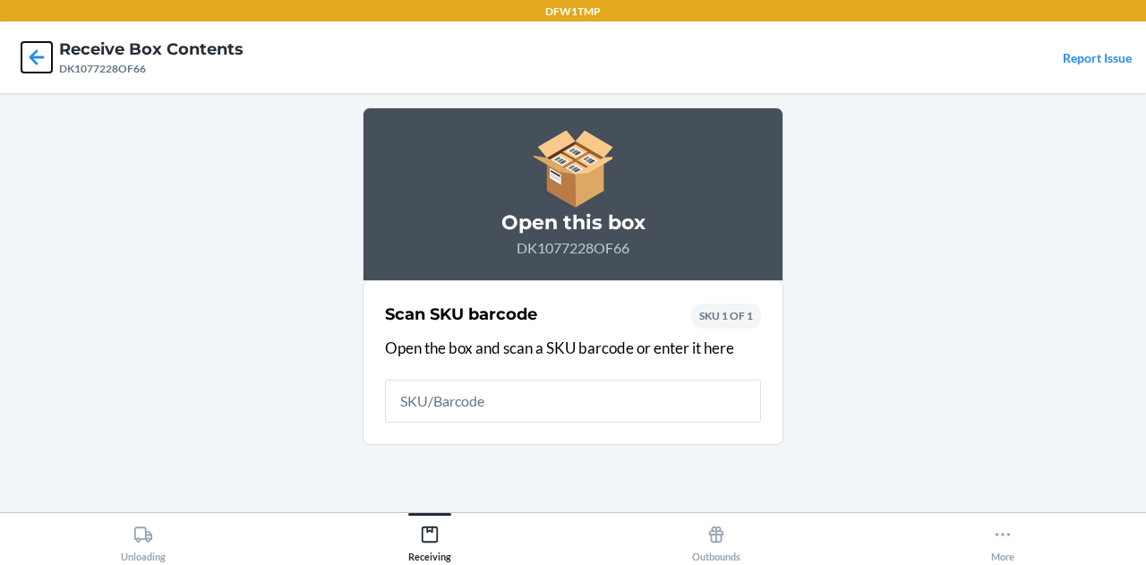
click at [34, 56] on icon at bounding box center [37, 56] width 15 height 15
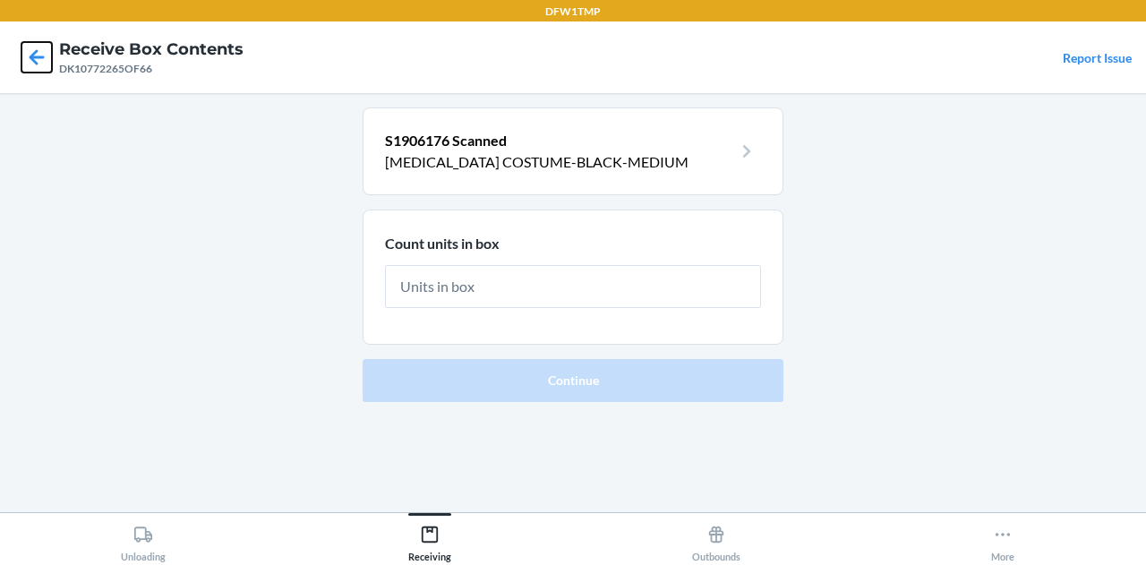
click at [34, 56] on icon at bounding box center [37, 56] width 15 height 15
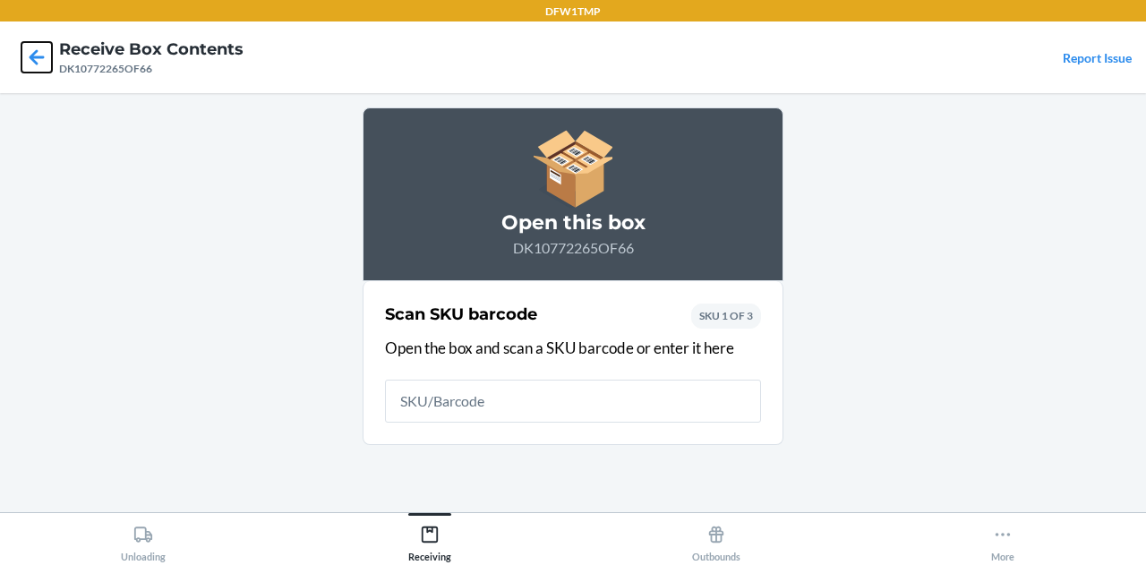
click at [34, 56] on icon at bounding box center [37, 56] width 15 height 15
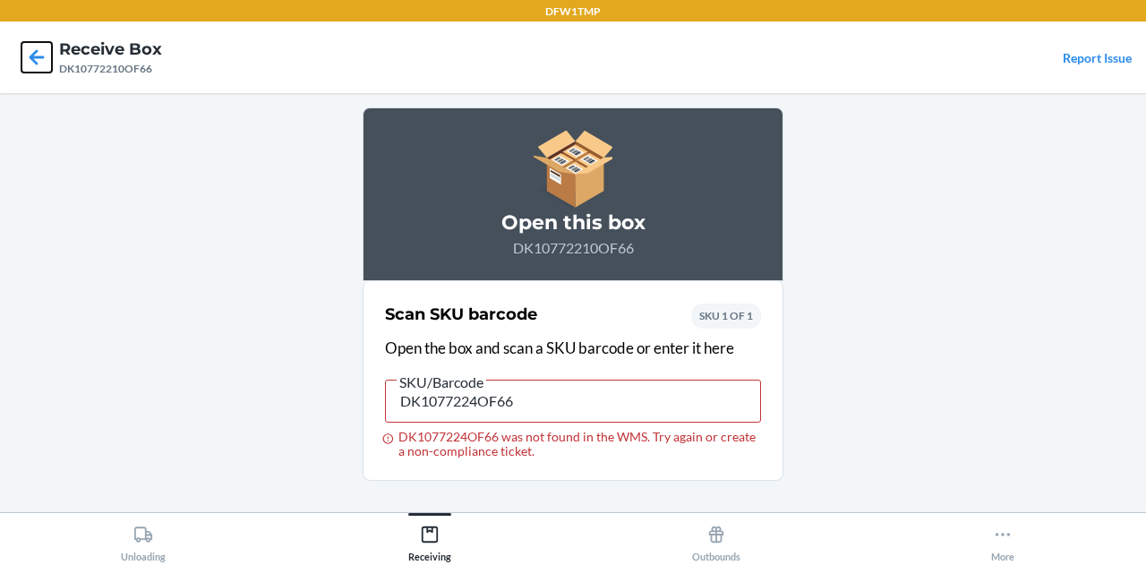
click at [40, 58] on icon at bounding box center [37, 56] width 15 height 15
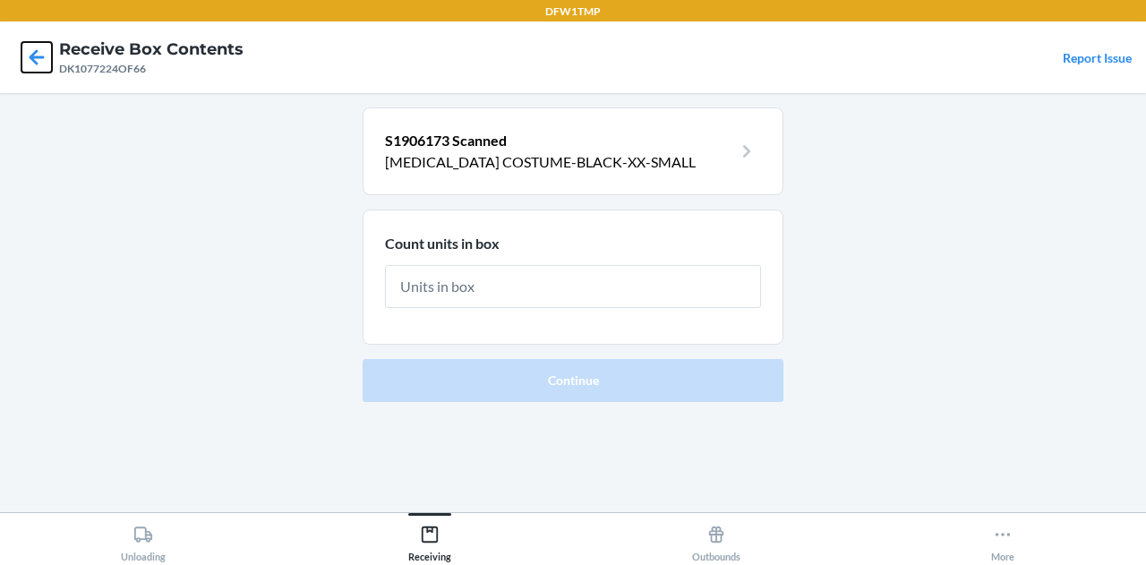
click at [44, 56] on icon at bounding box center [37, 56] width 15 height 15
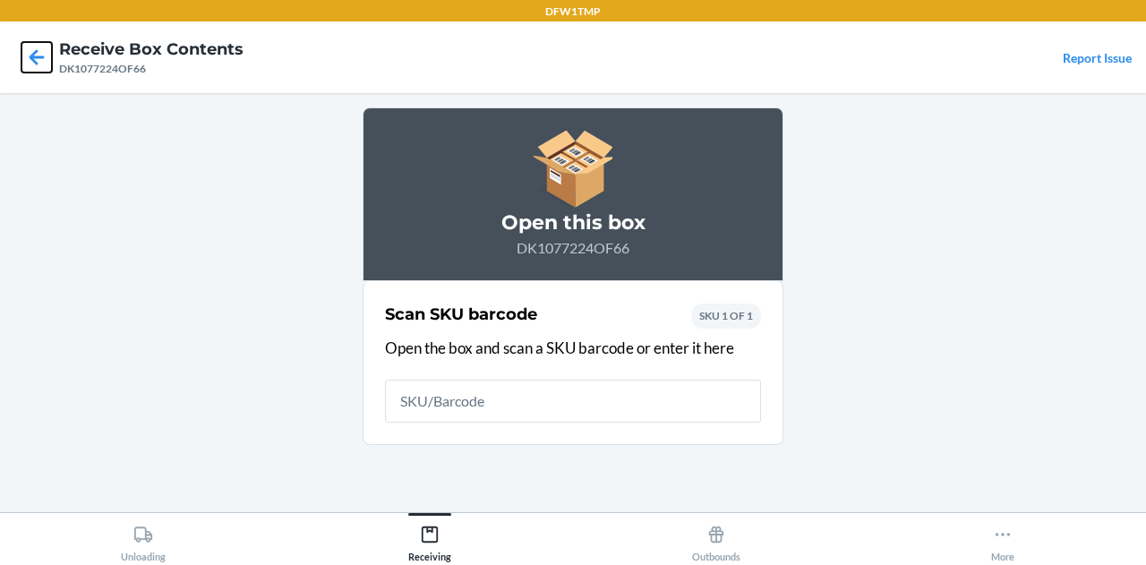
click at [44, 56] on icon at bounding box center [37, 56] width 15 height 15
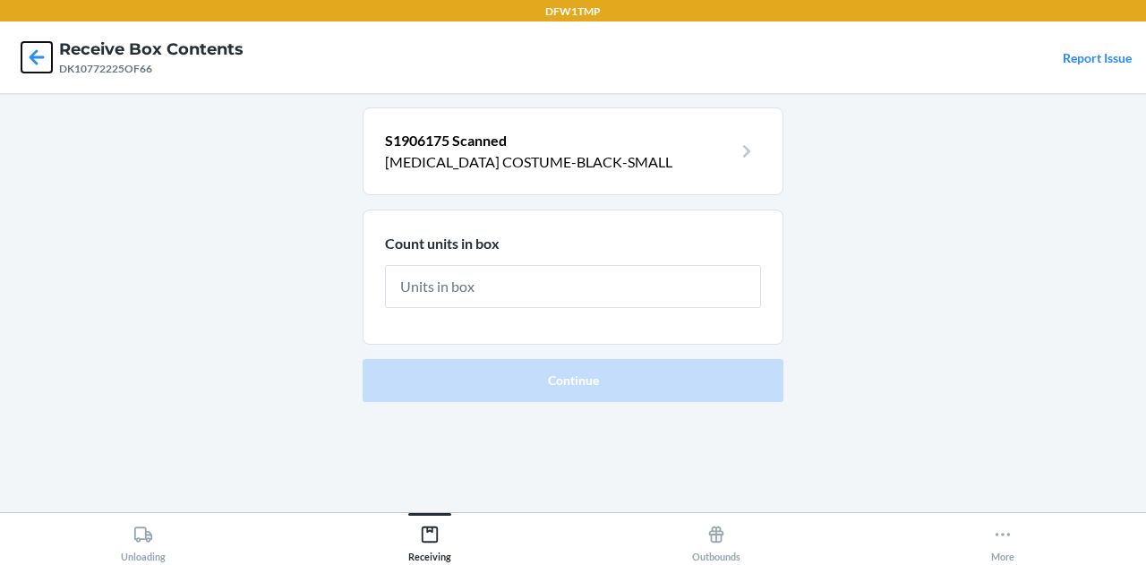
click at [44, 56] on icon at bounding box center [37, 56] width 15 height 15
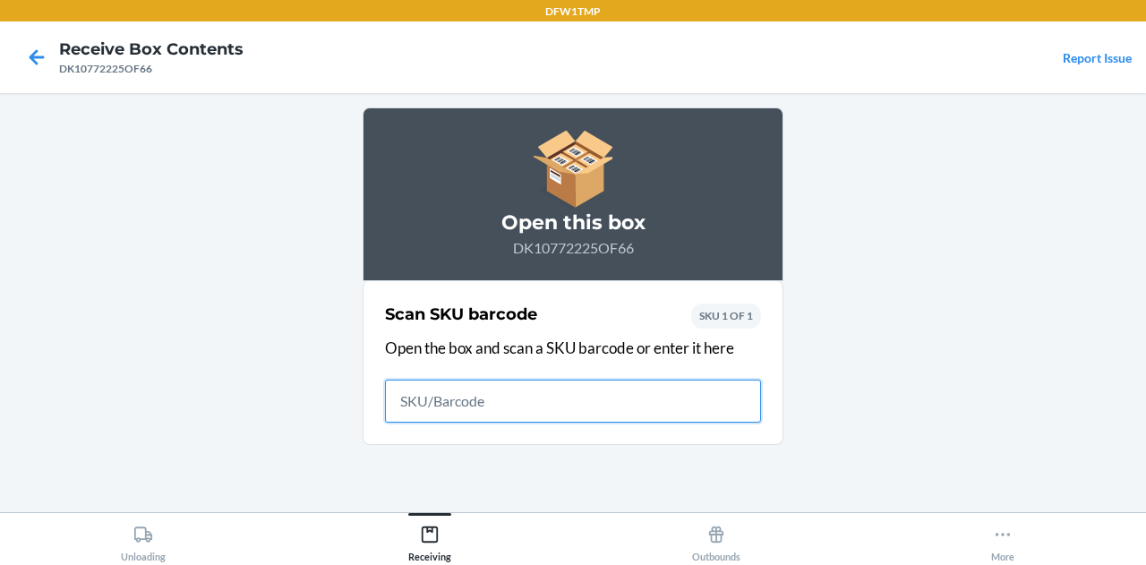
click at [44, 56] on icon at bounding box center [37, 56] width 15 height 15
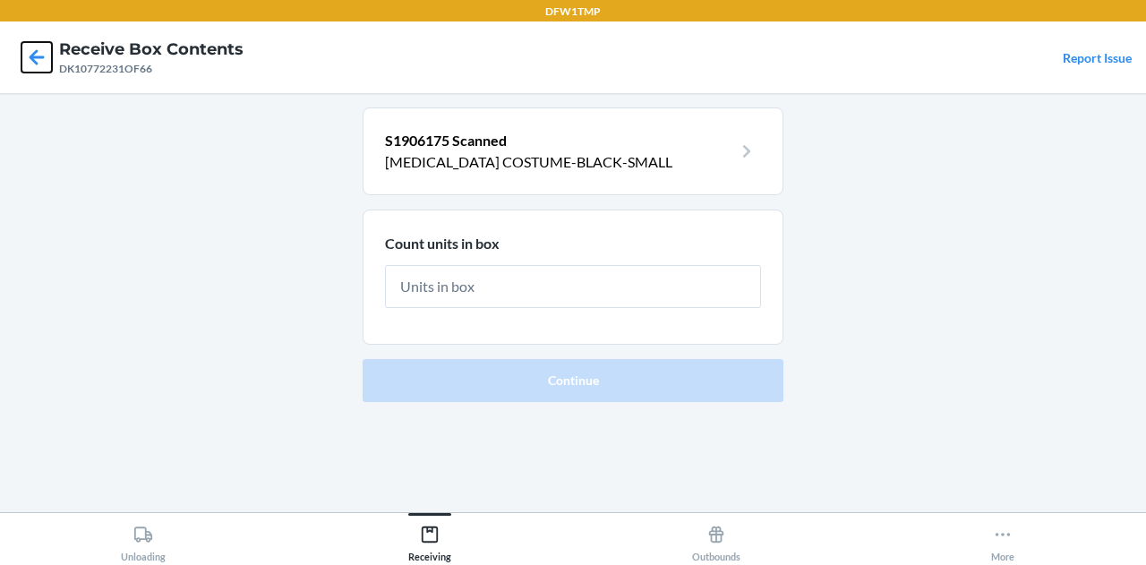
click at [30, 61] on icon at bounding box center [36, 57] width 30 height 30
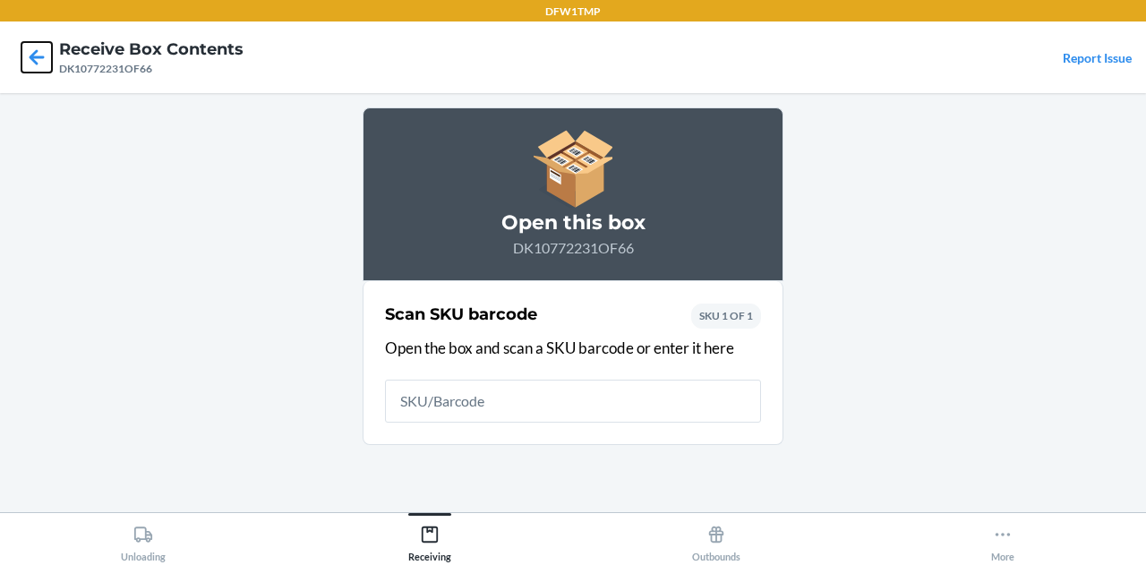
drag, startPoint x: 30, startPoint y: 61, endPoint x: 33, endPoint y: 42, distance: 19.1
click at [33, 42] on icon at bounding box center [36, 57] width 30 height 30
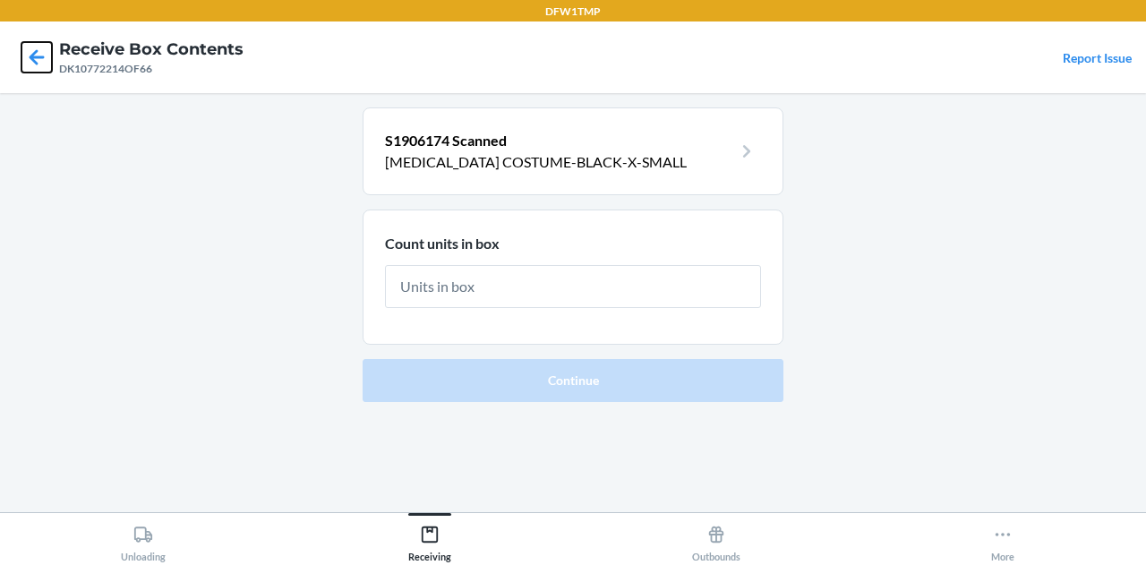
click at [33, 42] on icon at bounding box center [36, 57] width 30 height 30
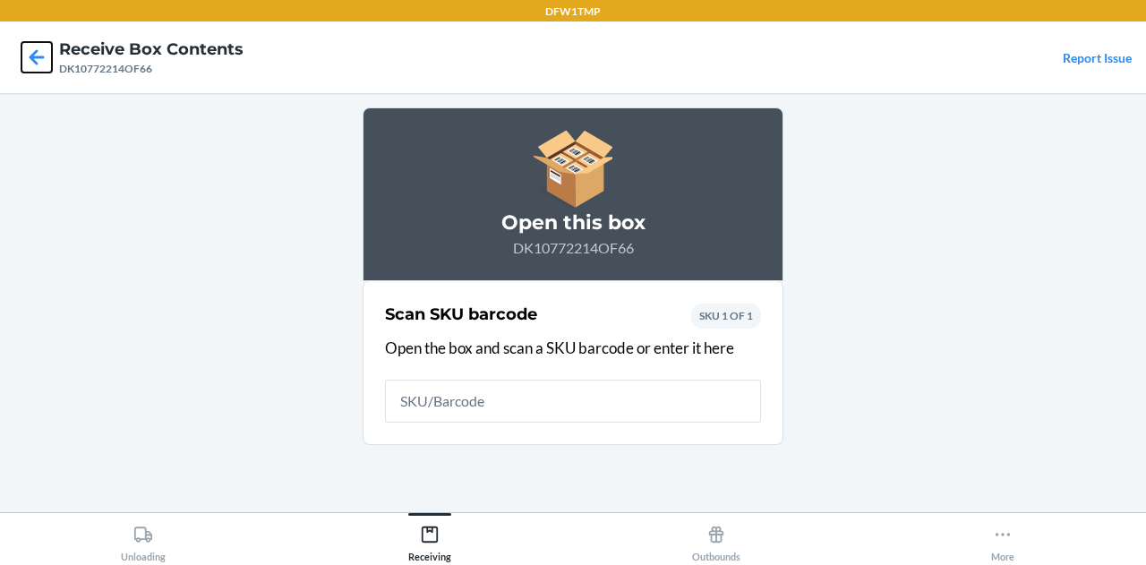
drag, startPoint x: 33, startPoint y: 42, endPoint x: 22, endPoint y: 55, distance: 16.5
click at [22, 55] on icon at bounding box center [36, 57] width 30 height 30
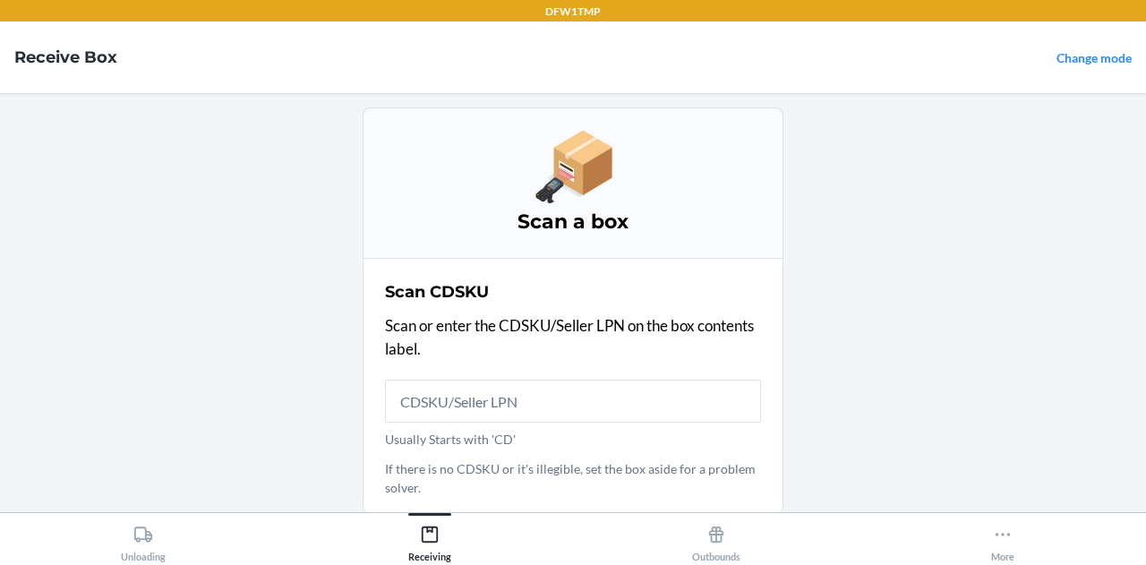
click at [204, 211] on main "Scan a box Scan CDSKU Scan or enter the CDSKU/Seller LPN on the box contents la…" at bounding box center [573, 302] width 1146 height 419
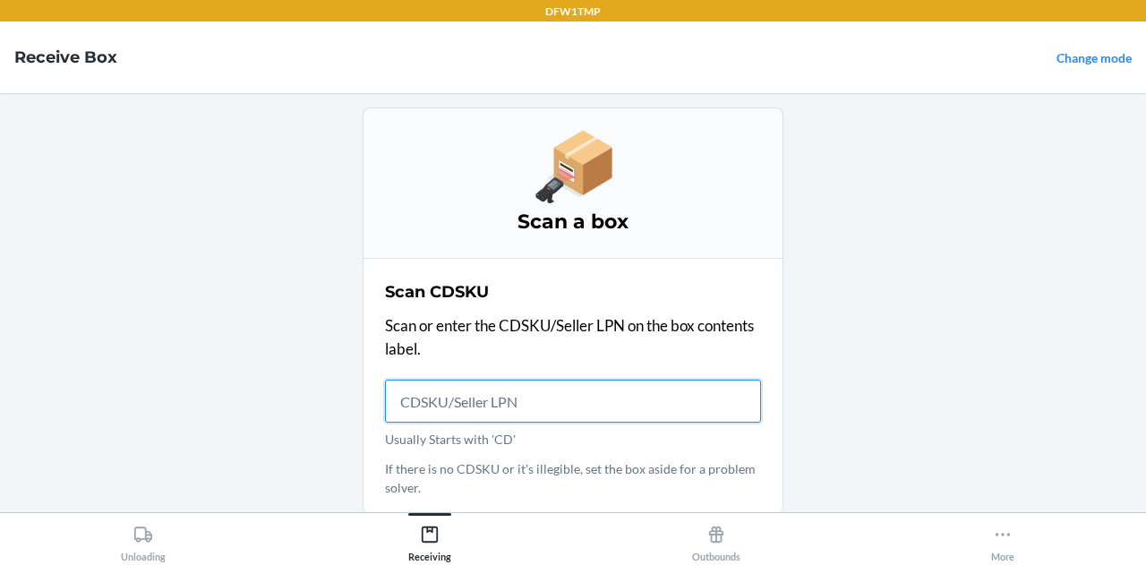
click at [464, 391] on input "Usually Starts with 'CD'" at bounding box center [573, 401] width 376 height 43
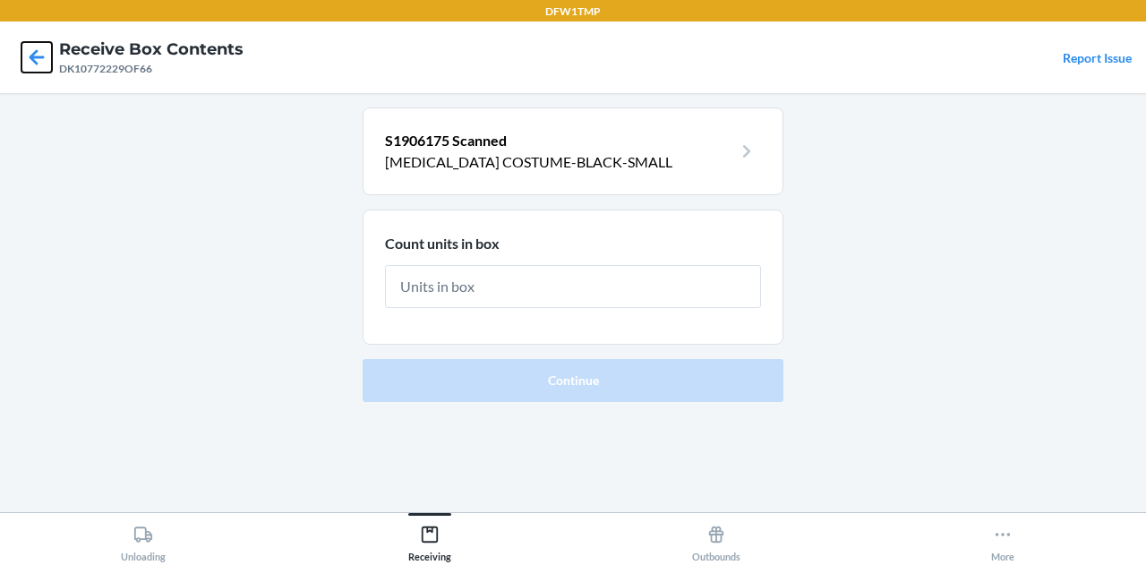
click at [47, 55] on icon at bounding box center [36, 57] width 30 height 30
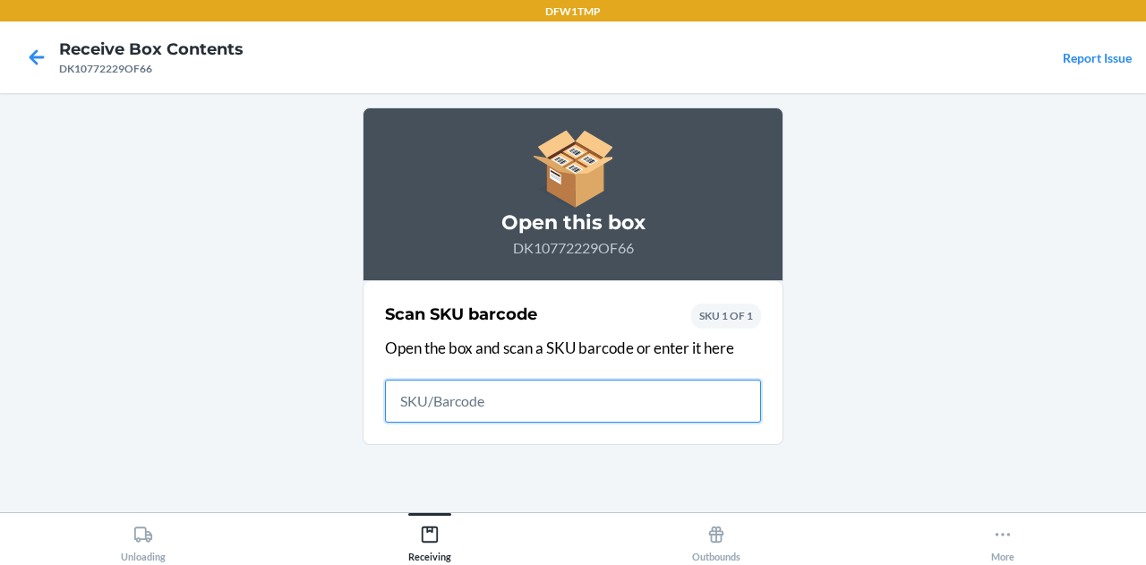
click at [47, 55] on icon at bounding box center [36, 57] width 30 height 30
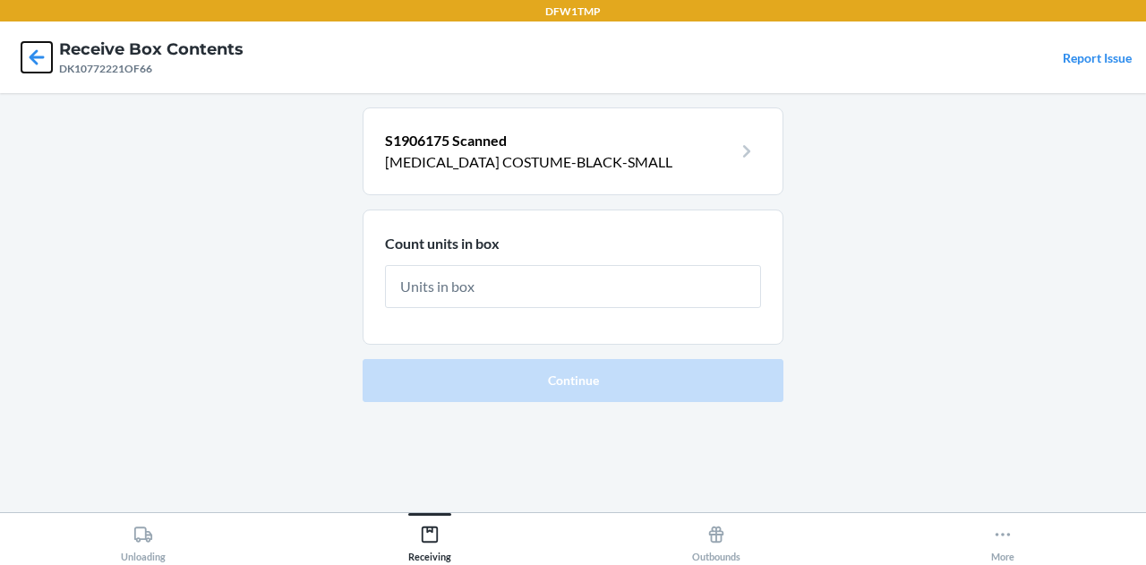
click at [33, 62] on icon at bounding box center [36, 57] width 30 height 30
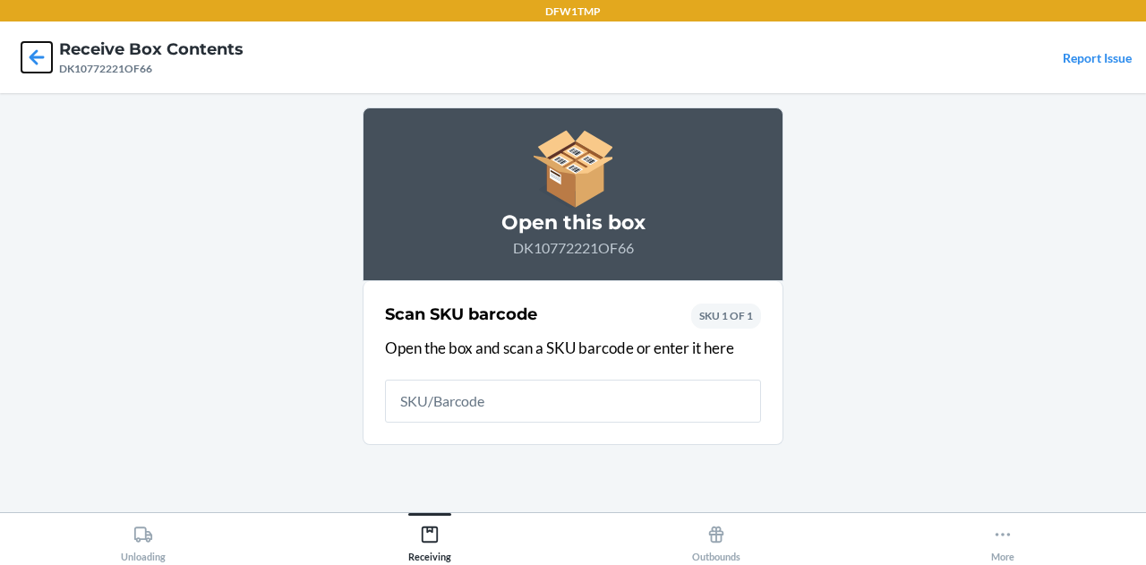
click at [33, 62] on icon at bounding box center [36, 57] width 30 height 30
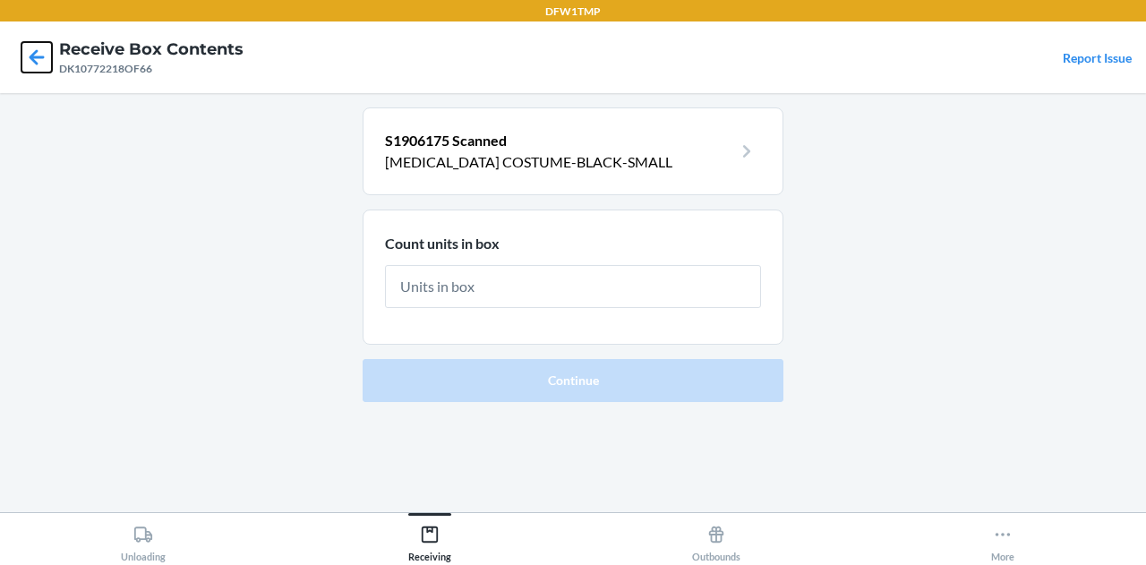
click at [32, 51] on icon at bounding box center [36, 57] width 30 height 30
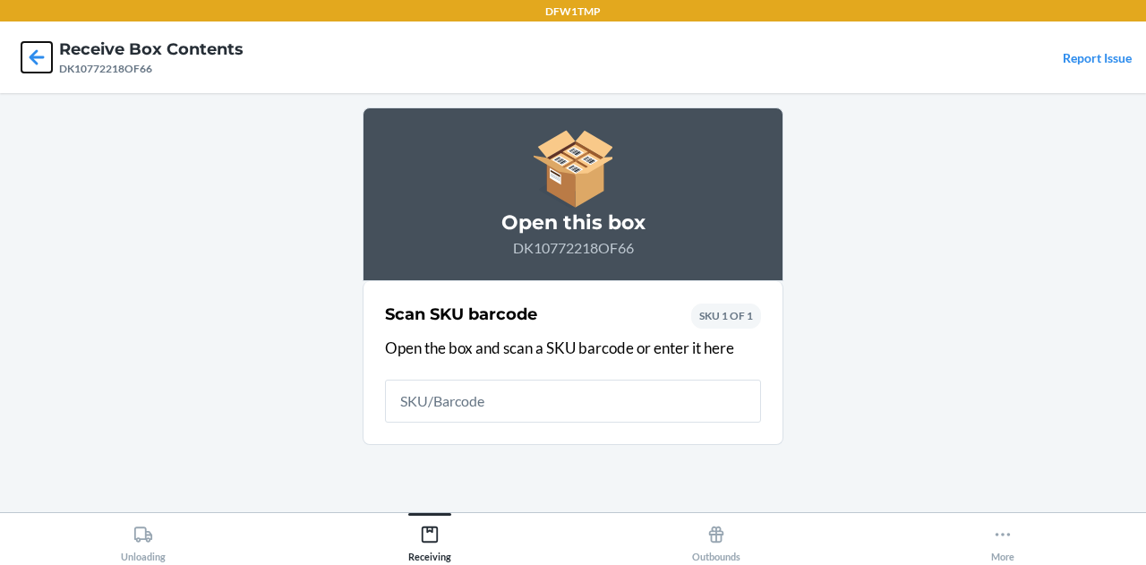
click at [32, 51] on icon at bounding box center [36, 57] width 30 height 30
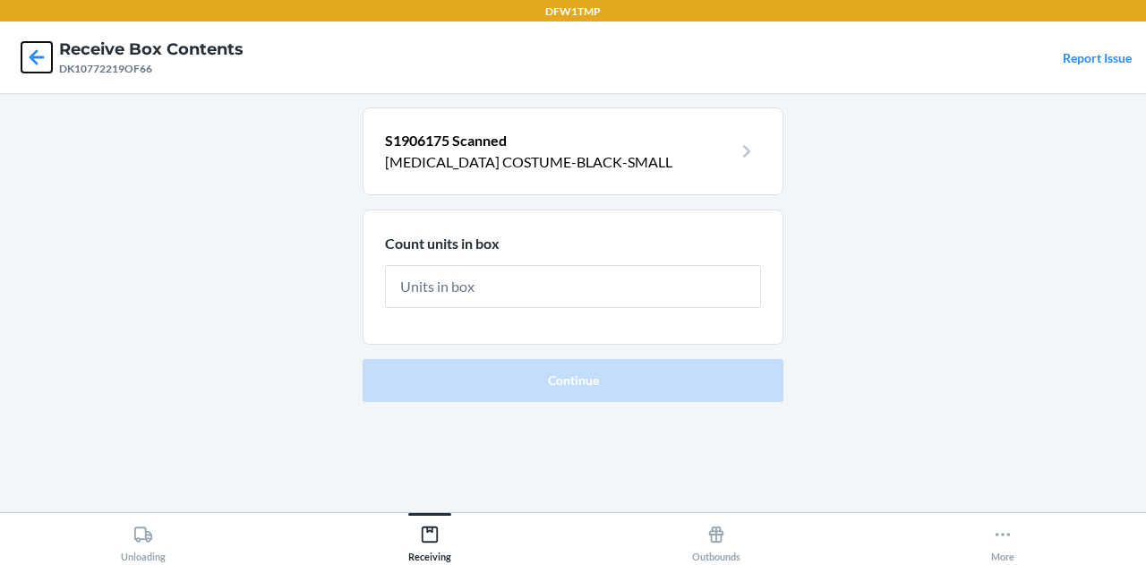
click at [32, 51] on icon at bounding box center [36, 57] width 30 height 30
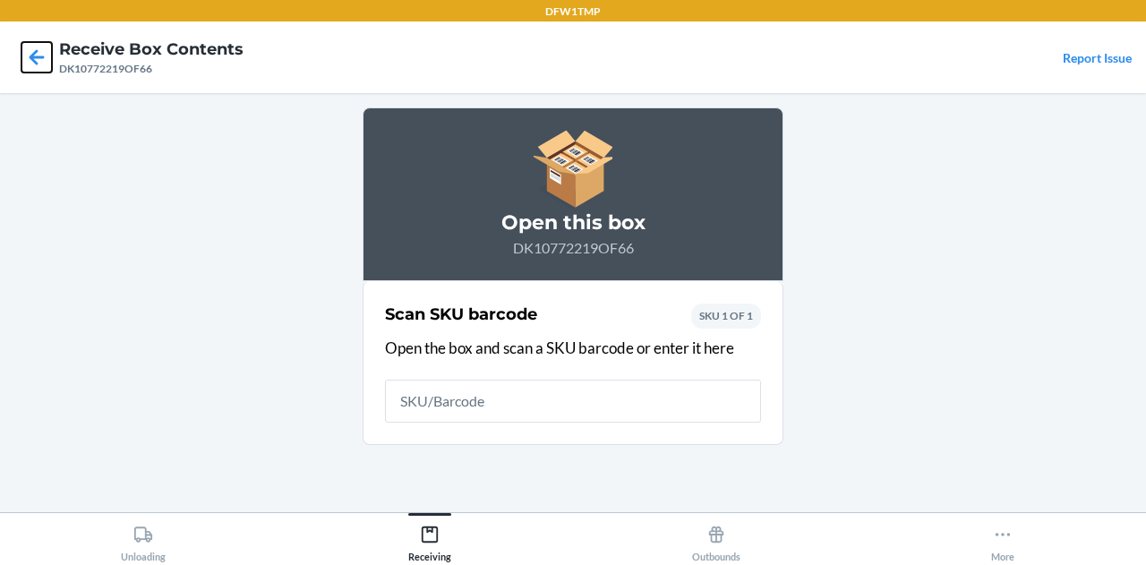
click at [32, 51] on icon at bounding box center [36, 57] width 30 height 30
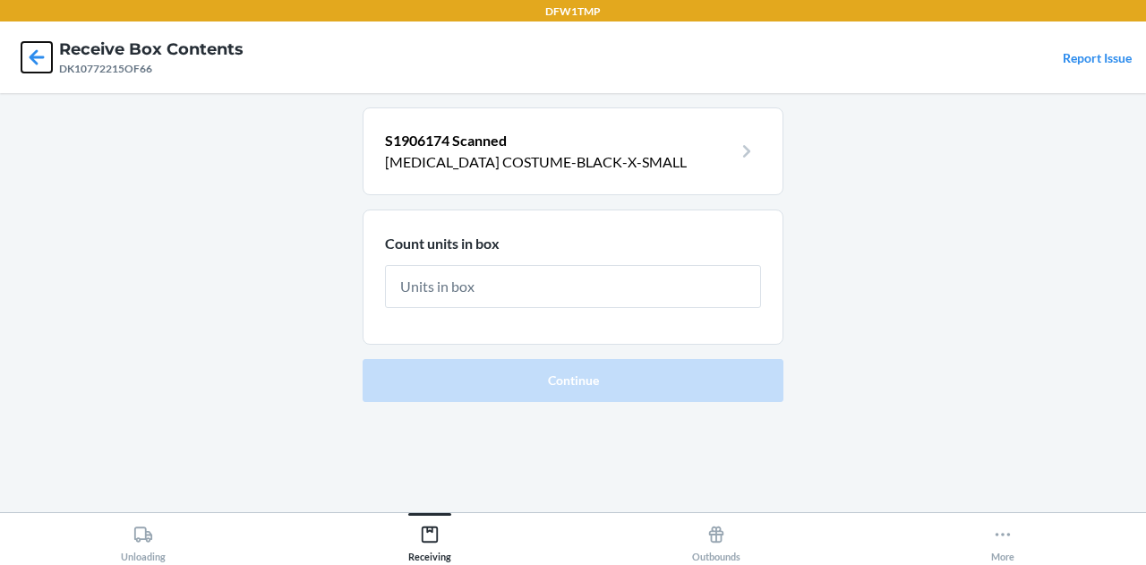
click at [32, 51] on icon at bounding box center [36, 57] width 30 height 30
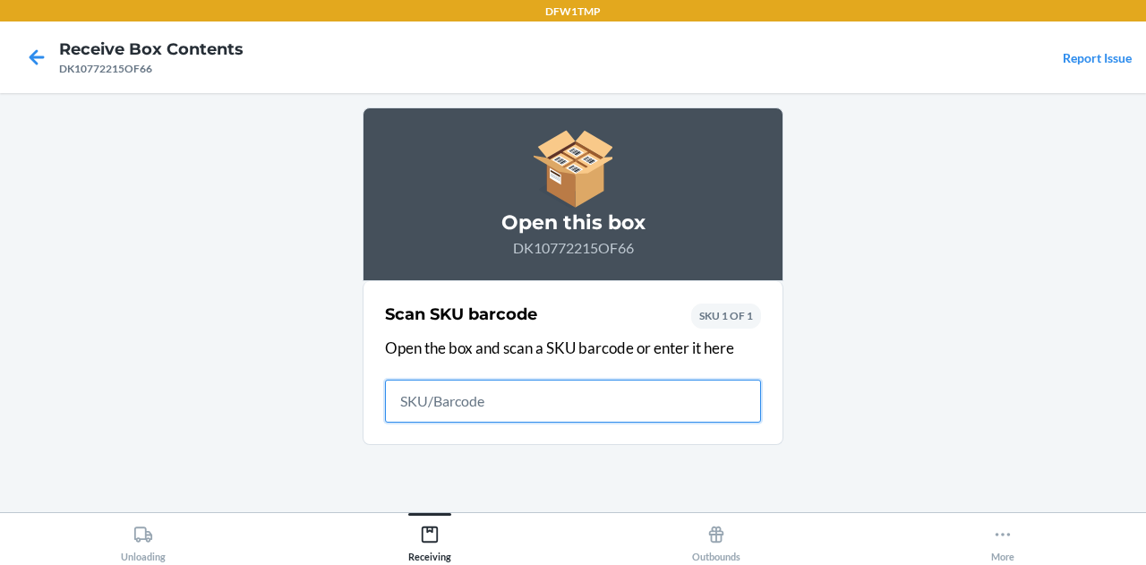
click at [32, 51] on icon at bounding box center [36, 57] width 30 height 30
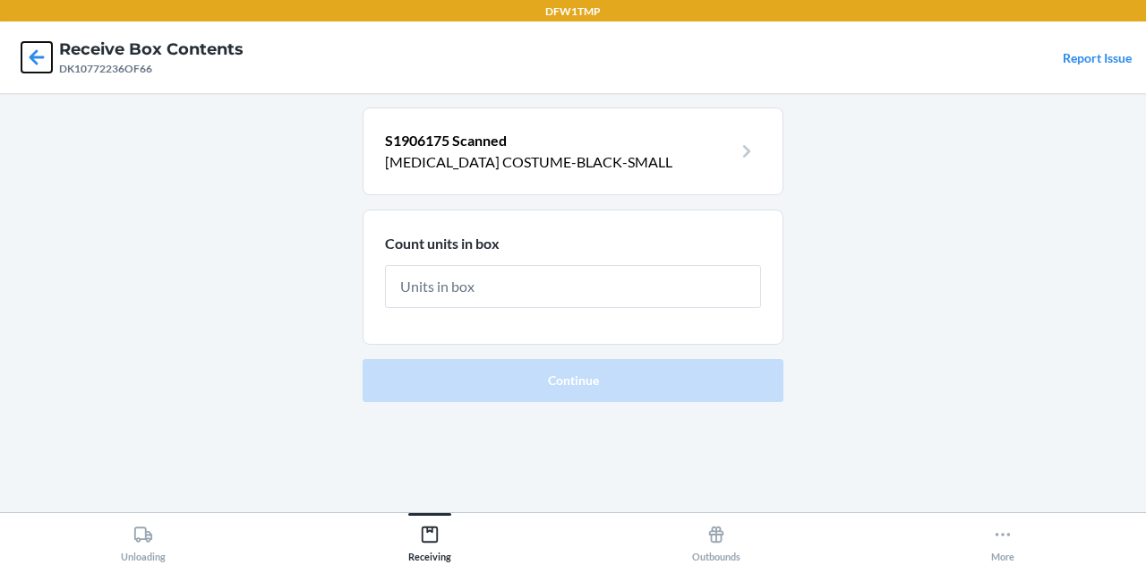
click at [34, 49] on icon at bounding box center [36, 57] width 30 height 30
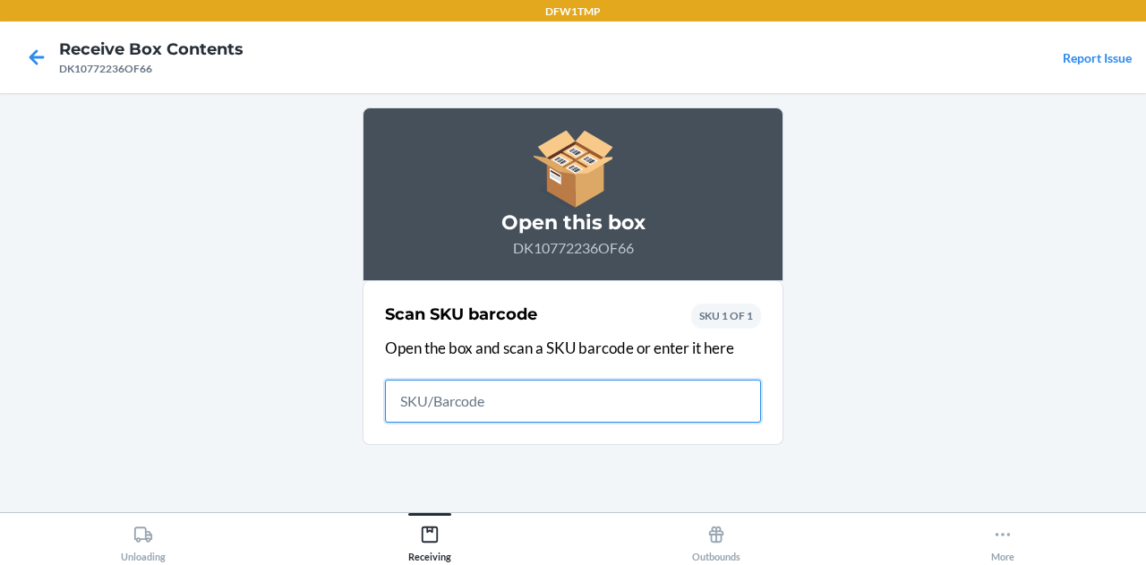
click at [34, 49] on icon at bounding box center [36, 57] width 30 height 30
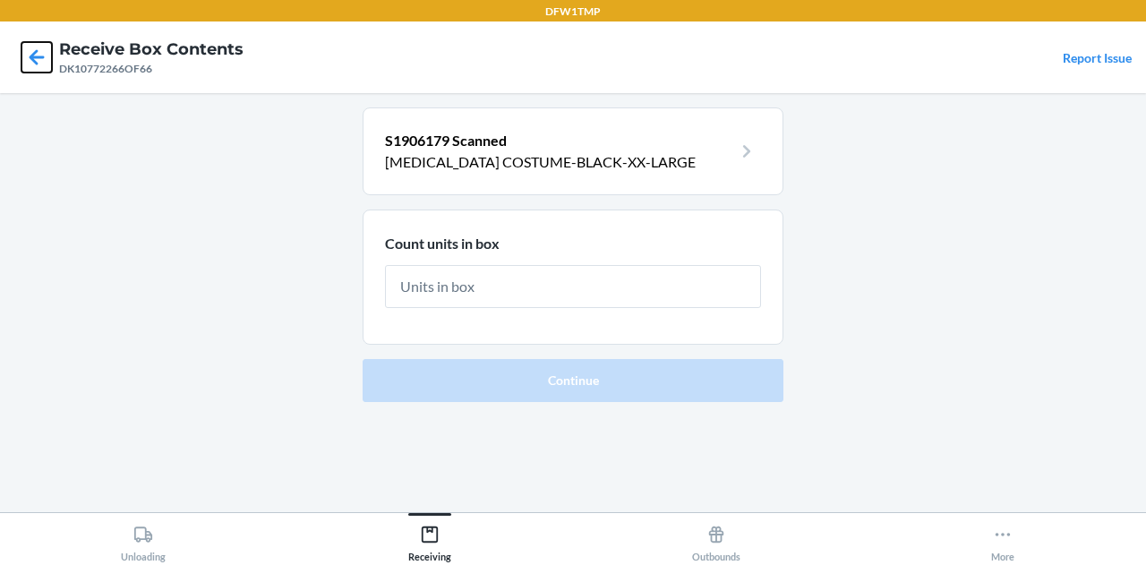
click at [34, 49] on icon at bounding box center [36, 57] width 30 height 30
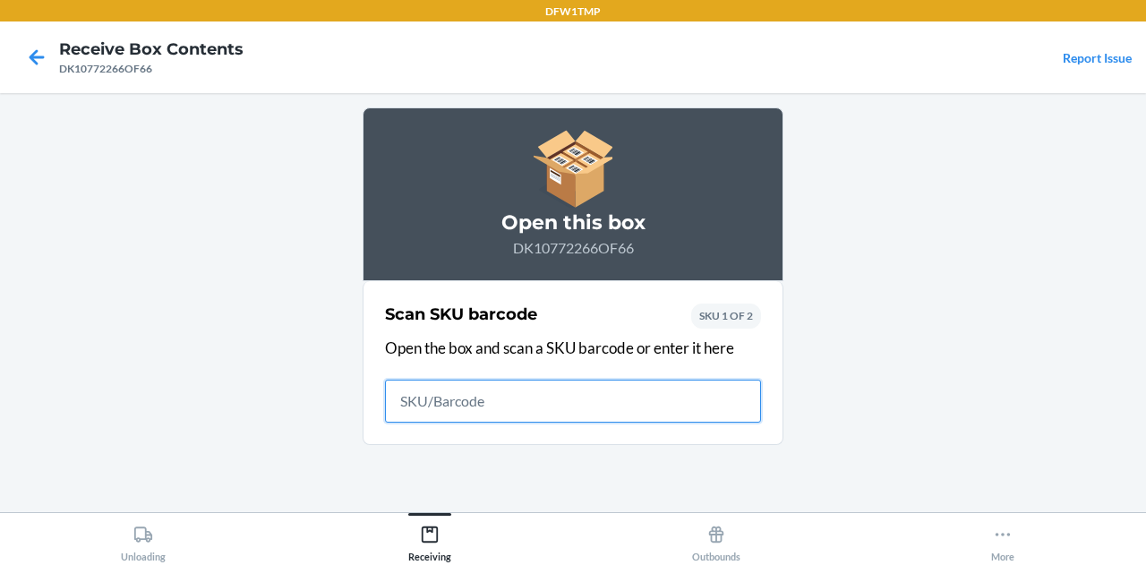
click at [34, 49] on icon at bounding box center [36, 57] width 30 height 30
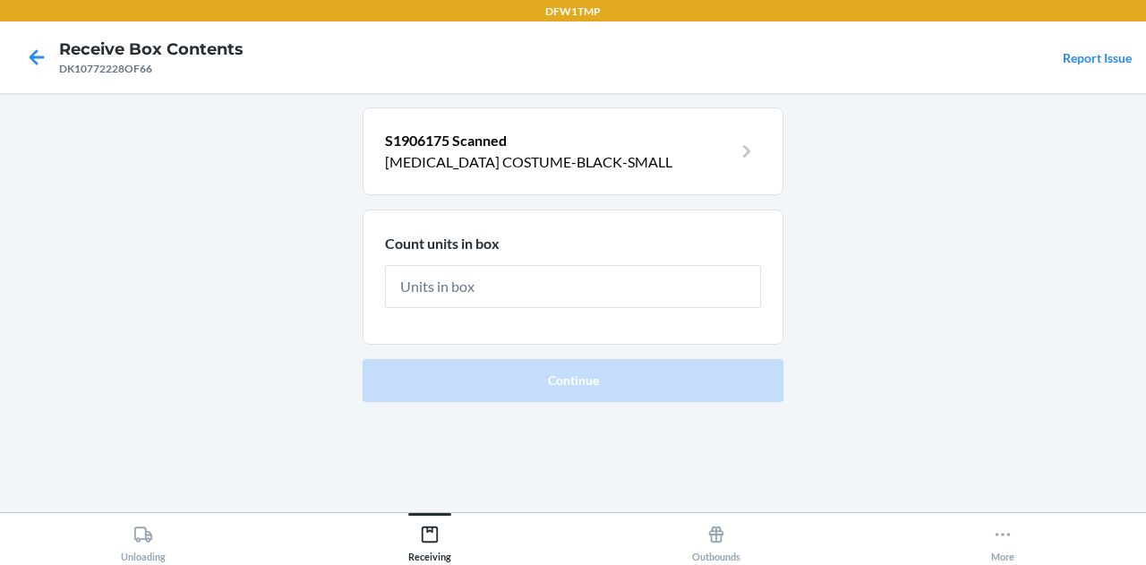
click at [35, 40] on div at bounding box center [36, 57] width 45 height 45
click at [1, 17] on div "DFW1TMP" at bounding box center [573, 10] width 1146 height 21
click at [45, 51] on icon at bounding box center [36, 57] width 30 height 30
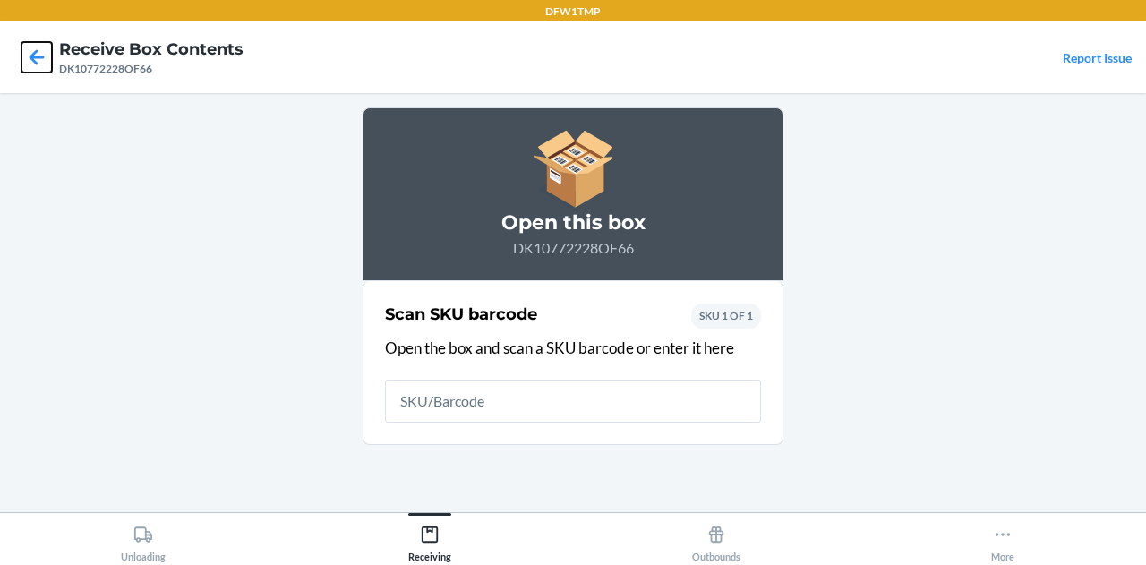
click at [45, 51] on icon at bounding box center [36, 57] width 30 height 30
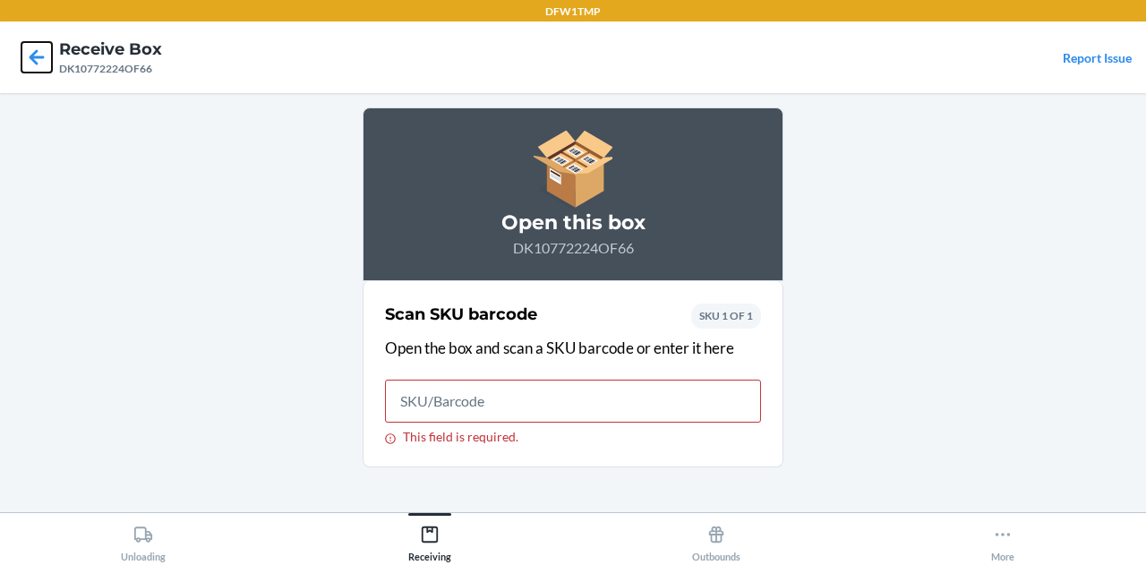
click at [34, 59] on icon at bounding box center [36, 57] width 30 height 30
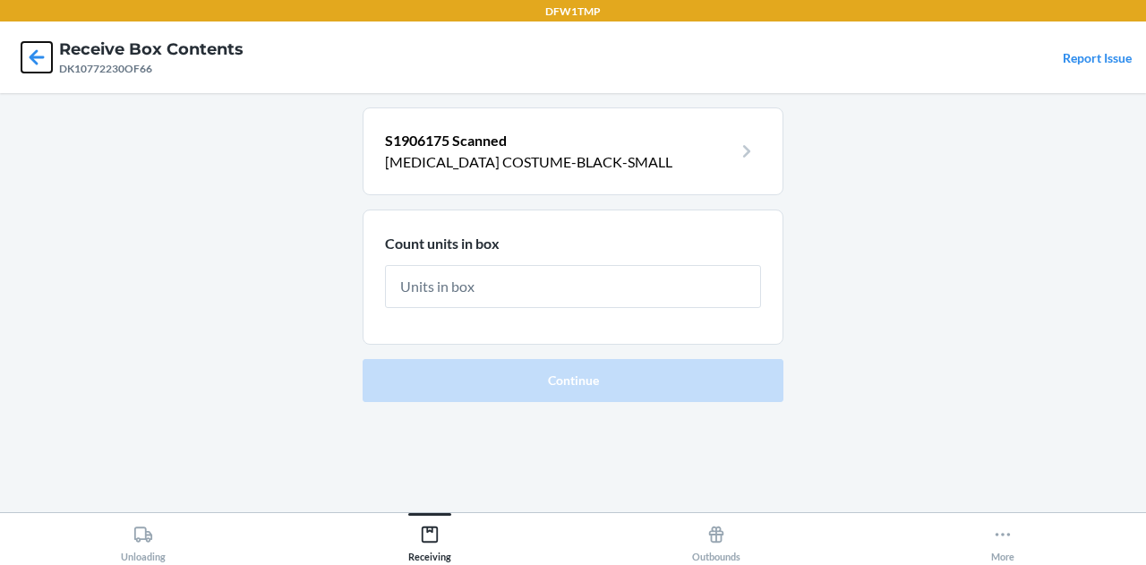
click at [27, 57] on icon at bounding box center [36, 57] width 30 height 30
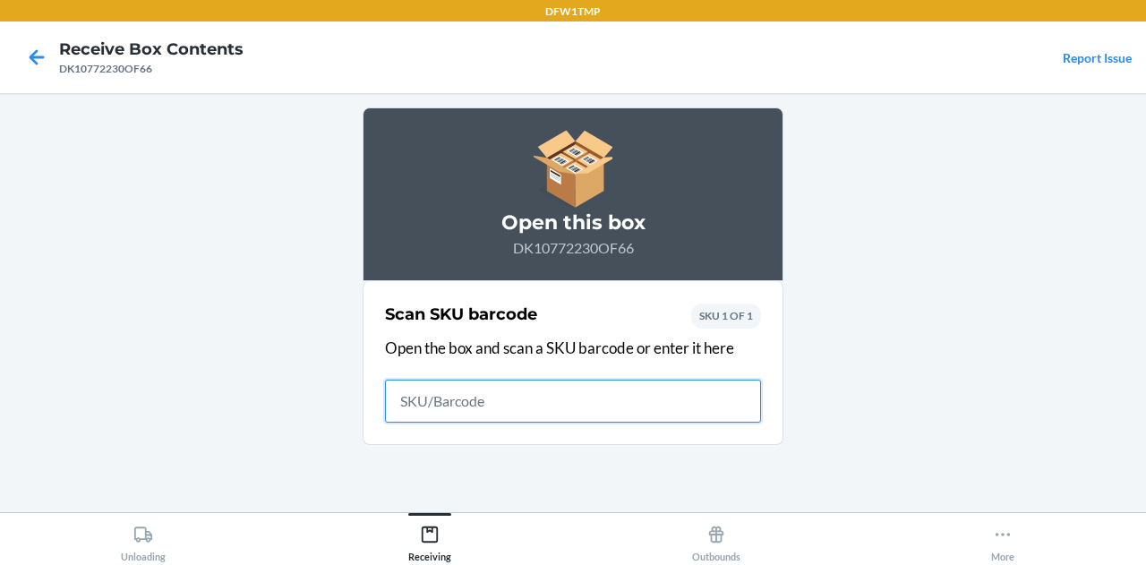
click at [27, 57] on icon at bounding box center [36, 57] width 30 height 30
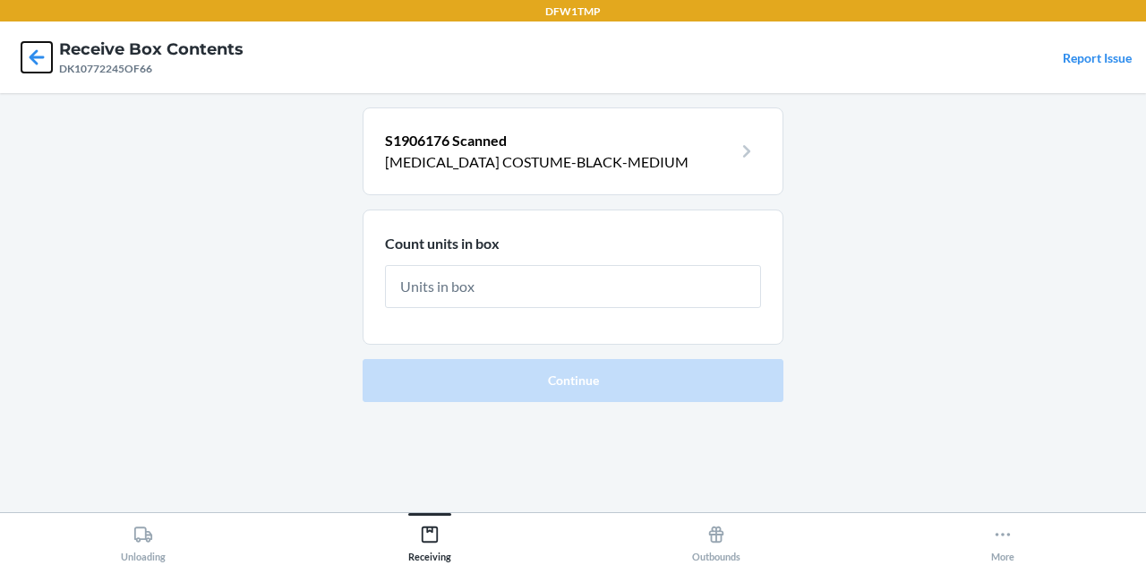
click at [27, 57] on icon at bounding box center [36, 57] width 30 height 30
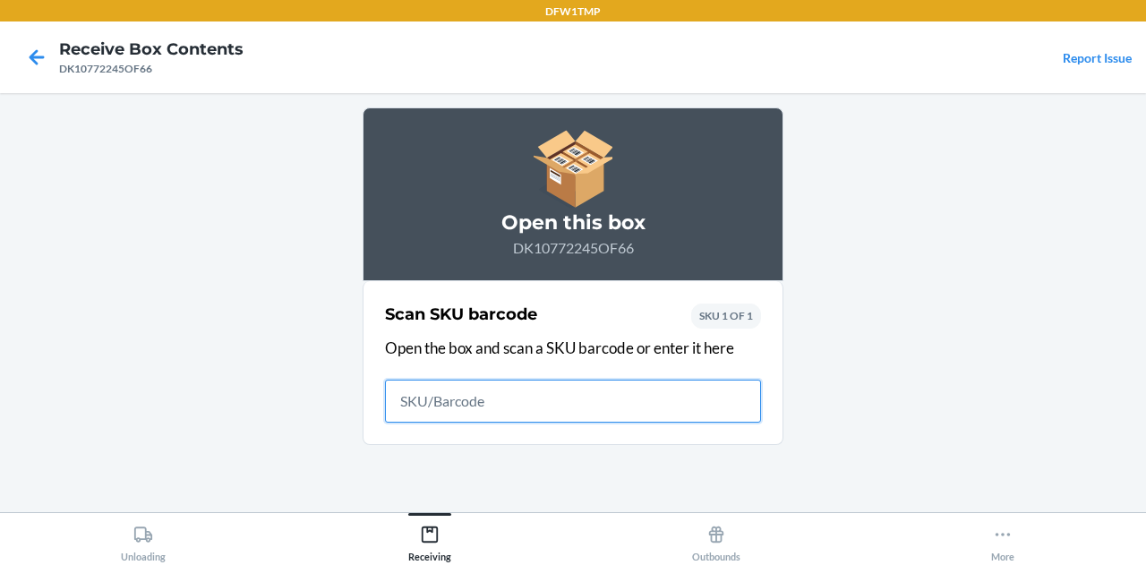
click at [27, 57] on icon at bounding box center [36, 57] width 30 height 30
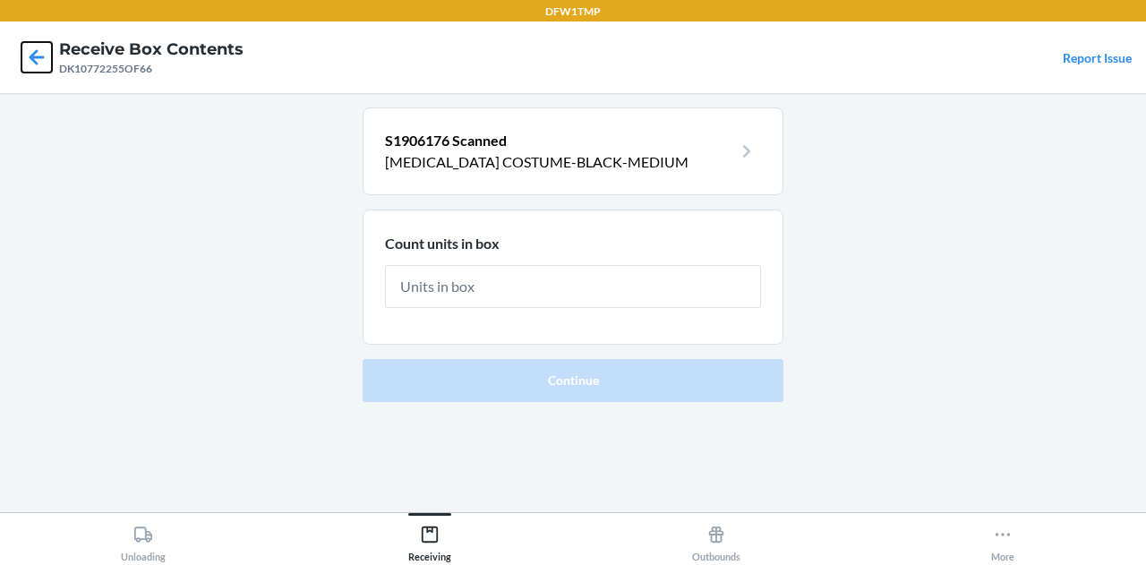
click at [27, 57] on icon at bounding box center [36, 57] width 30 height 30
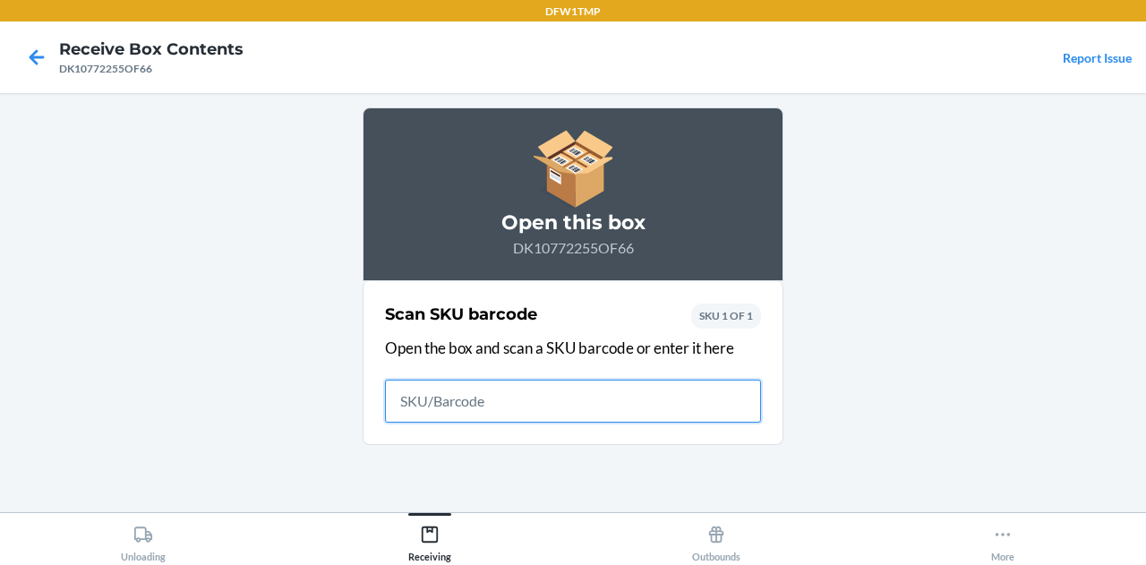
click at [27, 57] on icon at bounding box center [36, 57] width 30 height 30
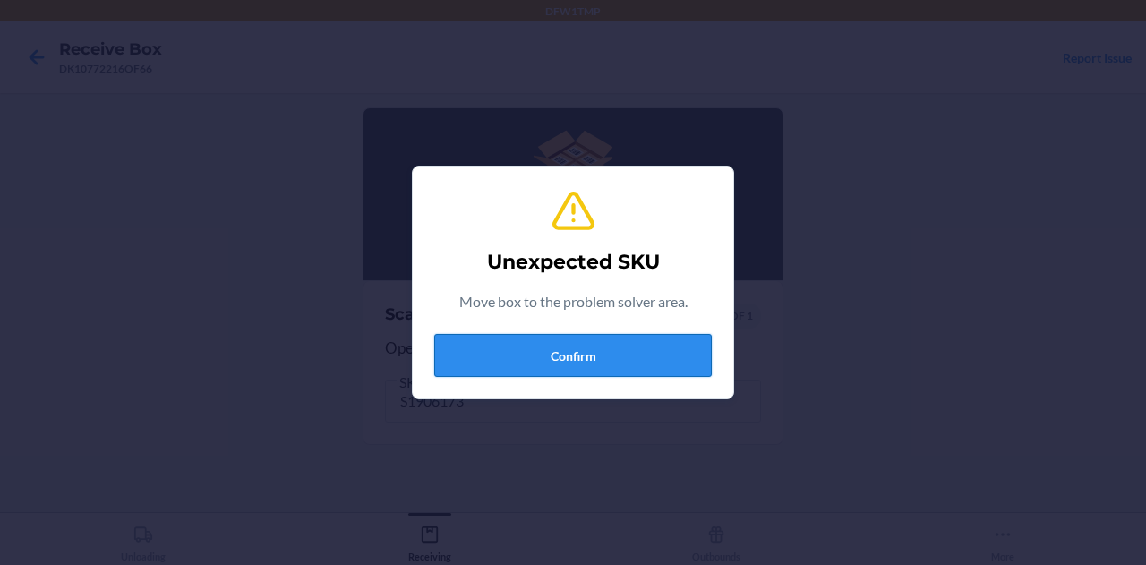
click at [526, 346] on button "Confirm" at bounding box center [573, 355] width 278 height 43
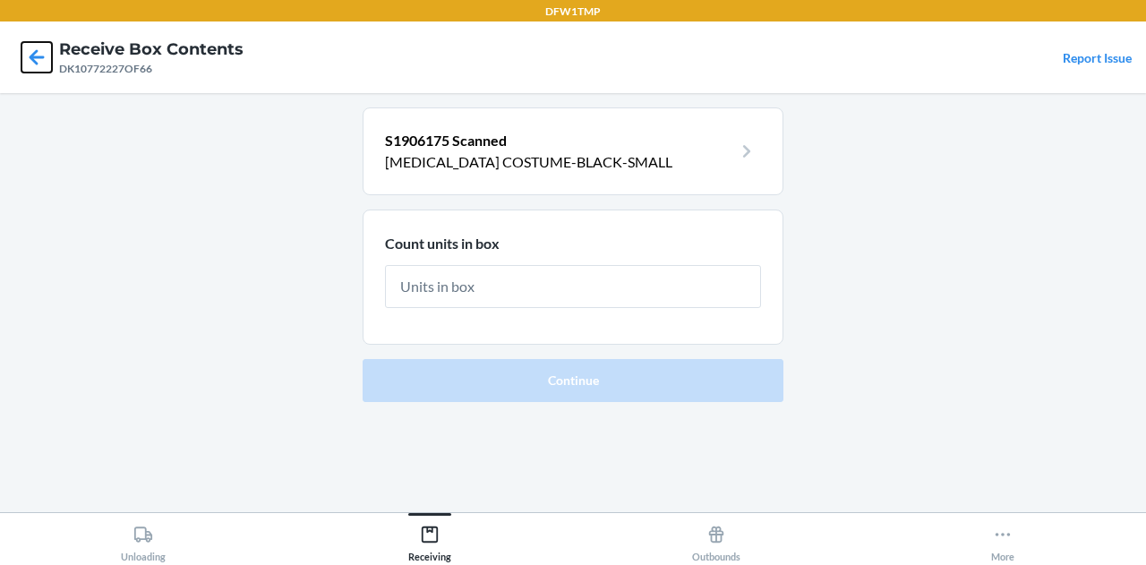
click at [37, 47] on icon at bounding box center [36, 57] width 30 height 30
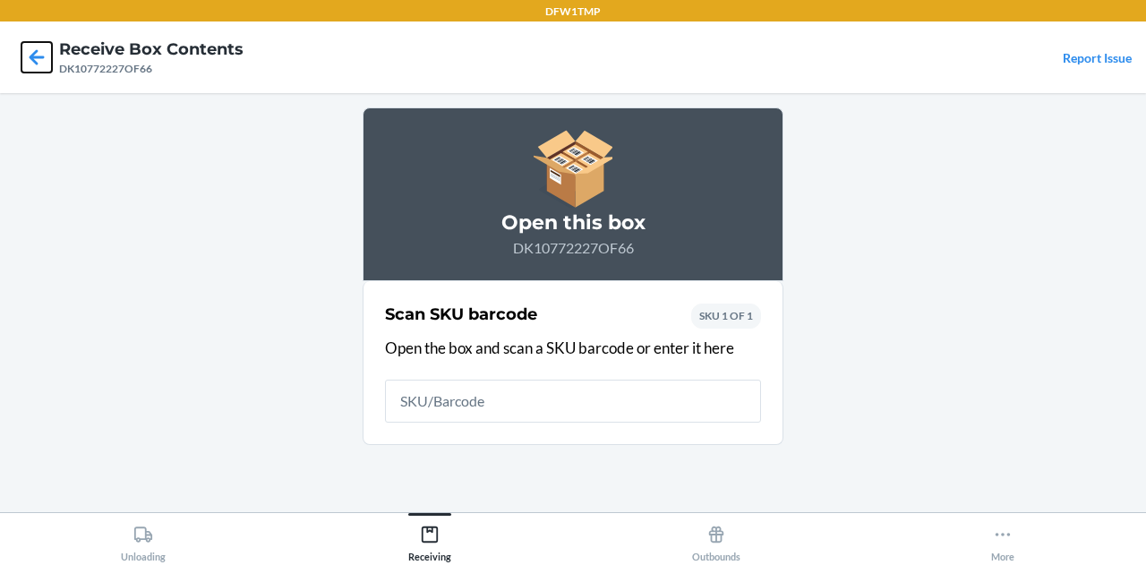
click at [37, 47] on icon at bounding box center [36, 57] width 30 height 30
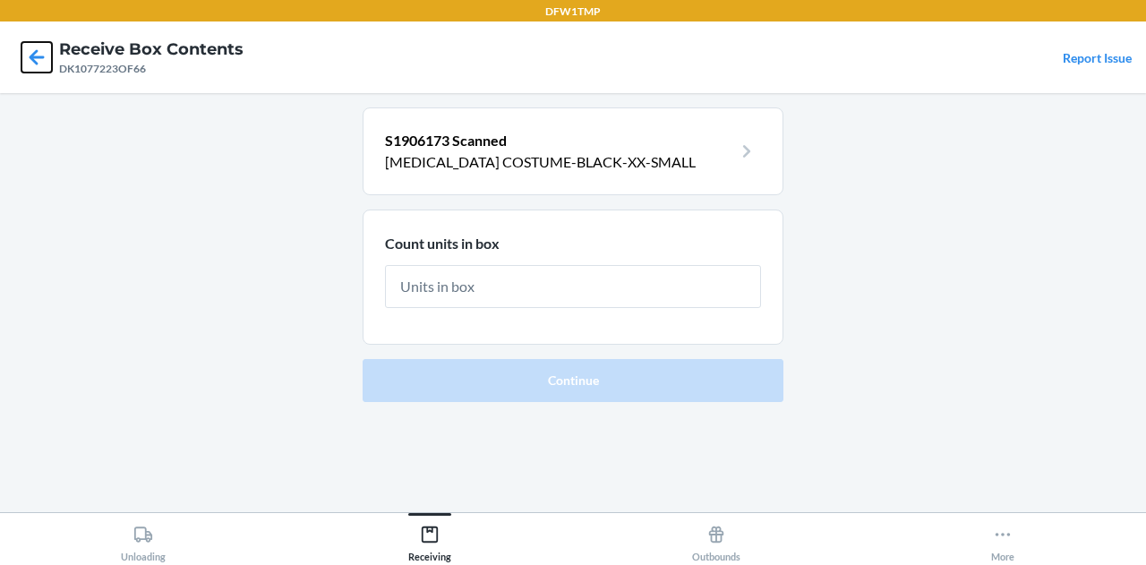
click at [37, 47] on icon at bounding box center [36, 57] width 30 height 30
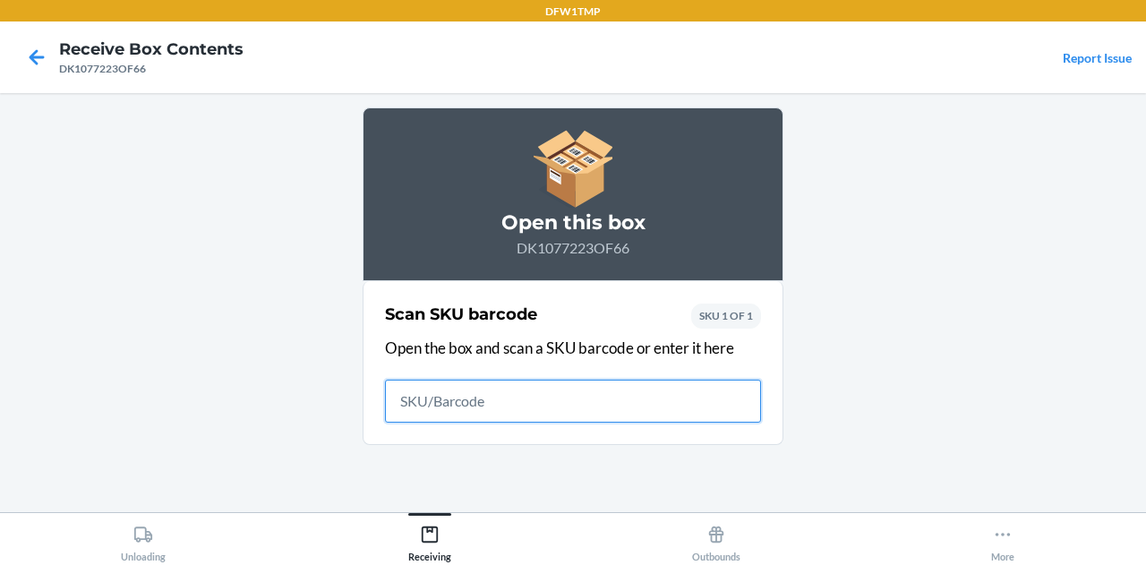
click at [37, 47] on icon at bounding box center [36, 57] width 30 height 30
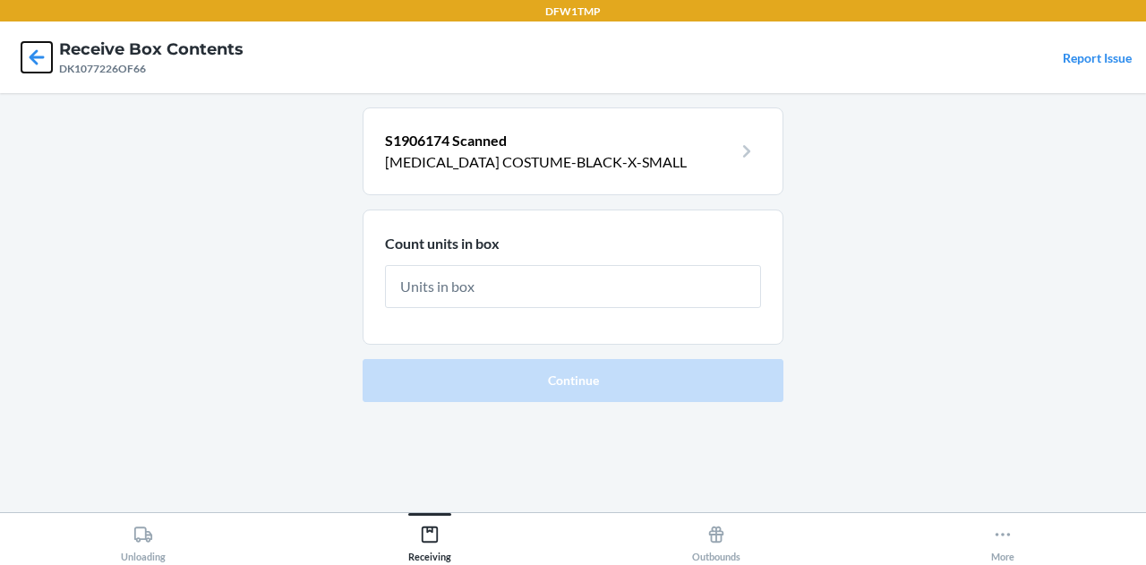
click at [36, 50] on icon at bounding box center [37, 56] width 15 height 15
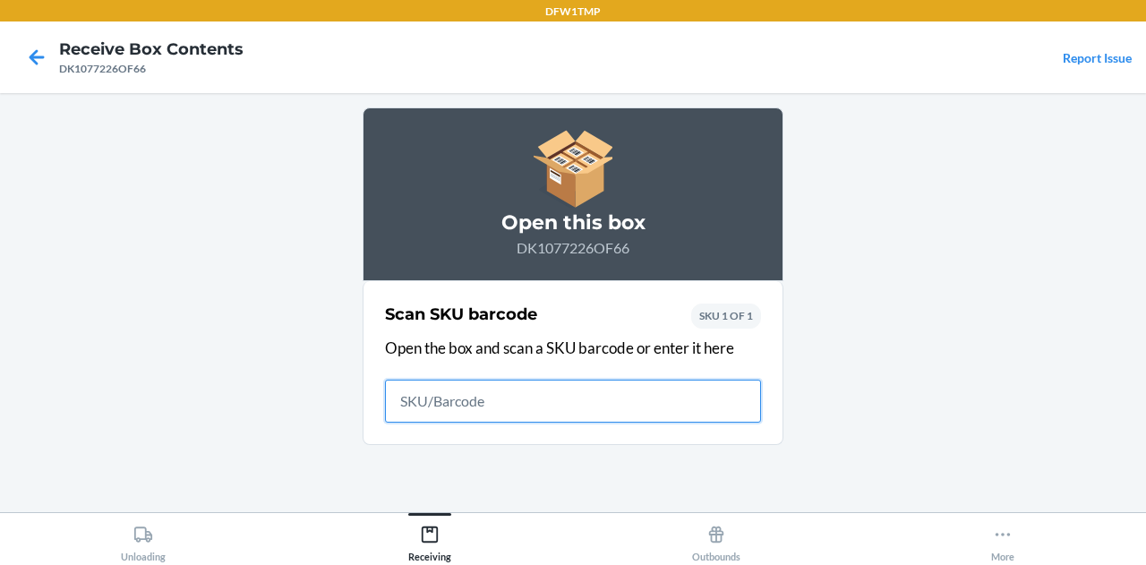
click at [36, 50] on icon at bounding box center [37, 56] width 15 height 15
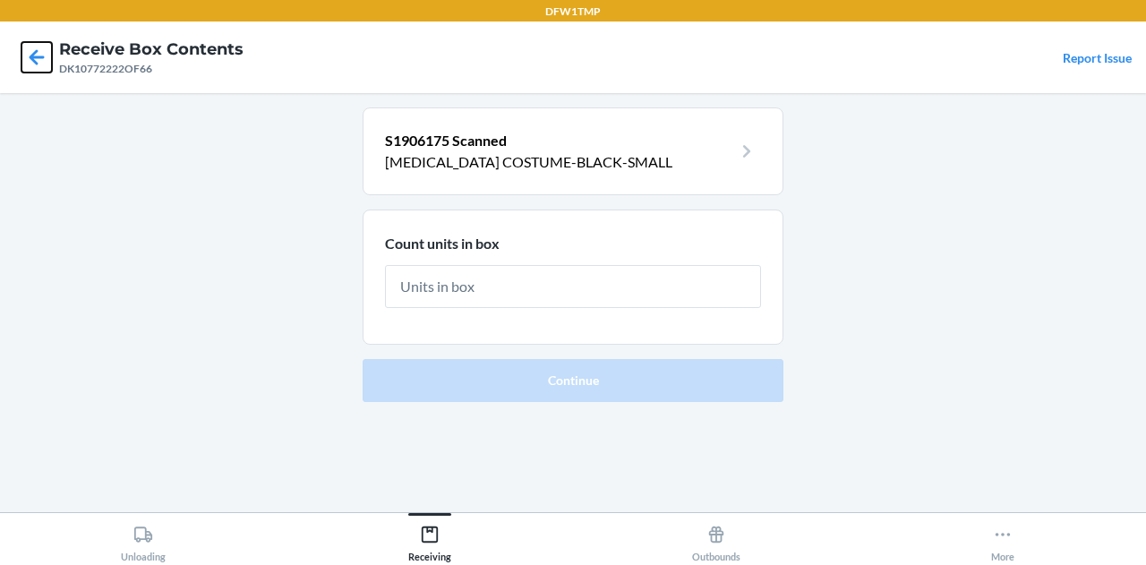
click at [36, 50] on icon at bounding box center [37, 56] width 15 height 15
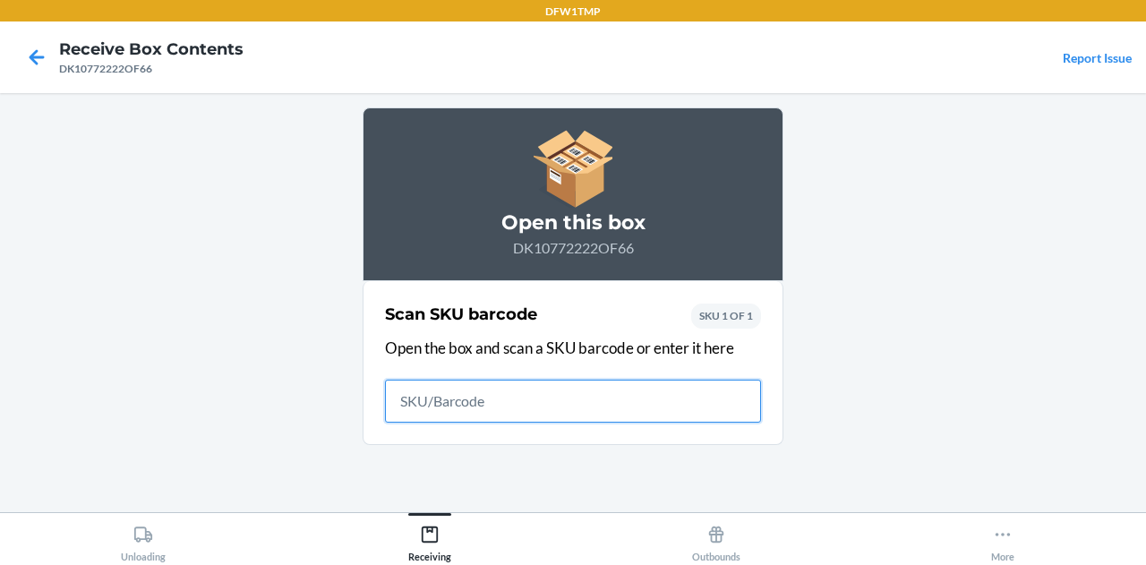
click at [36, 50] on icon at bounding box center [37, 56] width 15 height 15
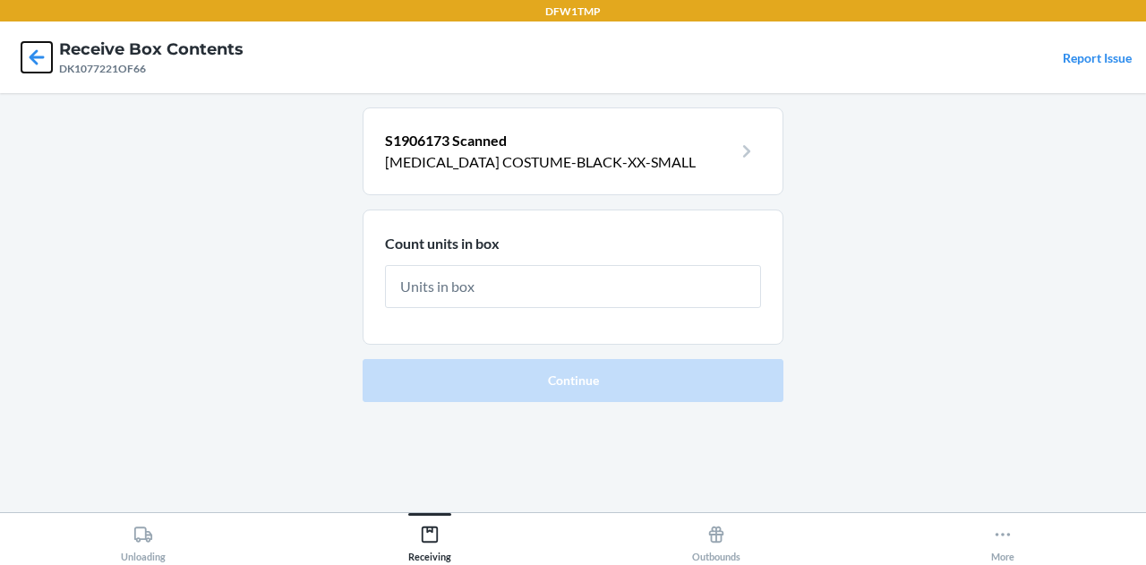
click at [36, 50] on icon at bounding box center [37, 56] width 15 height 15
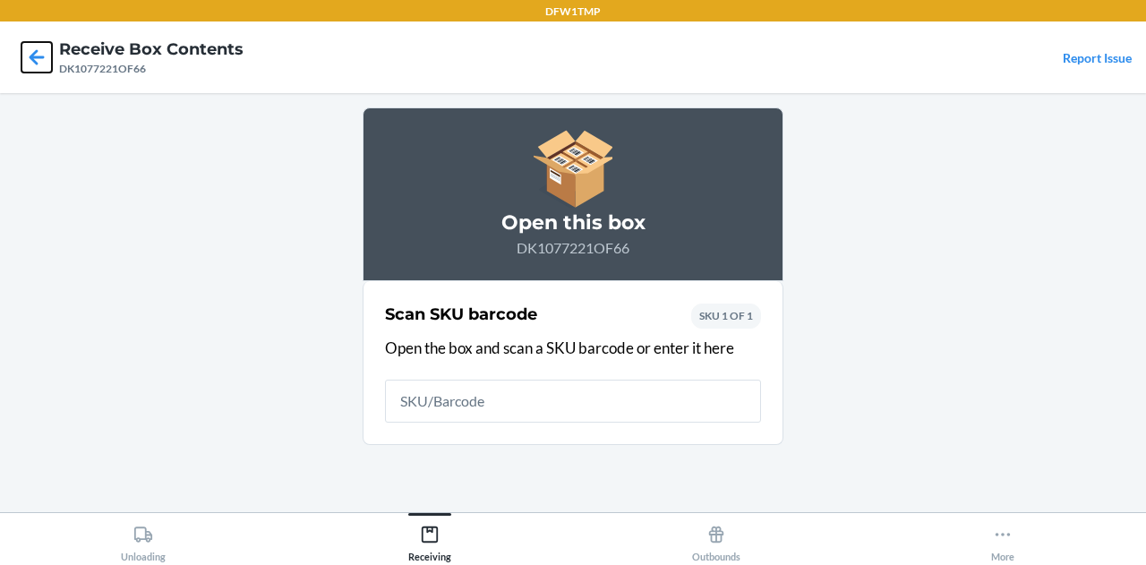
click at [36, 50] on icon at bounding box center [37, 56] width 15 height 15
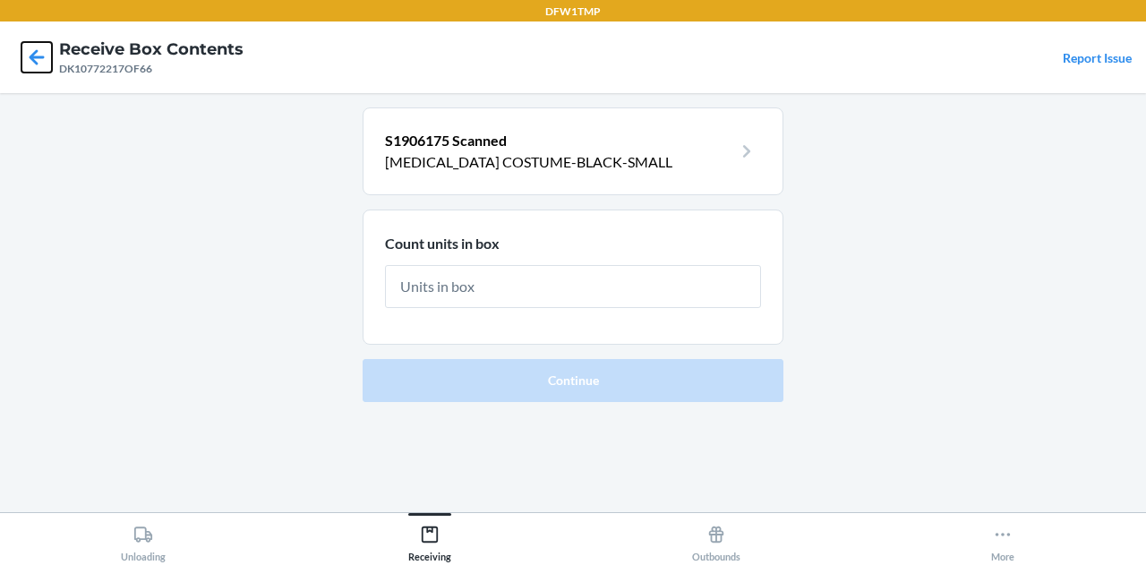
click at [36, 50] on icon at bounding box center [37, 56] width 15 height 15
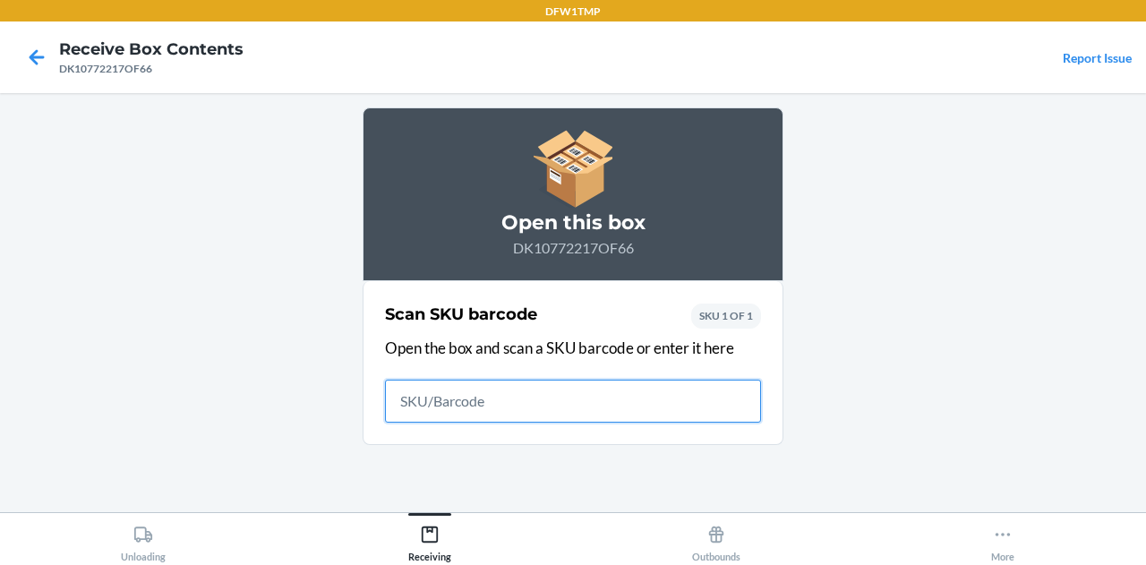
click at [36, 50] on icon at bounding box center [37, 56] width 15 height 15
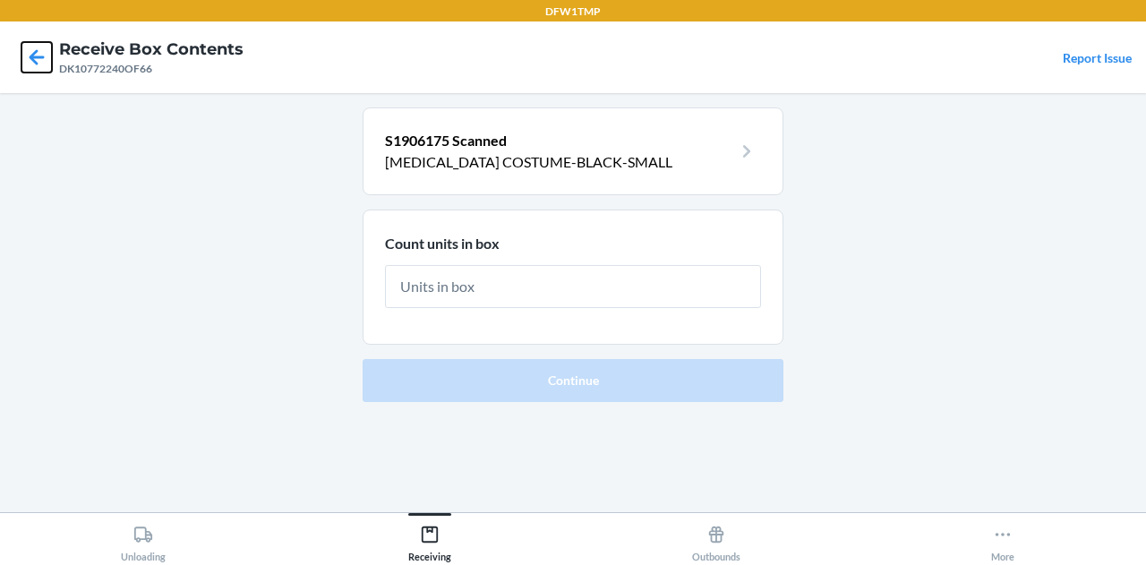
click at [36, 50] on icon at bounding box center [37, 56] width 15 height 15
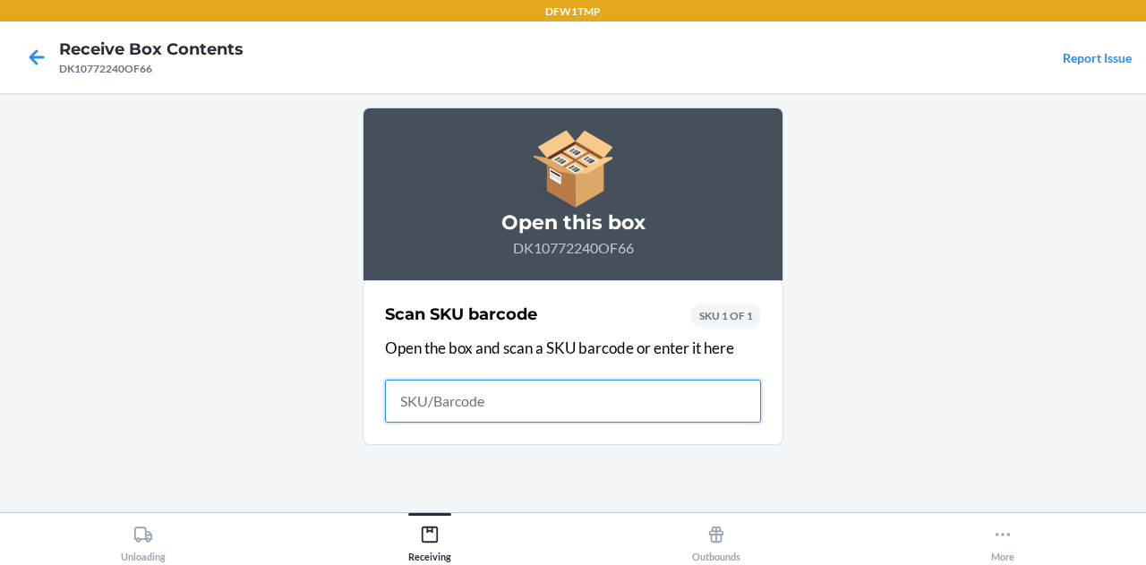
click at [36, 50] on icon at bounding box center [37, 56] width 15 height 15
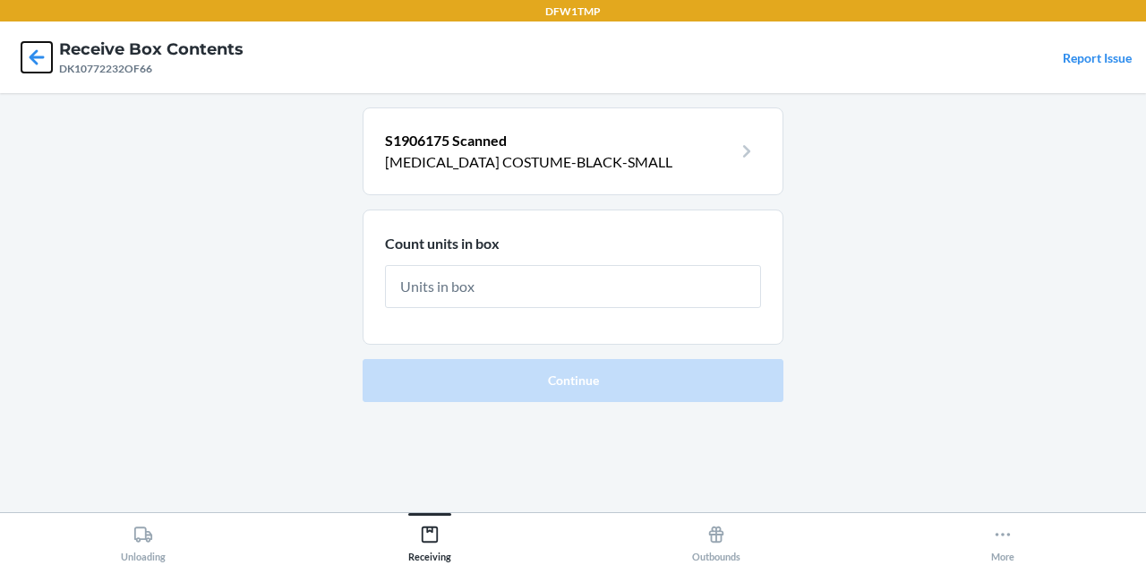
click at [36, 50] on icon at bounding box center [37, 56] width 15 height 15
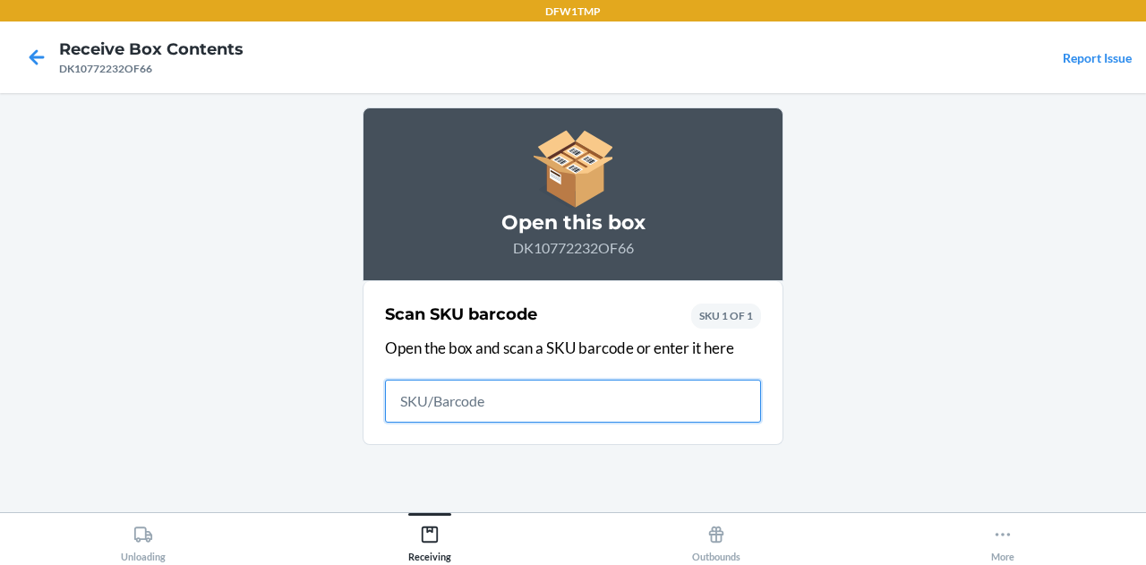
click at [36, 50] on icon at bounding box center [37, 56] width 15 height 15
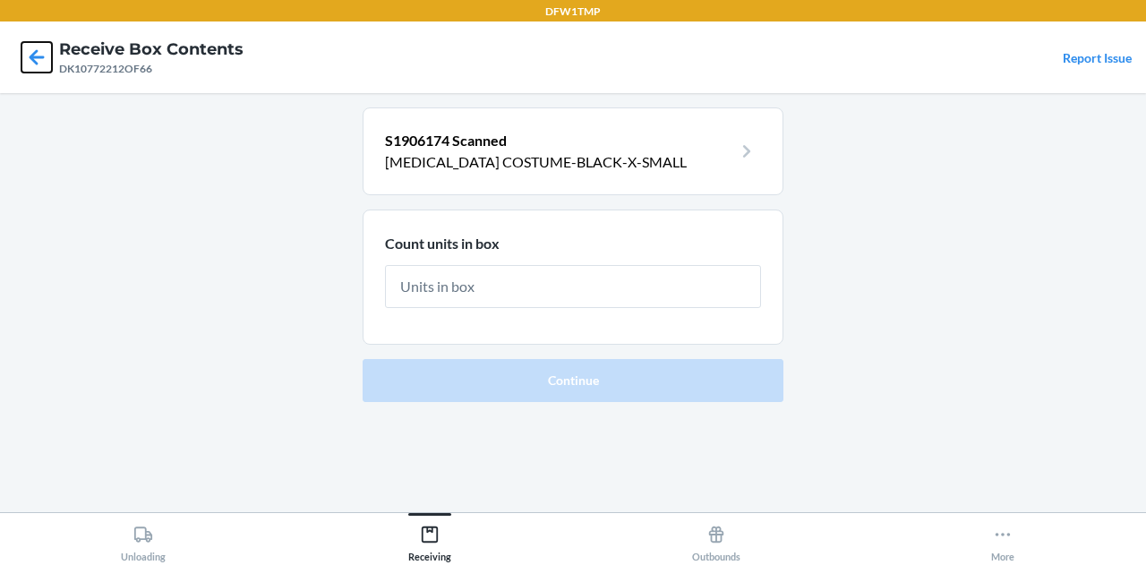
click at [36, 50] on icon at bounding box center [37, 56] width 15 height 15
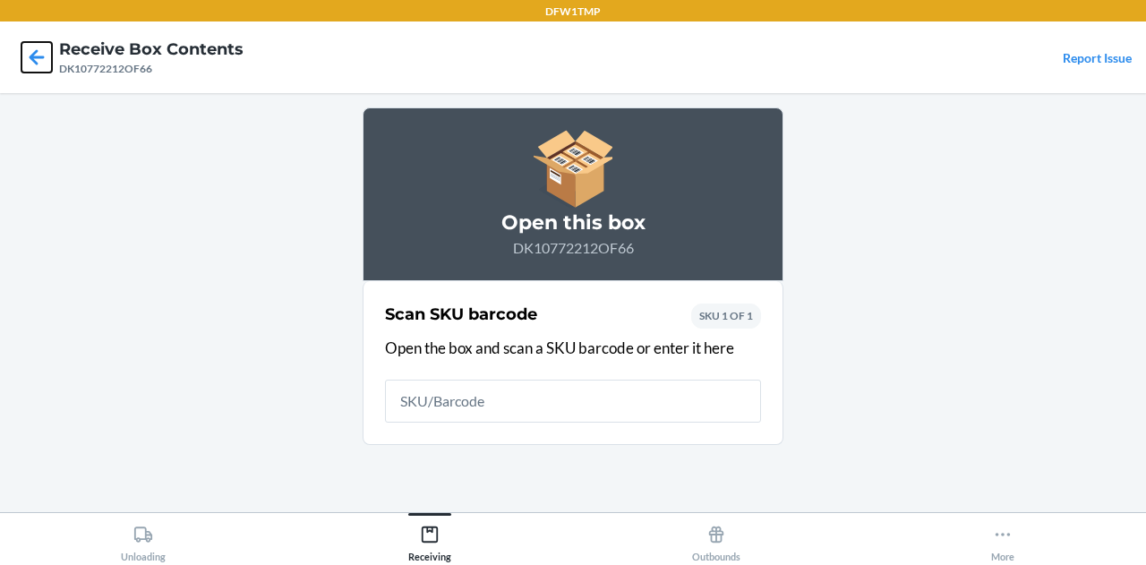
click at [36, 50] on icon at bounding box center [37, 56] width 15 height 15
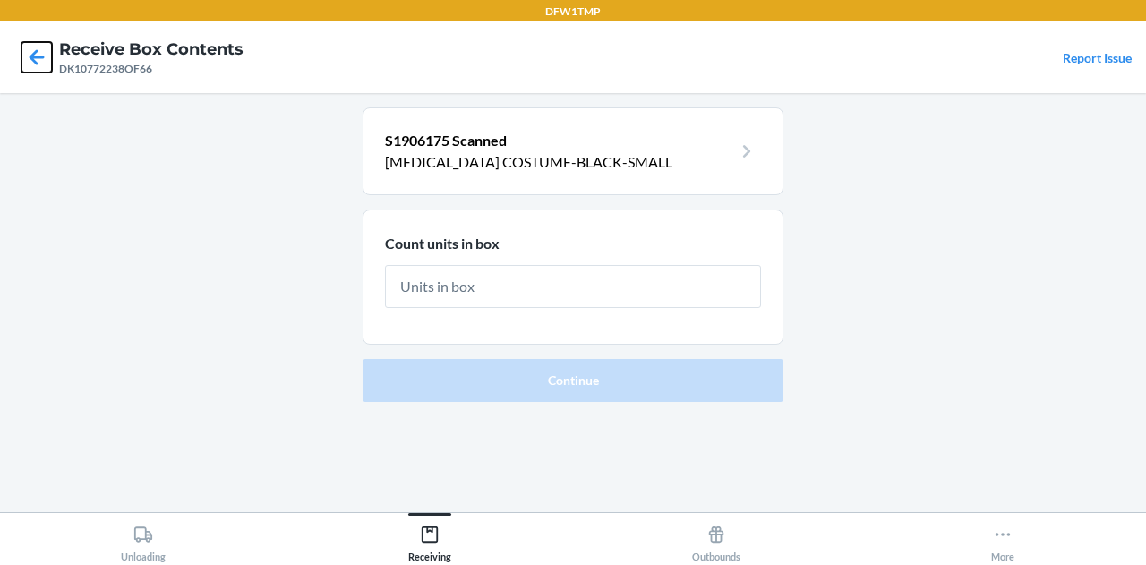
click at [43, 44] on icon at bounding box center [36, 57] width 30 height 30
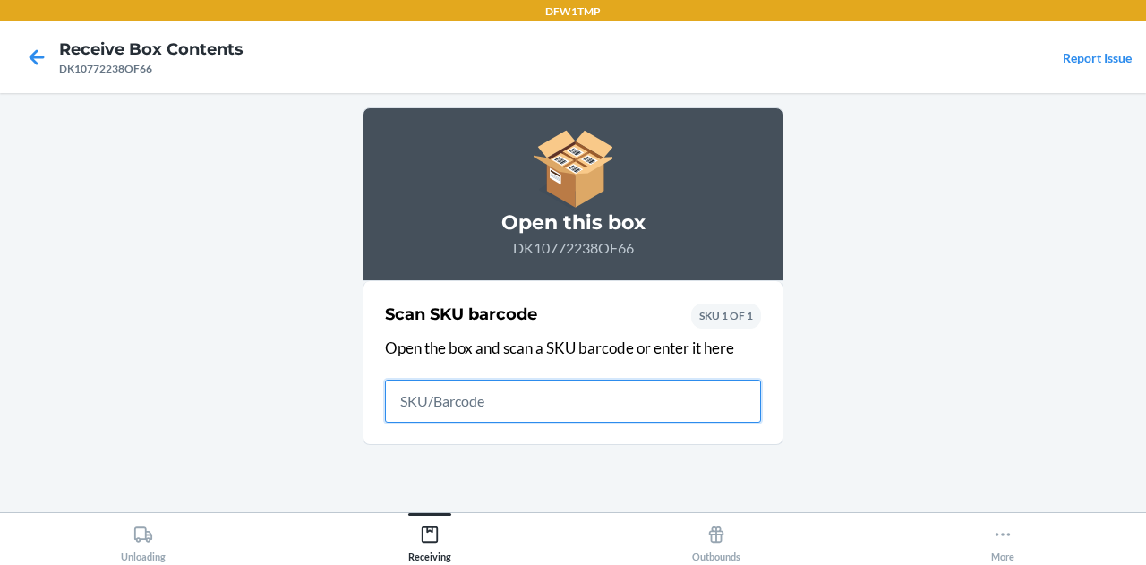
click at [43, 44] on icon at bounding box center [36, 57] width 30 height 30
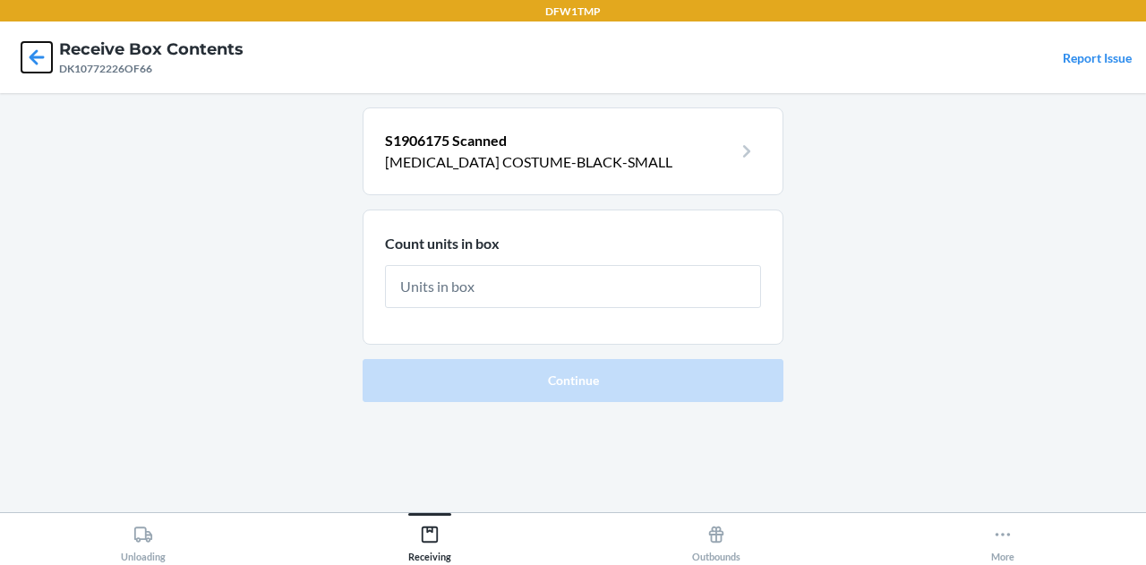
click at [38, 52] on icon at bounding box center [36, 57] width 30 height 30
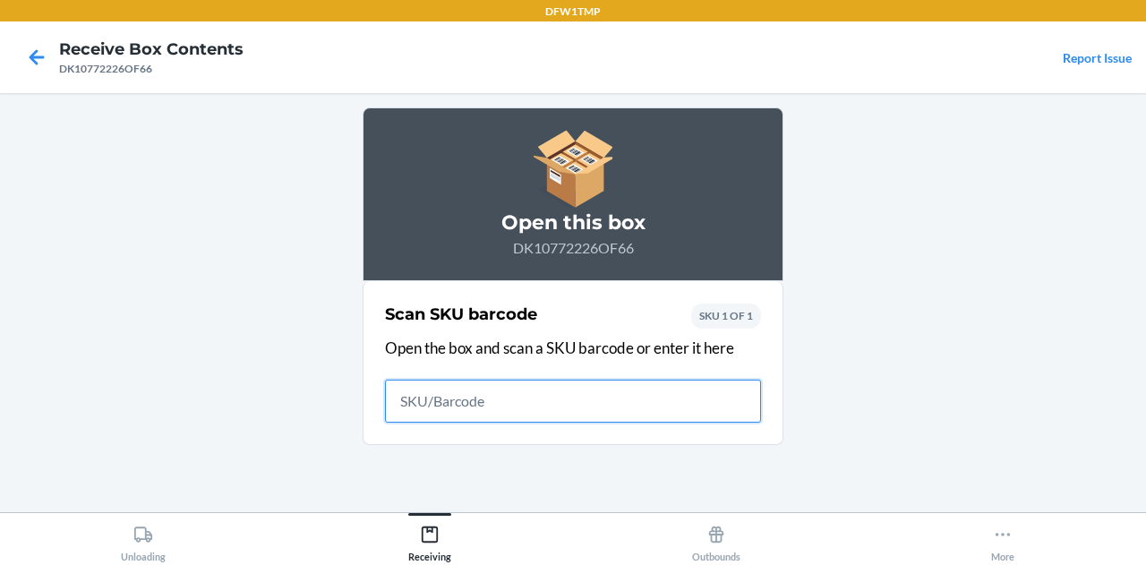
click at [38, 52] on icon at bounding box center [36, 57] width 30 height 30
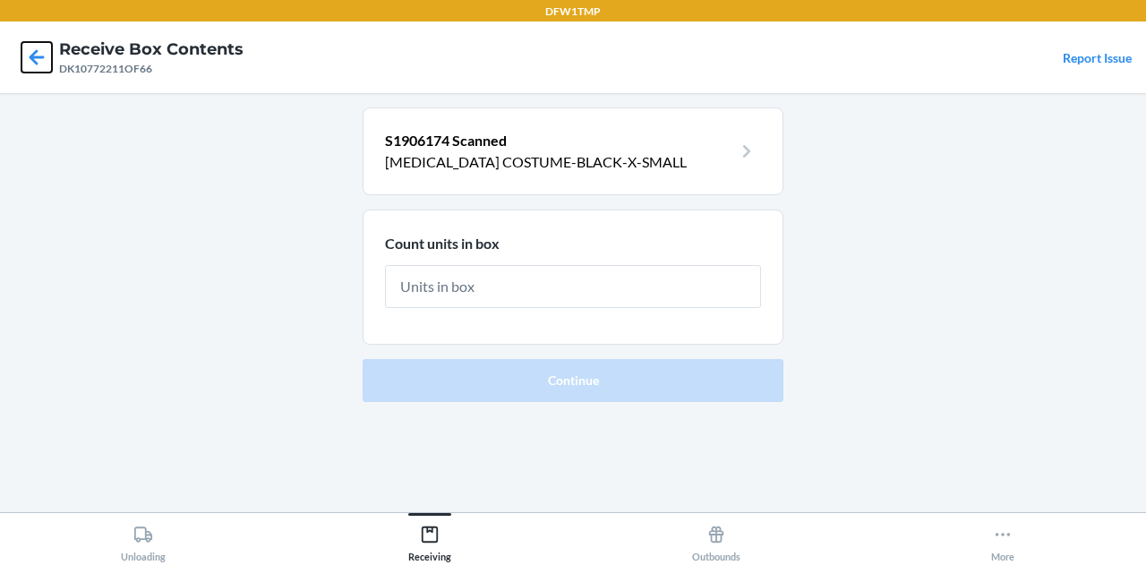
click at [38, 52] on icon at bounding box center [36, 57] width 30 height 30
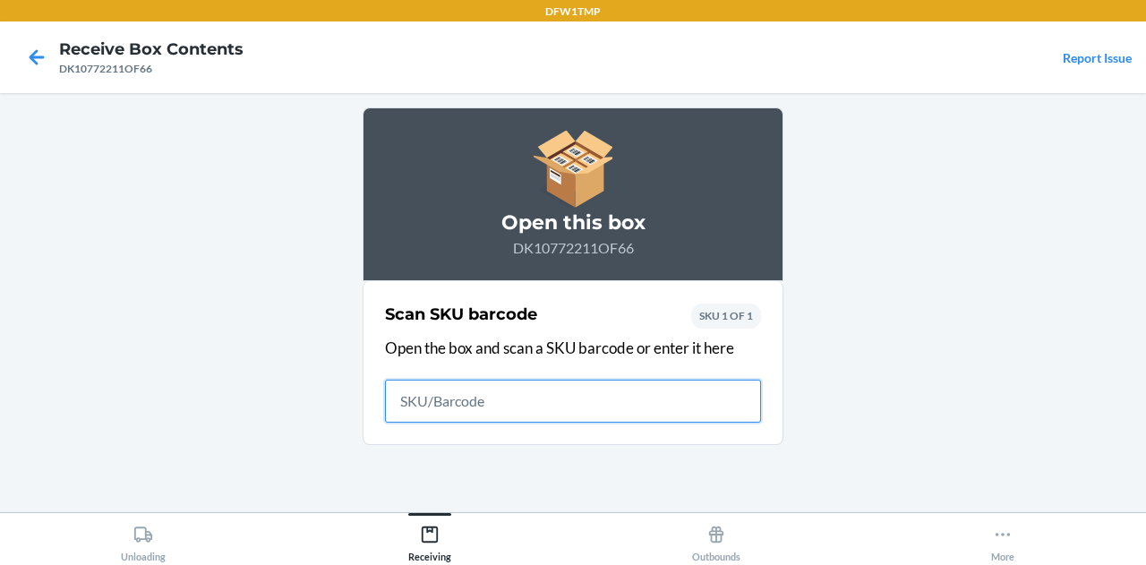
click at [38, 52] on icon at bounding box center [36, 57] width 30 height 30
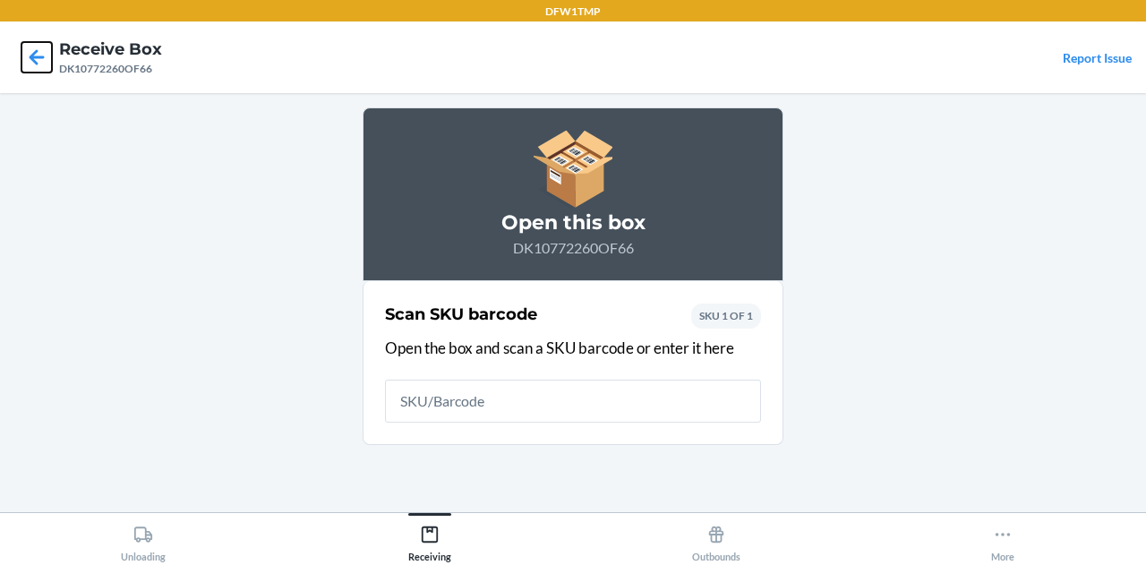
click at [37, 47] on icon at bounding box center [36, 57] width 30 height 30
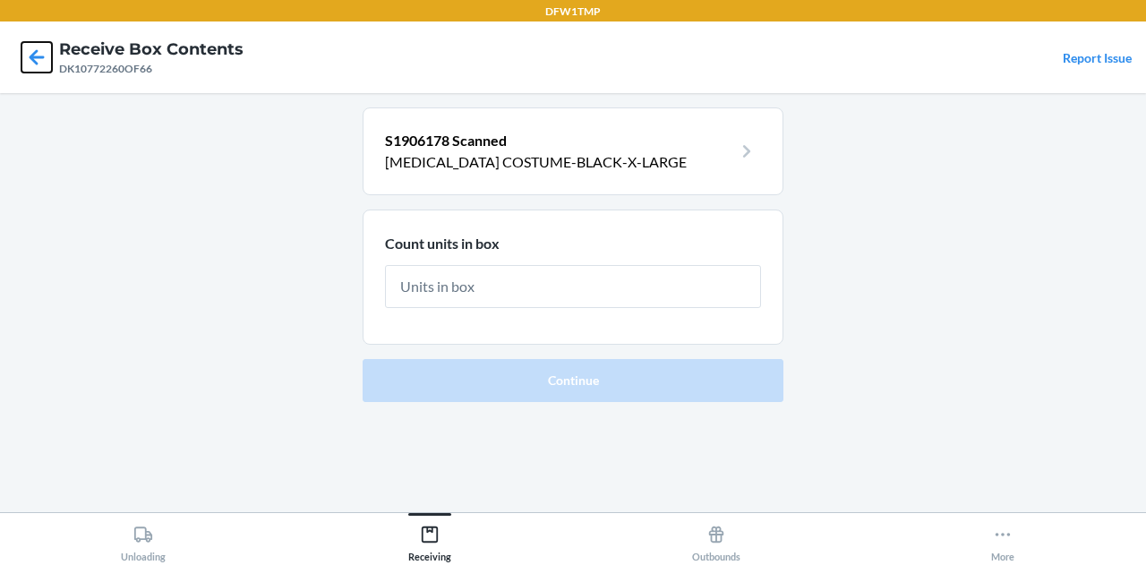
click at [32, 53] on icon at bounding box center [36, 57] width 30 height 30
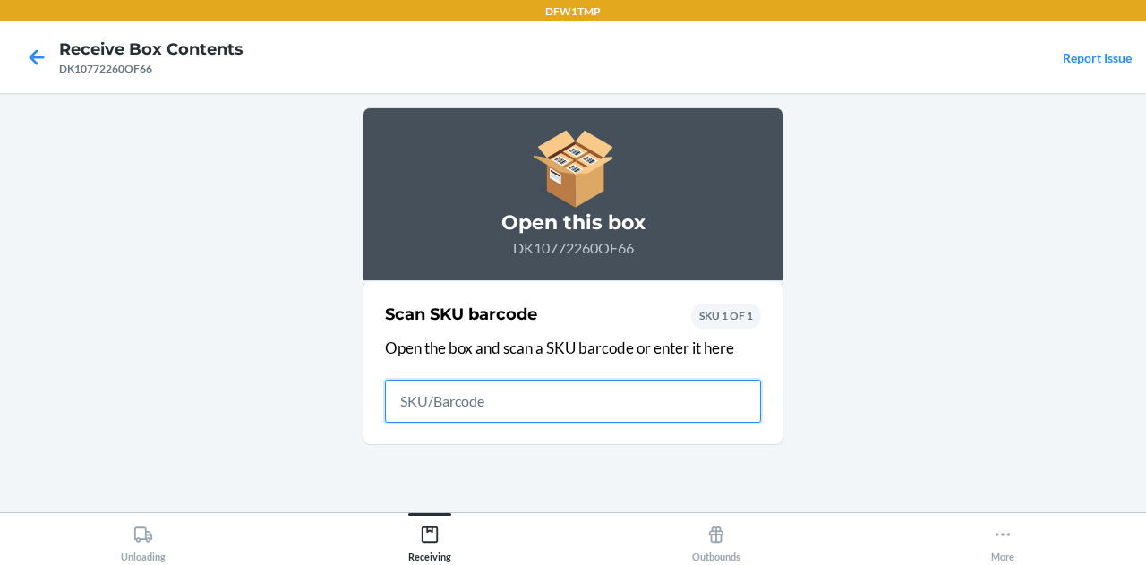
click at [32, 53] on icon at bounding box center [36, 57] width 30 height 30
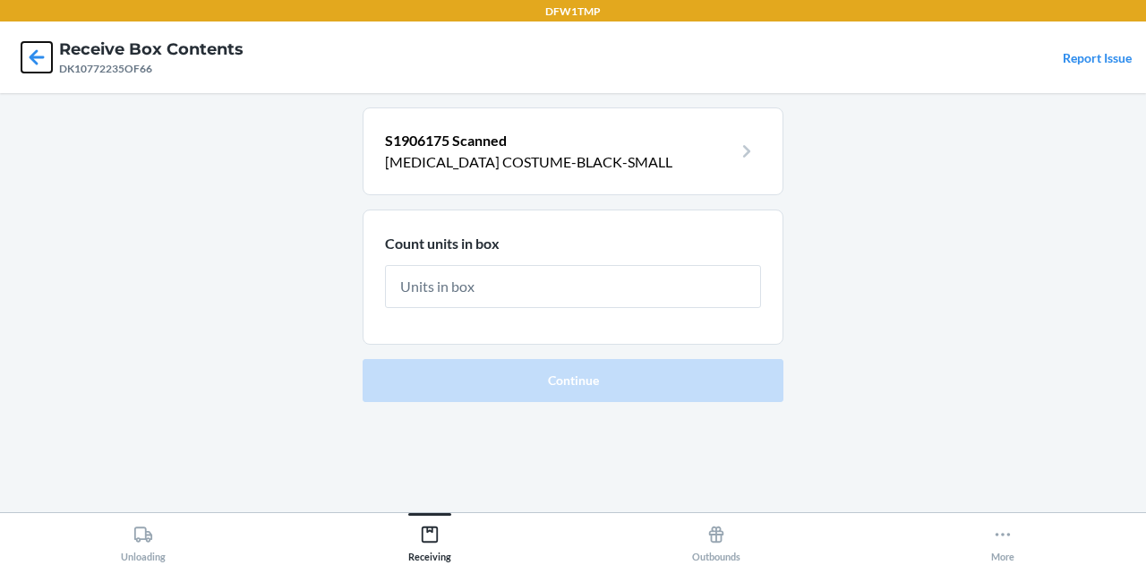
click at [32, 53] on icon at bounding box center [36, 57] width 30 height 30
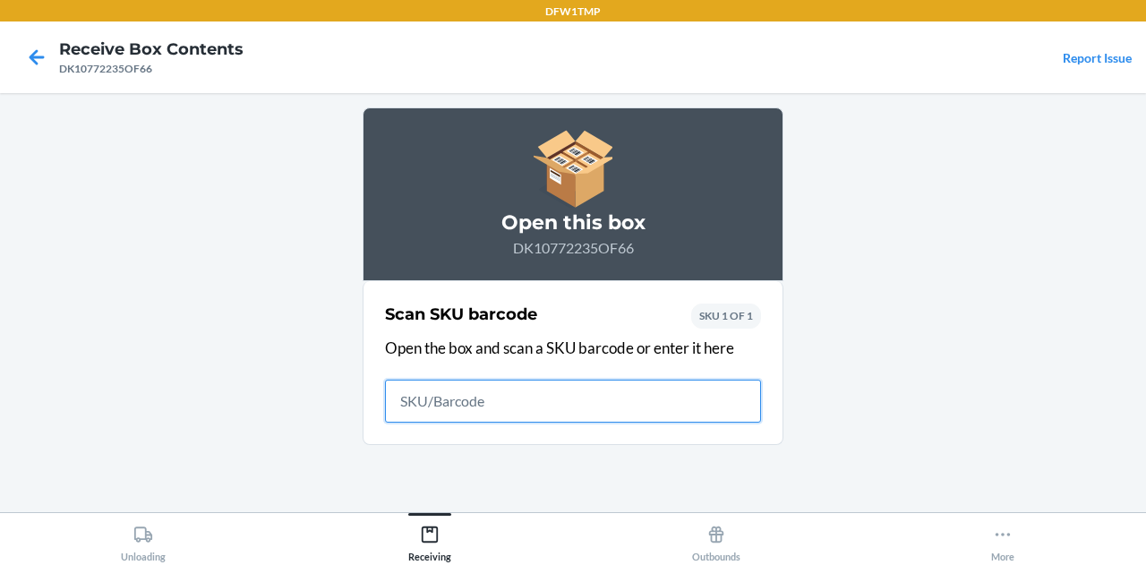
click at [32, 53] on icon at bounding box center [36, 57] width 30 height 30
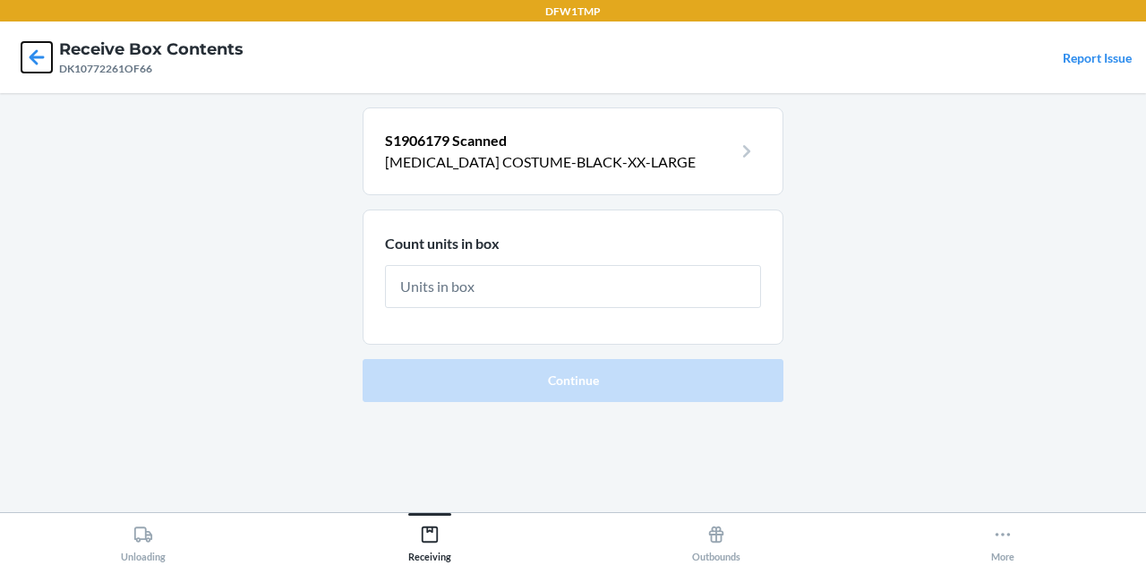
click at [32, 53] on icon at bounding box center [36, 57] width 30 height 30
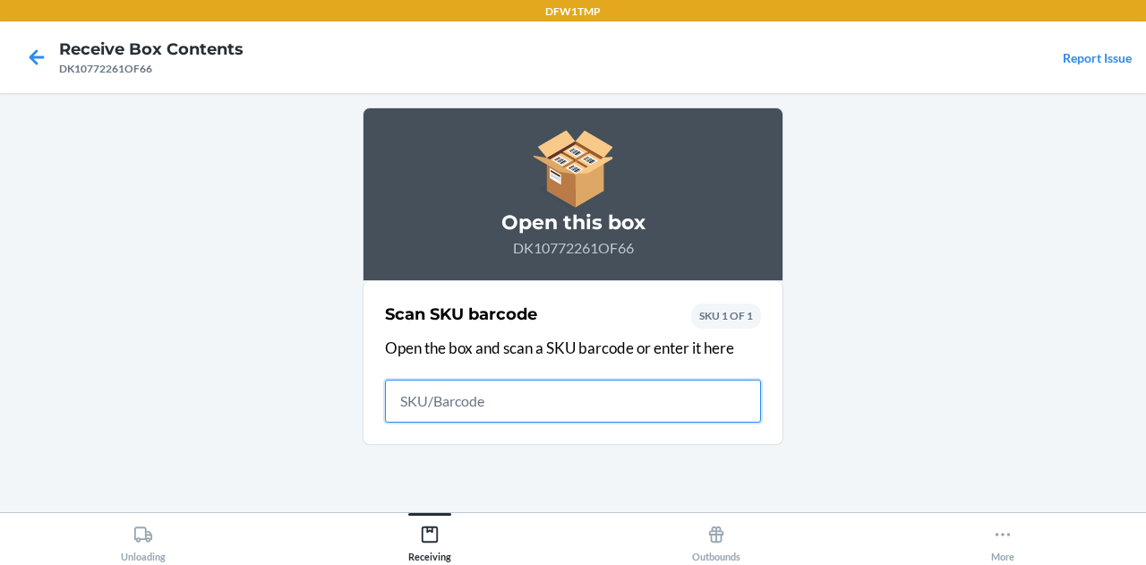
click at [32, 53] on icon at bounding box center [36, 57] width 30 height 30
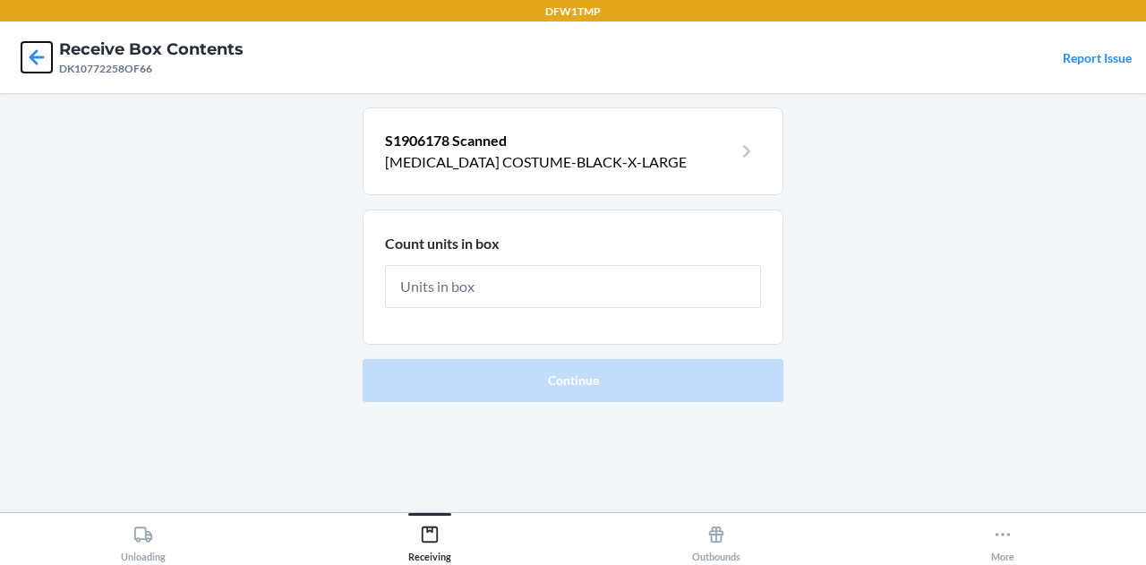
click at [32, 53] on icon at bounding box center [36, 57] width 30 height 30
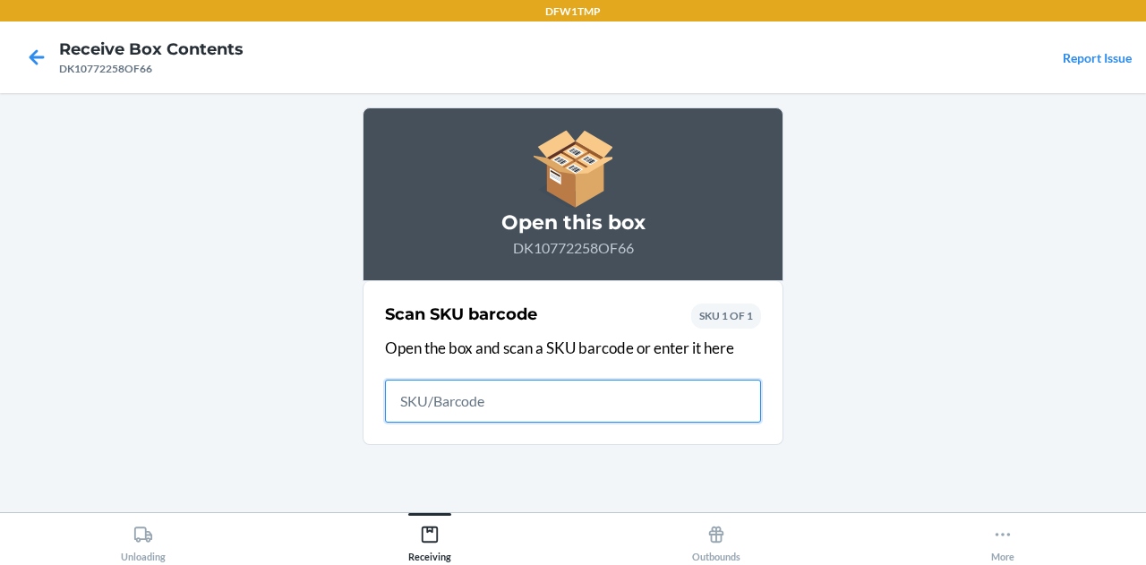
click at [32, 53] on icon at bounding box center [36, 57] width 30 height 30
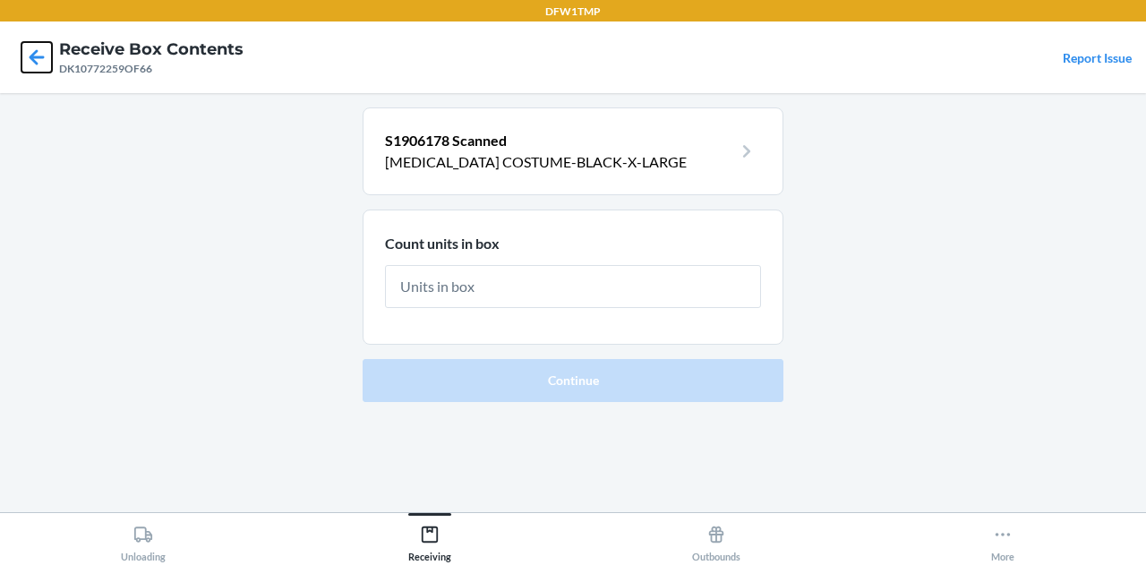
click at [32, 53] on icon at bounding box center [36, 57] width 30 height 30
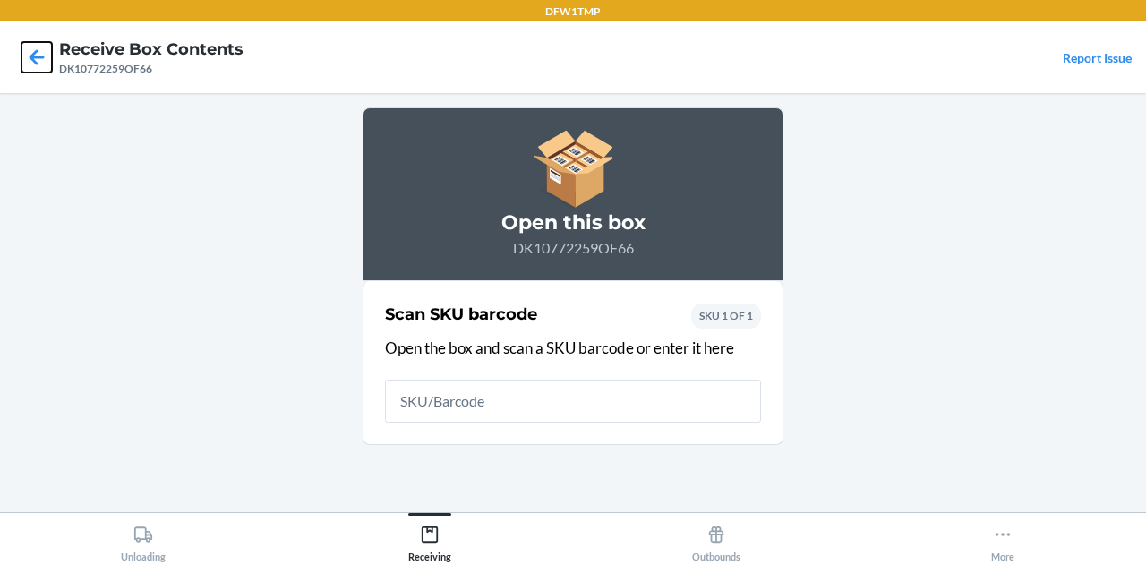
click at [32, 53] on icon at bounding box center [36, 57] width 30 height 30
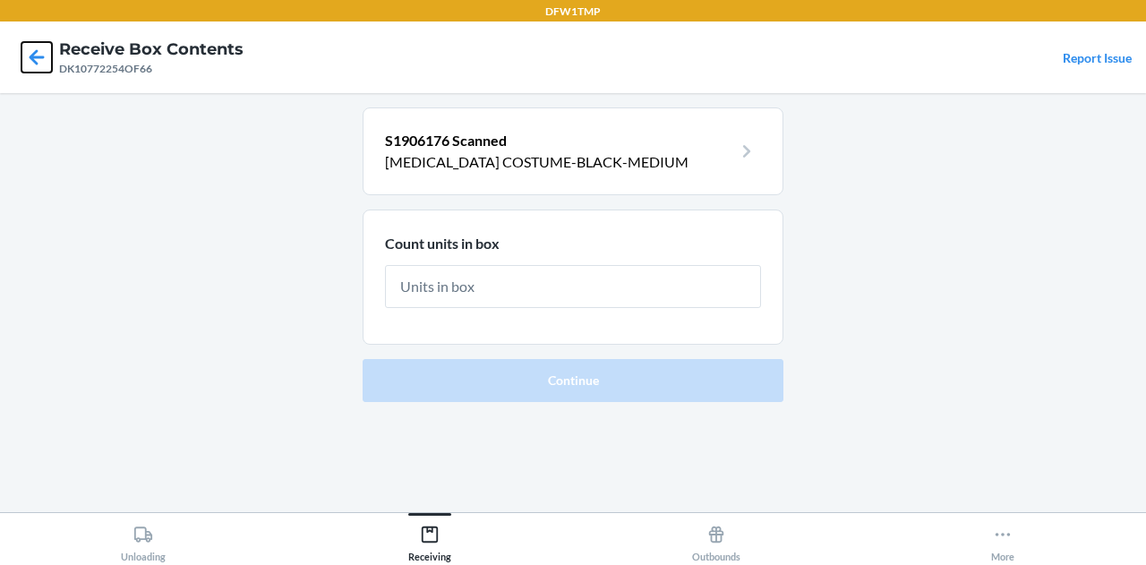
click at [32, 53] on icon at bounding box center [36, 57] width 30 height 30
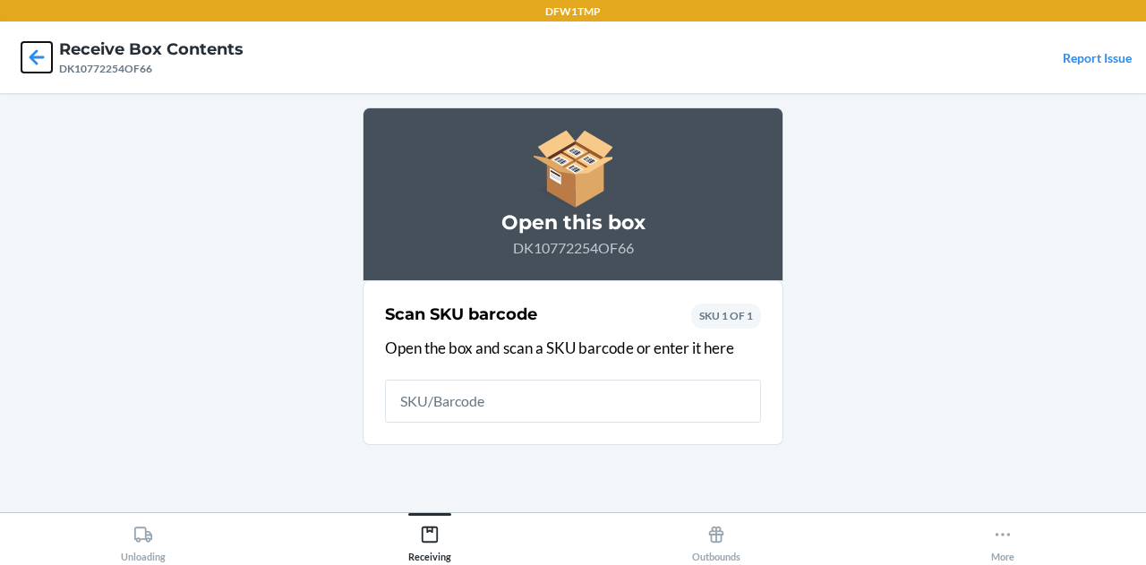
click at [32, 53] on icon at bounding box center [36, 57] width 30 height 30
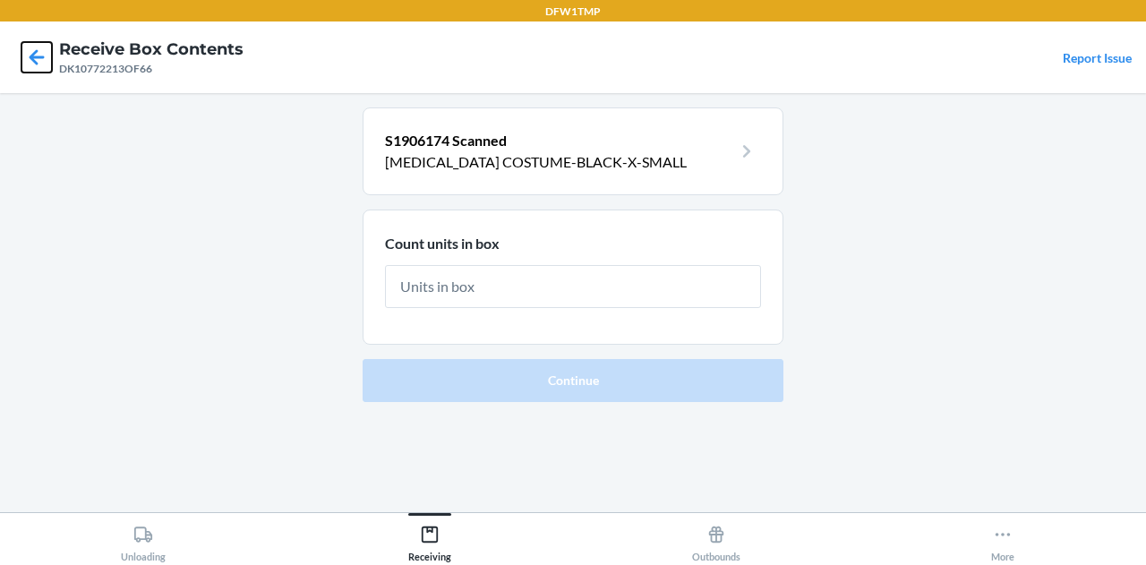
click at [32, 53] on icon at bounding box center [36, 57] width 30 height 30
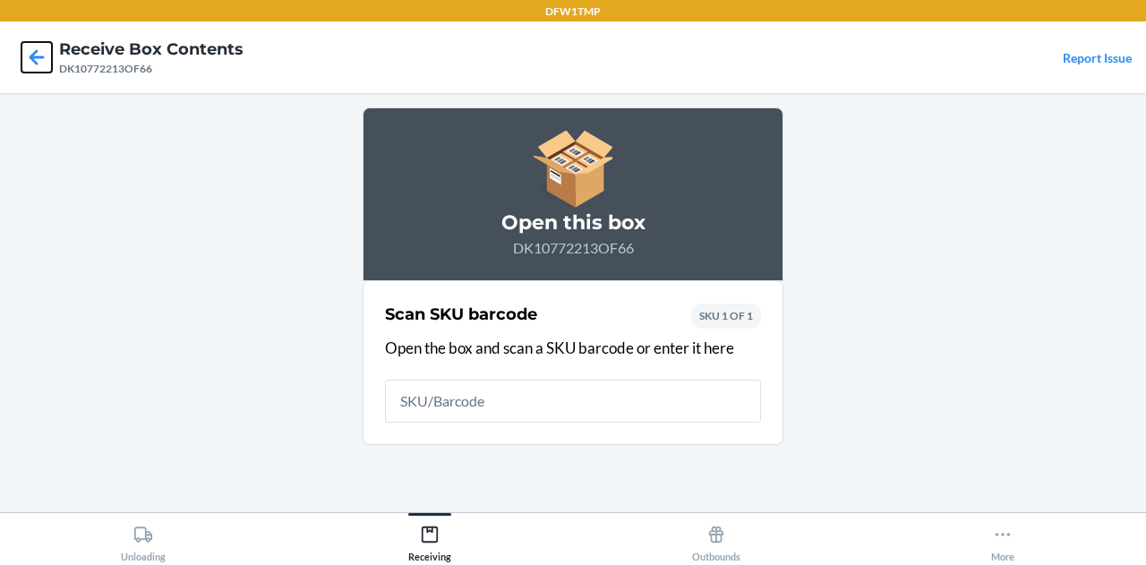
click at [32, 53] on icon at bounding box center [36, 57] width 30 height 30
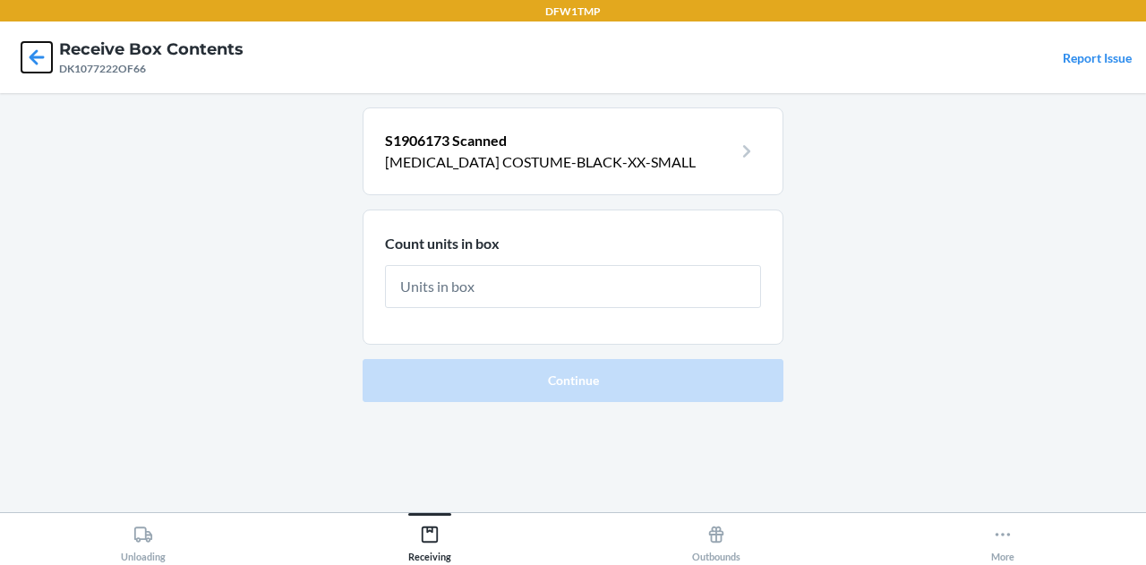
click at [32, 53] on icon at bounding box center [36, 57] width 30 height 30
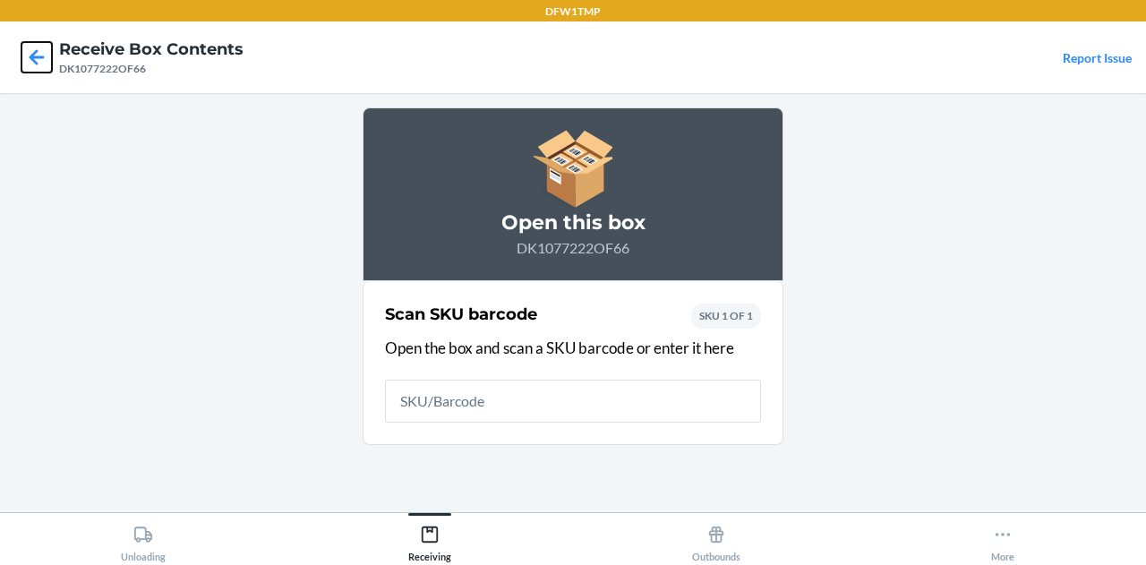
click at [32, 53] on icon at bounding box center [36, 57] width 30 height 30
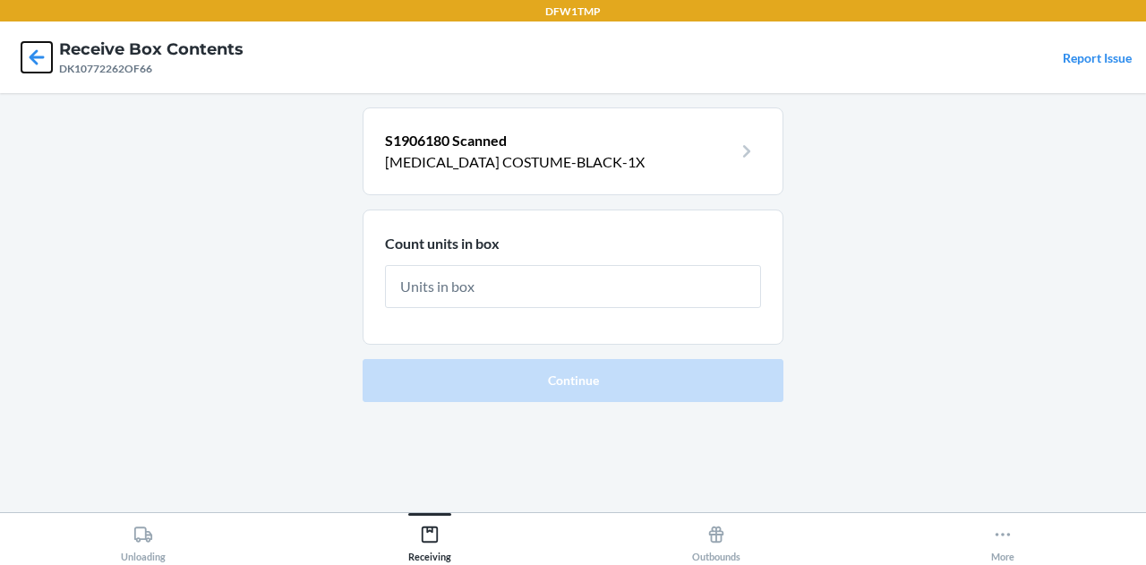
click at [32, 53] on icon at bounding box center [36, 57] width 30 height 30
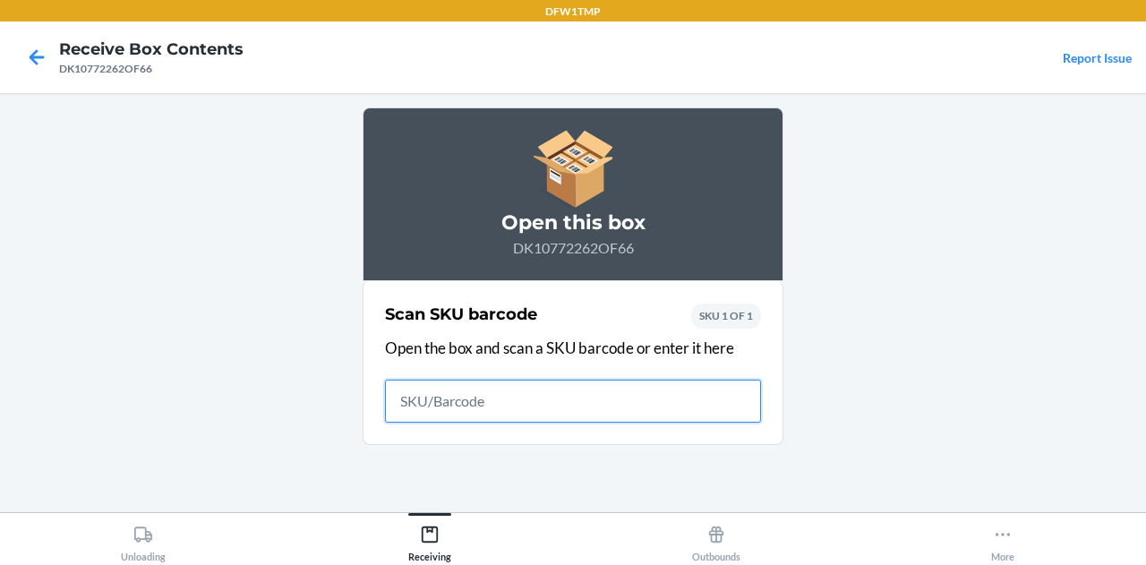
click at [32, 53] on icon at bounding box center [36, 57] width 30 height 30
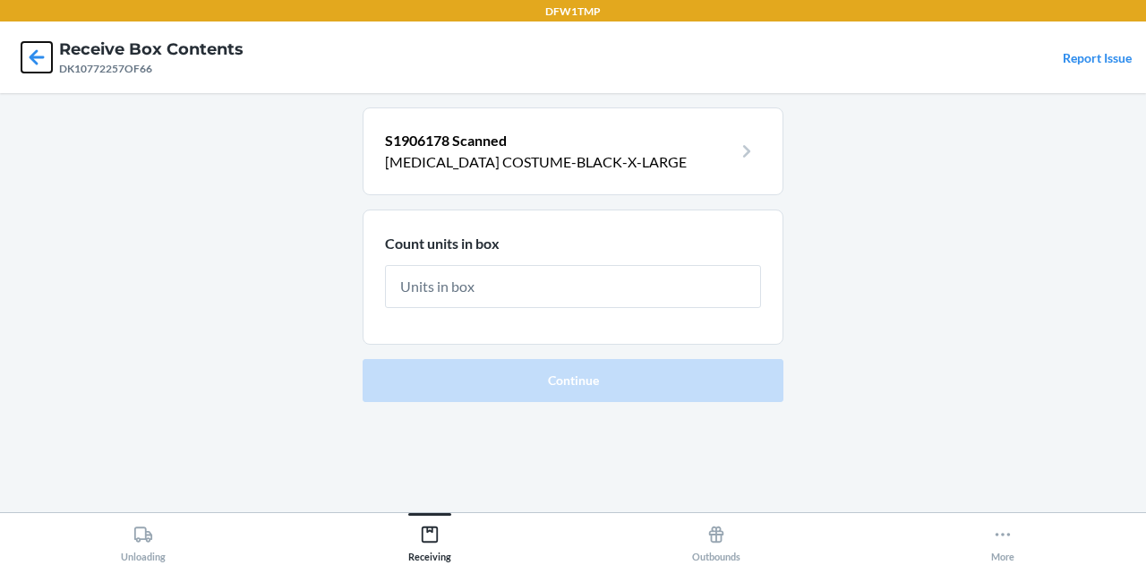
click at [32, 53] on icon at bounding box center [36, 57] width 30 height 30
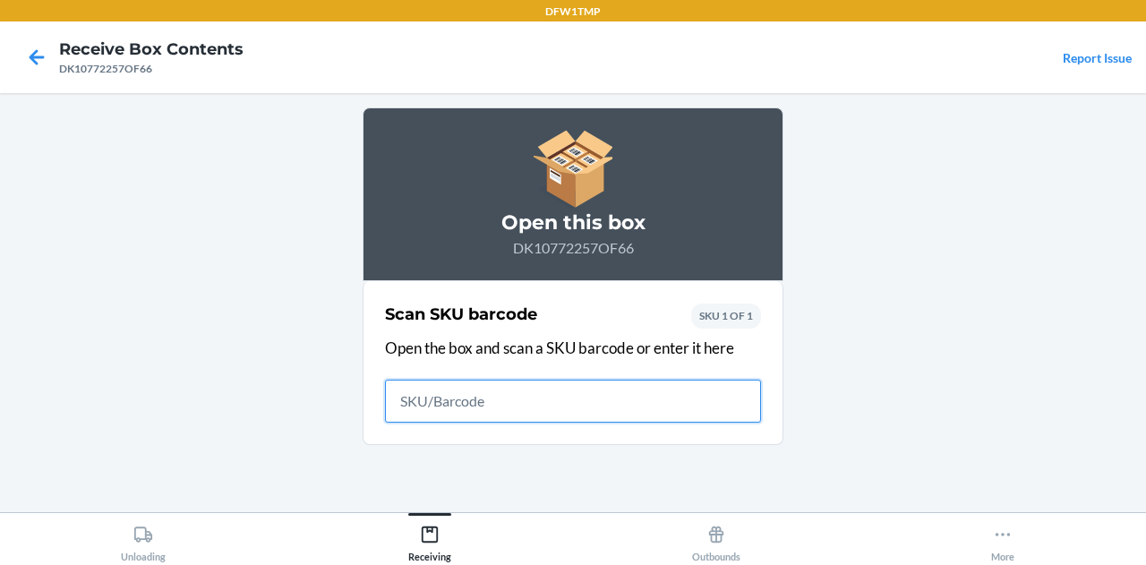
click at [32, 53] on icon at bounding box center [36, 57] width 30 height 30
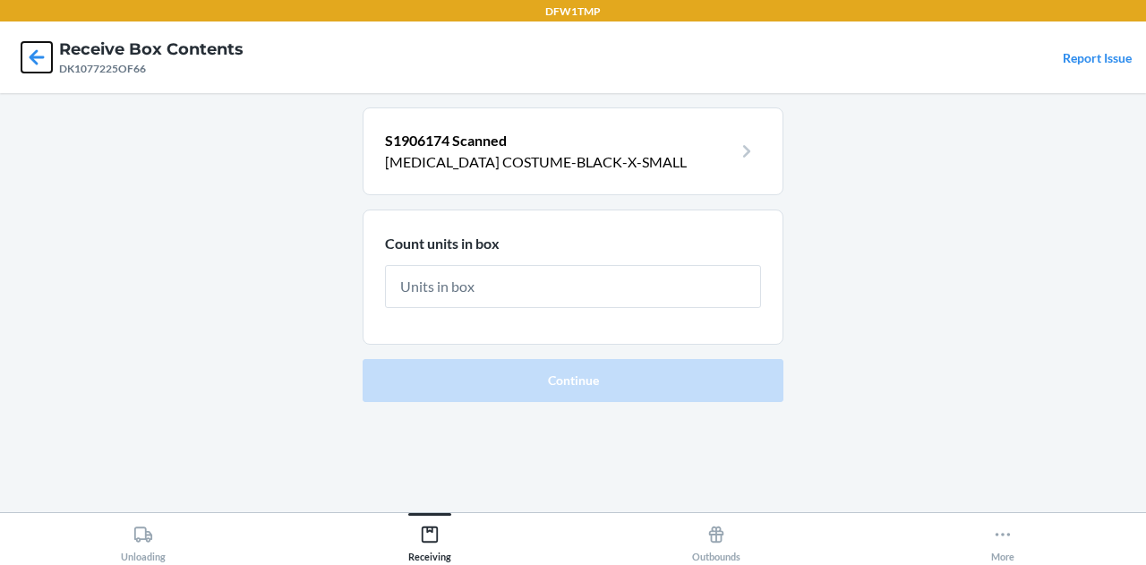
click at [32, 53] on icon at bounding box center [36, 57] width 30 height 30
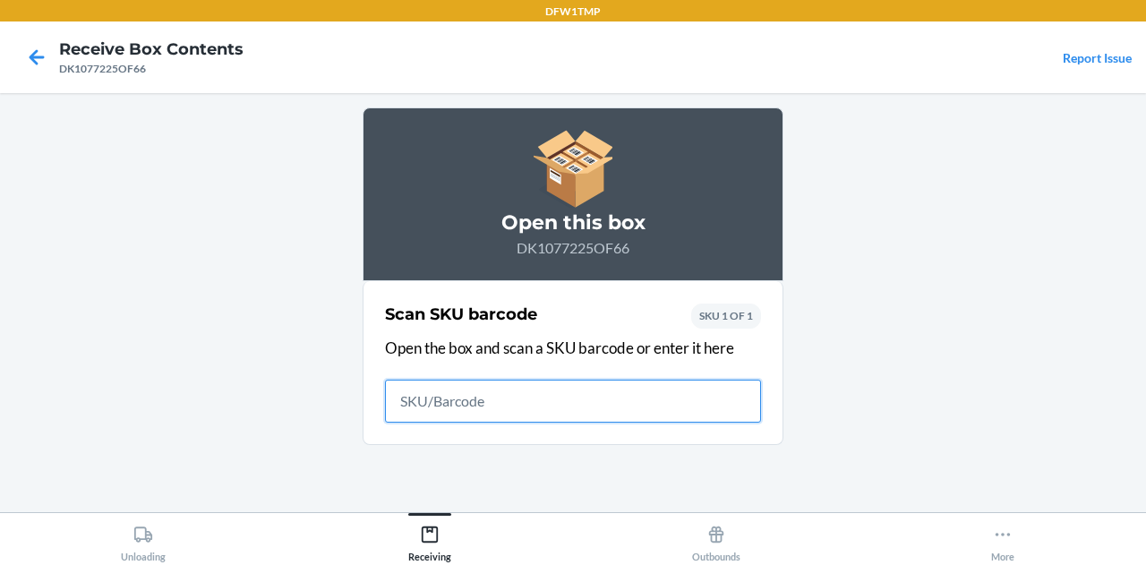
click at [32, 53] on icon at bounding box center [36, 57] width 30 height 30
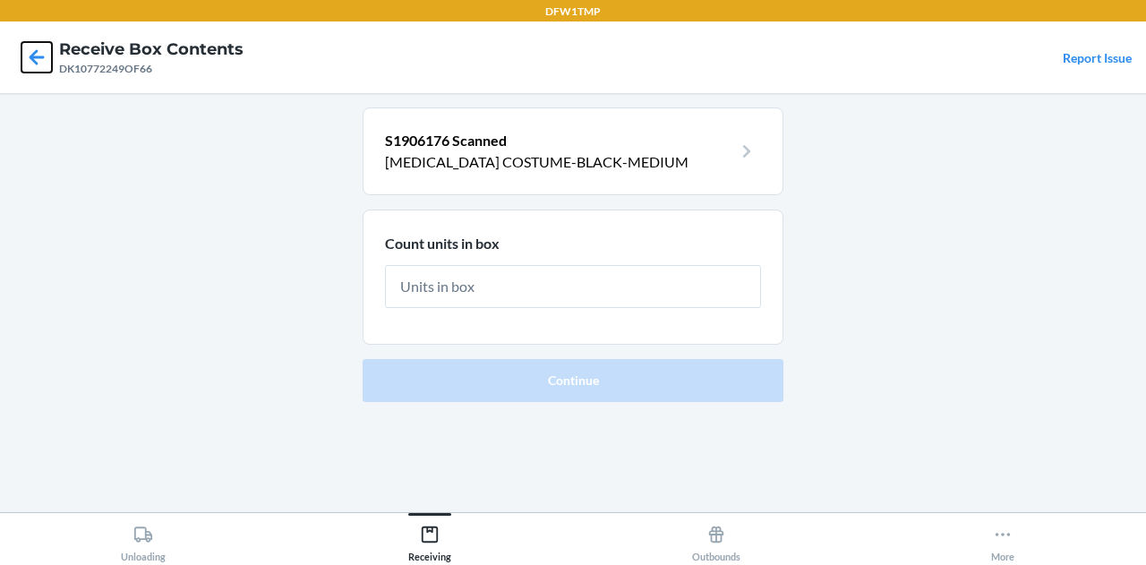
click at [41, 47] on icon at bounding box center [36, 57] width 30 height 30
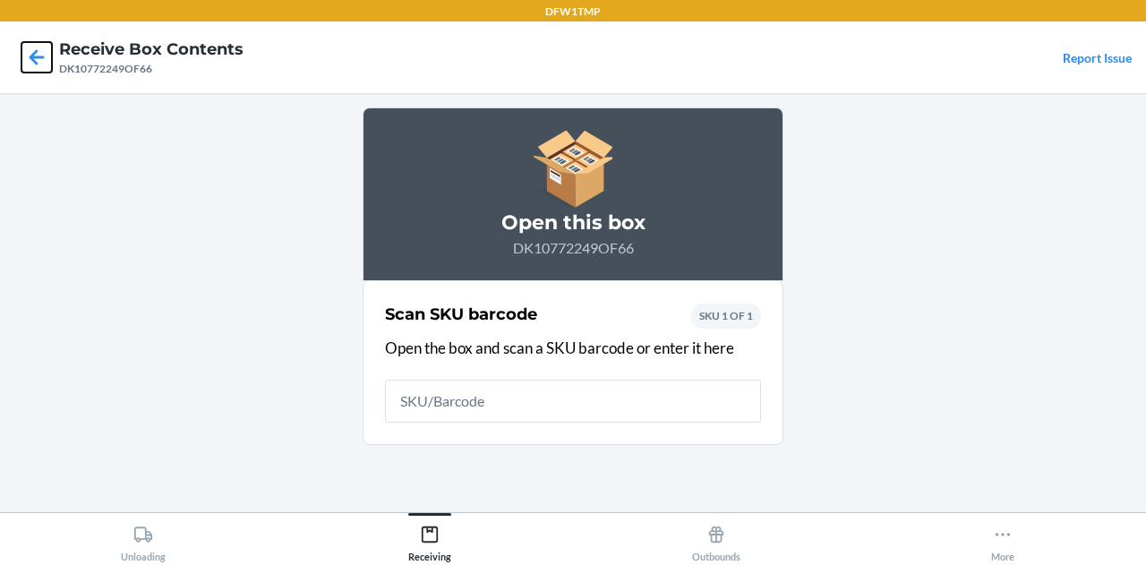
click at [39, 55] on icon at bounding box center [36, 57] width 30 height 30
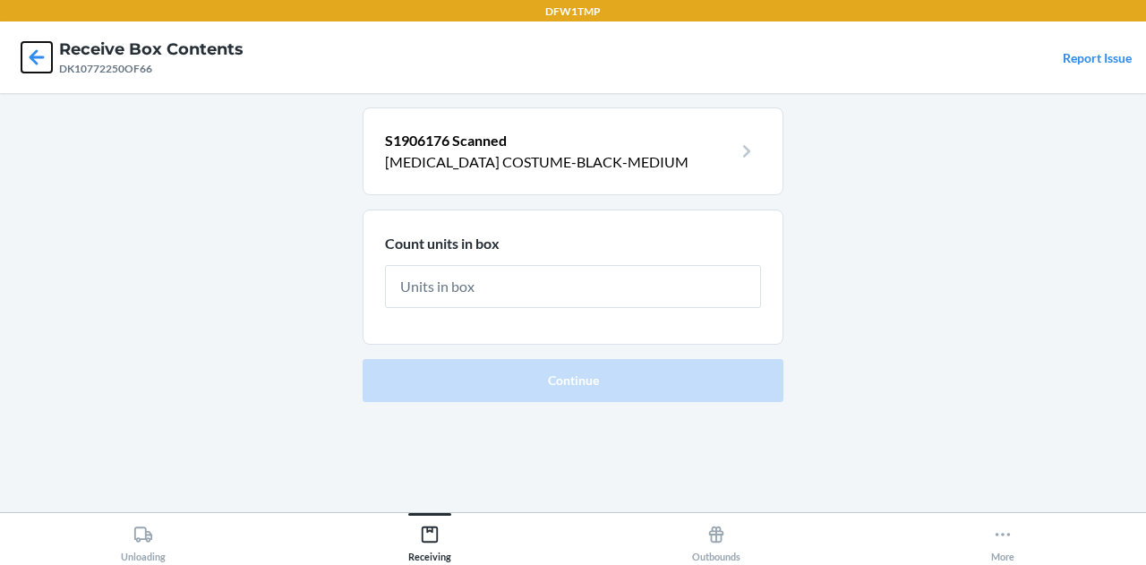
click at [39, 55] on icon at bounding box center [36, 57] width 30 height 30
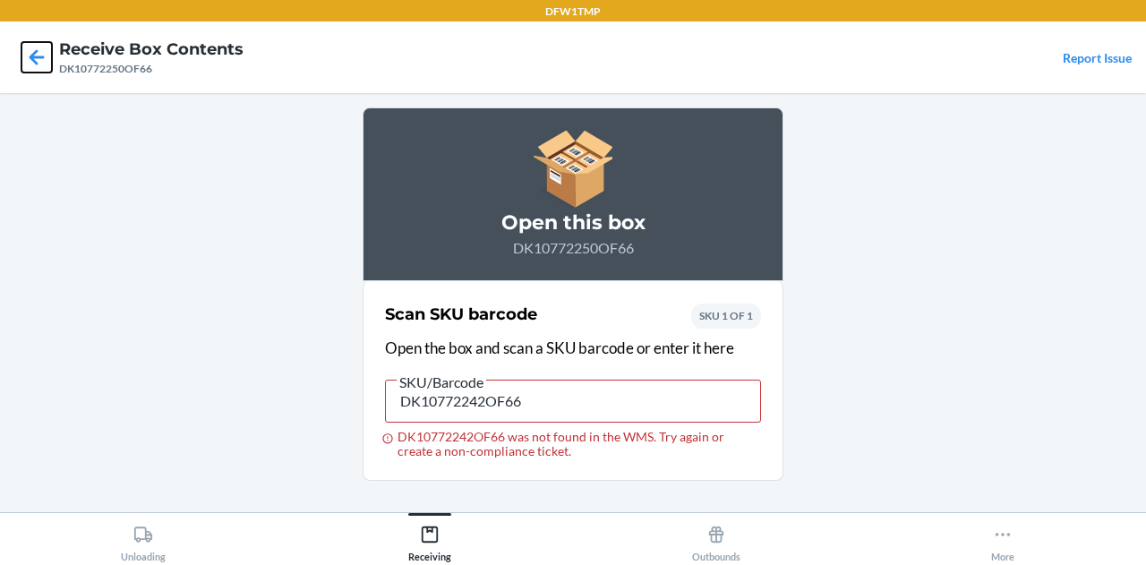
click at [39, 55] on icon at bounding box center [36, 57] width 30 height 30
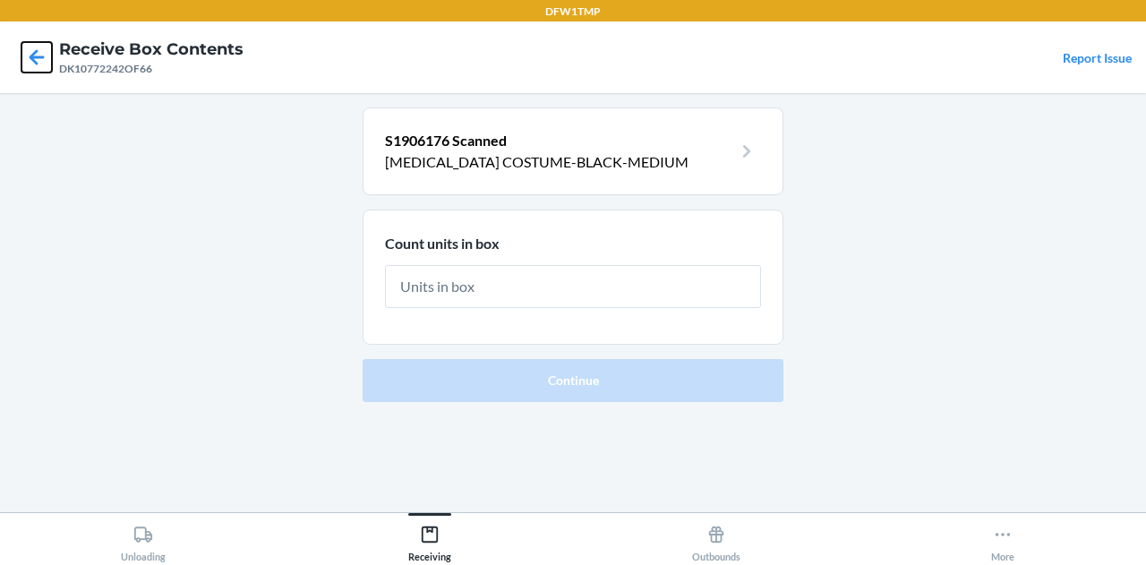
click at [39, 55] on icon at bounding box center [36, 57] width 30 height 30
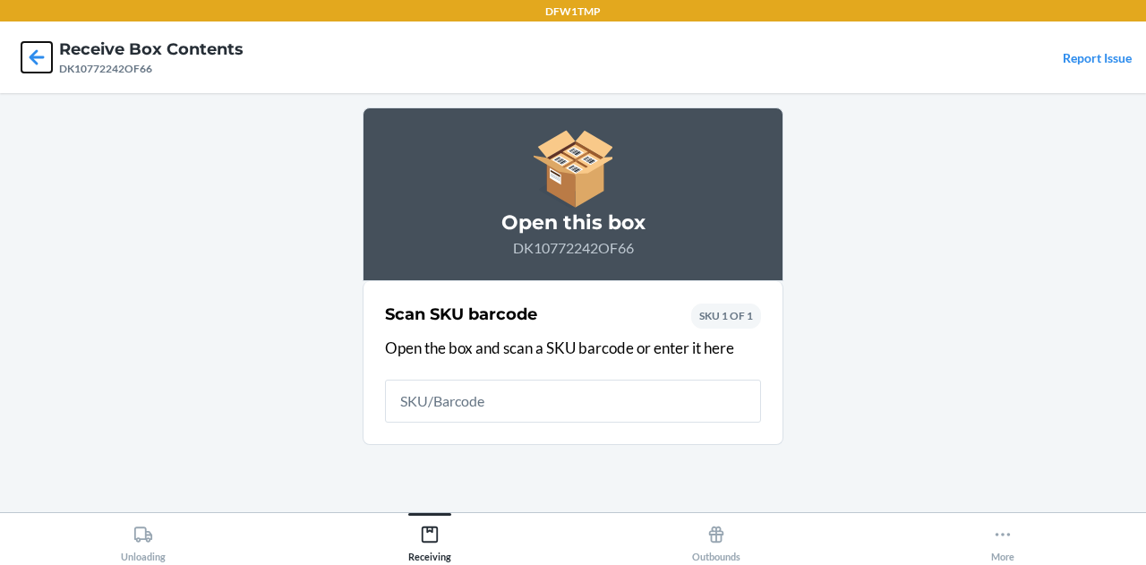
click at [39, 55] on icon at bounding box center [36, 57] width 30 height 30
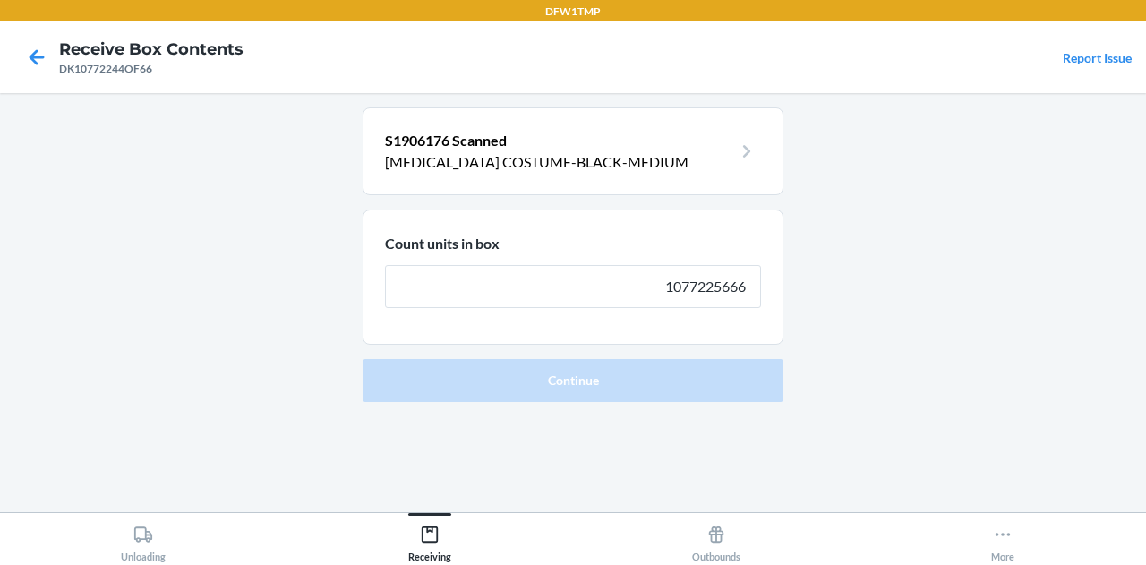
type input "1077225666"
click at [363, 359] on button "Continue" at bounding box center [573, 380] width 421 height 43
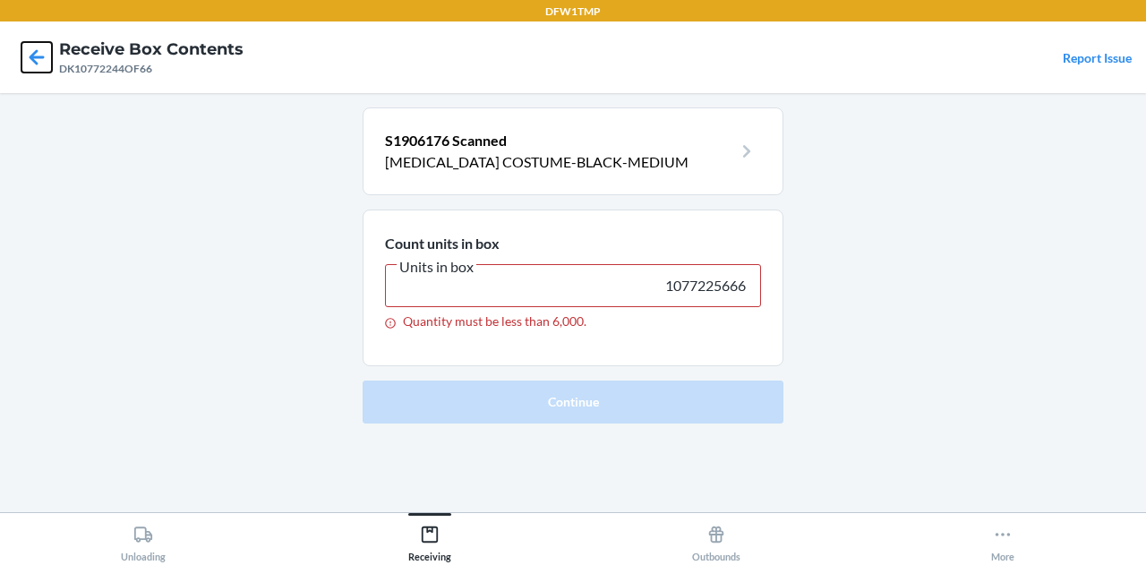
click at [34, 67] on icon at bounding box center [36, 57] width 30 height 30
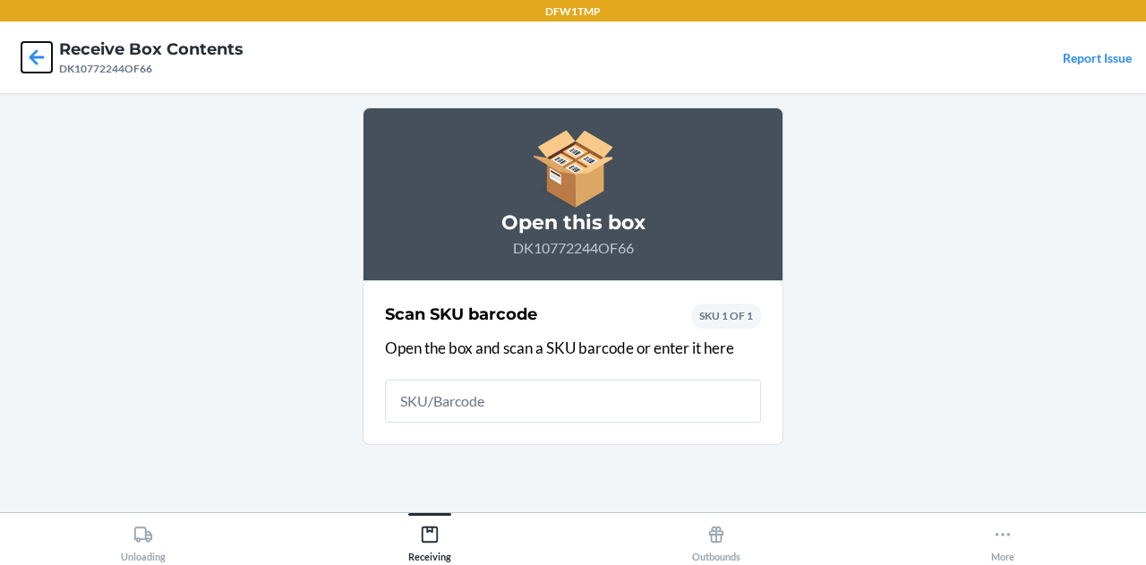
click at [34, 67] on icon at bounding box center [36, 57] width 30 height 30
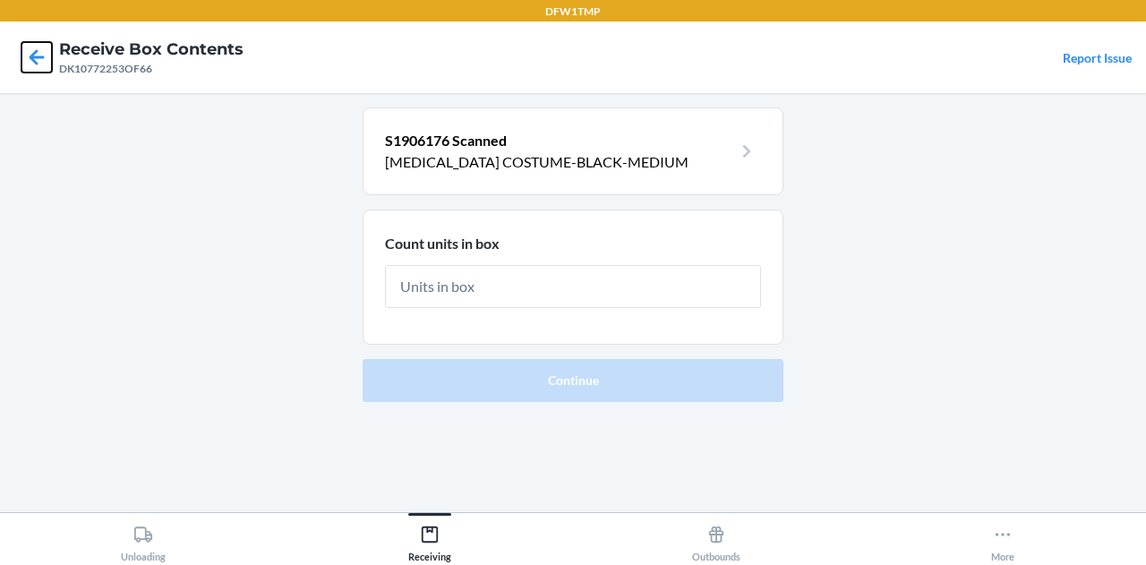
click at [34, 55] on icon at bounding box center [37, 56] width 15 height 15
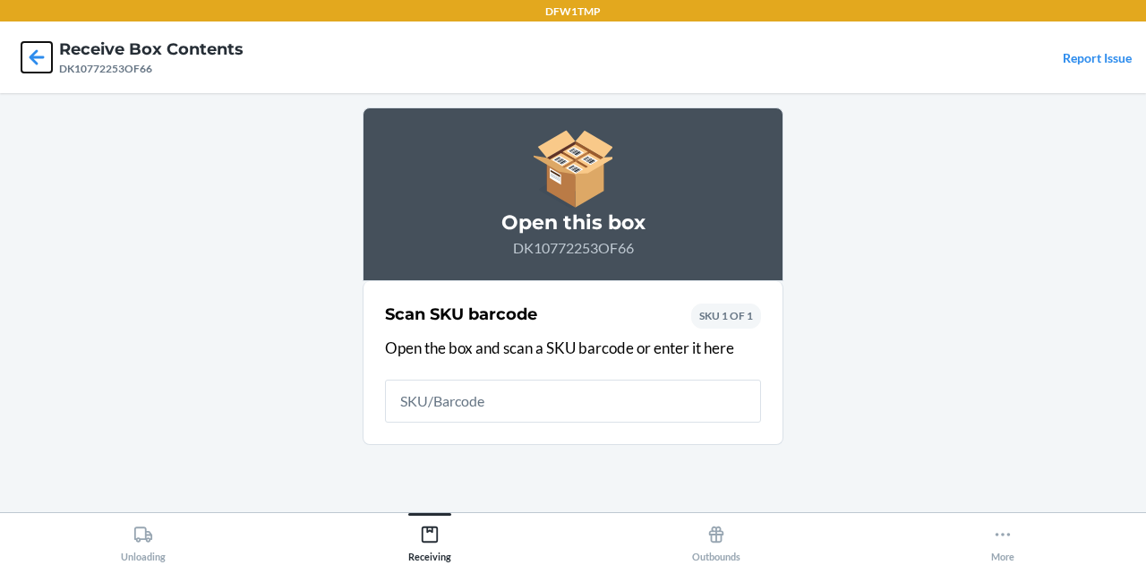
click at [34, 55] on icon at bounding box center [37, 56] width 15 height 15
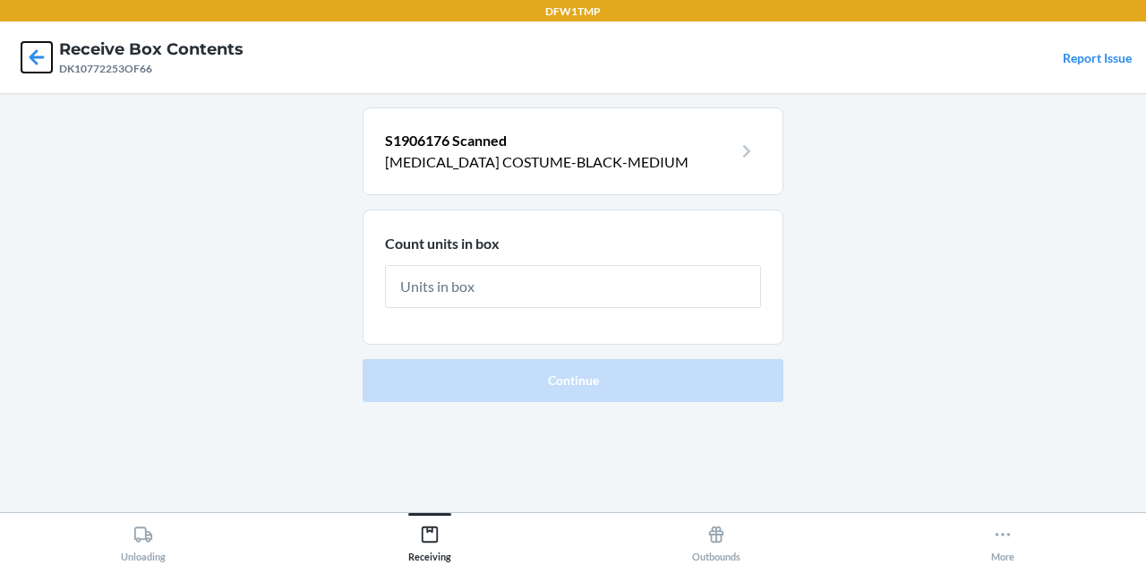
click at [34, 55] on icon at bounding box center [37, 56] width 15 height 15
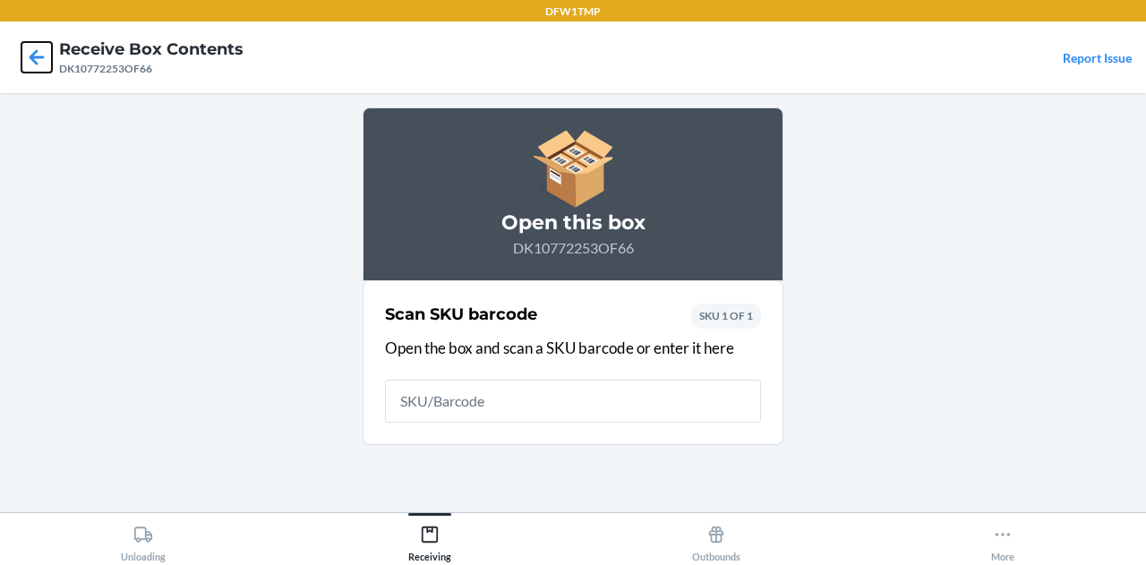
click at [34, 55] on icon at bounding box center [37, 56] width 15 height 15
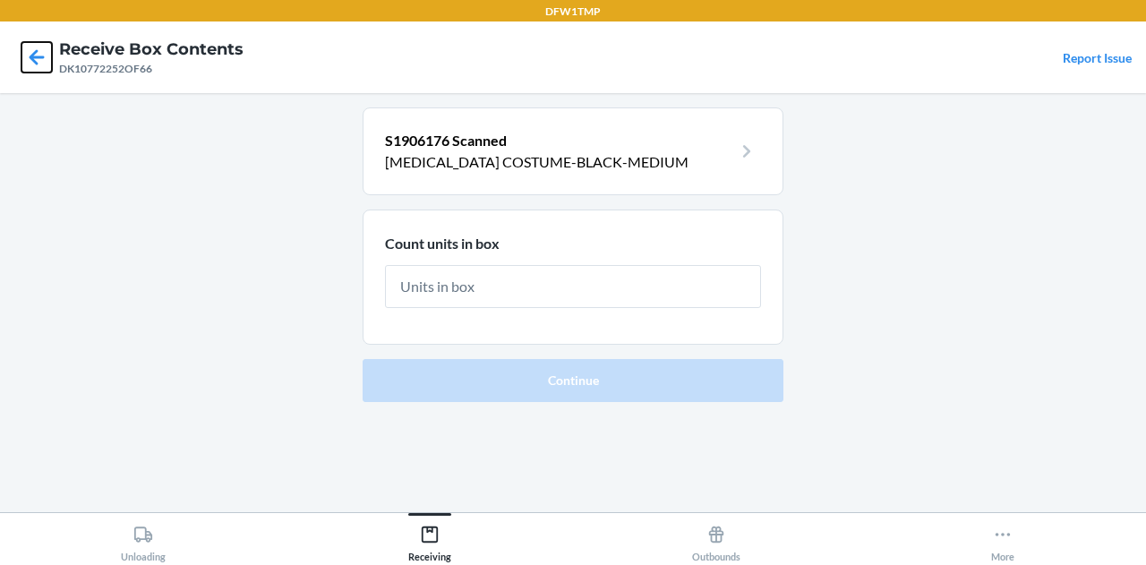
click at [34, 55] on icon at bounding box center [37, 56] width 15 height 15
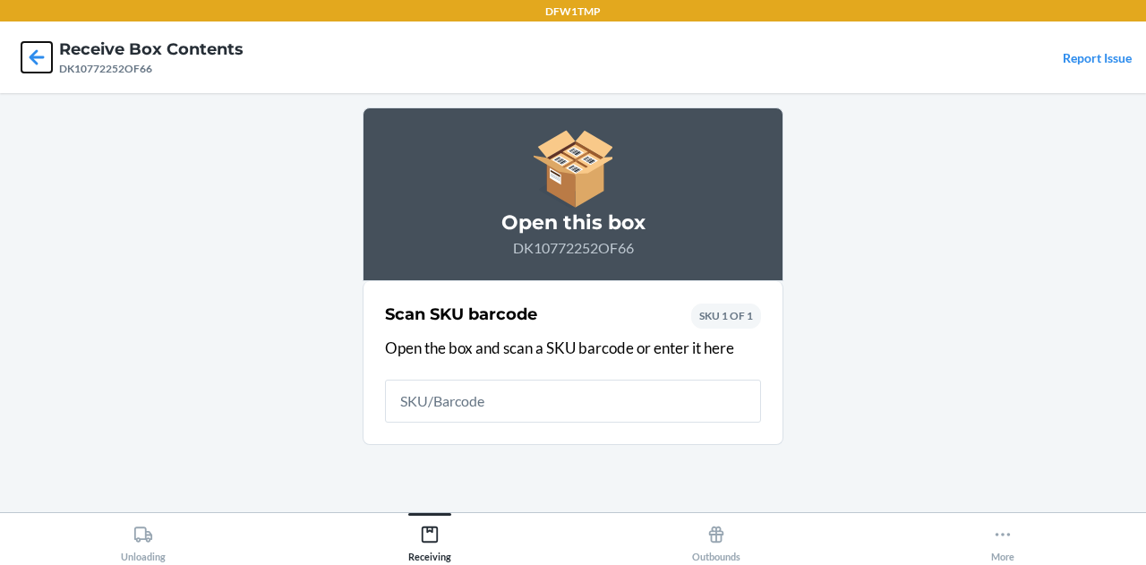
click at [34, 55] on icon at bounding box center [37, 56] width 15 height 15
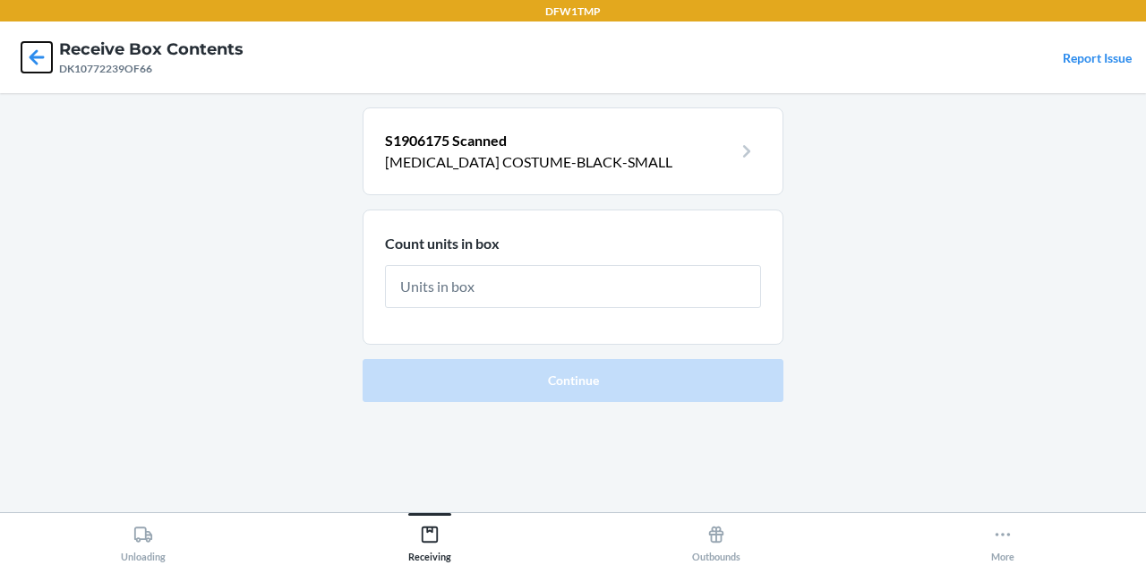
click at [30, 60] on icon at bounding box center [36, 57] width 30 height 30
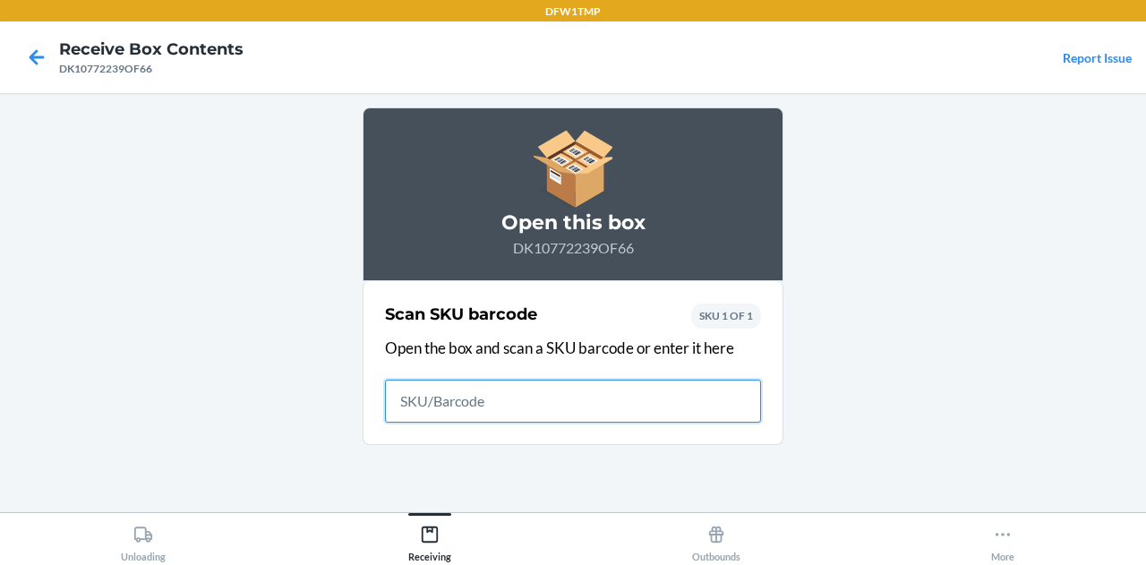
click at [30, 60] on icon at bounding box center [36, 57] width 30 height 30
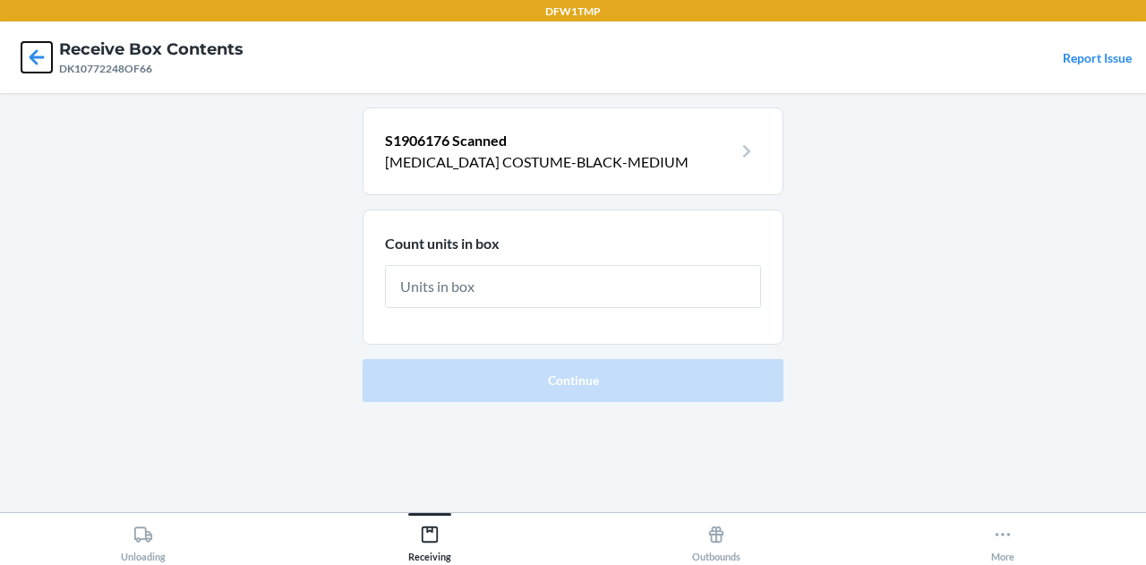
click at [30, 60] on icon at bounding box center [36, 57] width 30 height 30
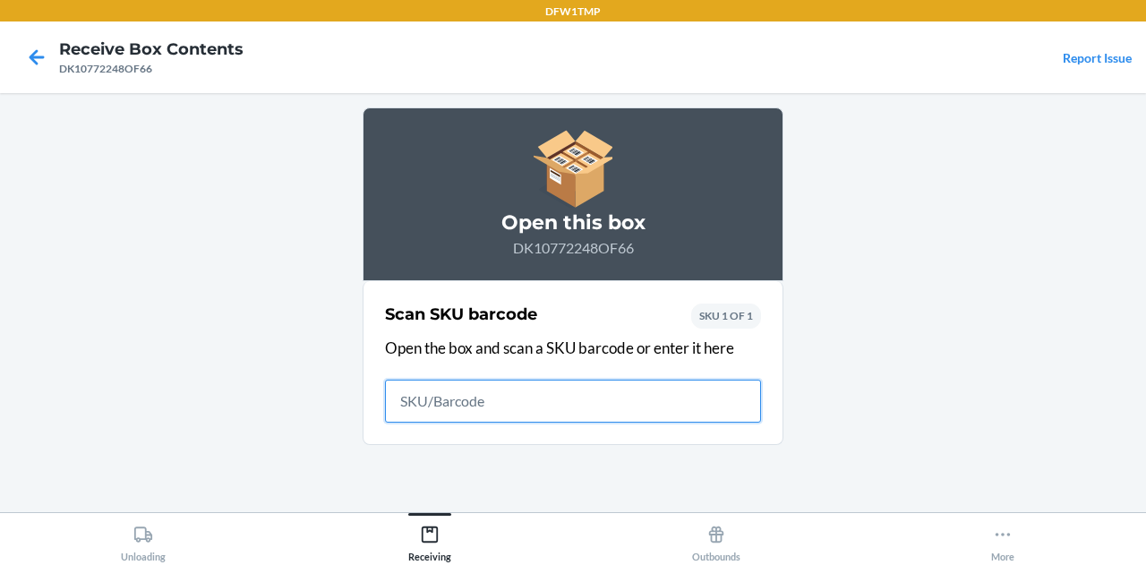
click at [30, 60] on icon at bounding box center [36, 57] width 30 height 30
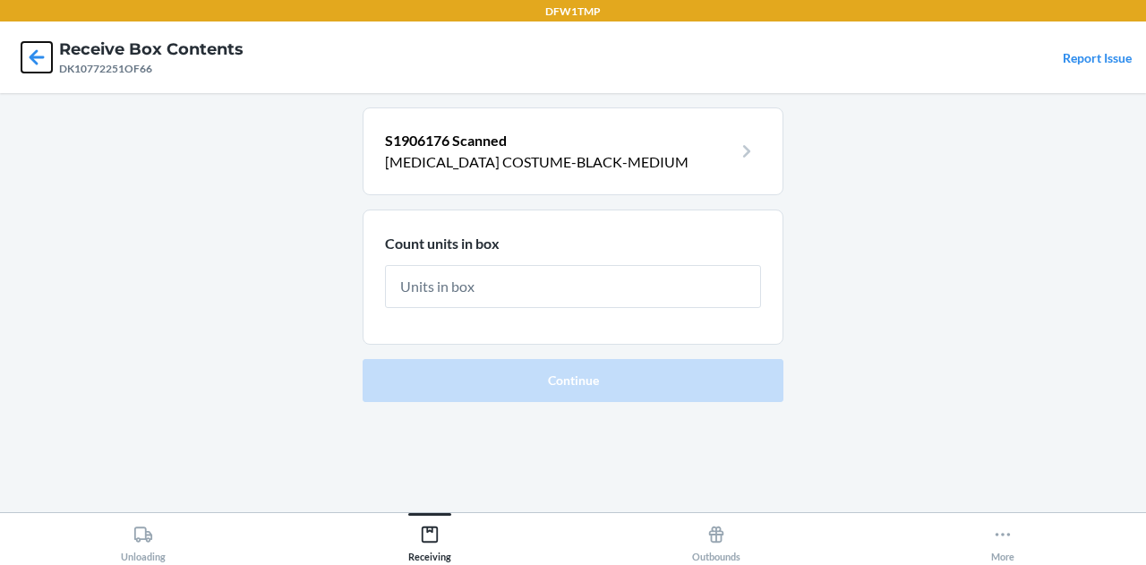
click at [30, 60] on icon at bounding box center [36, 57] width 30 height 30
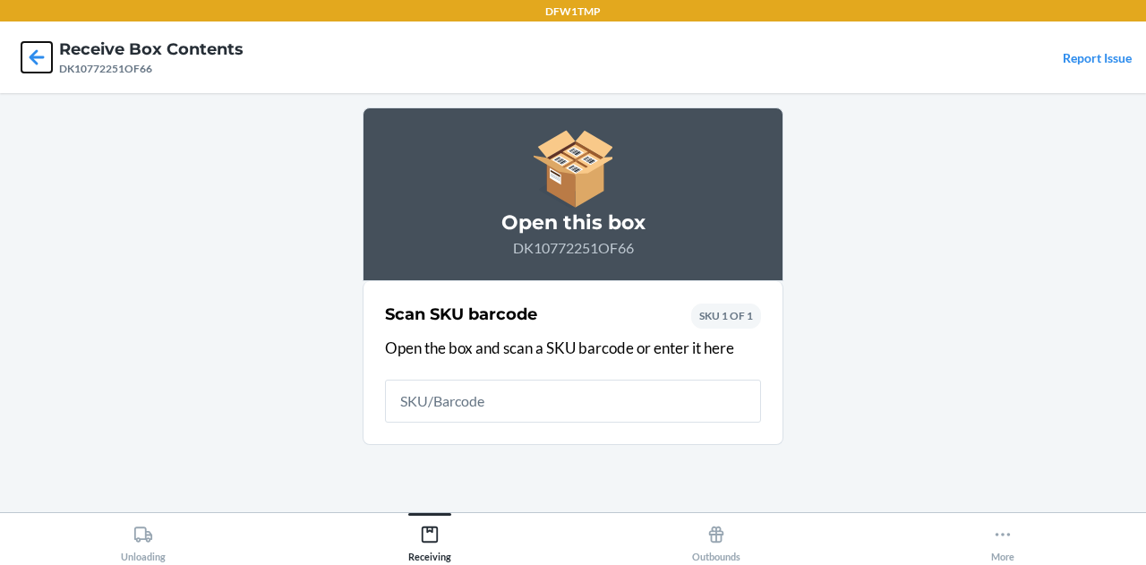
click at [30, 60] on icon at bounding box center [36, 57] width 30 height 30
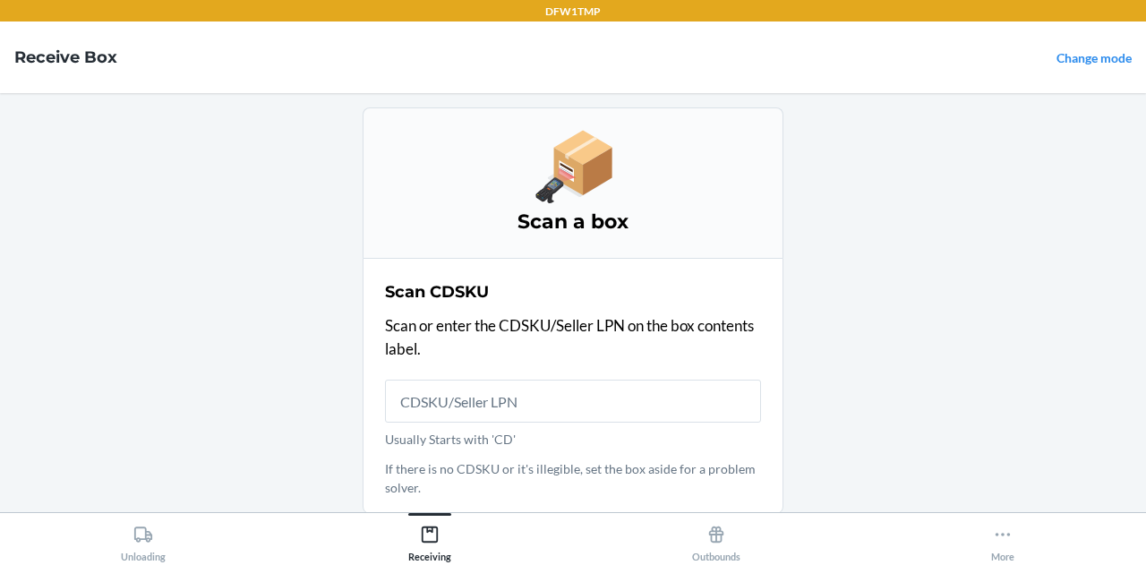
click at [30, 60] on h4 "Receive Box" at bounding box center [65, 57] width 103 height 23
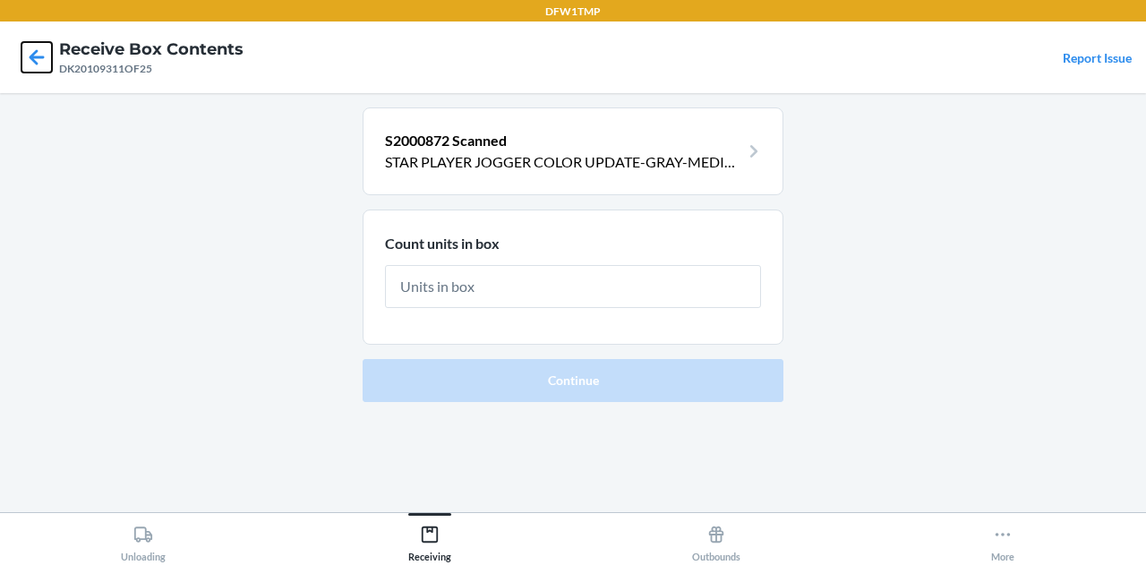
click at [30, 60] on icon at bounding box center [36, 57] width 30 height 30
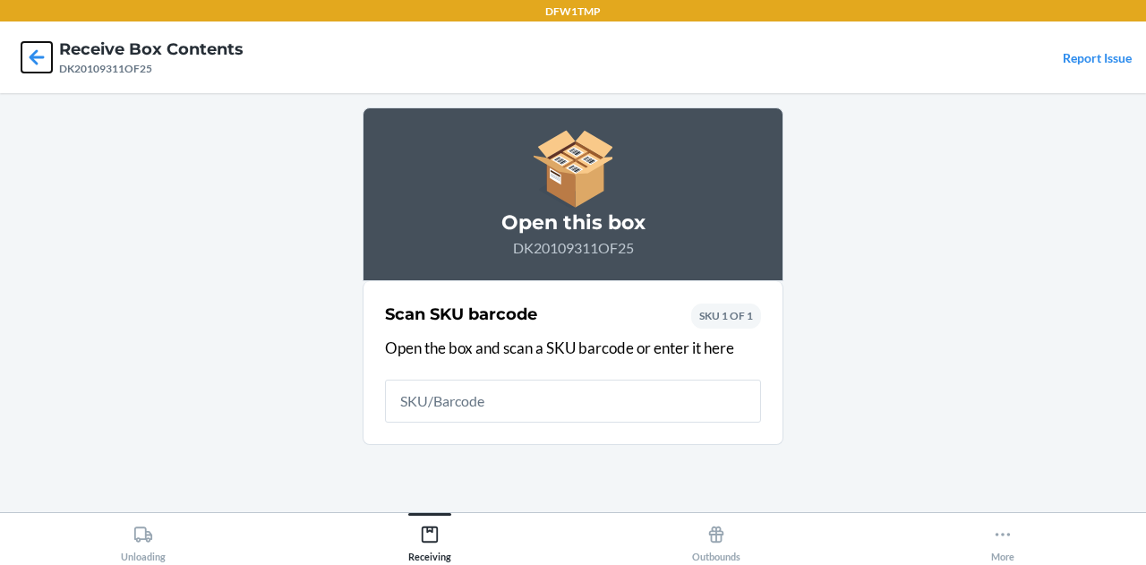
click at [30, 60] on icon at bounding box center [36, 57] width 30 height 30
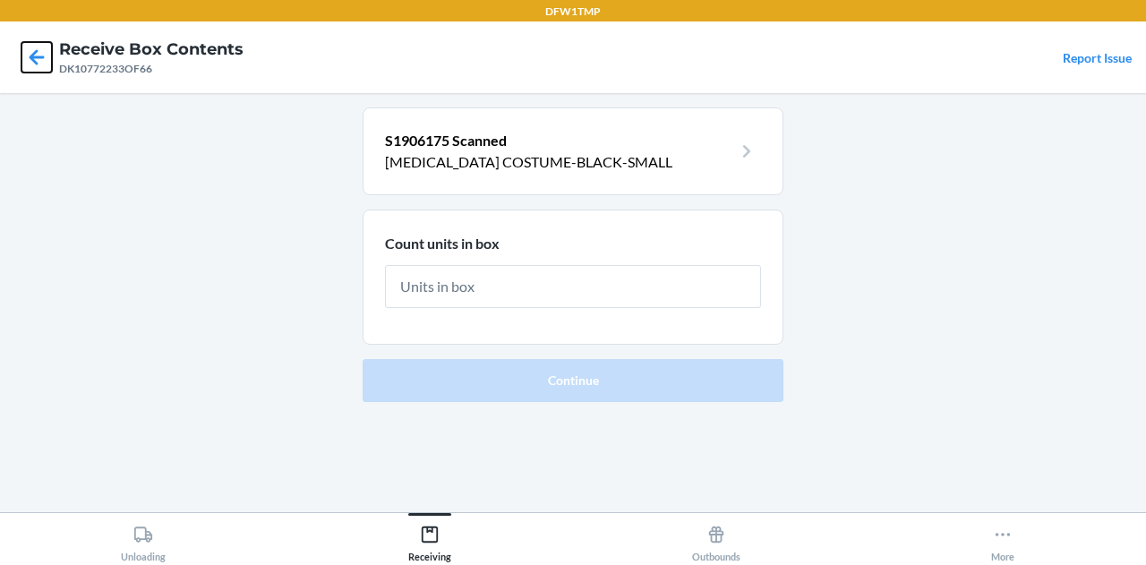
click at [30, 60] on icon at bounding box center [36, 57] width 30 height 30
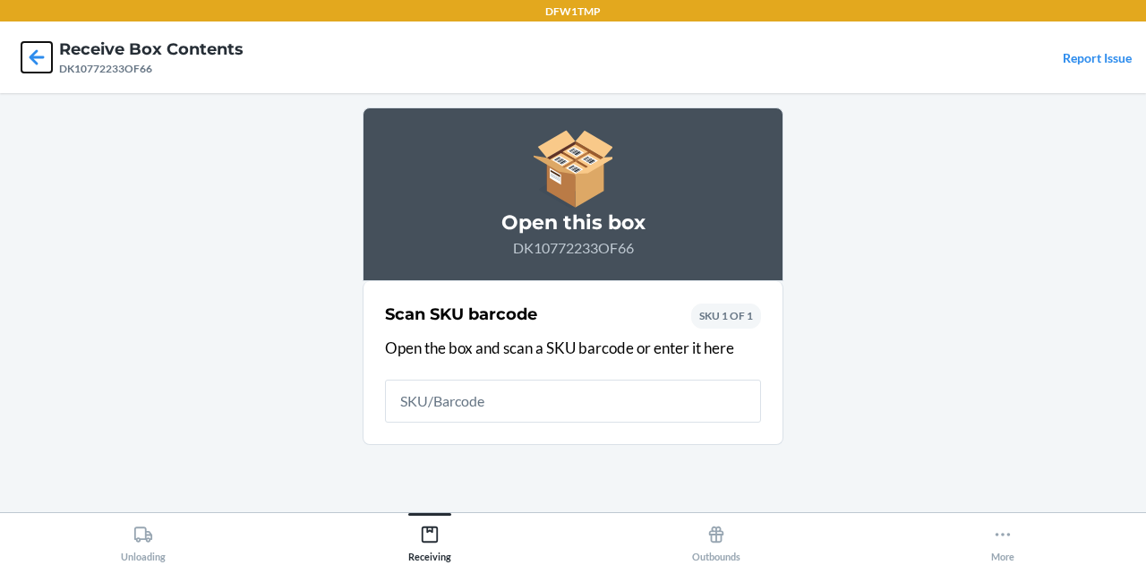
click at [30, 60] on icon at bounding box center [36, 57] width 30 height 30
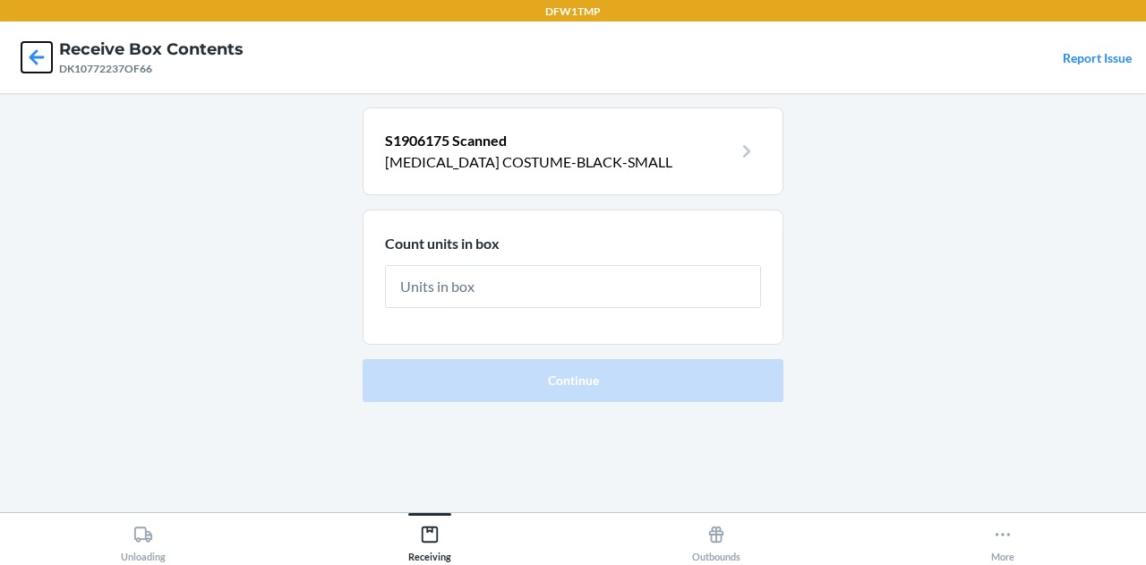
click at [30, 60] on icon at bounding box center [36, 57] width 30 height 30
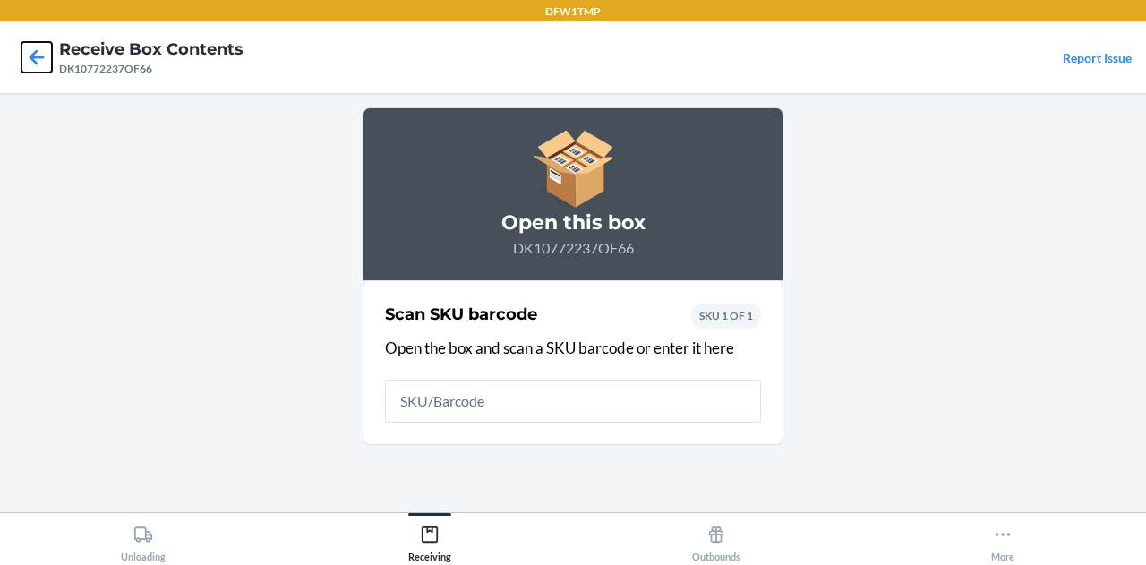
click at [30, 60] on icon at bounding box center [36, 57] width 30 height 30
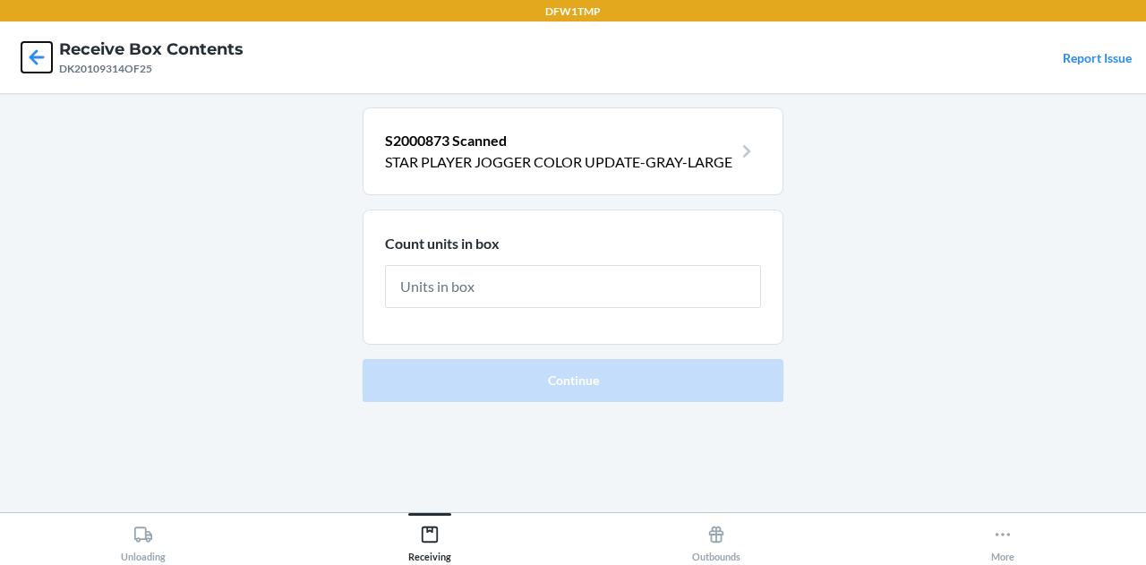
click at [30, 60] on icon at bounding box center [36, 57] width 30 height 30
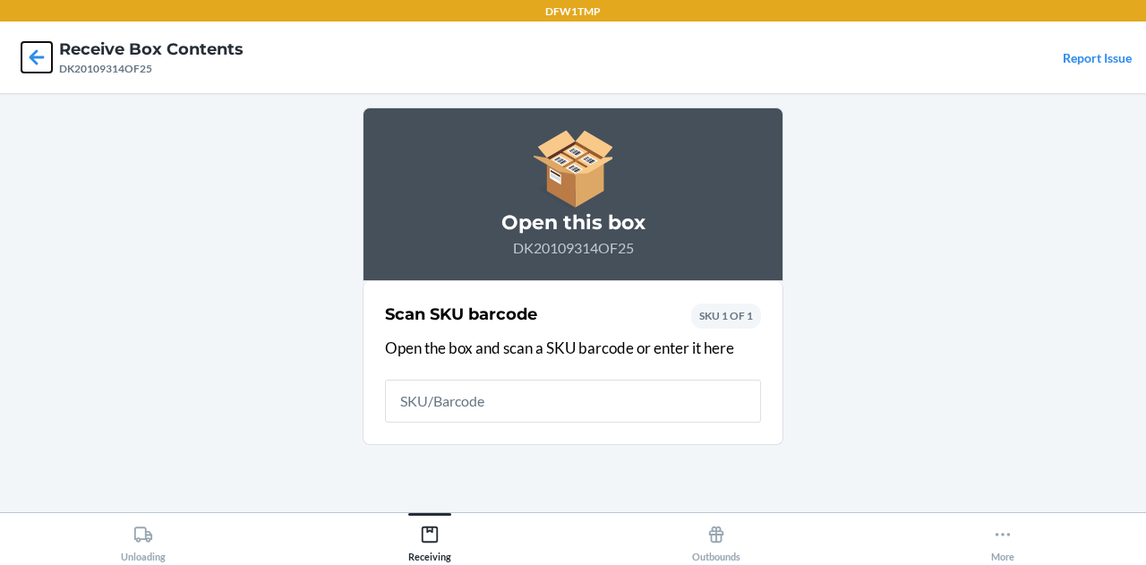
click at [30, 60] on icon at bounding box center [36, 57] width 30 height 30
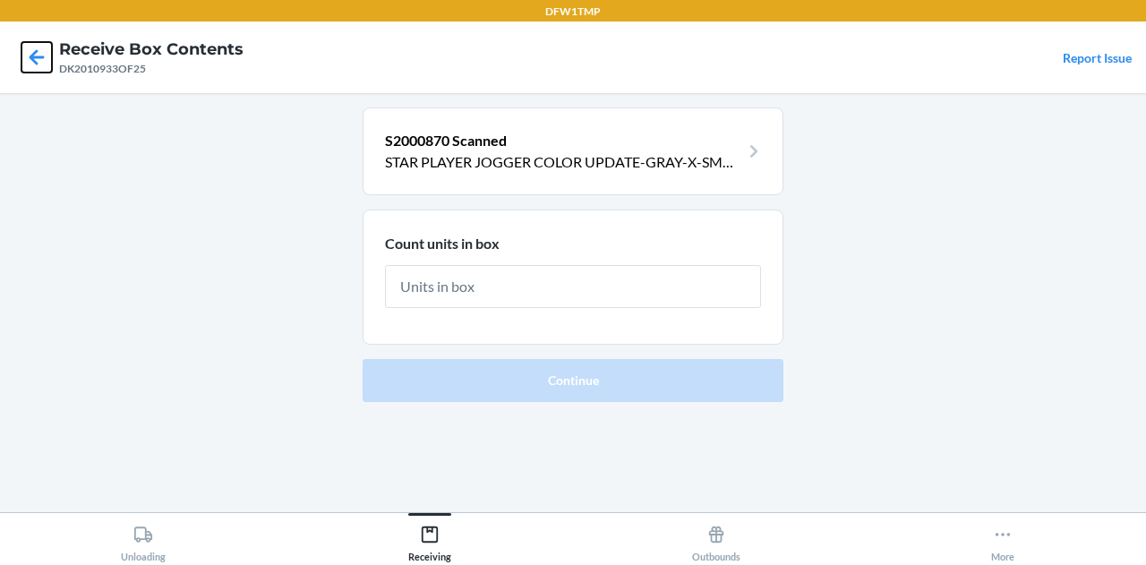
click at [30, 60] on icon at bounding box center [36, 57] width 30 height 30
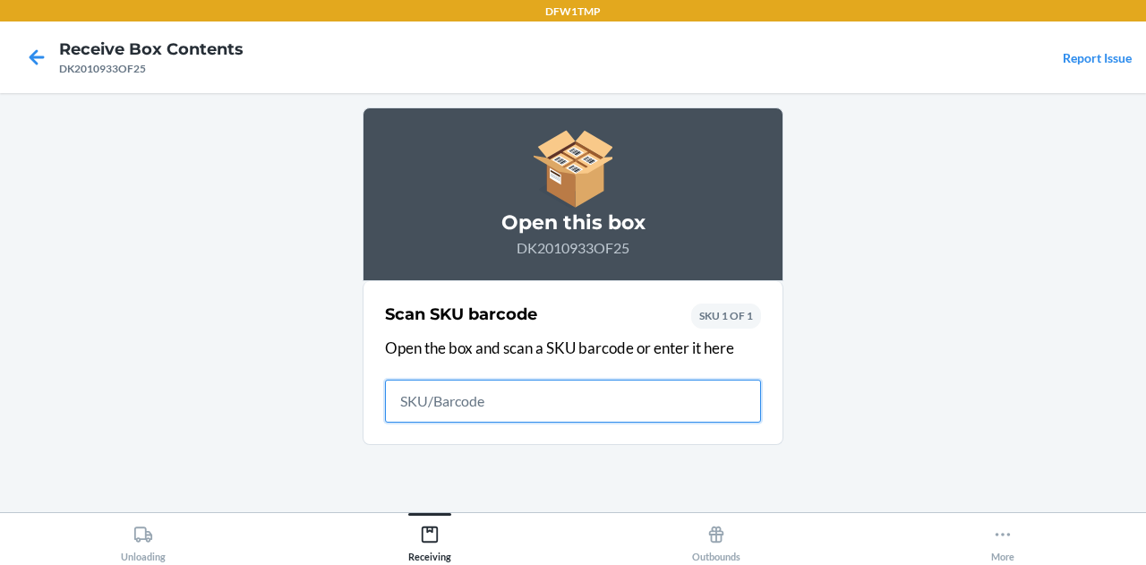
click at [30, 60] on icon at bounding box center [36, 57] width 30 height 30
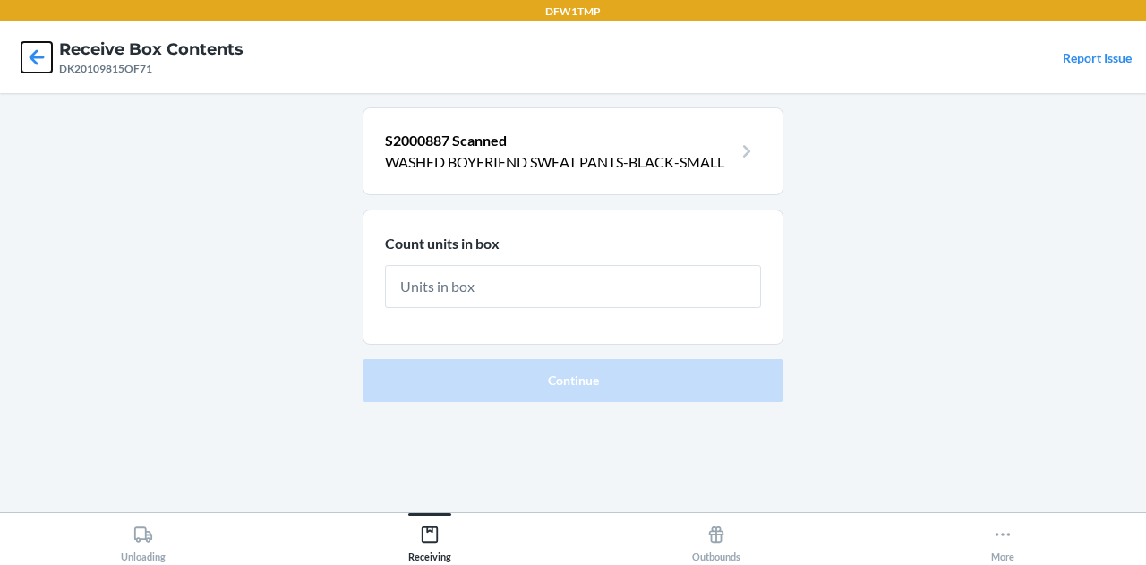
click at [30, 60] on icon at bounding box center [36, 57] width 30 height 30
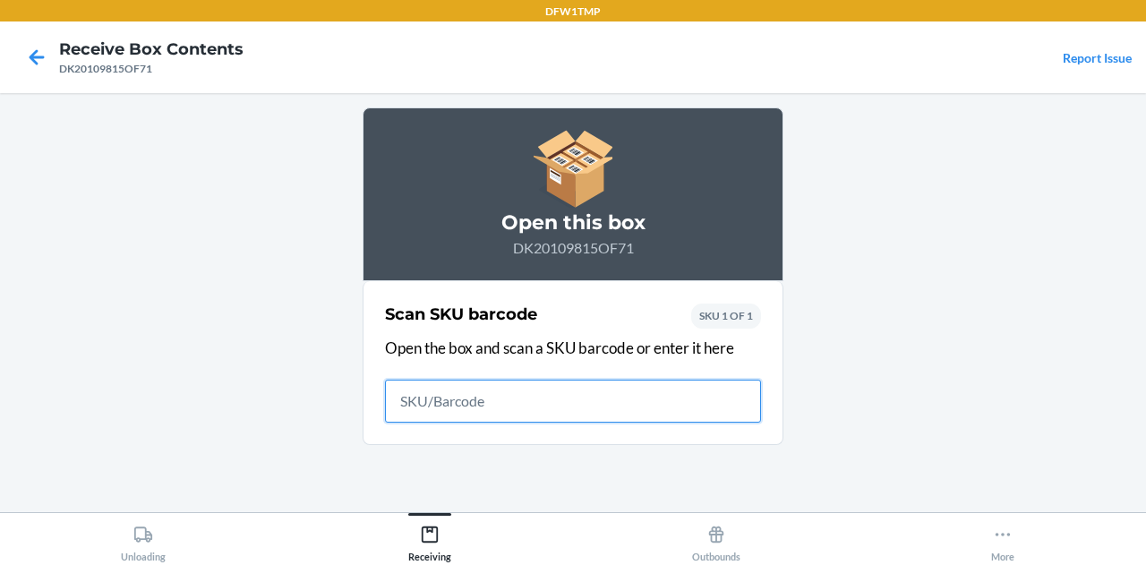
click at [30, 60] on icon at bounding box center [36, 57] width 30 height 30
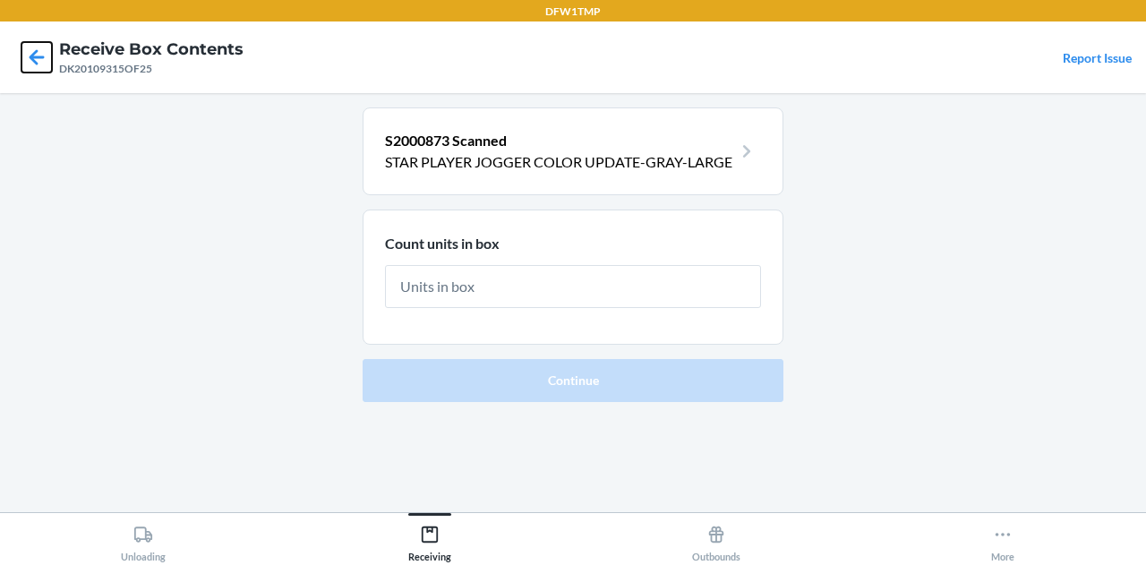
click at [30, 60] on icon at bounding box center [36, 57] width 30 height 30
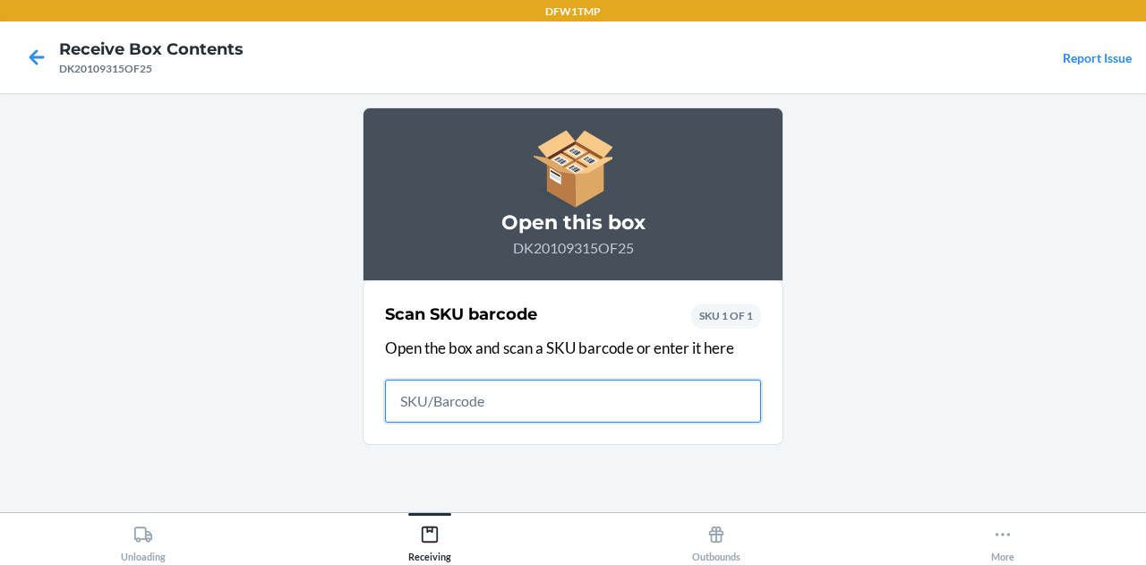
click at [30, 60] on icon at bounding box center [36, 57] width 30 height 30
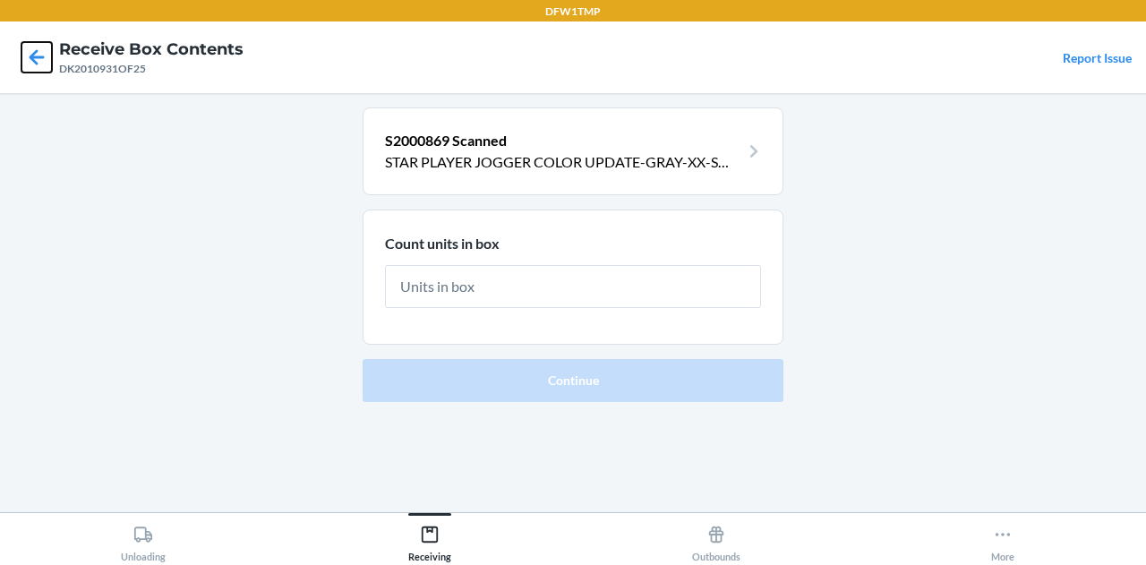
click at [30, 60] on icon at bounding box center [36, 57] width 30 height 30
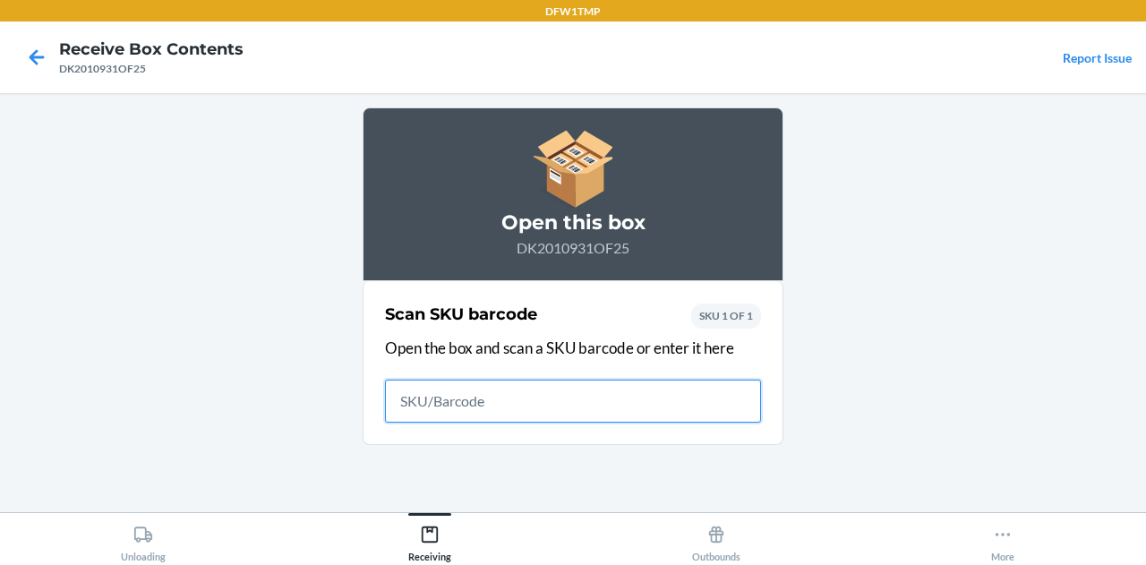
click at [30, 60] on icon at bounding box center [36, 57] width 30 height 30
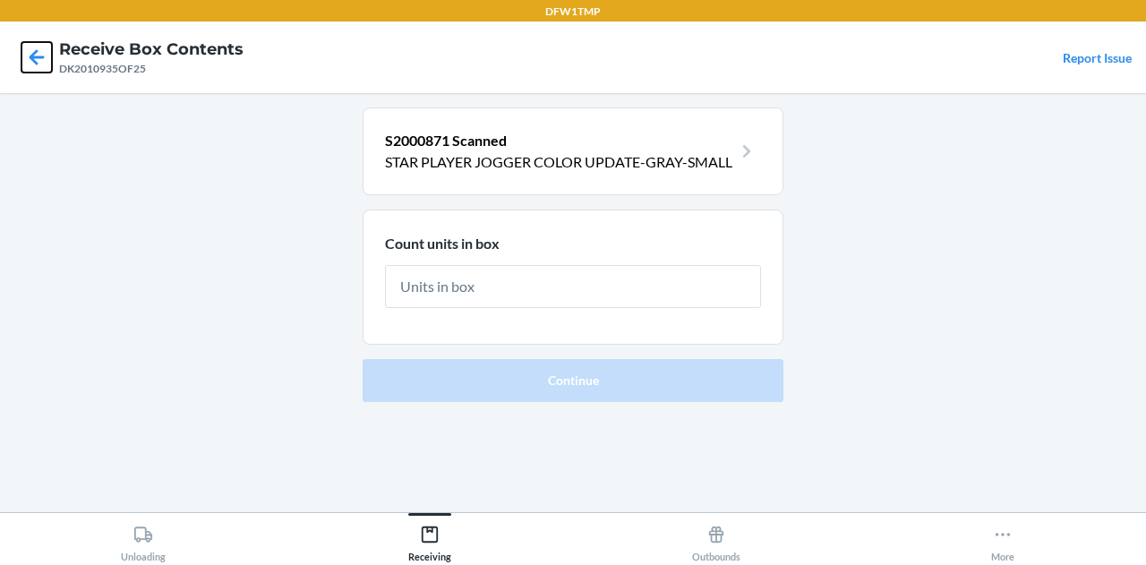
click at [30, 60] on icon at bounding box center [36, 57] width 30 height 30
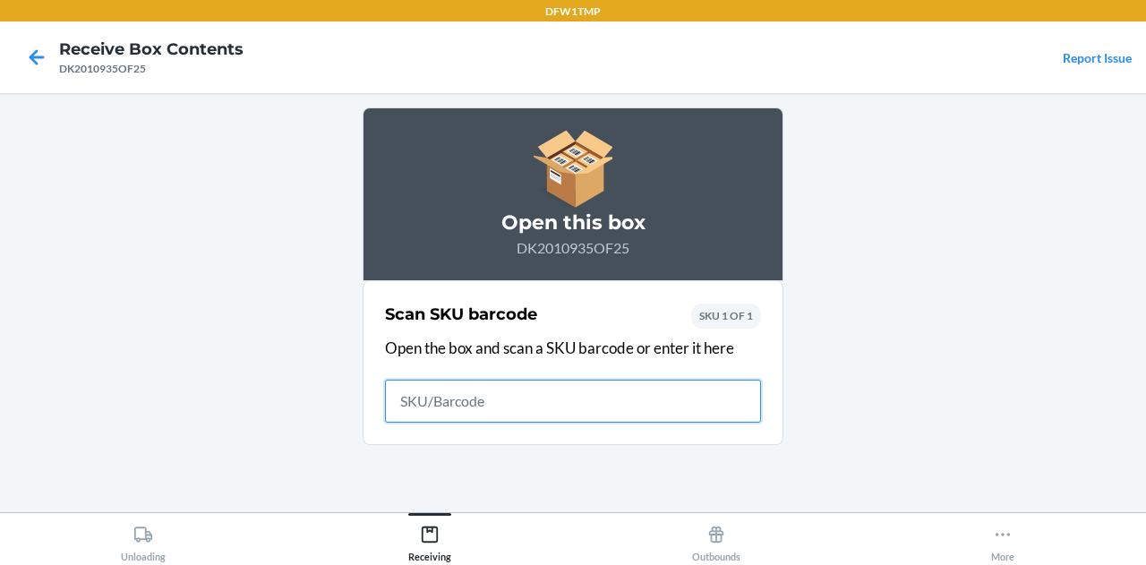
click at [30, 60] on icon at bounding box center [36, 57] width 30 height 30
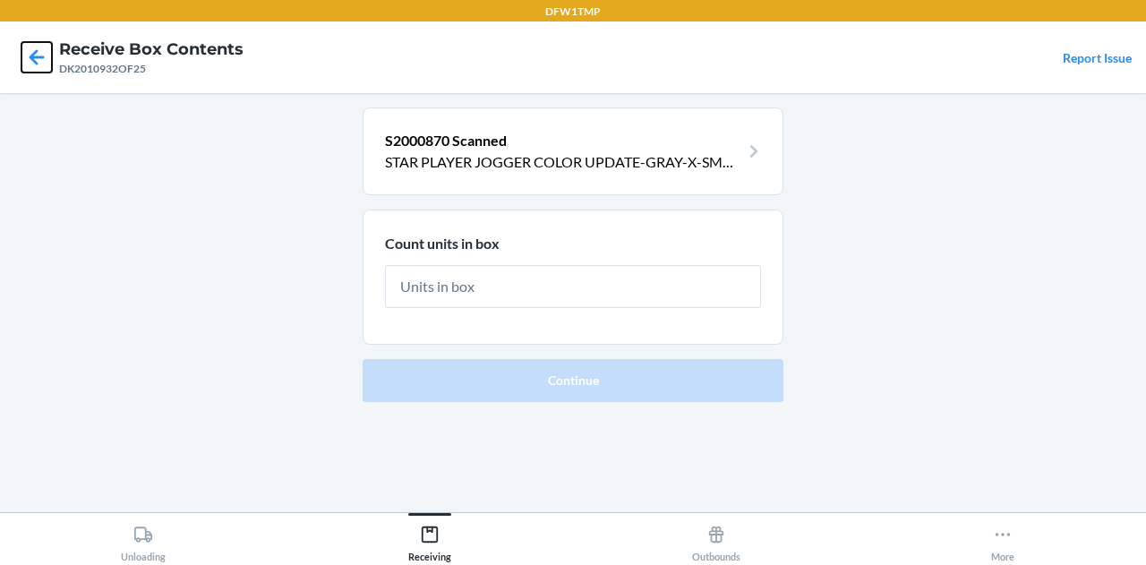
click at [36, 60] on icon at bounding box center [36, 57] width 30 height 30
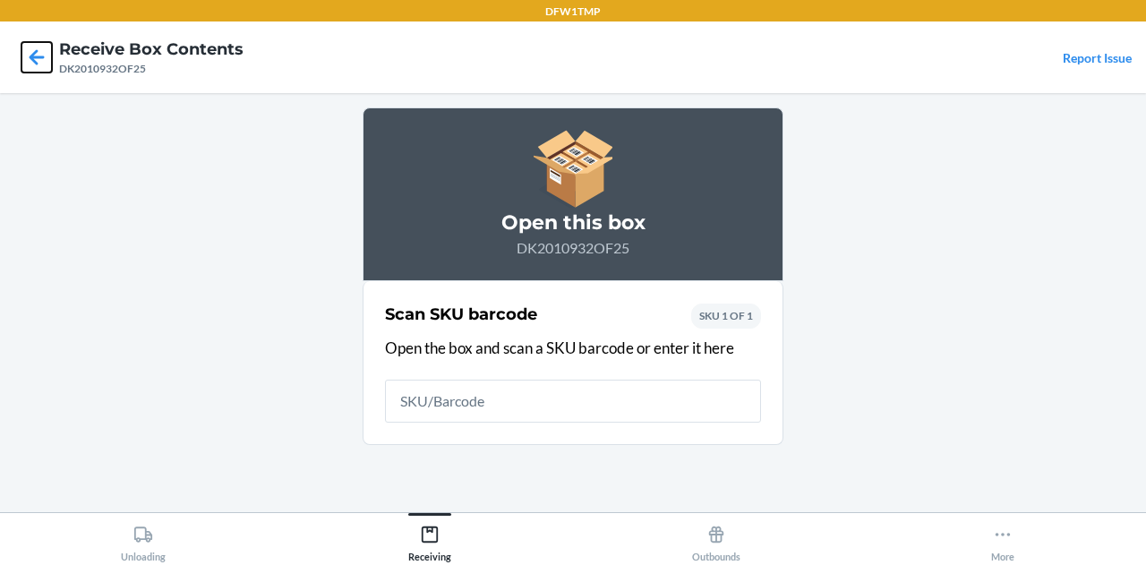
click at [36, 60] on icon at bounding box center [36, 57] width 30 height 30
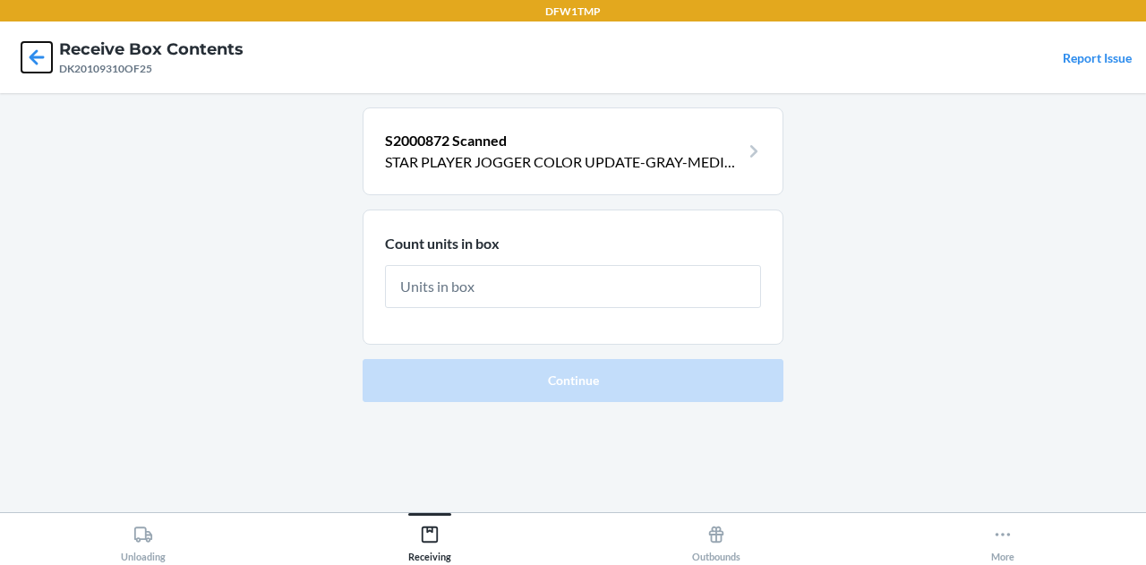
click at [36, 60] on icon at bounding box center [36, 57] width 30 height 30
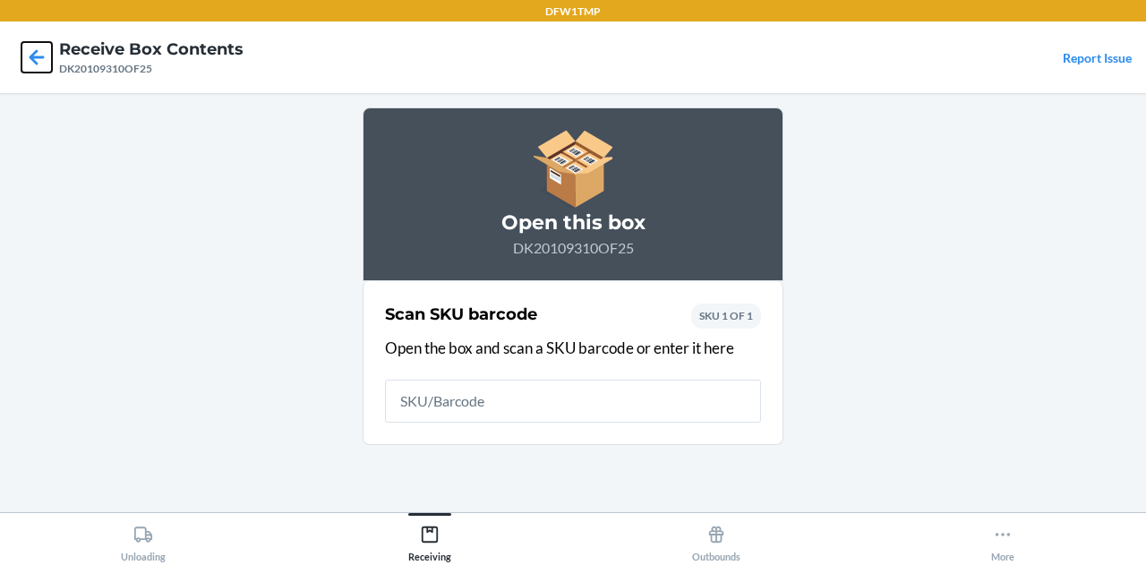
click at [36, 60] on icon at bounding box center [36, 57] width 30 height 30
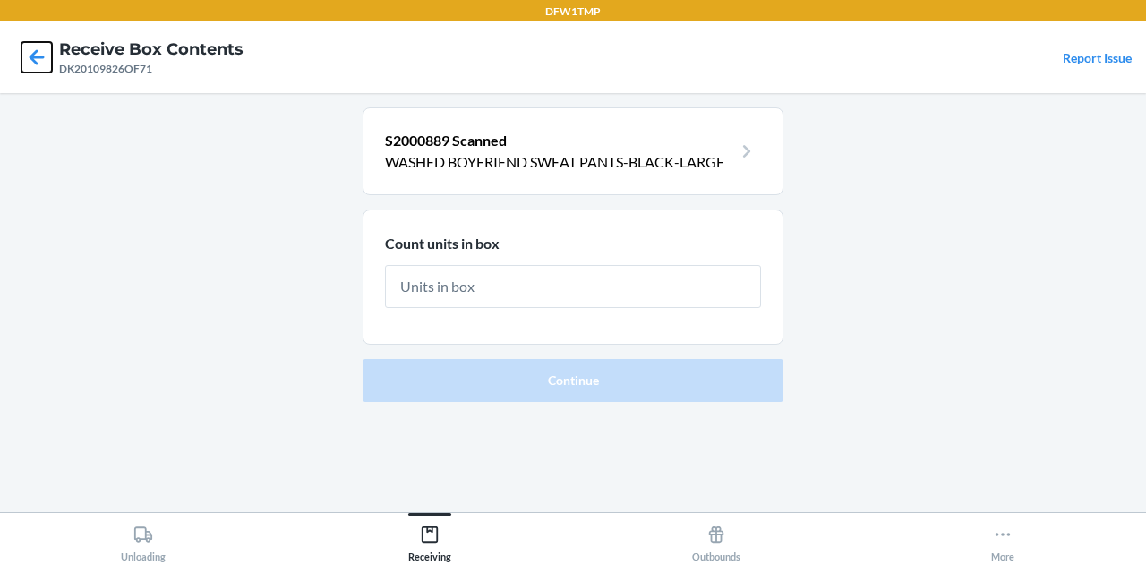
click at [27, 71] on icon at bounding box center [36, 57] width 30 height 30
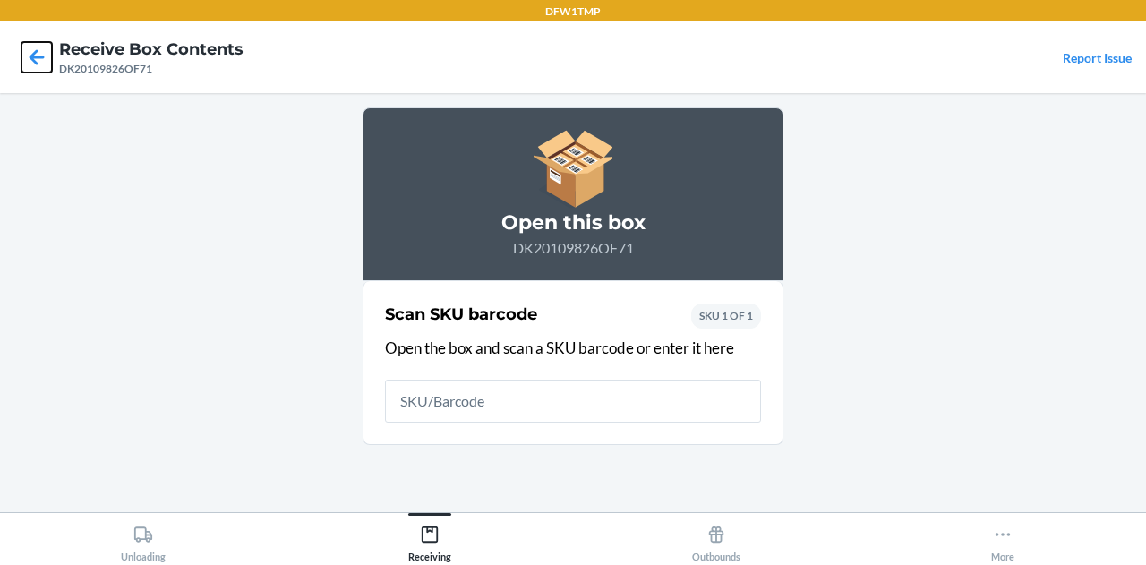
click at [27, 71] on icon at bounding box center [36, 57] width 30 height 30
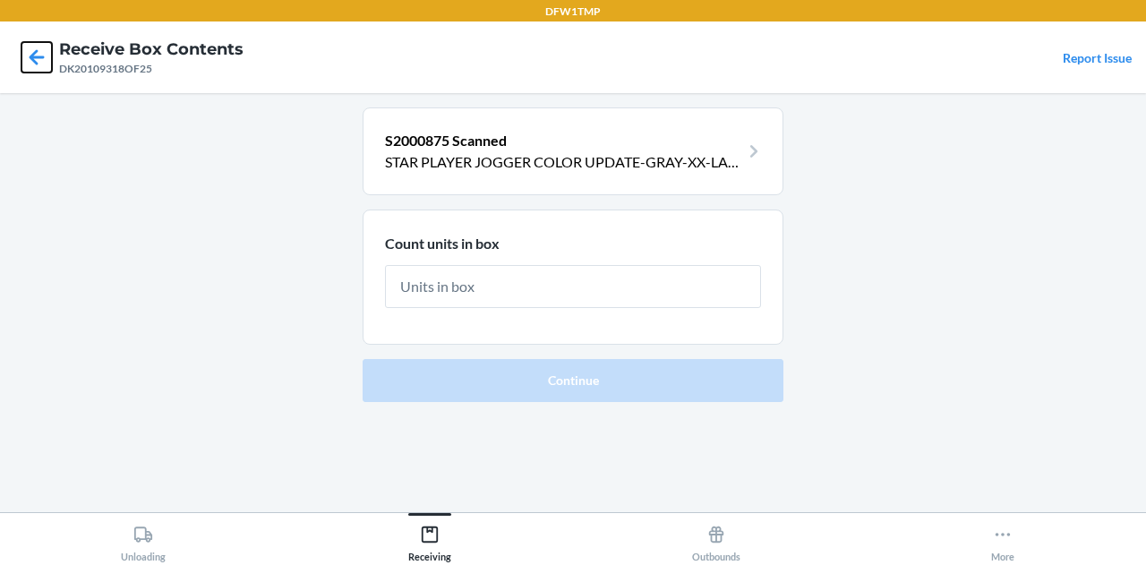
click at [27, 71] on icon at bounding box center [36, 57] width 30 height 30
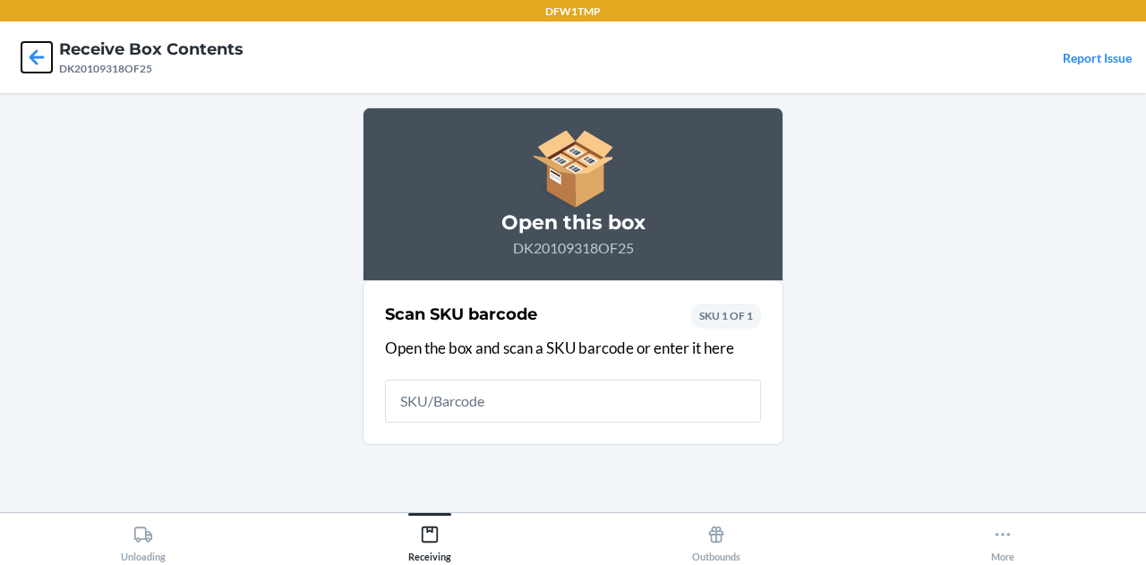
click at [27, 71] on icon at bounding box center [36, 57] width 30 height 30
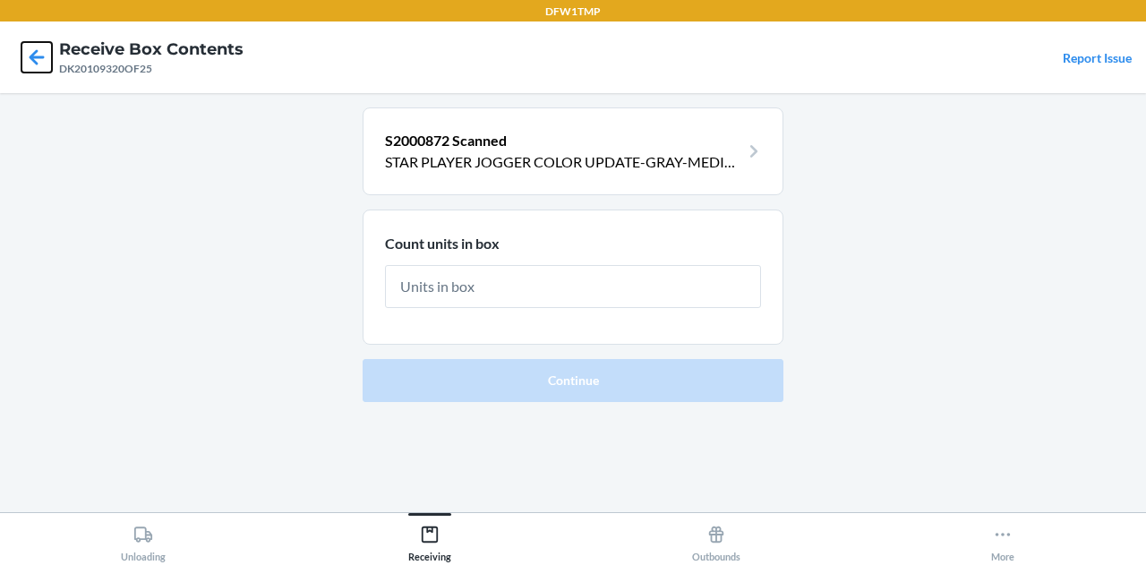
click at [39, 44] on icon at bounding box center [36, 57] width 30 height 30
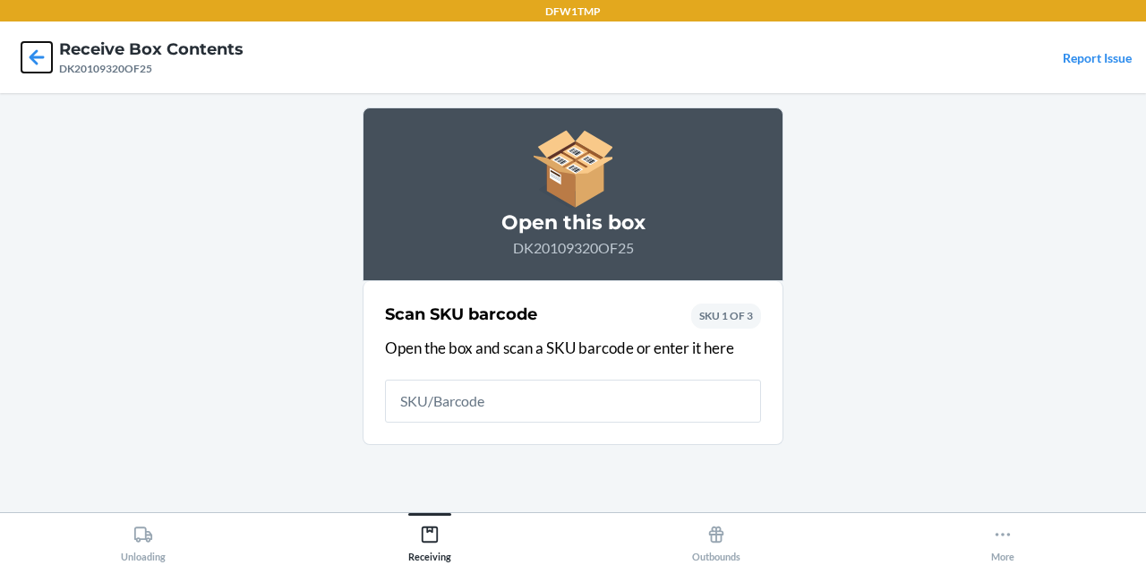
click at [38, 45] on icon at bounding box center [36, 57] width 30 height 30
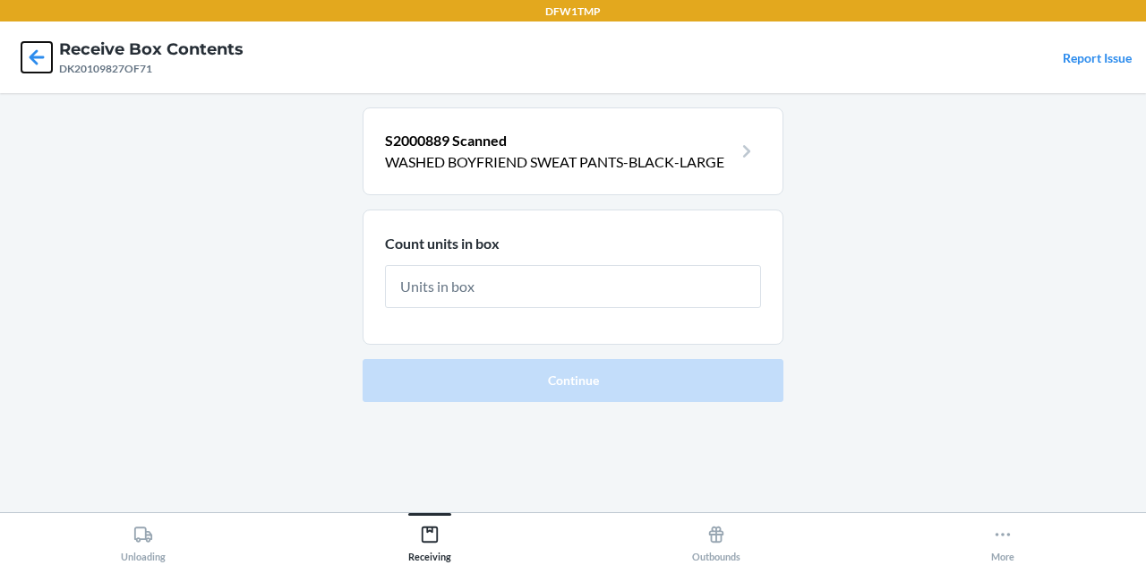
click at [39, 45] on icon at bounding box center [36, 57] width 30 height 30
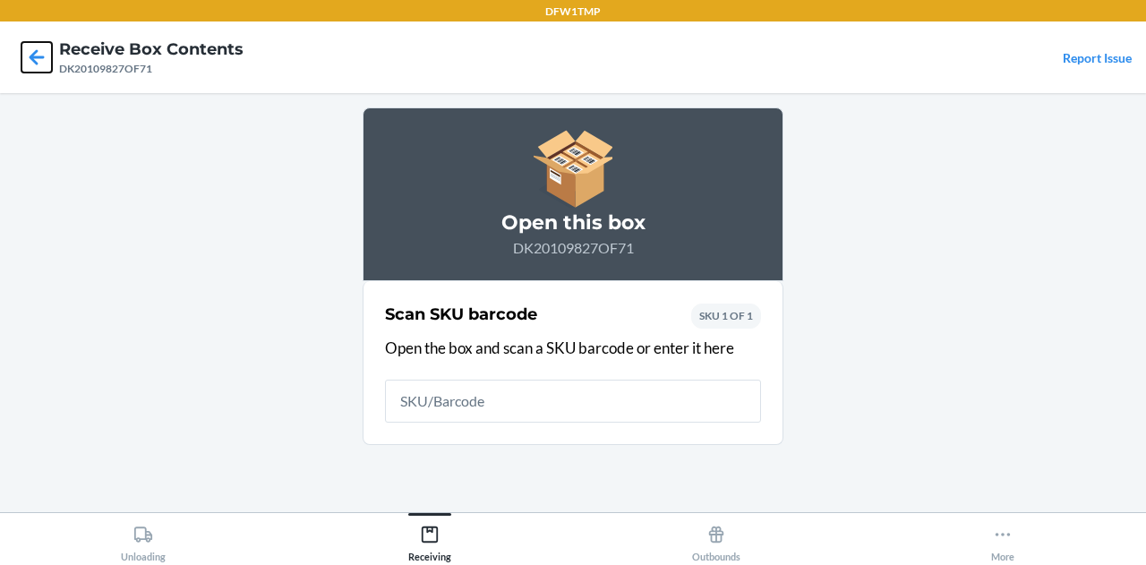
click at [41, 50] on icon at bounding box center [36, 57] width 30 height 30
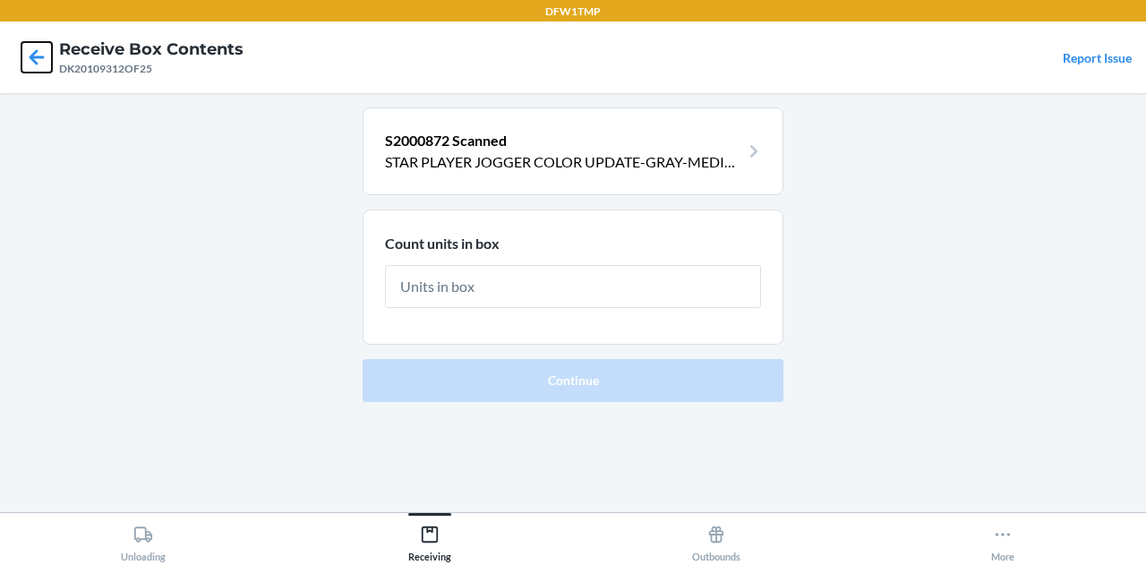
click at [41, 50] on icon at bounding box center [36, 57] width 30 height 30
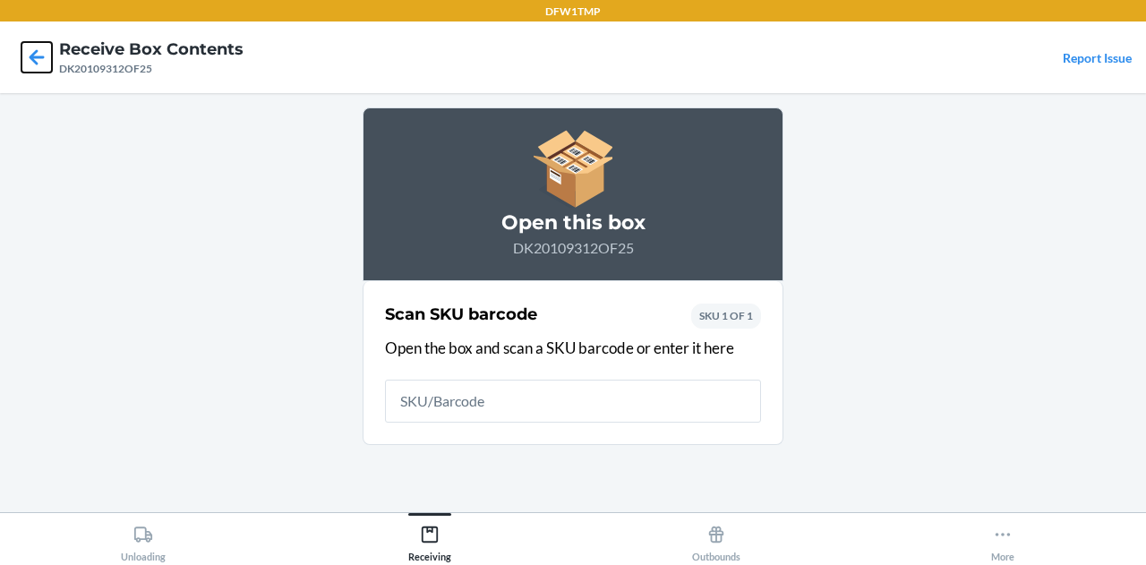
click at [41, 50] on icon at bounding box center [36, 57] width 30 height 30
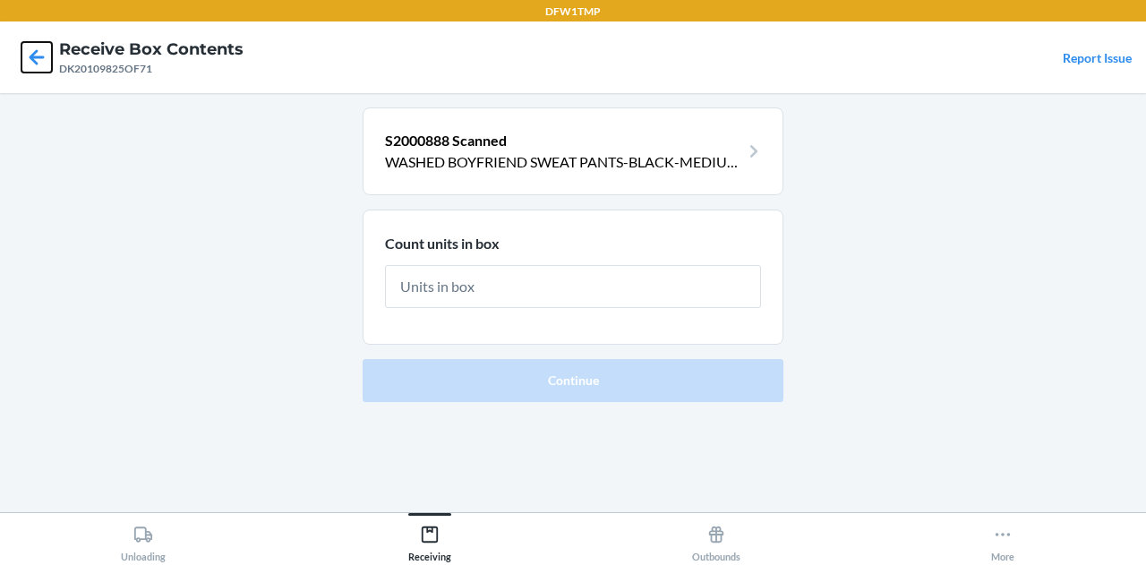
click at [41, 50] on icon at bounding box center [36, 57] width 30 height 30
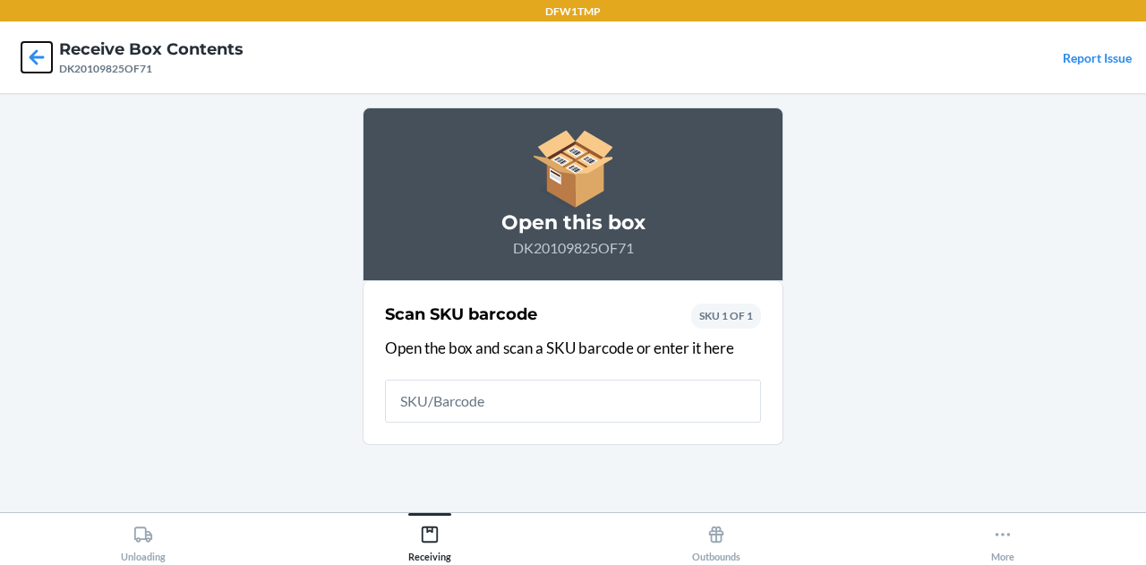
click at [41, 50] on icon at bounding box center [36, 57] width 30 height 30
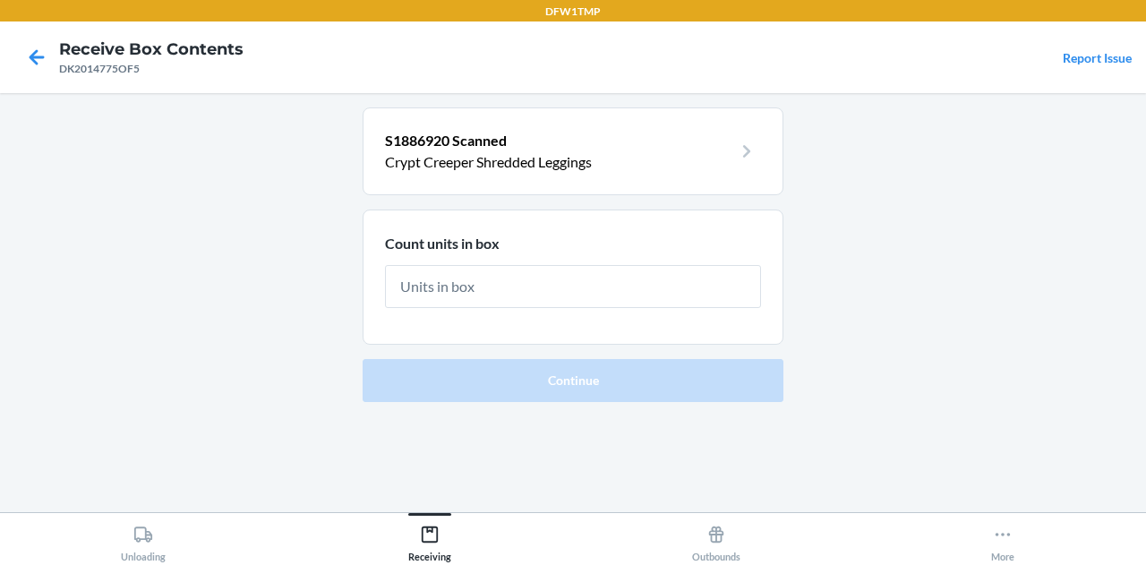
click at [29, 73] on div at bounding box center [36, 57] width 45 height 45
click at [30, 61] on icon at bounding box center [36, 57] width 30 height 30
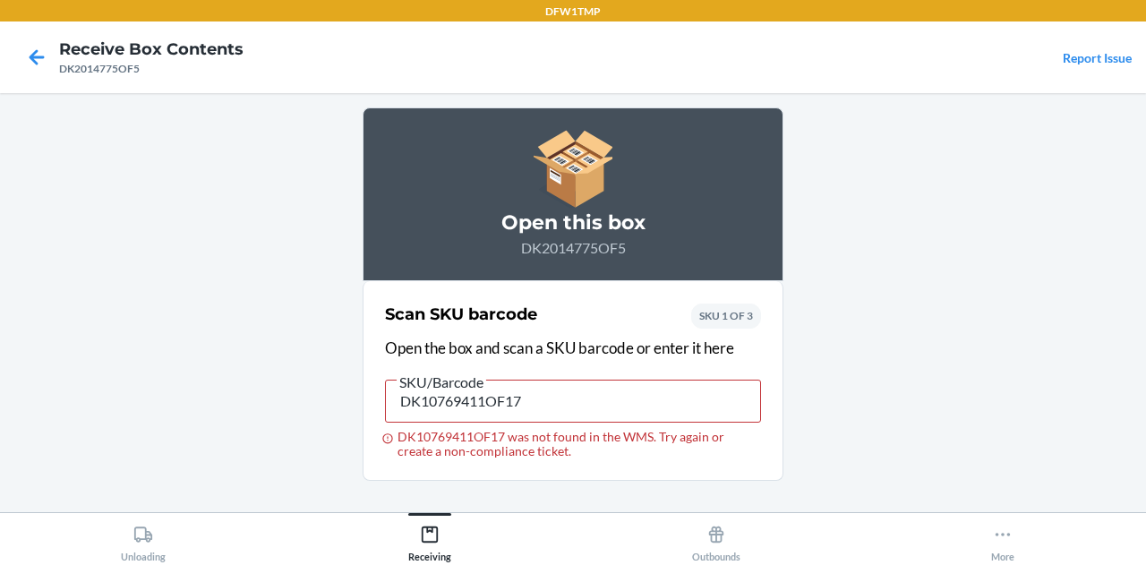
type input "S1908604"
click at [33, 53] on icon at bounding box center [37, 56] width 15 height 15
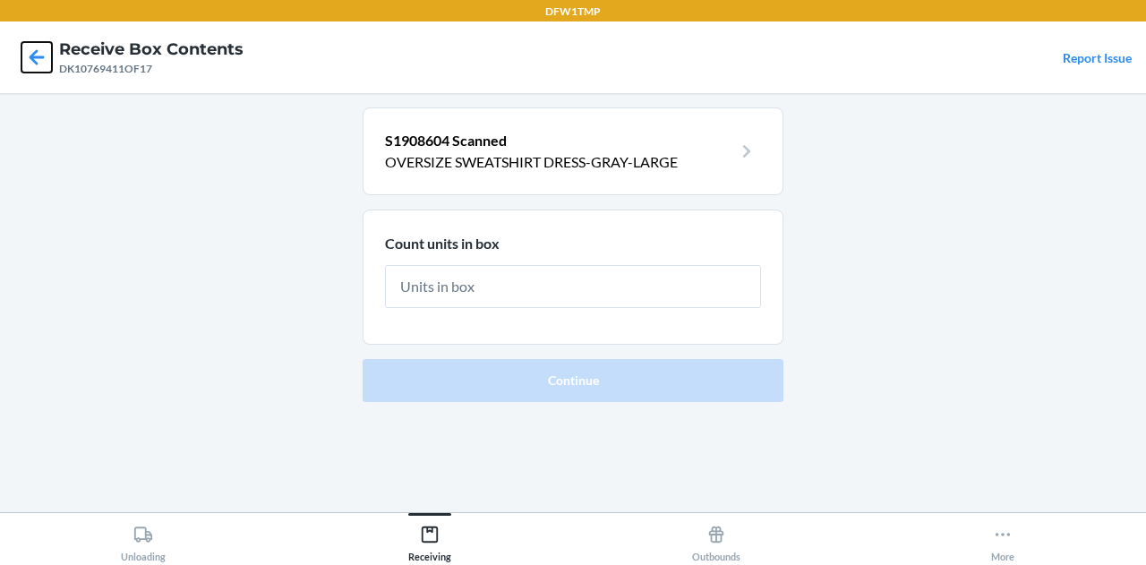
click at [33, 53] on icon at bounding box center [37, 56] width 15 height 15
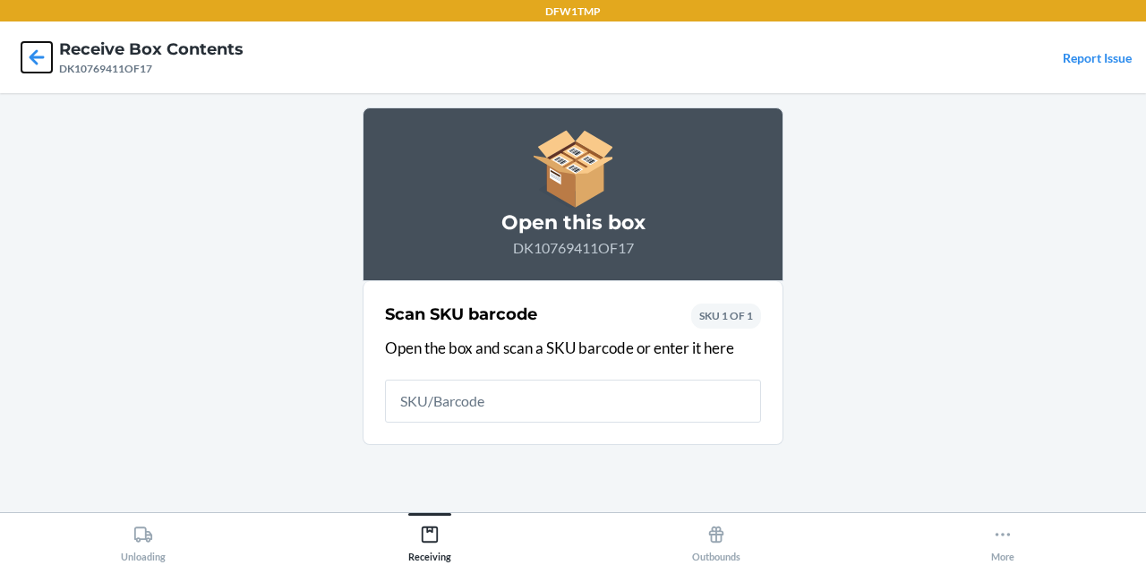
click at [33, 53] on icon at bounding box center [37, 56] width 15 height 15
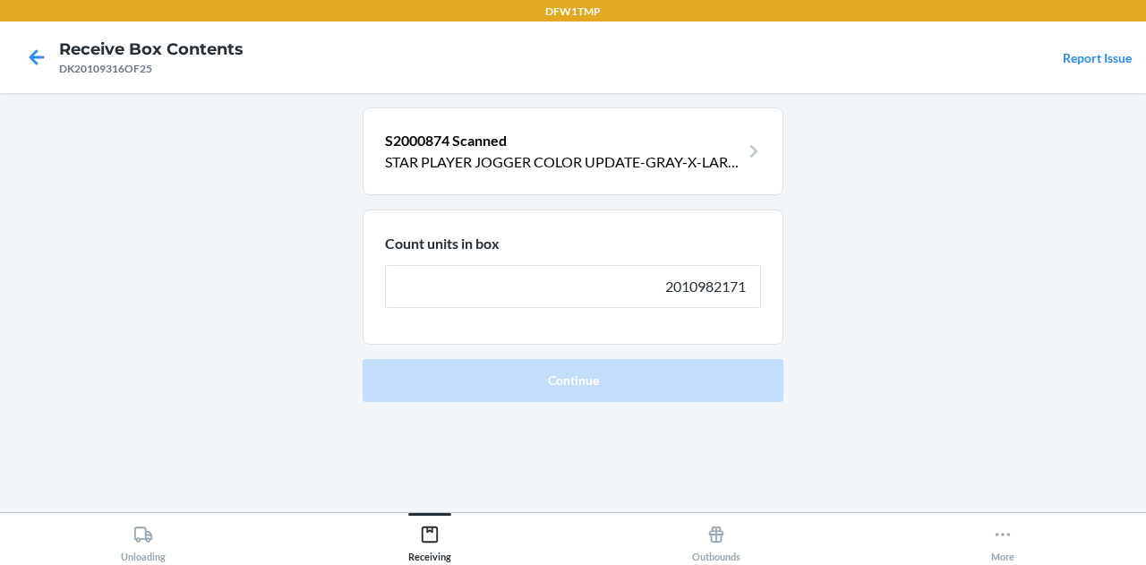
type input "2010982171"
click at [363, 359] on button "Continue" at bounding box center [573, 380] width 421 height 43
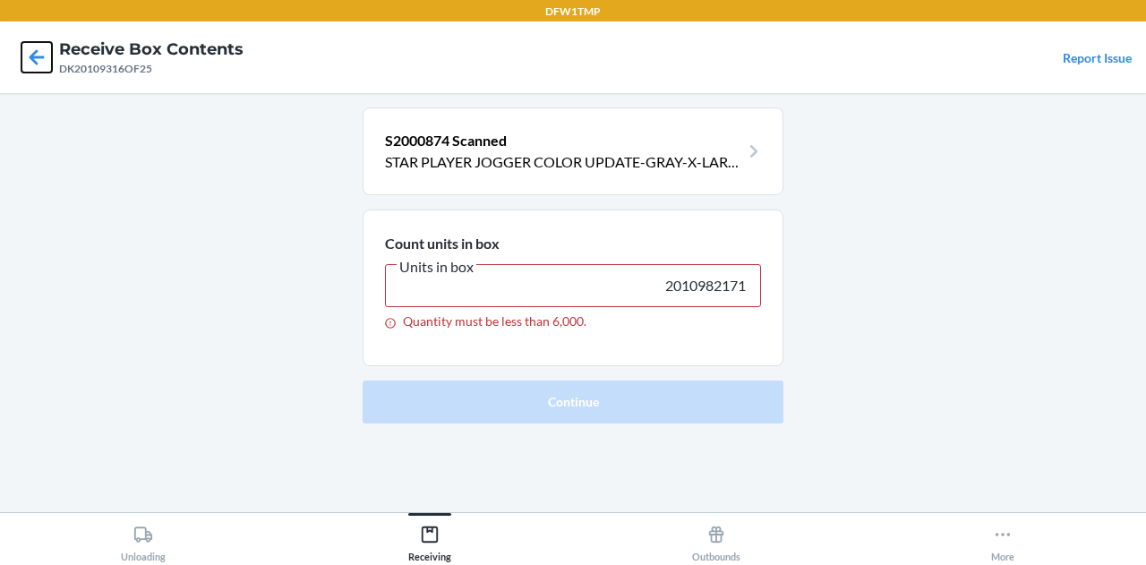
click at [33, 53] on icon at bounding box center [37, 56] width 15 height 15
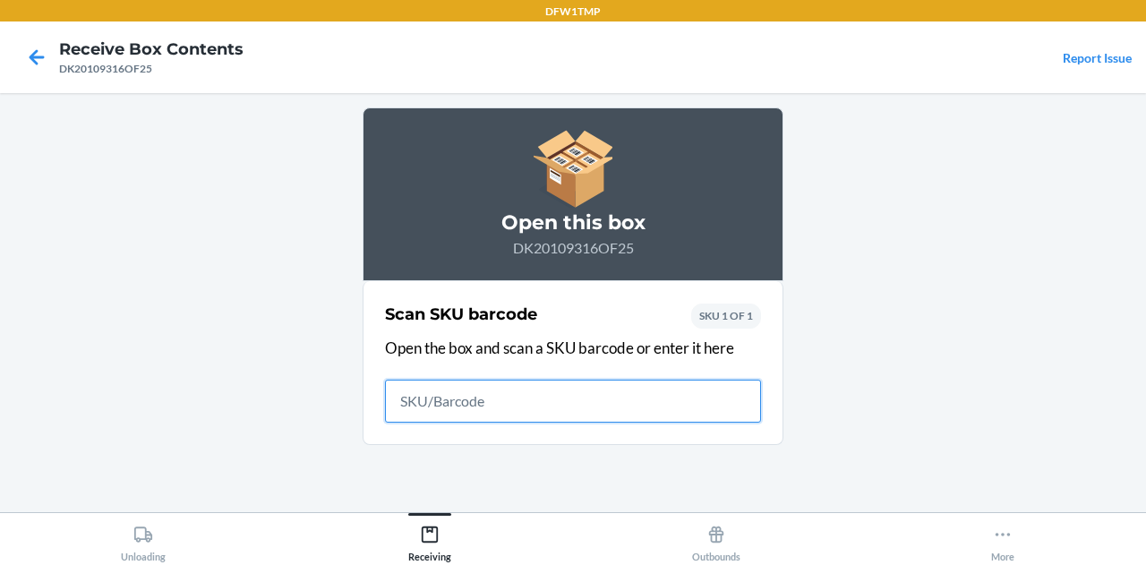
click at [33, 53] on icon at bounding box center [37, 56] width 15 height 15
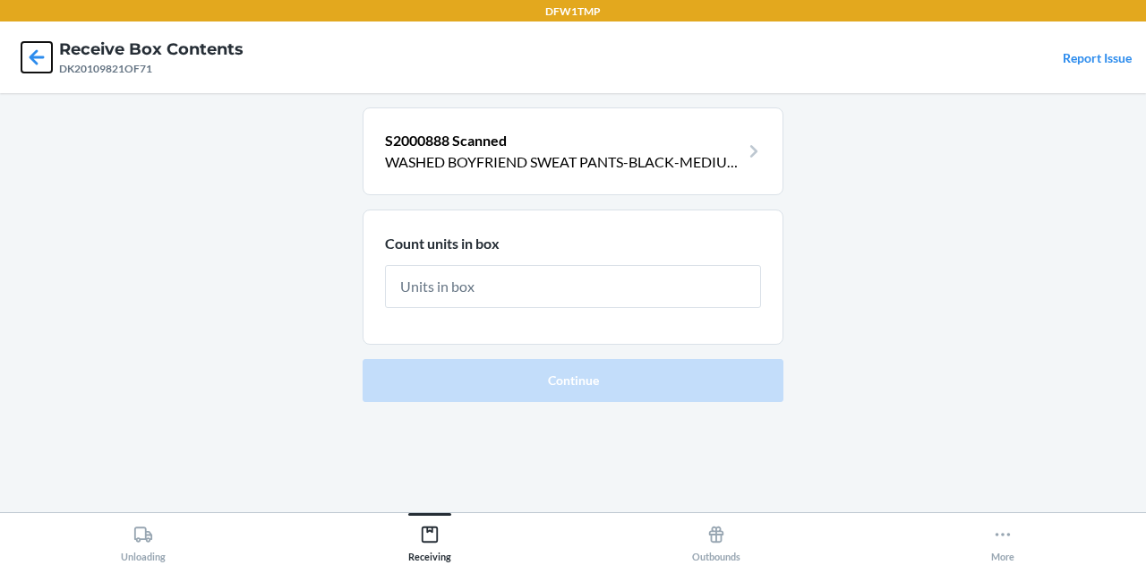
click at [30, 53] on icon at bounding box center [36, 57] width 30 height 30
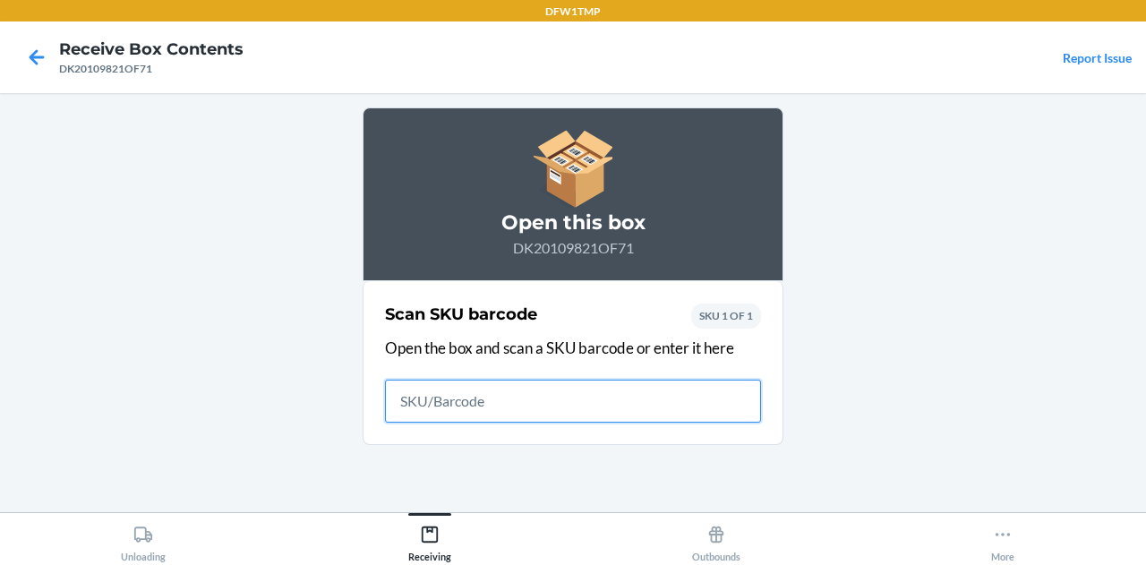
click at [30, 53] on icon at bounding box center [36, 57] width 30 height 30
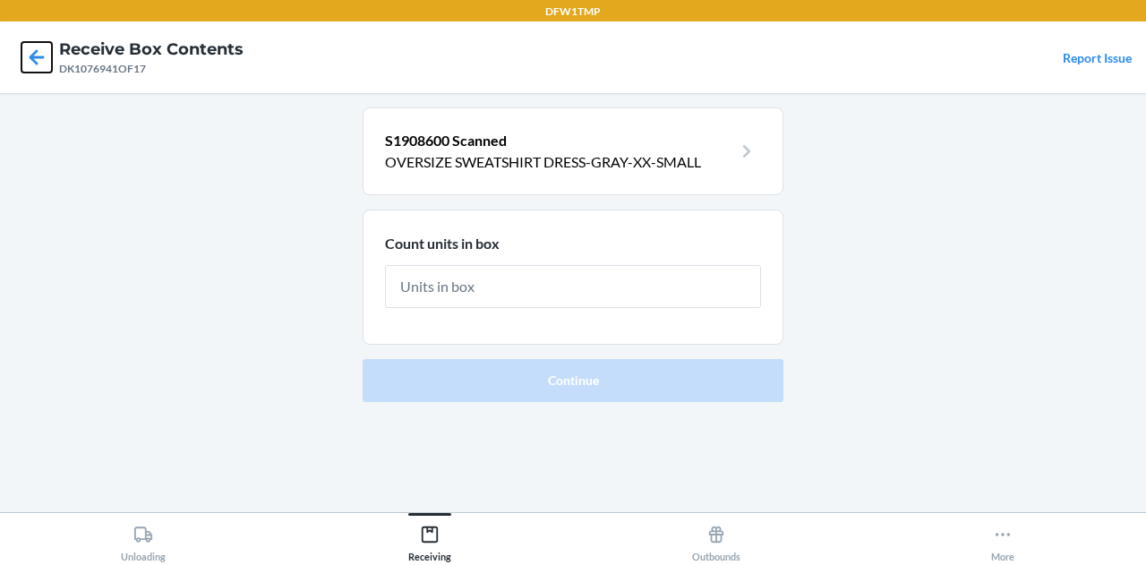
click at [30, 53] on icon at bounding box center [36, 57] width 30 height 30
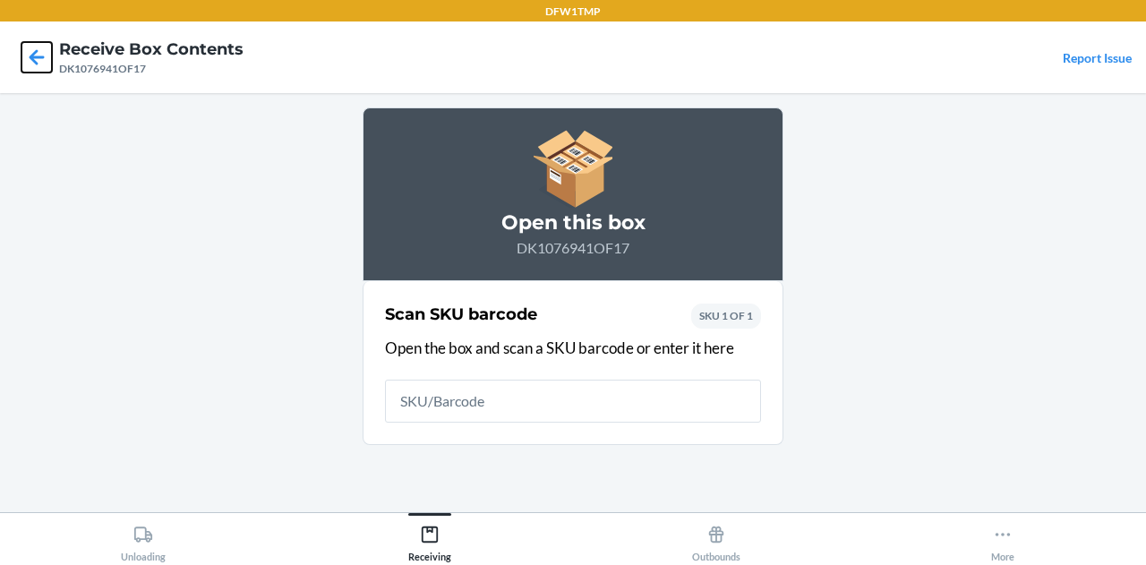
click at [30, 53] on icon at bounding box center [36, 57] width 30 height 30
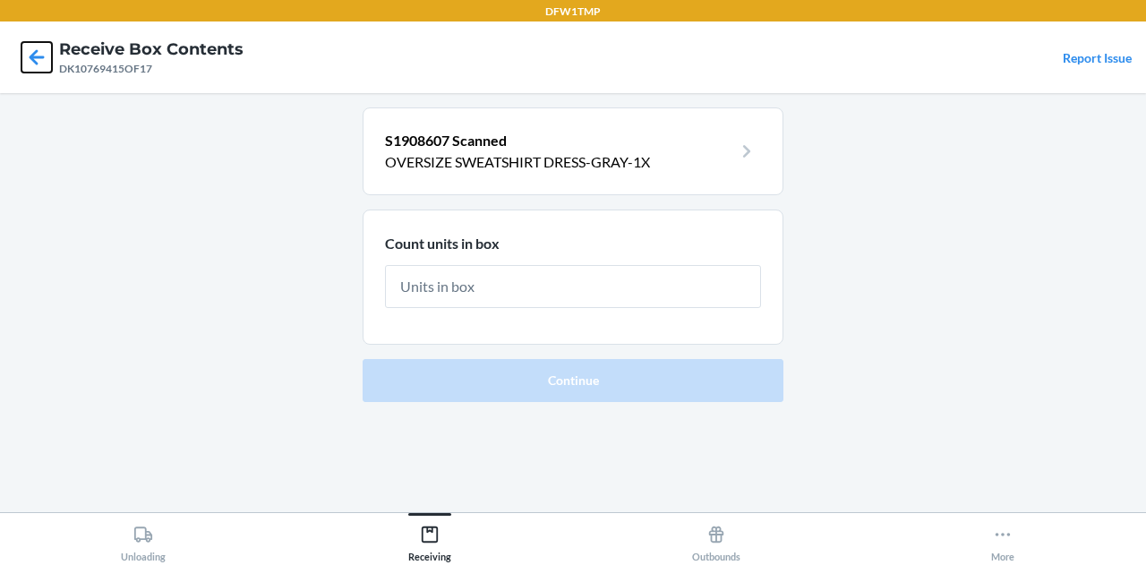
click at [36, 51] on icon at bounding box center [37, 56] width 15 height 15
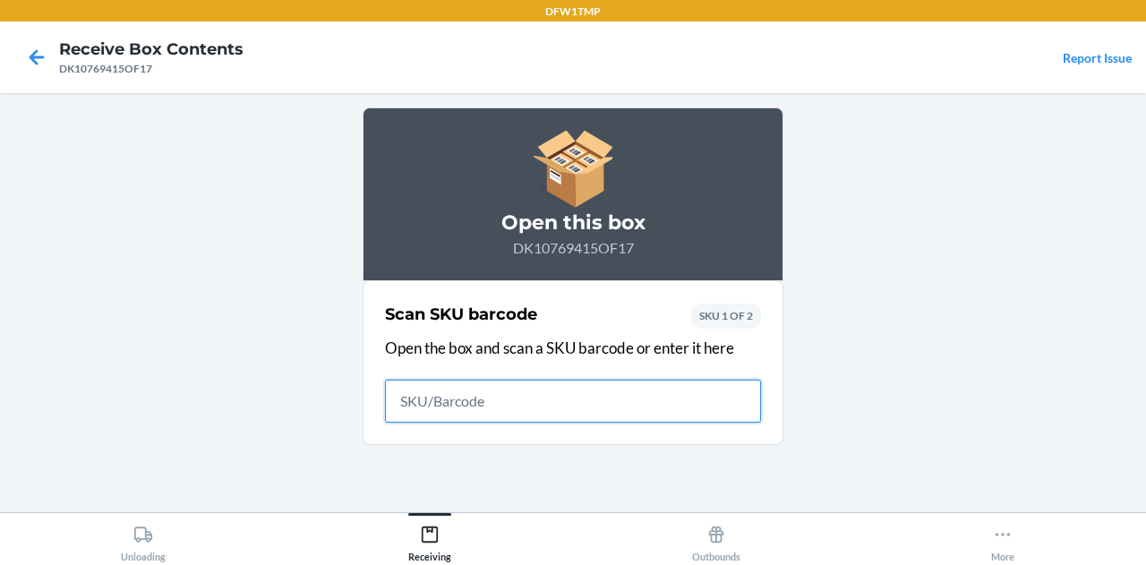
click at [36, 51] on icon at bounding box center [37, 56] width 15 height 15
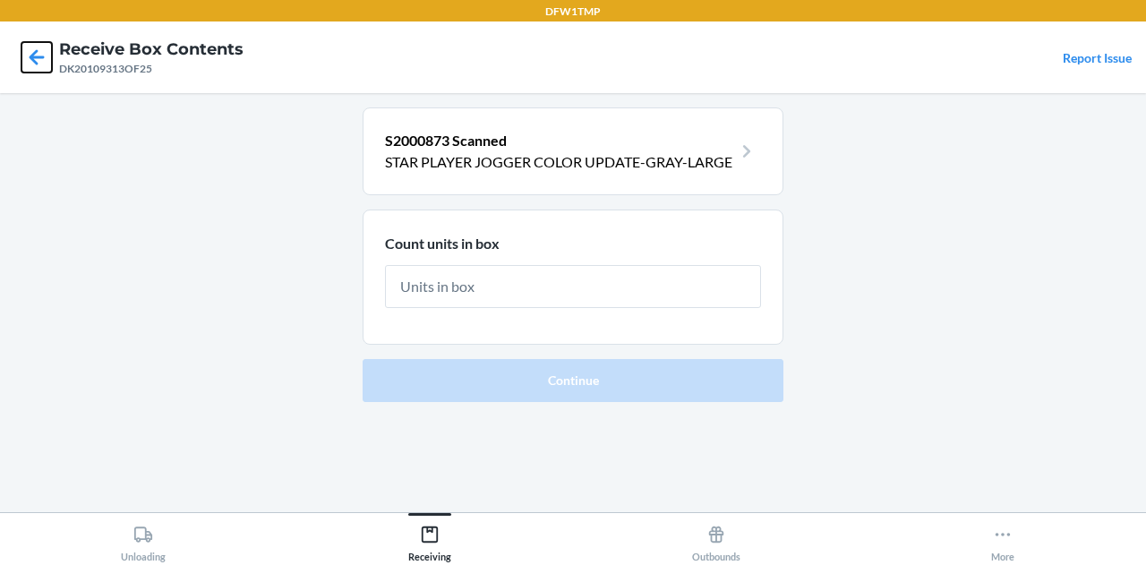
click at [40, 55] on icon at bounding box center [36, 57] width 30 height 30
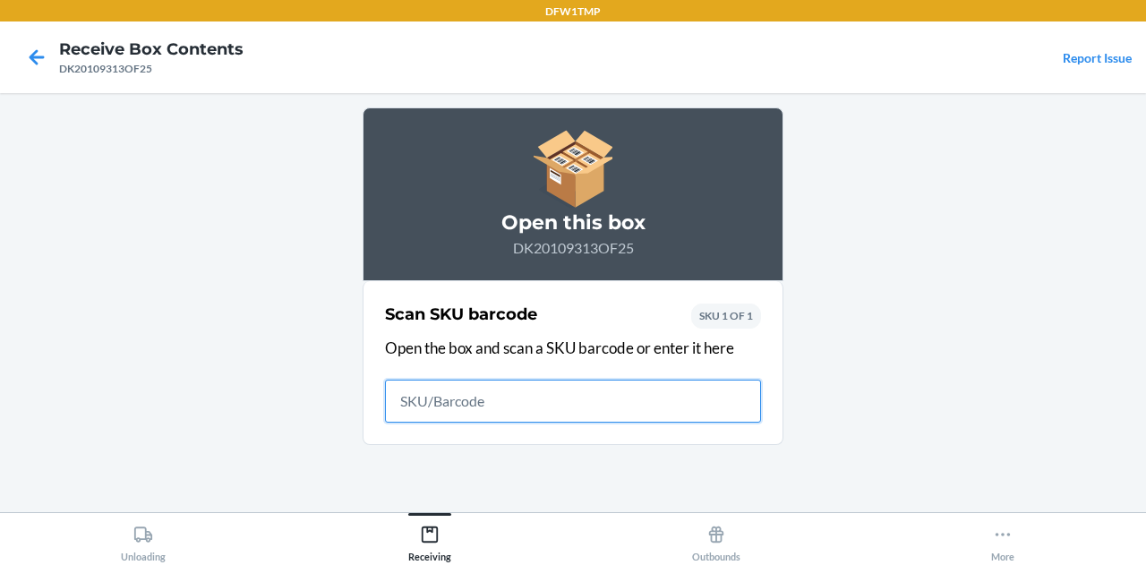
click at [40, 55] on icon at bounding box center [36, 57] width 30 height 30
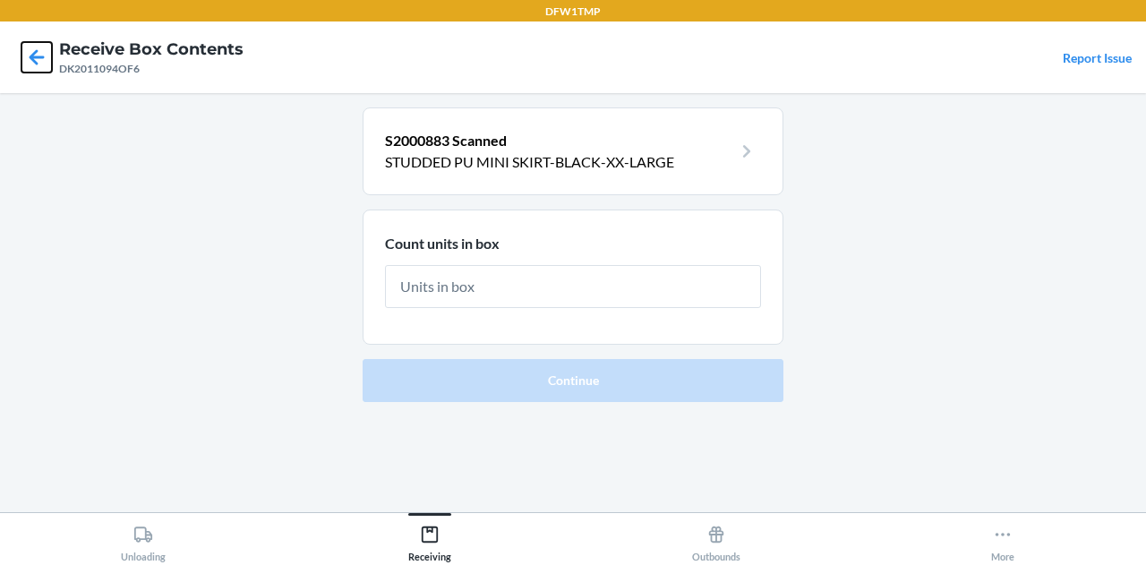
click at [29, 67] on icon at bounding box center [36, 57] width 30 height 30
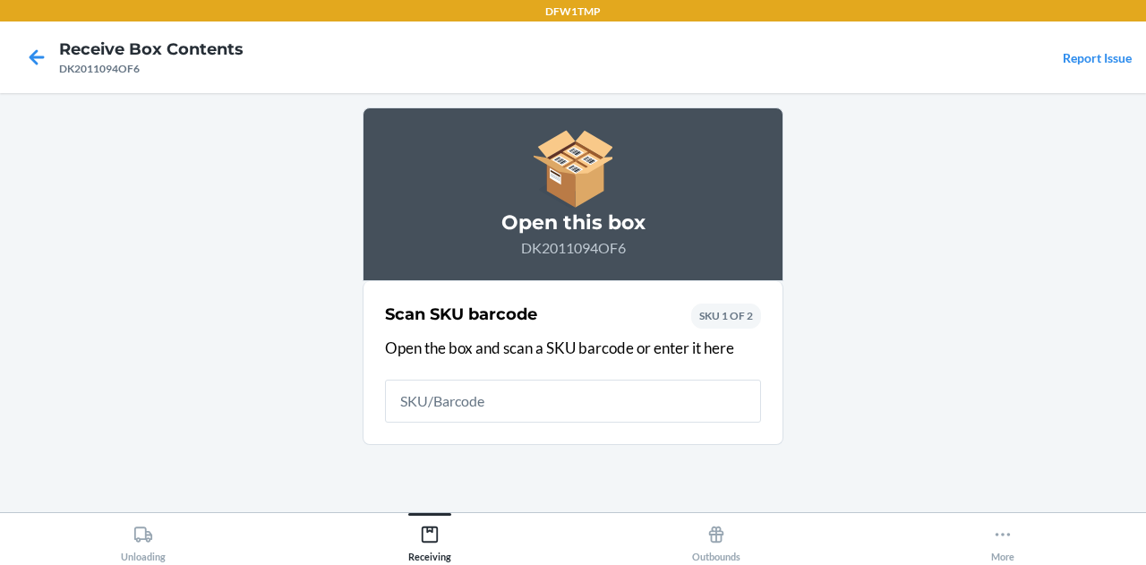
drag, startPoint x: 29, startPoint y: 67, endPoint x: 36, endPoint y: 74, distance: 10.1
click at [36, 74] on div at bounding box center [36, 57] width 45 height 45
click at [30, 45] on icon at bounding box center [36, 57] width 30 height 30
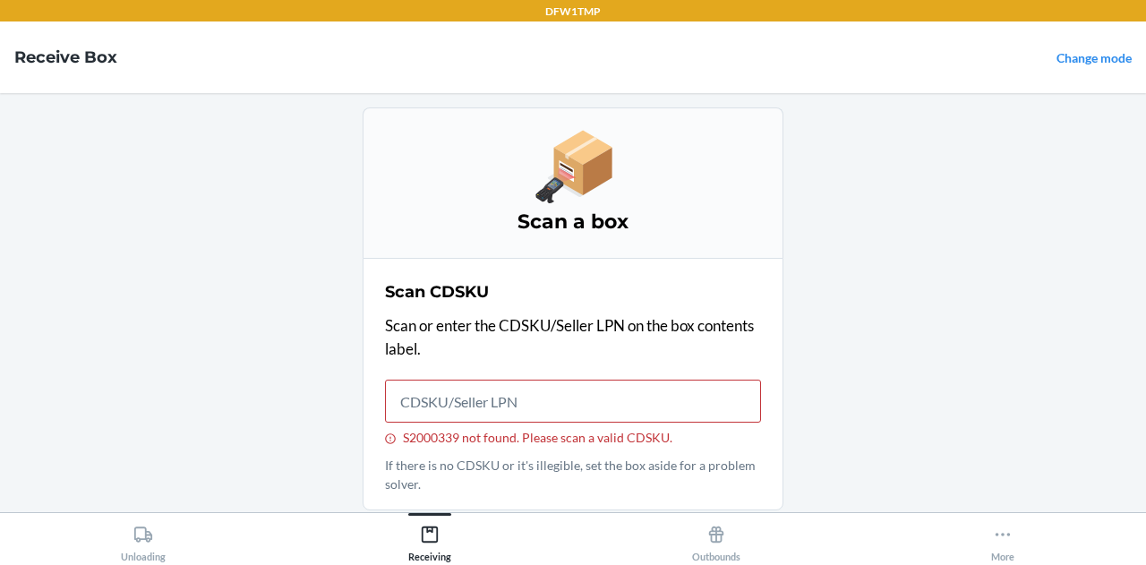
click at [30, 45] on nav "Receive Box Change mode" at bounding box center [573, 57] width 1146 height 72
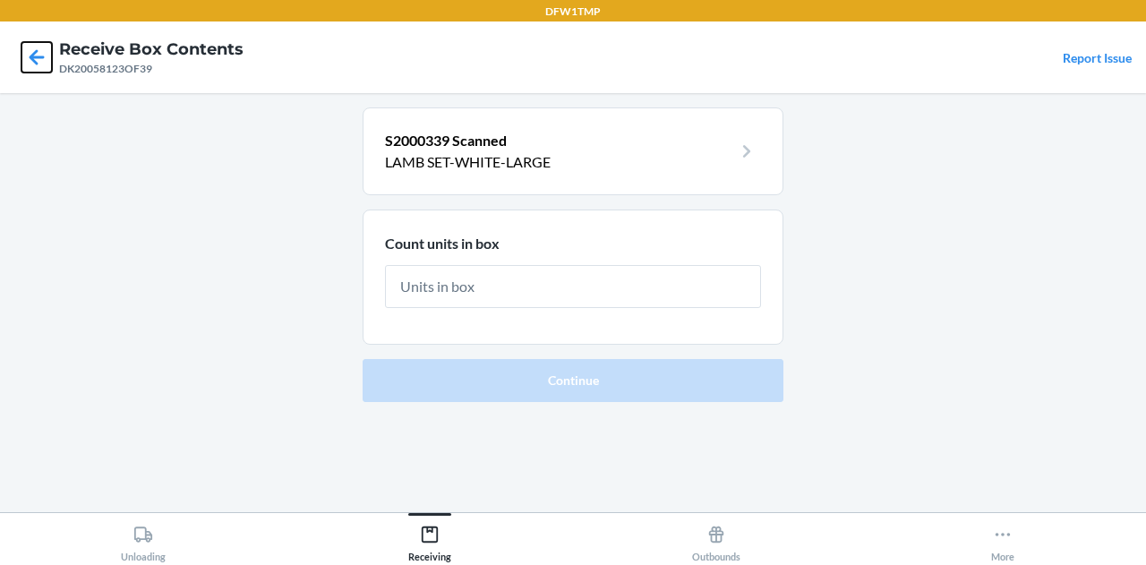
click at [43, 58] on icon at bounding box center [37, 56] width 15 height 15
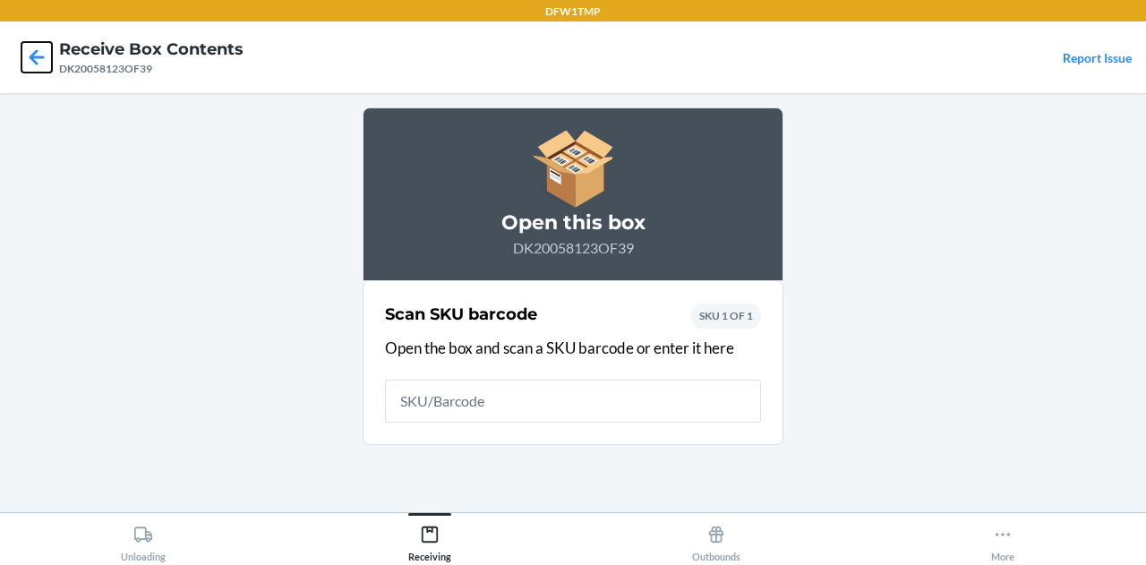
click at [43, 58] on icon at bounding box center [37, 56] width 15 height 15
click at [32, 56] on icon at bounding box center [37, 56] width 15 height 15
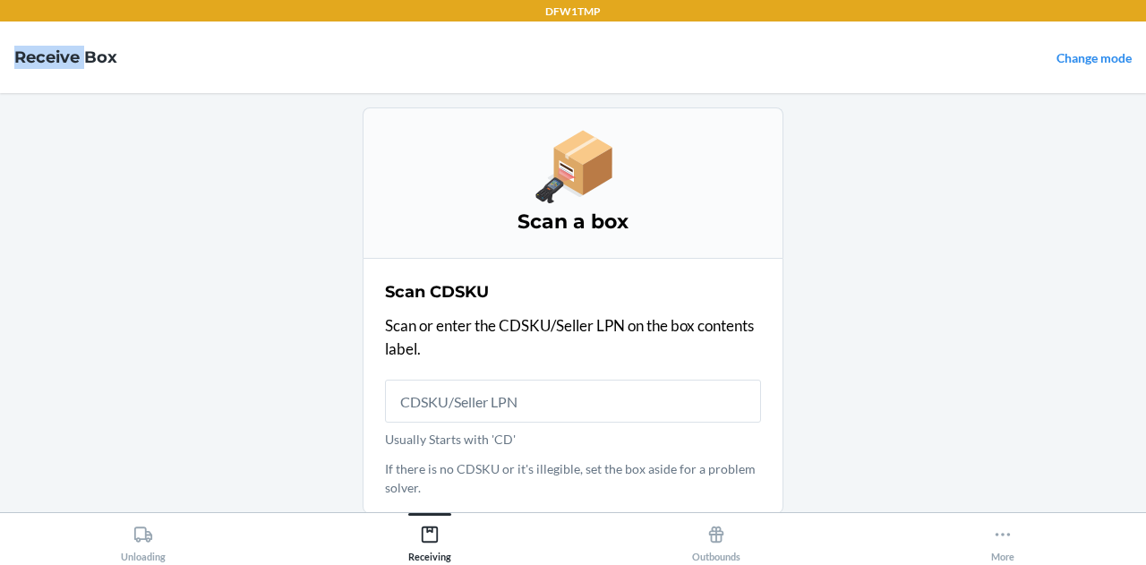
click at [32, 56] on h4 "Receive Box" at bounding box center [65, 57] width 103 height 23
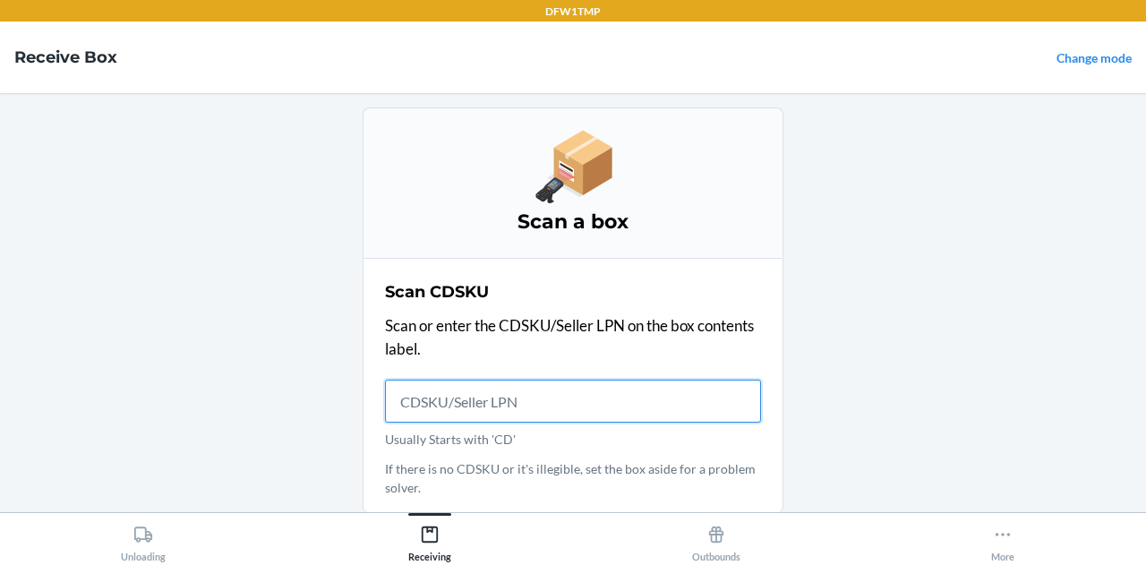
click at [32, 56] on h4 "Receive Box" at bounding box center [65, 57] width 103 height 23
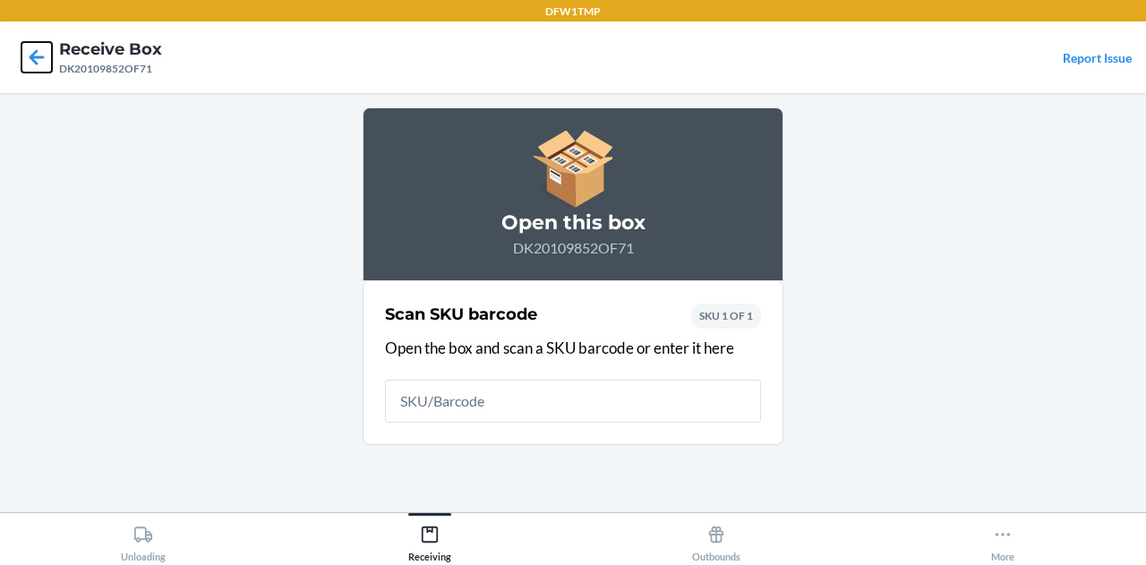
click at [38, 47] on icon at bounding box center [36, 57] width 30 height 30
